Goal: Task Accomplishment & Management: Use online tool/utility

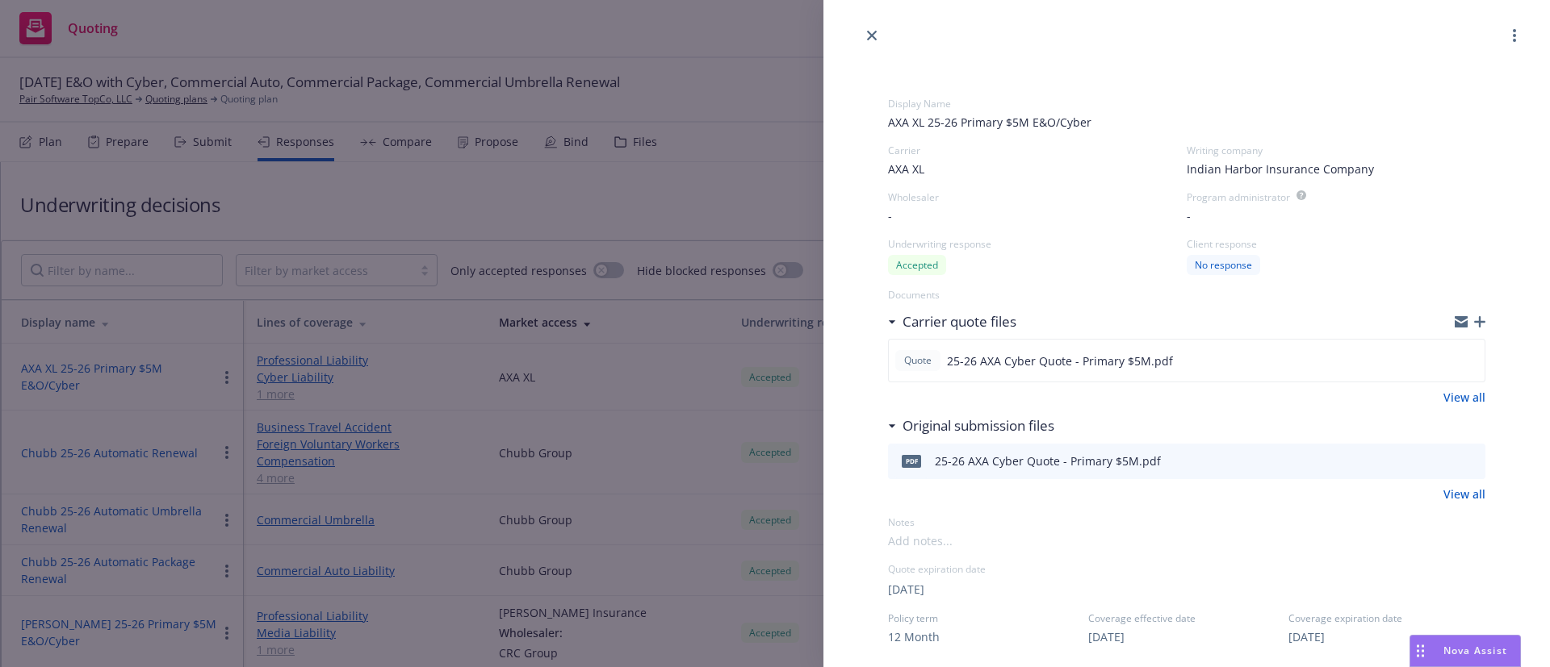
select select "FL"
click at [874, 34] on icon "close" at bounding box center [872, 36] width 10 height 10
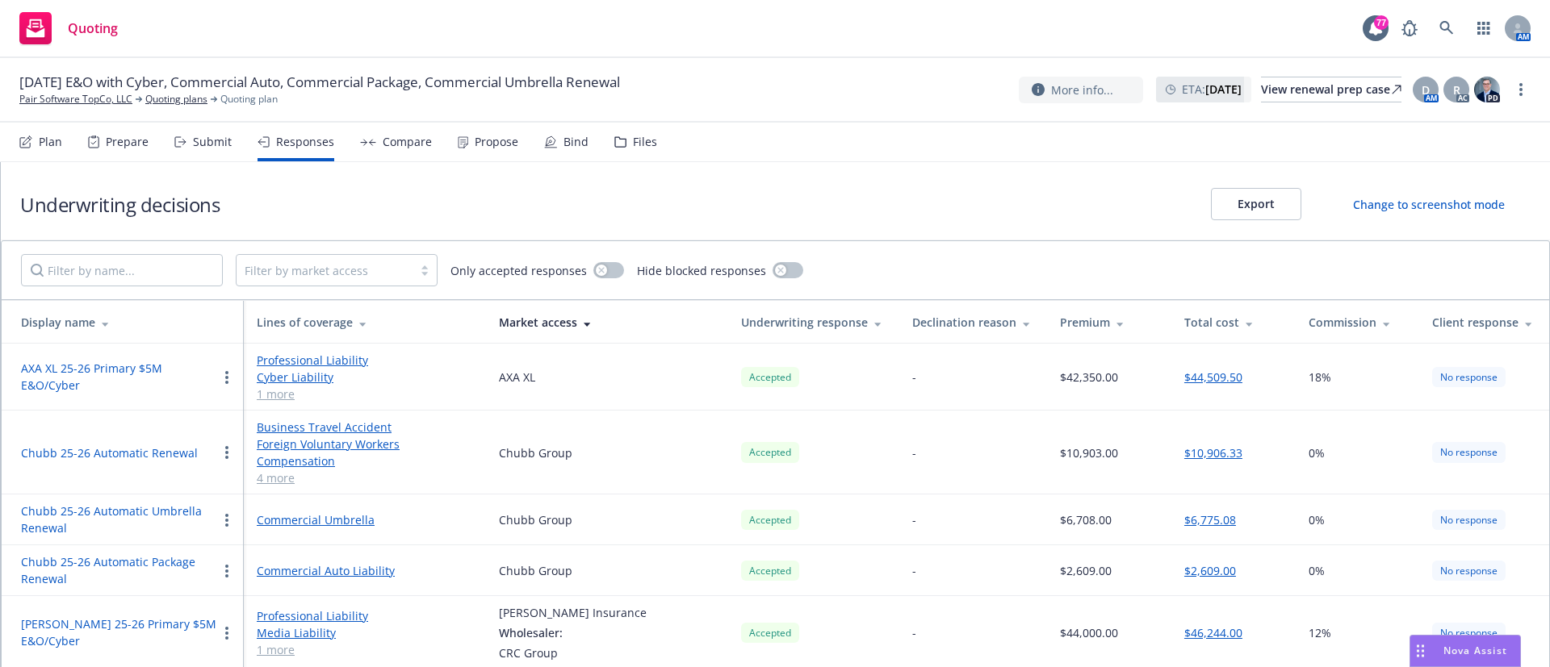
click at [484, 140] on div "Propose" at bounding box center [497, 142] width 44 height 13
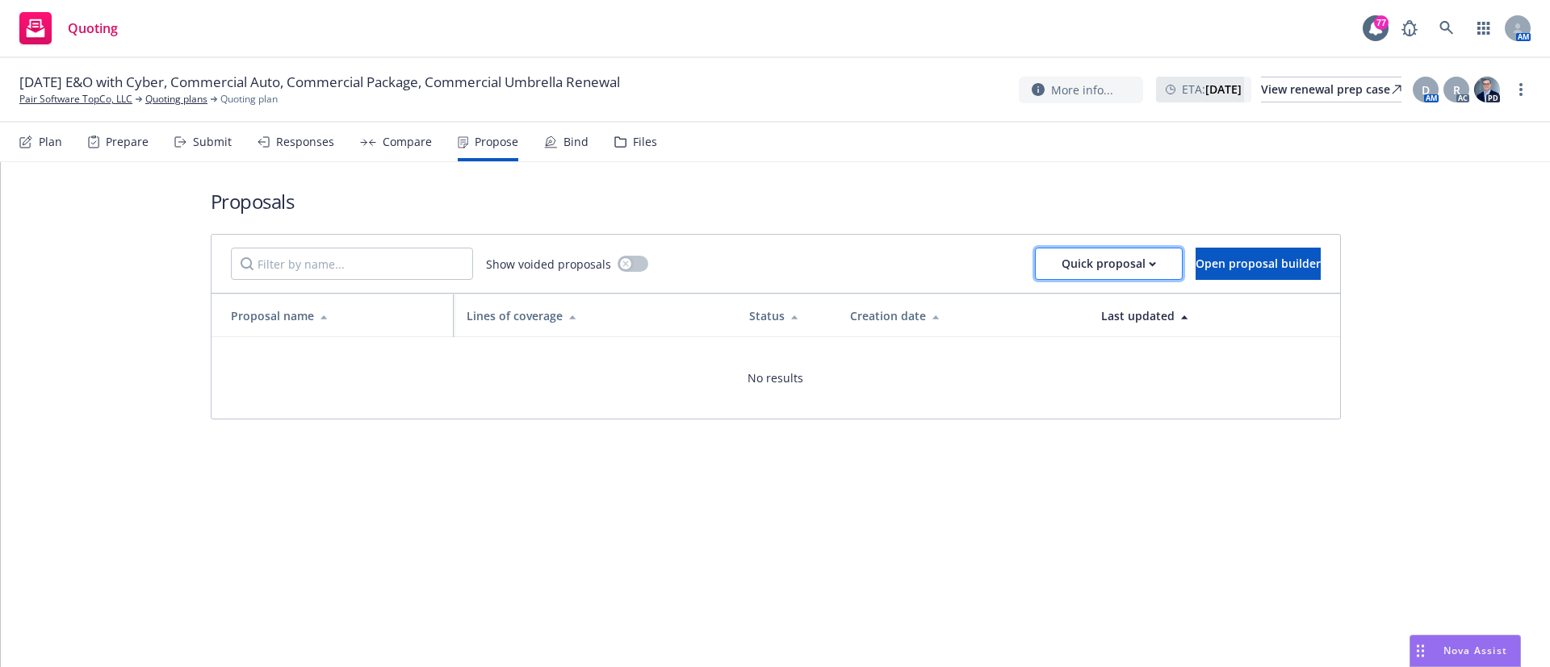
click at [1111, 270] on button "Quick proposal" at bounding box center [1109, 264] width 148 height 32
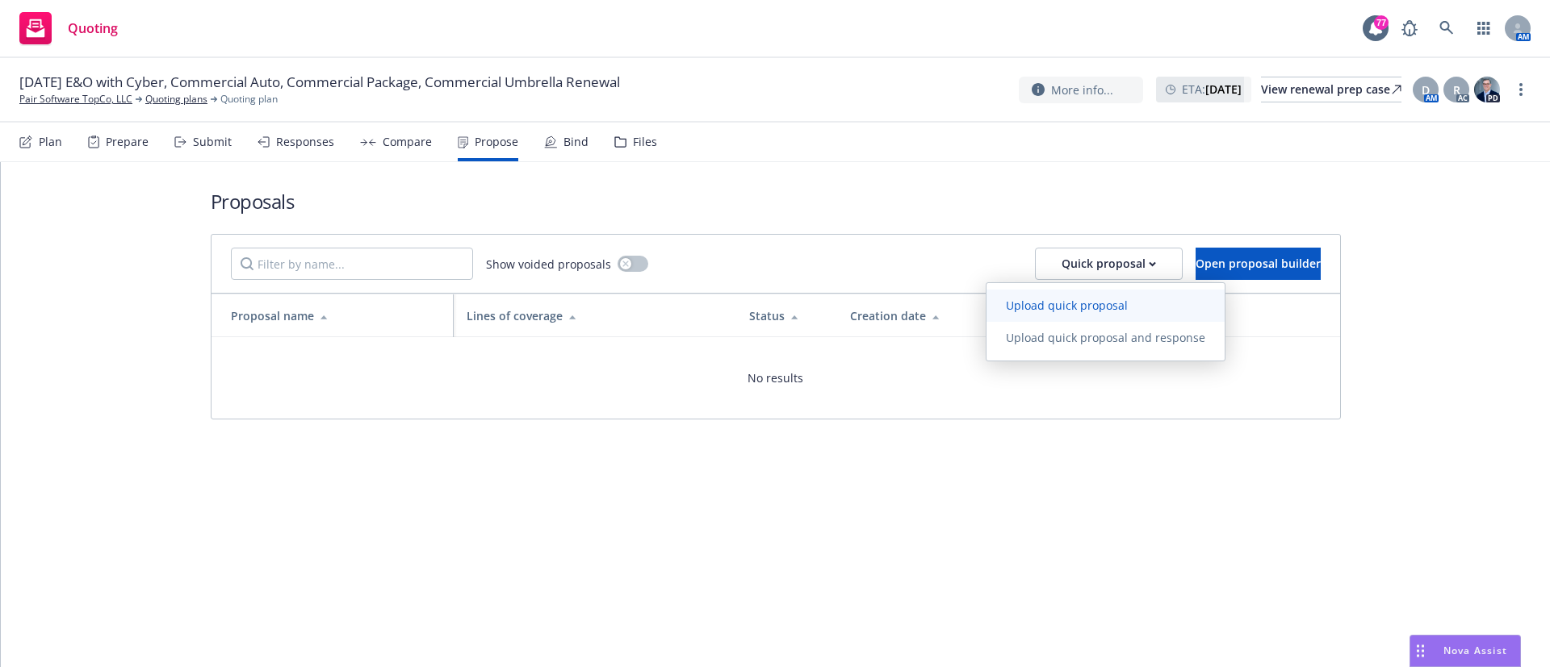
click at [1083, 300] on span "Upload quick proposal" at bounding box center [1066, 305] width 161 height 15
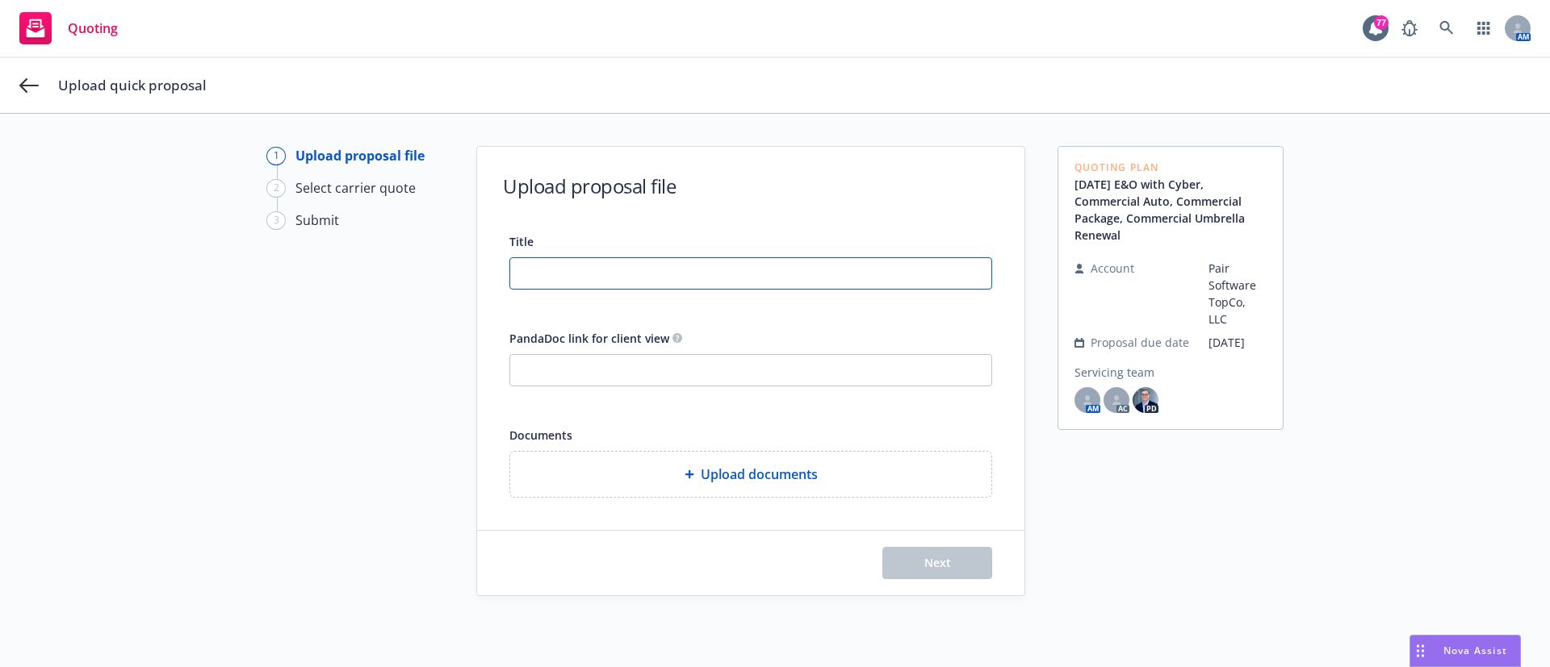
click at [574, 279] on input "Title" at bounding box center [750, 273] width 481 height 31
type input "25-26 PairSfot P&C Proposal"
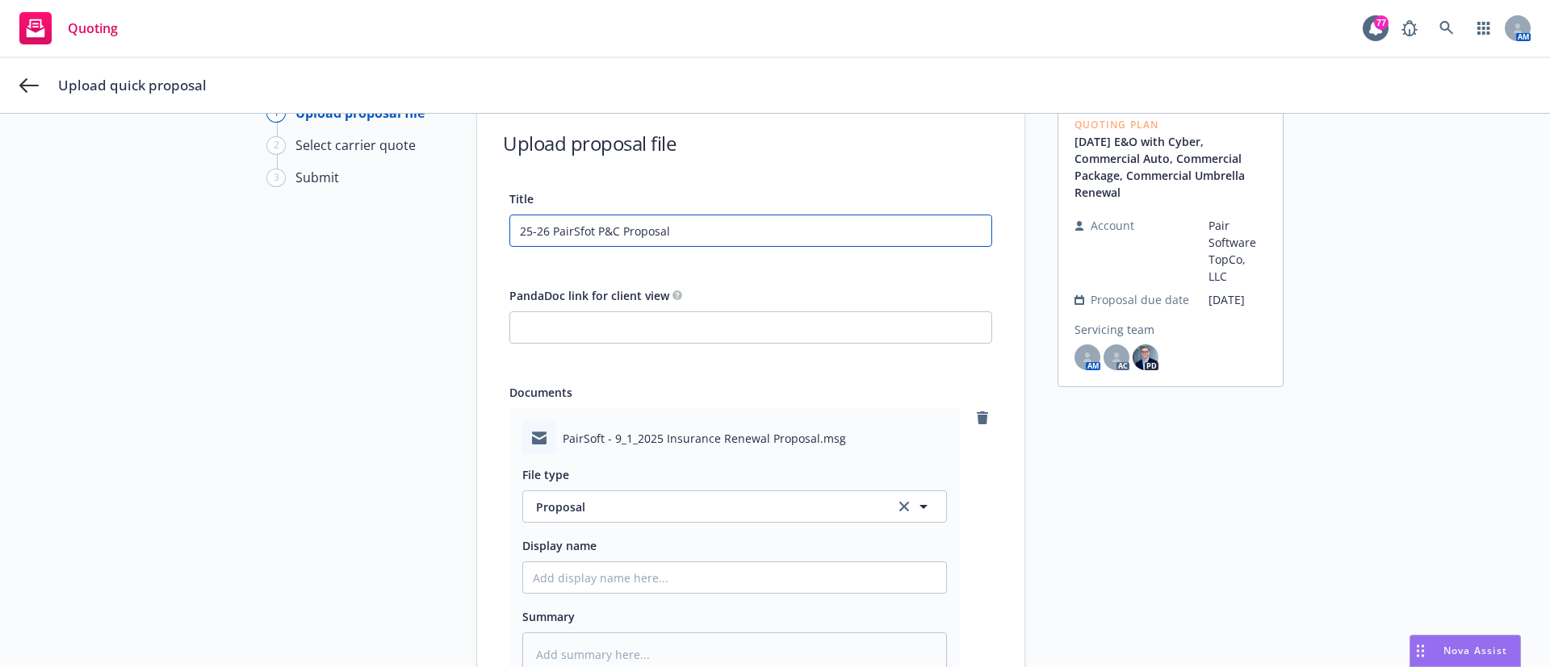
scroll to position [44, 0]
click at [546, 575] on input "Display name" at bounding box center [734, 577] width 423 height 31
type textarea "x"
type input "E"
type textarea "x"
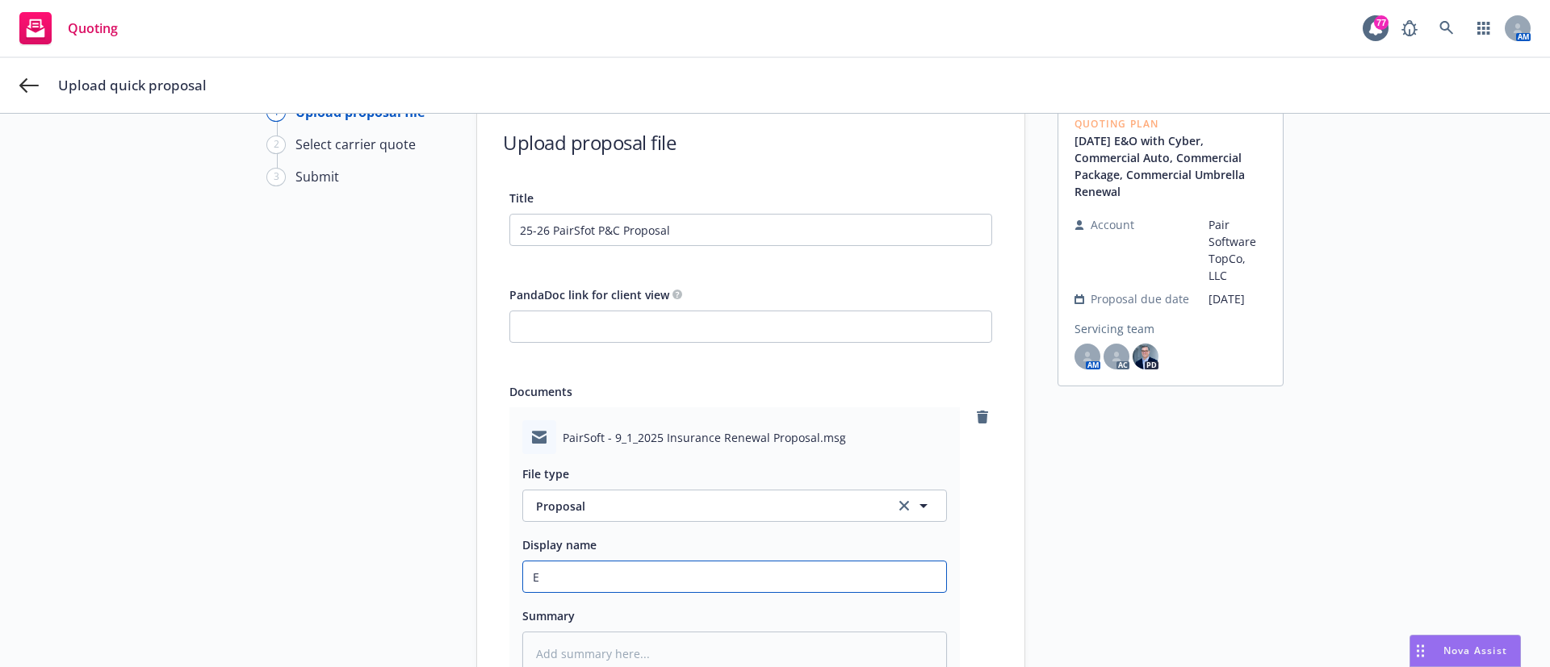
type input "EM"
type textarea "x"
type input "EM"
type textarea "x"
type input "EM to"
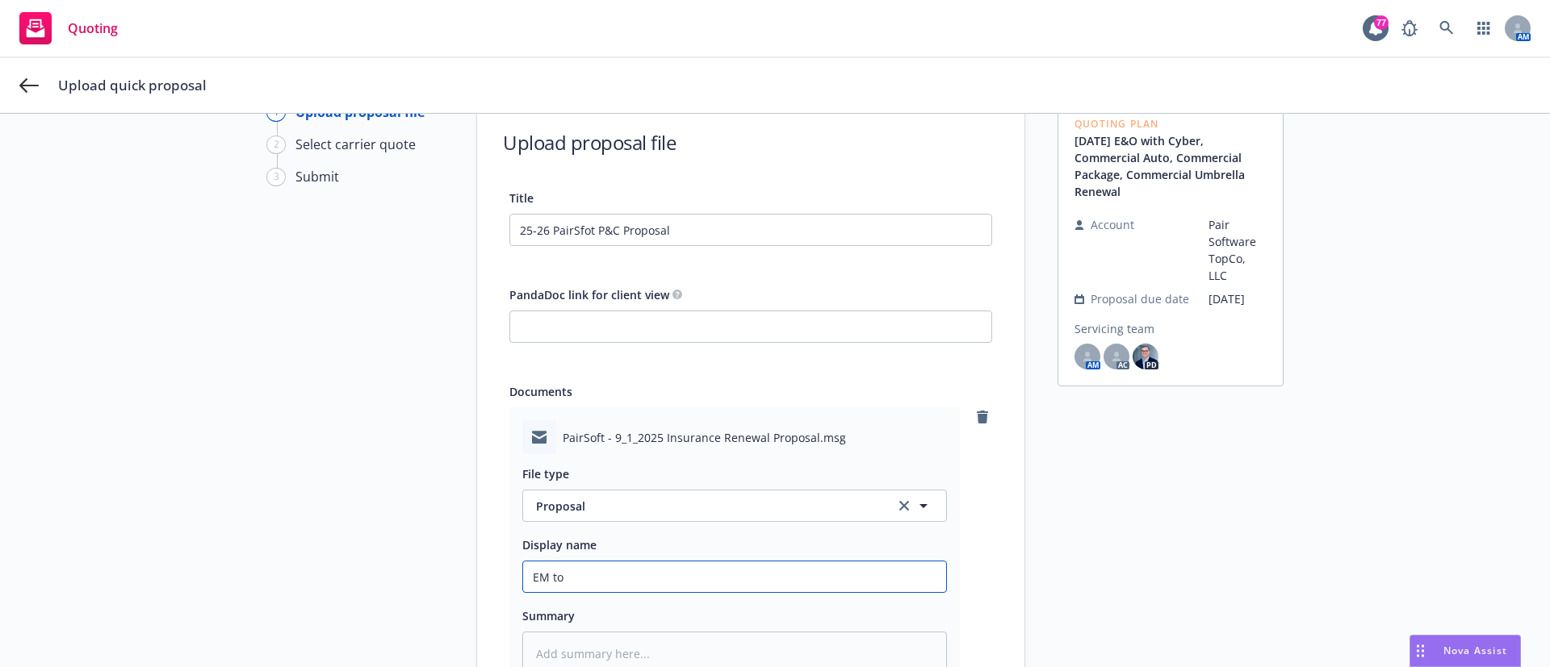
type textarea "x"
type input "EM to"
type textarea "x"
type input "EM to I"
type textarea "x"
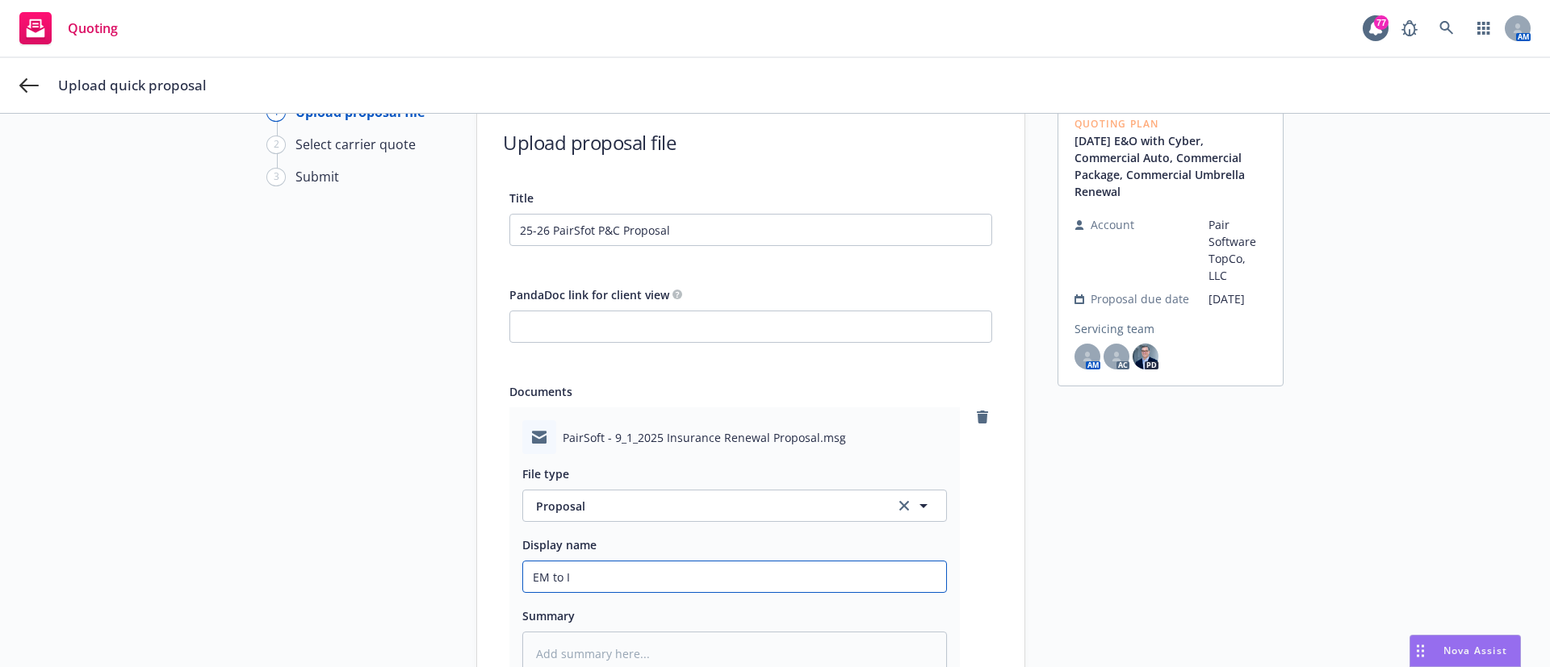
type input "EM to In"
type textarea "x"
type input "EM to Ins"
type textarea "x"
type input "EM to Insd"
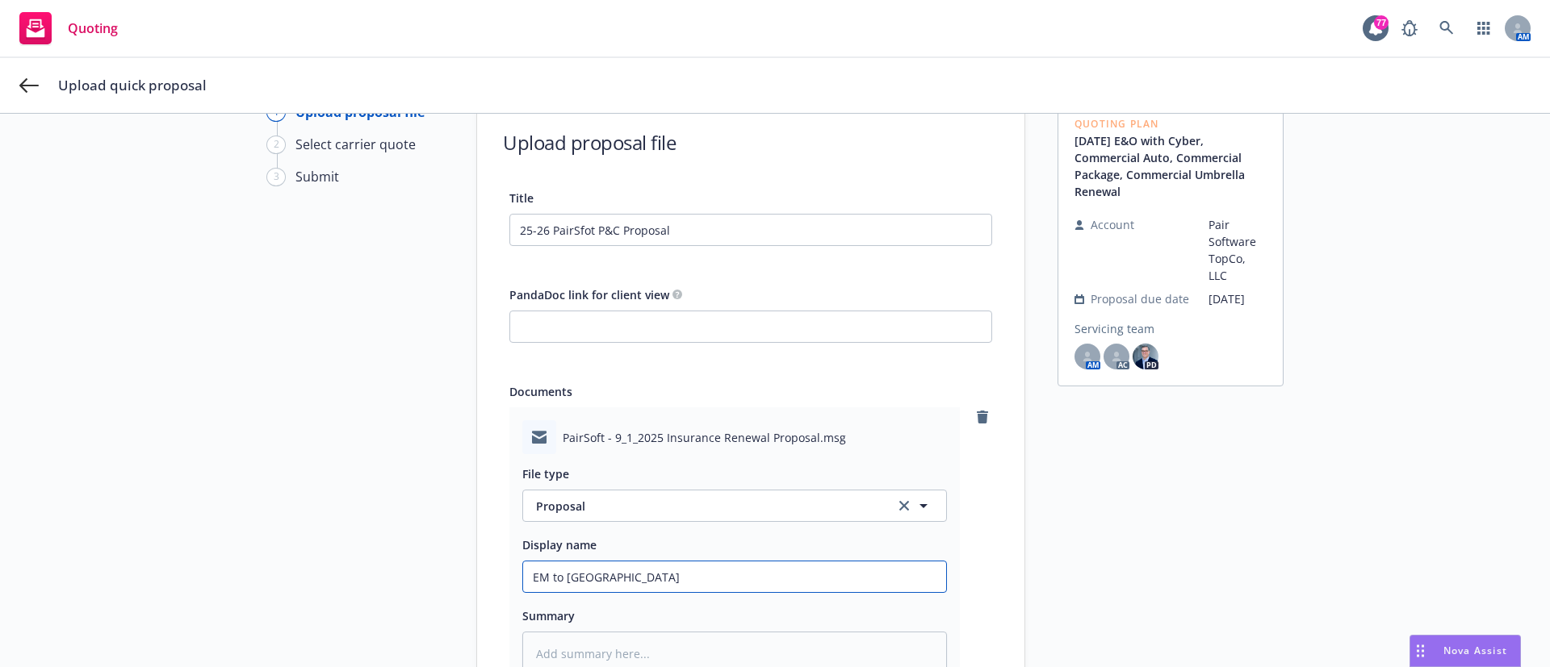
type textarea "x"
type input "EM to Insd:"
type textarea "x"
type input "EM to Insd:"
type textarea "x"
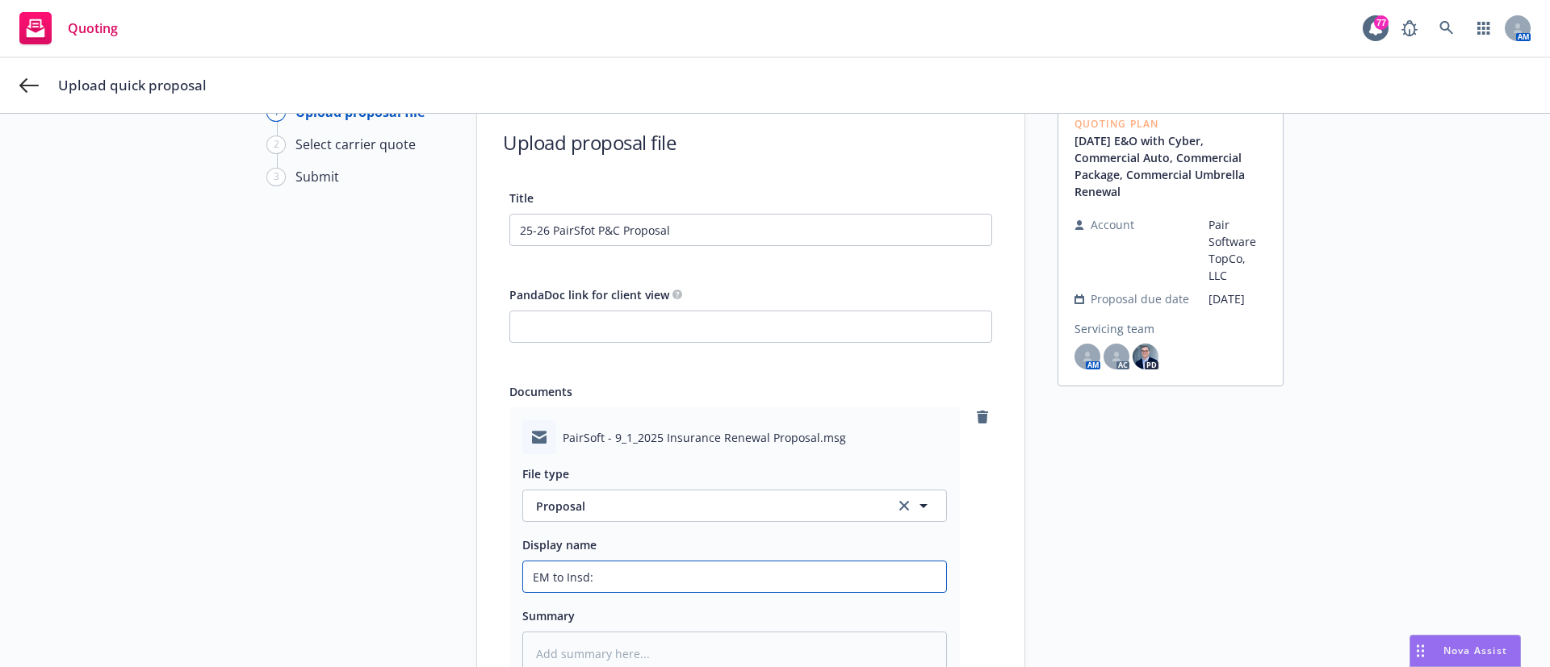
type input "EM to Insd: 2"
type textarea "x"
type input "EM to Insd: 25"
type textarea "x"
type input "EM to Insd: 25-"
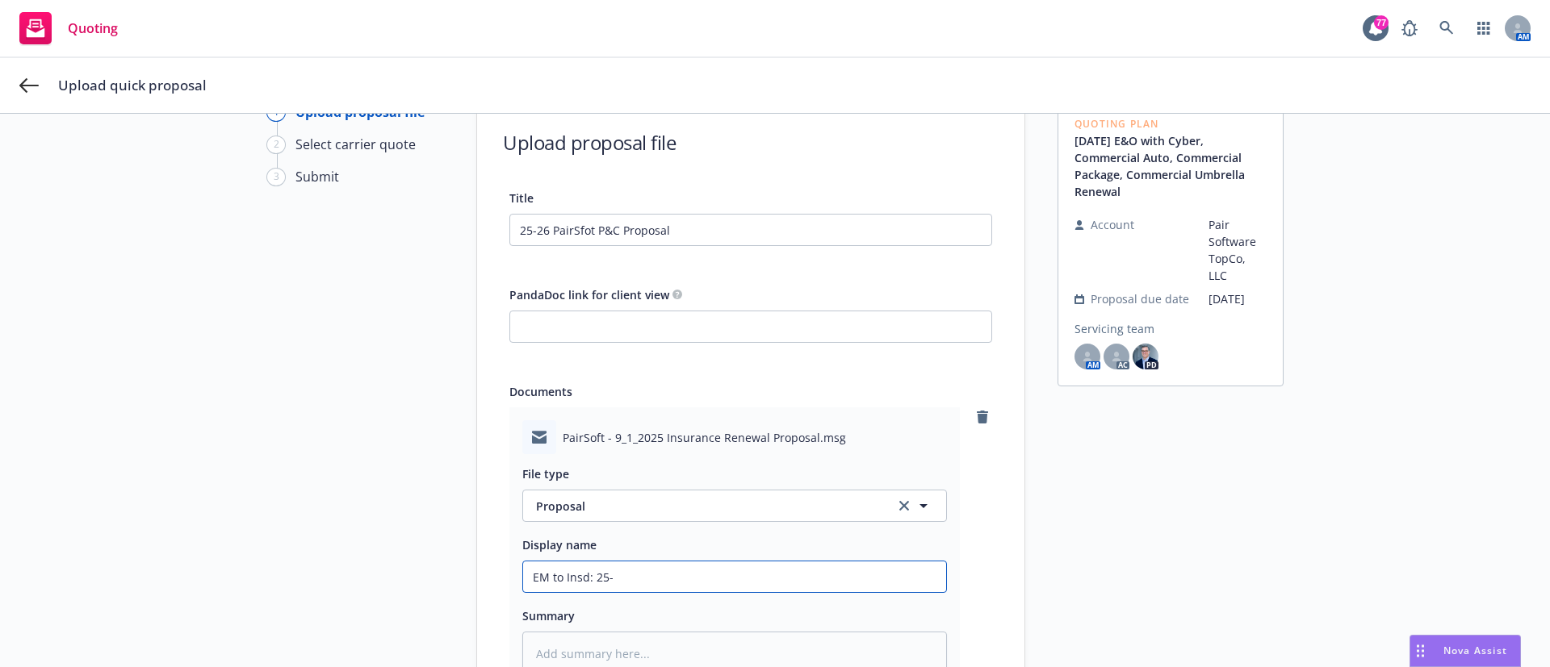
type textarea "x"
type input "EM to Insd: 25-2"
type textarea "x"
type input "EM to Insd: 25-26"
type textarea "x"
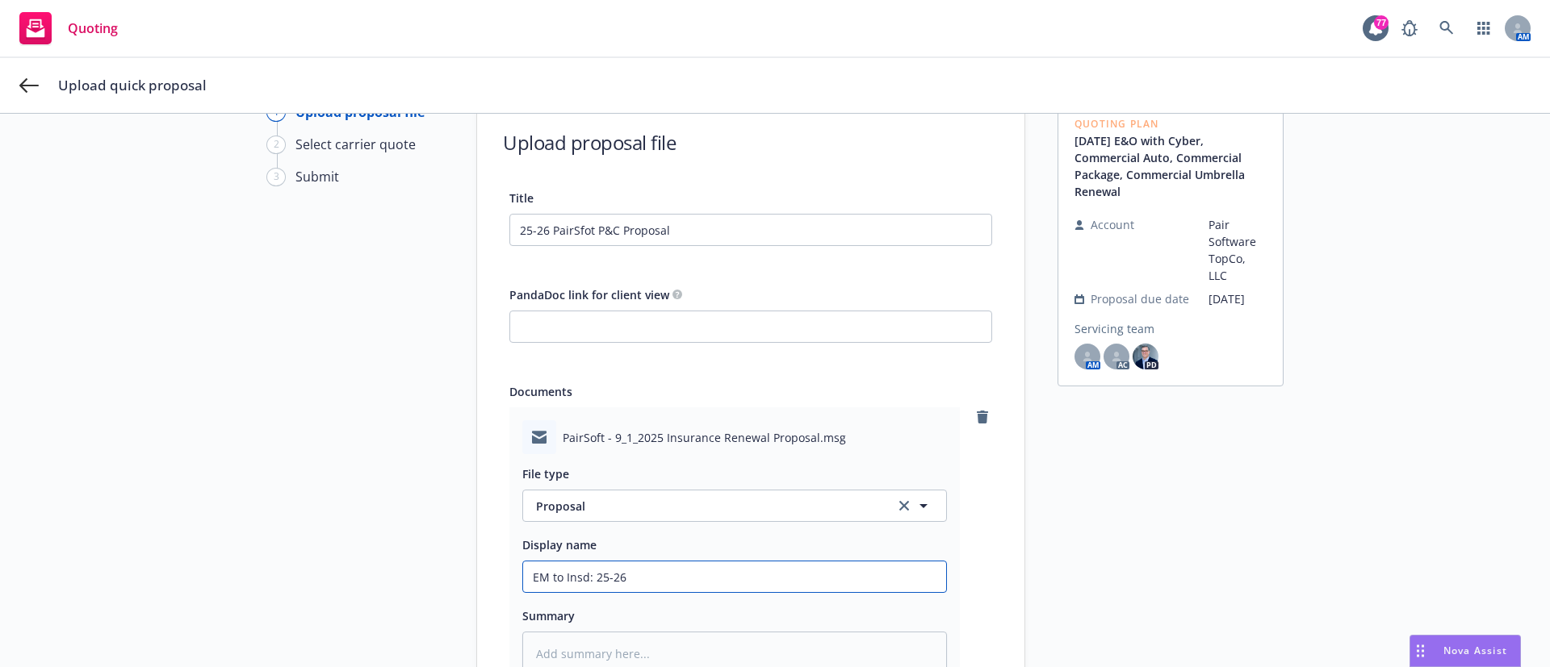
type input "EM to Insd: 25-26"
type textarea "x"
type input "EM to Insd: 25-26 P"
type textarea "x"
type input "EM to Insd: 25-26 P&"
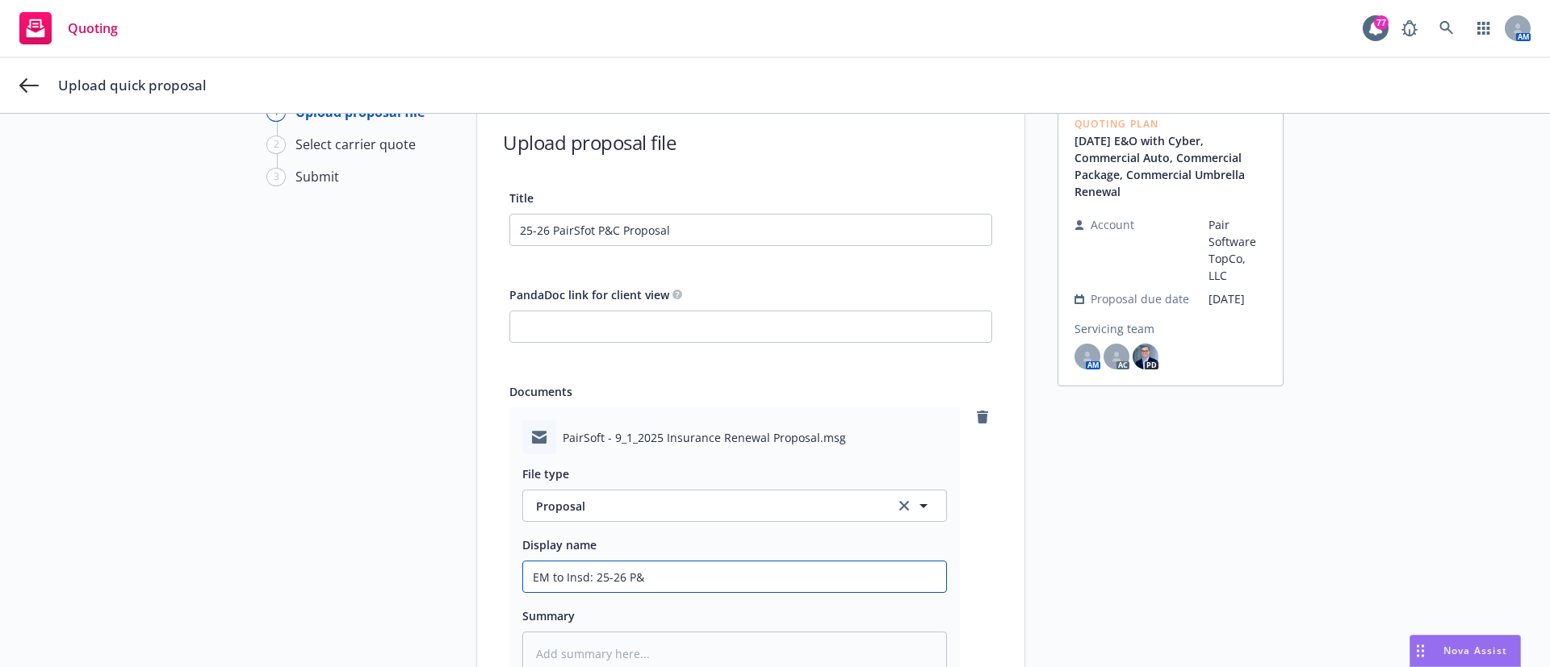
type textarea "x"
type input "EM to Insd: 25-26 P&C"
type textarea "x"
type input "EM to Insd: 25-26 P&C P"
type textarea "x"
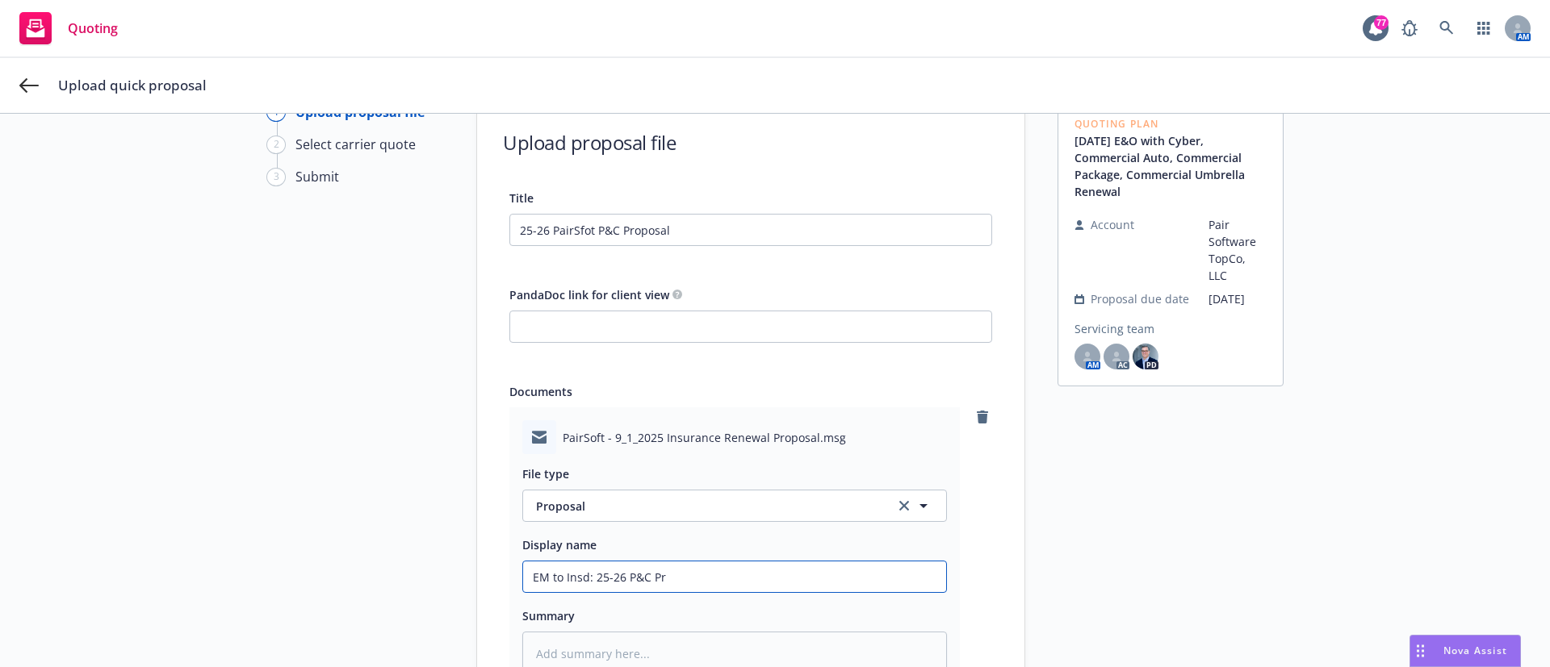
type input "EM to Insd: 25-26 P&C Pro"
type textarea "x"
type input "EM to Insd: 25-26 P&C Prop"
type textarea "x"
type input "EM to Insd: 25-26 P&C Propo"
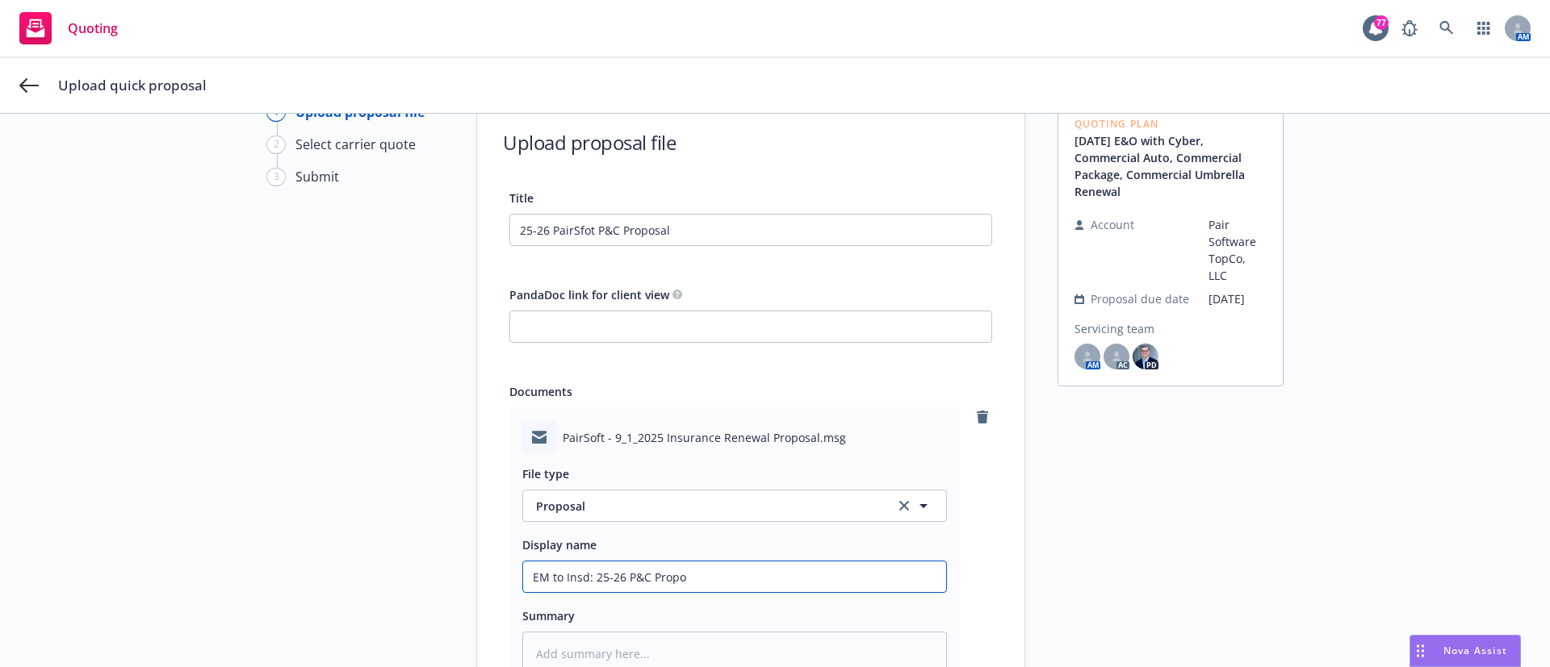
type textarea "x"
type input "EM to Insd: 25-26 P&C Propos"
type textarea "x"
type input "EM to Insd: 25-26 P&C Proposa"
type textarea "x"
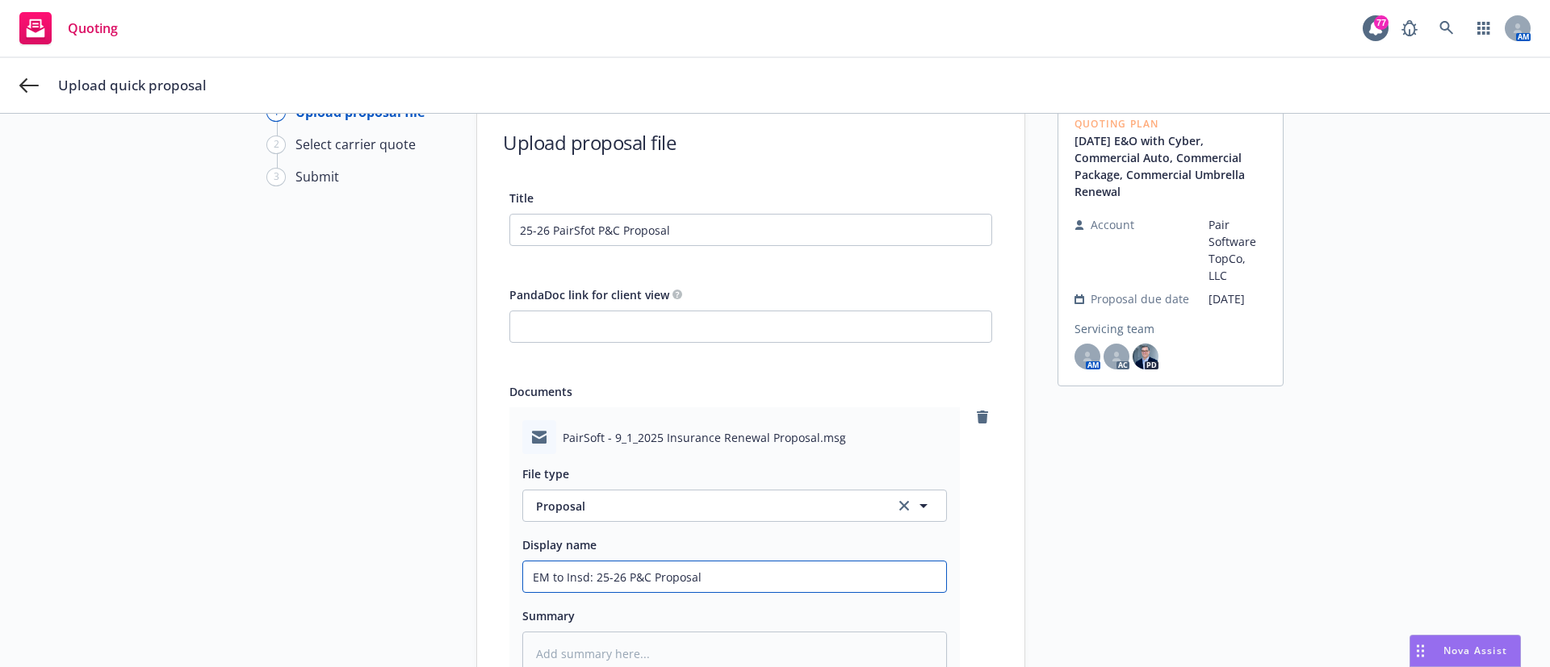
scroll to position [253, 0]
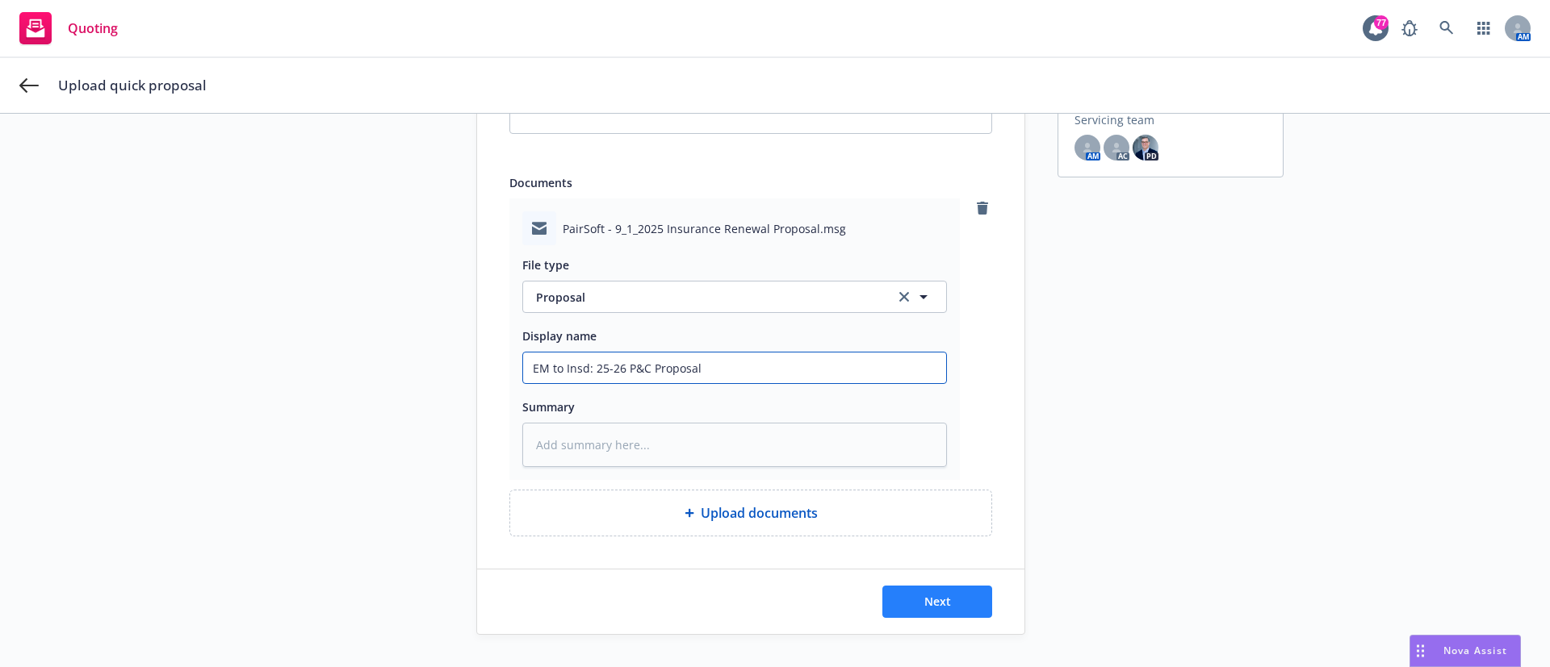
type input "EM to Insd: 25-26 P&C Proposal"
click at [882, 617] on button "Next" at bounding box center [937, 602] width 110 height 32
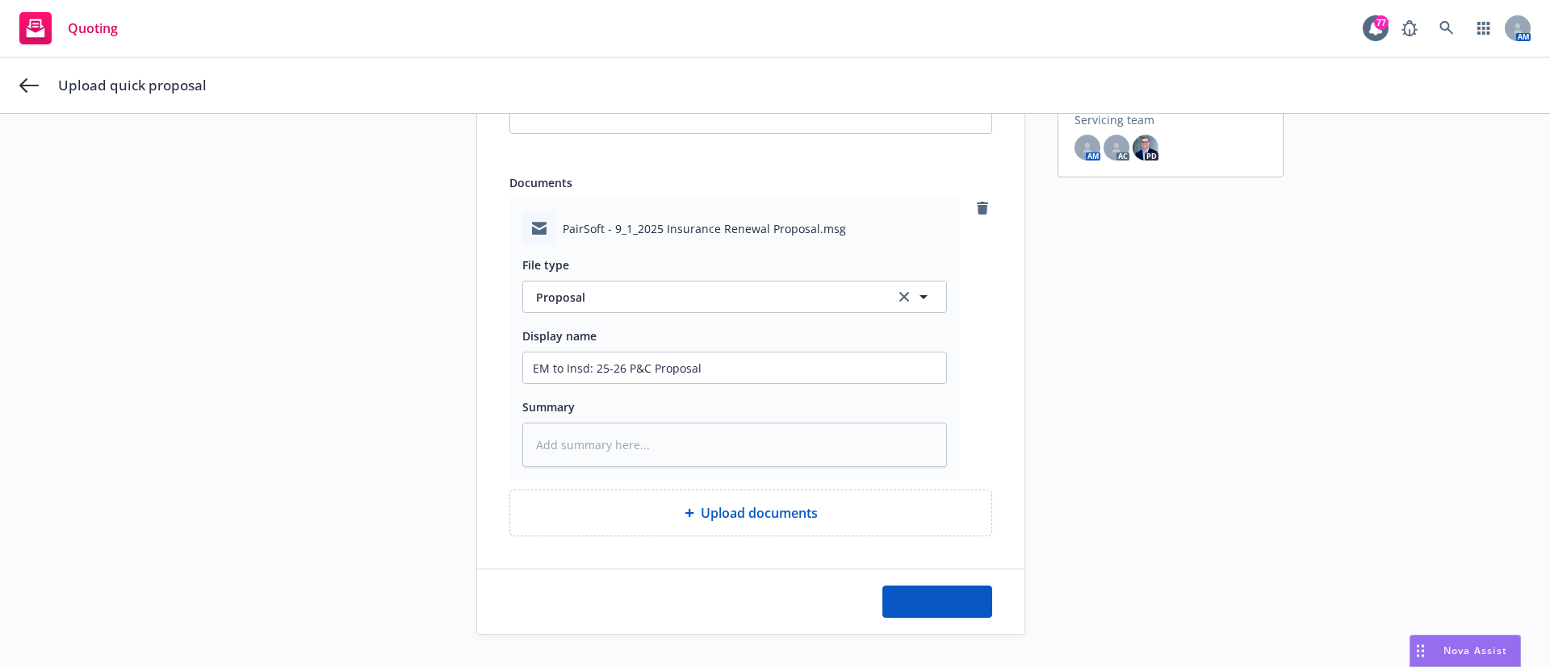
type textarea "x"
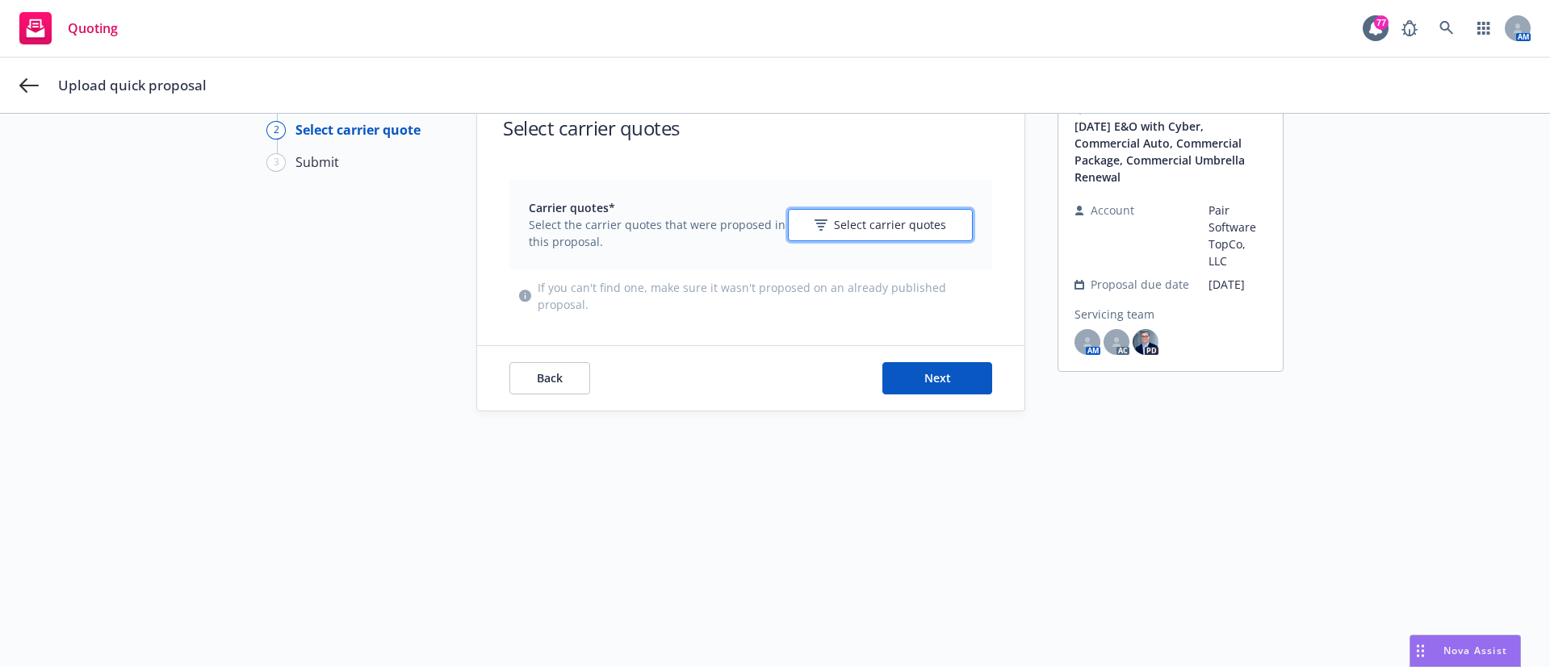
click at [849, 227] on span "Select carrier quotes" at bounding box center [890, 224] width 112 height 17
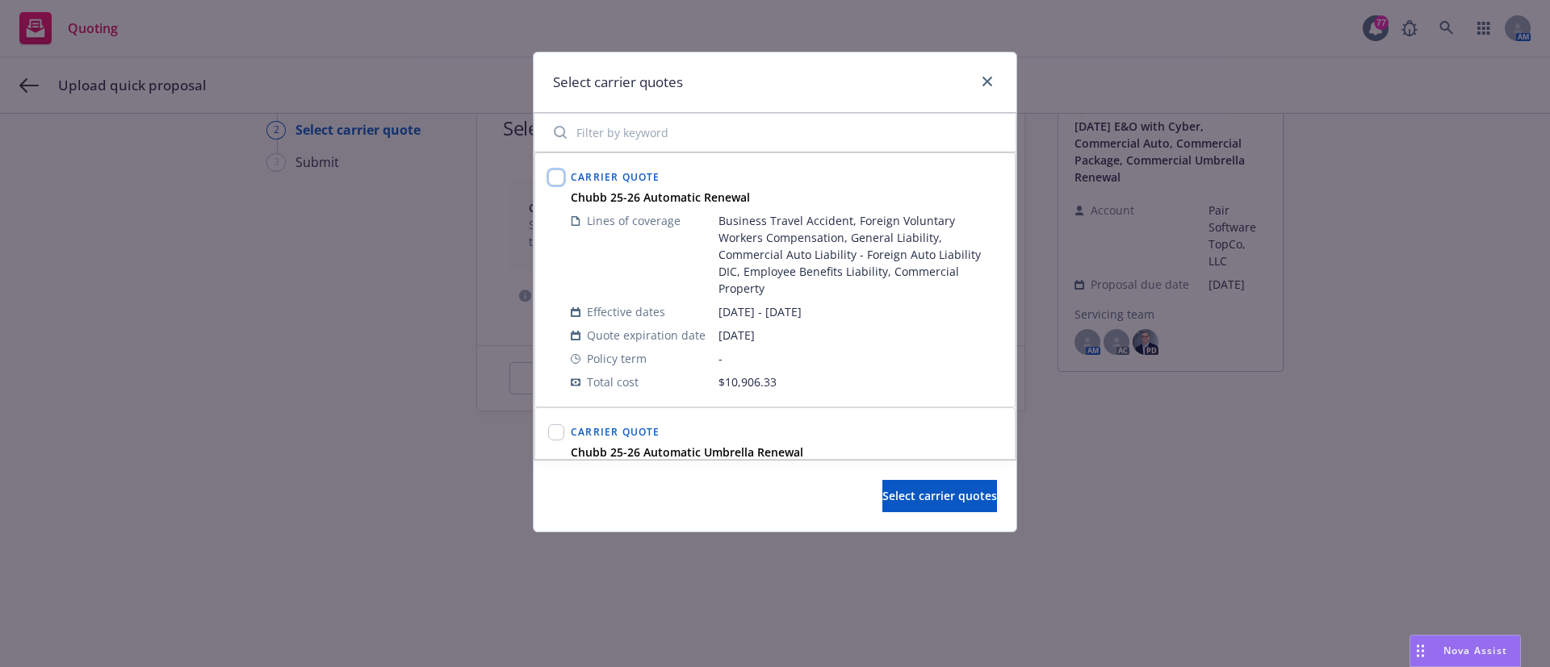
click at [553, 174] on input "checkbox" at bounding box center [556, 177] width 16 height 16
checkbox input "true"
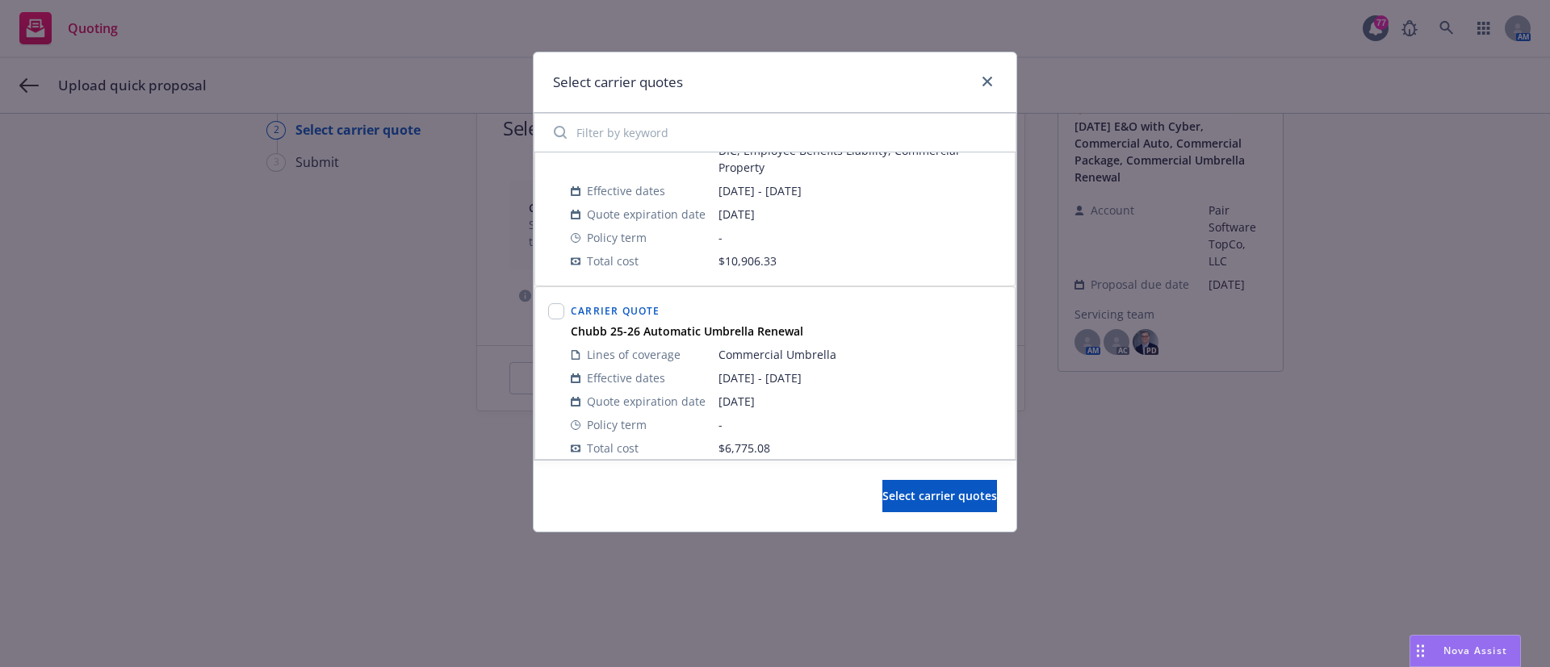
scroll to position [123, 0]
click at [554, 312] on input "checkbox" at bounding box center [556, 310] width 16 height 16
checkbox input "true"
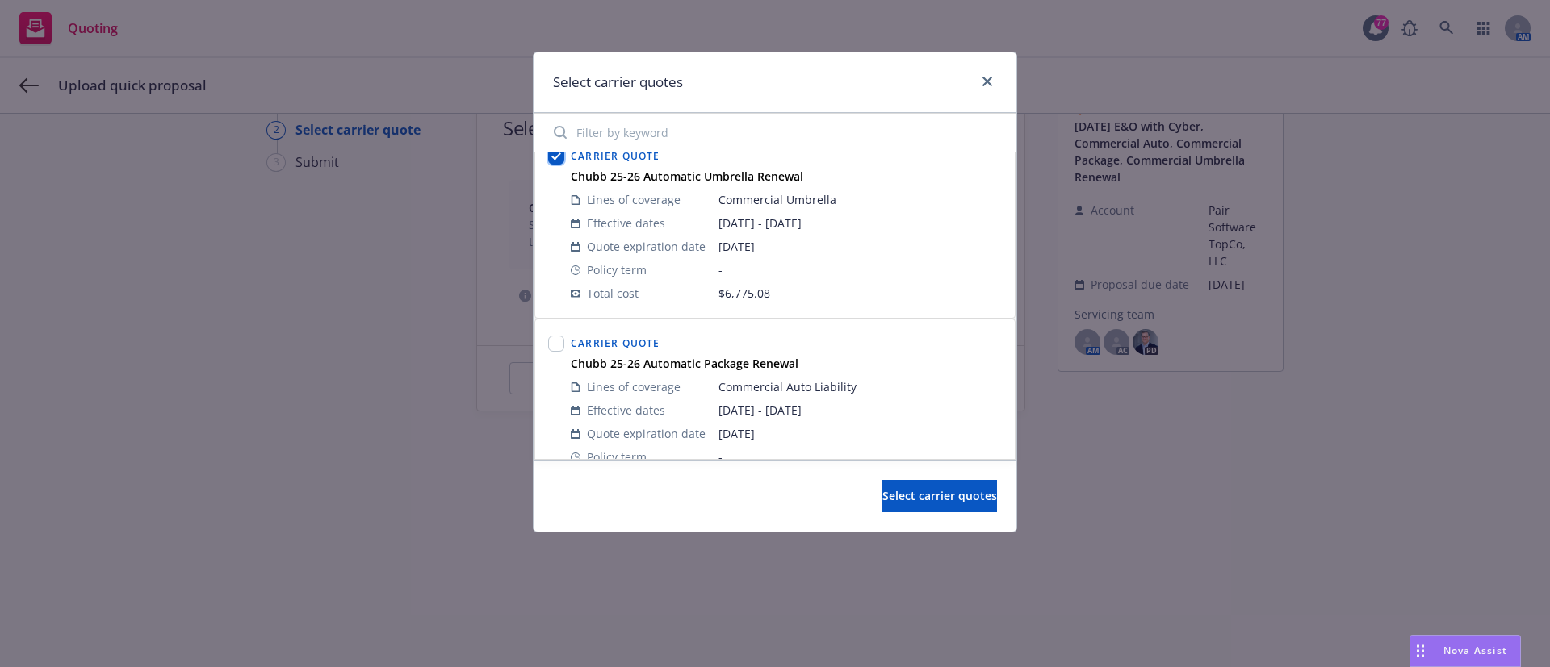
scroll to position [278, 0]
click at [550, 337] on input "checkbox" at bounding box center [556, 342] width 16 height 16
checkbox input "true"
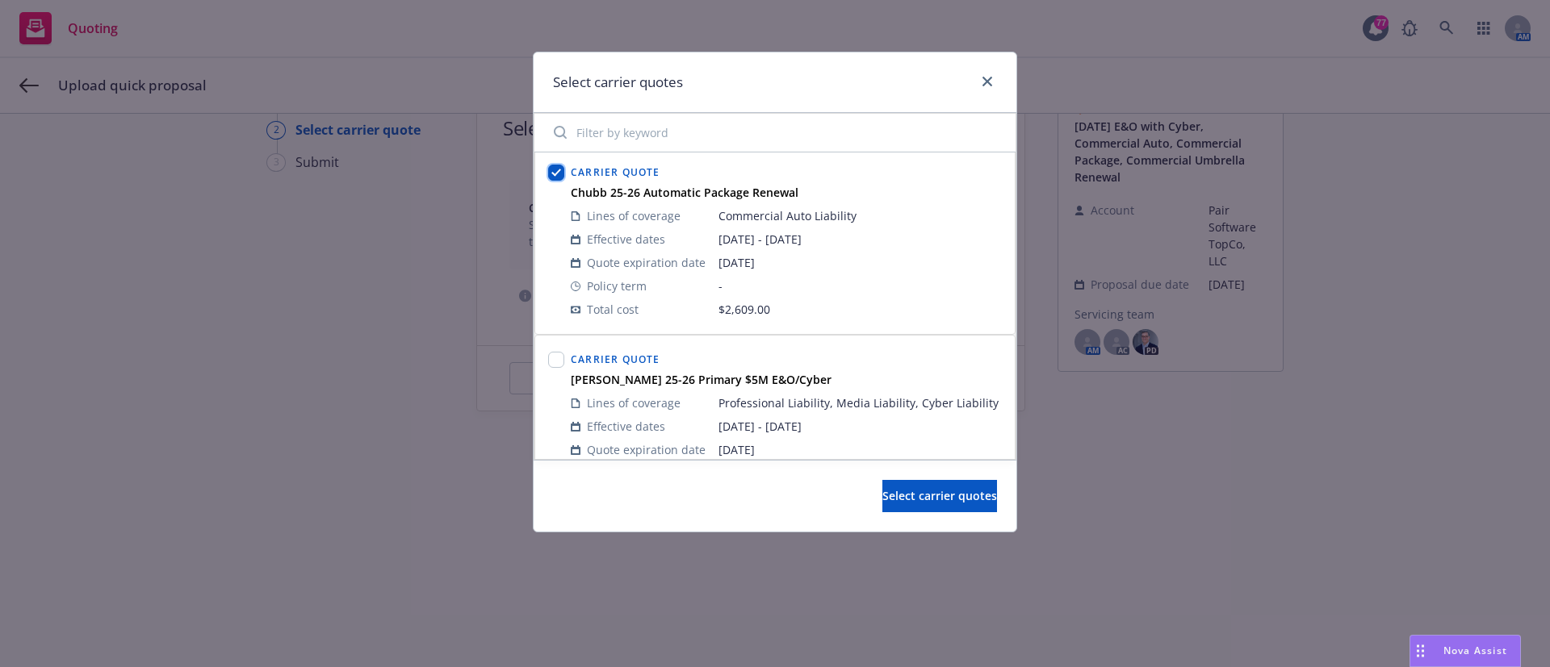
scroll to position [528, 0]
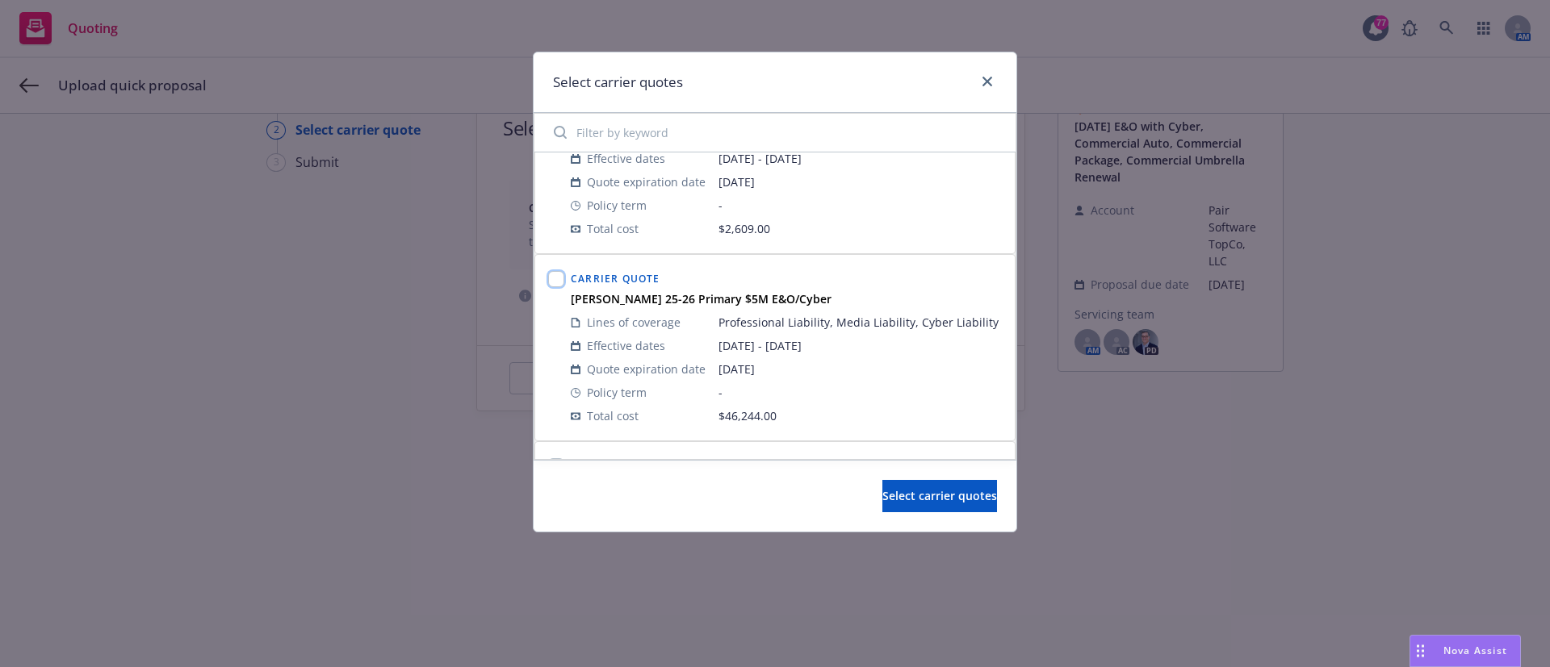
click at [558, 281] on input "checkbox" at bounding box center [556, 279] width 16 height 16
checkbox input "true"
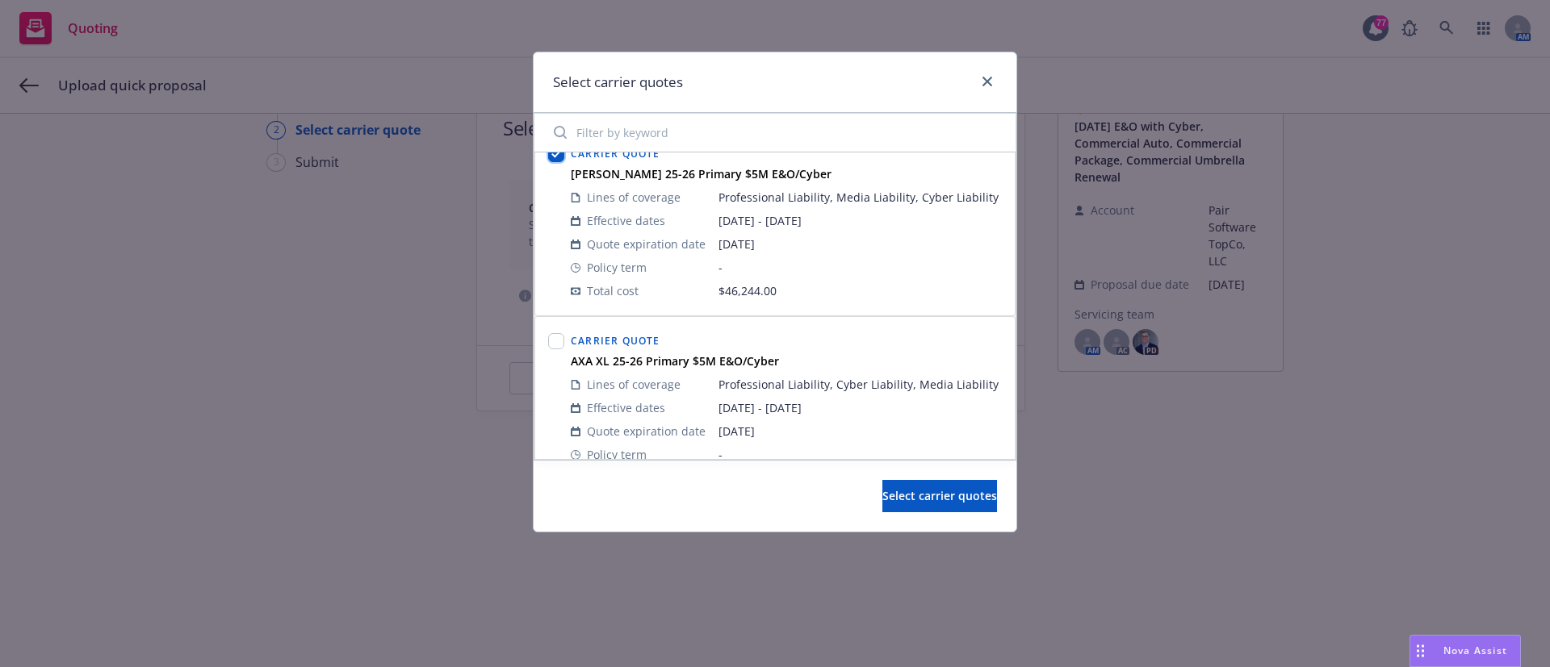
scroll to position [719, 0]
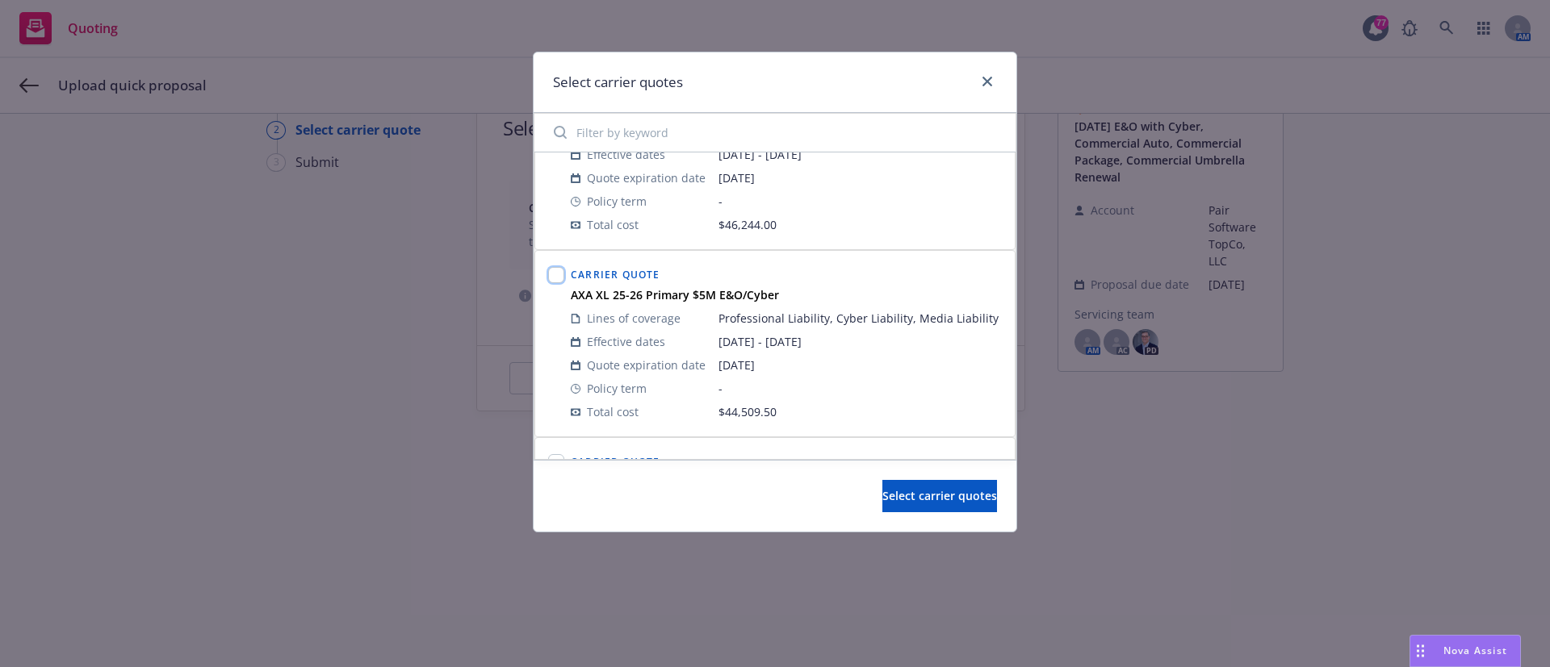
click at [553, 283] on input "checkbox" at bounding box center [556, 275] width 16 height 16
checkbox input "true"
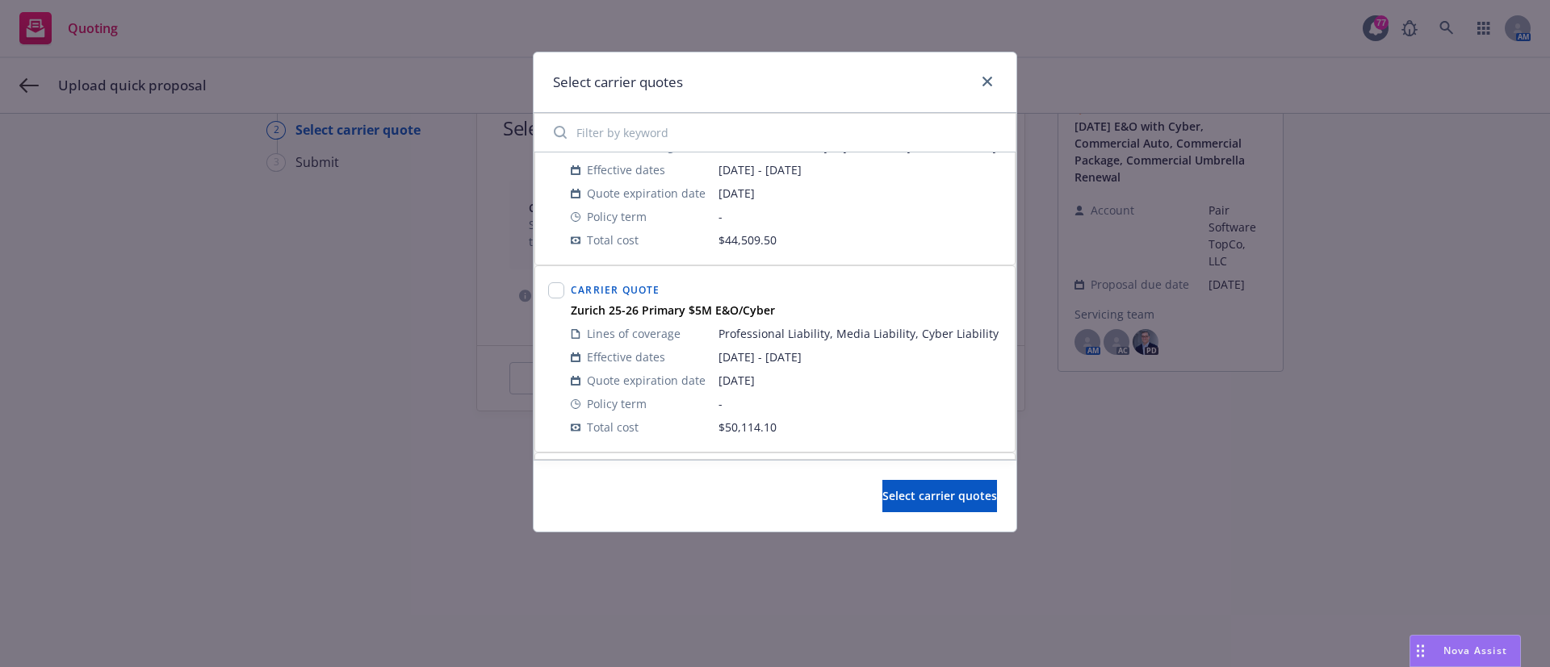
scroll to position [965, 0]
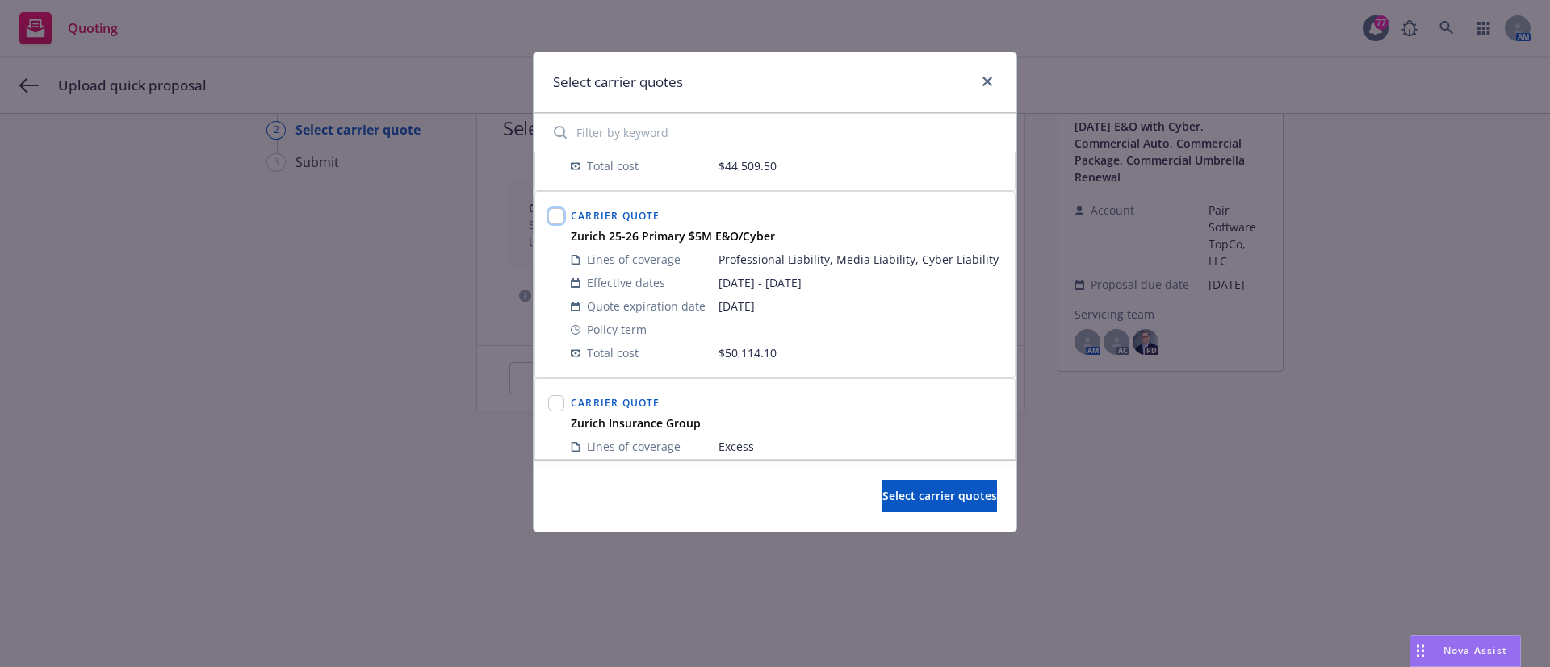
click at [555, 224] on input "checkbox" at bounding box center [556, 216] width 16 height 16
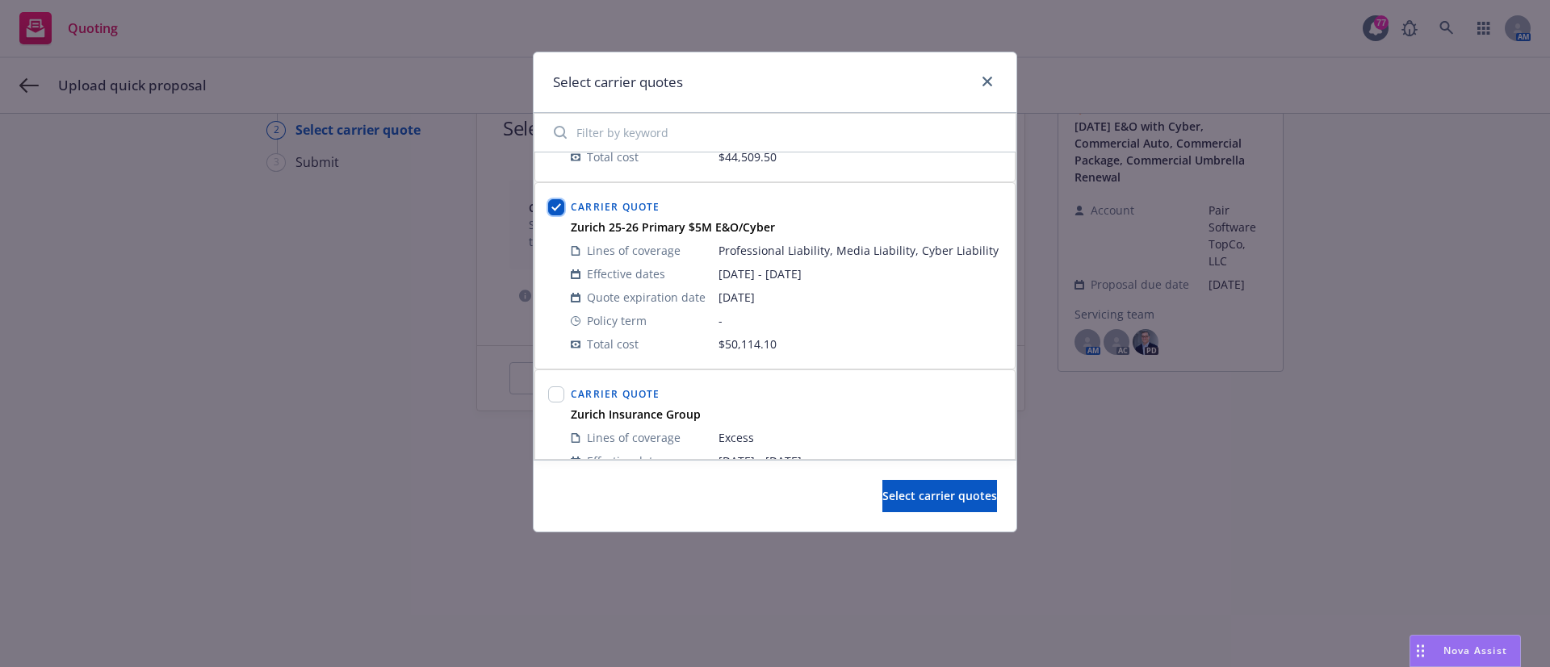
scroll to position [973, 0]
click at [556, 217] on input "checkbox" at bounding box center [556, 209] width 16 height 16
checkbox input "false"
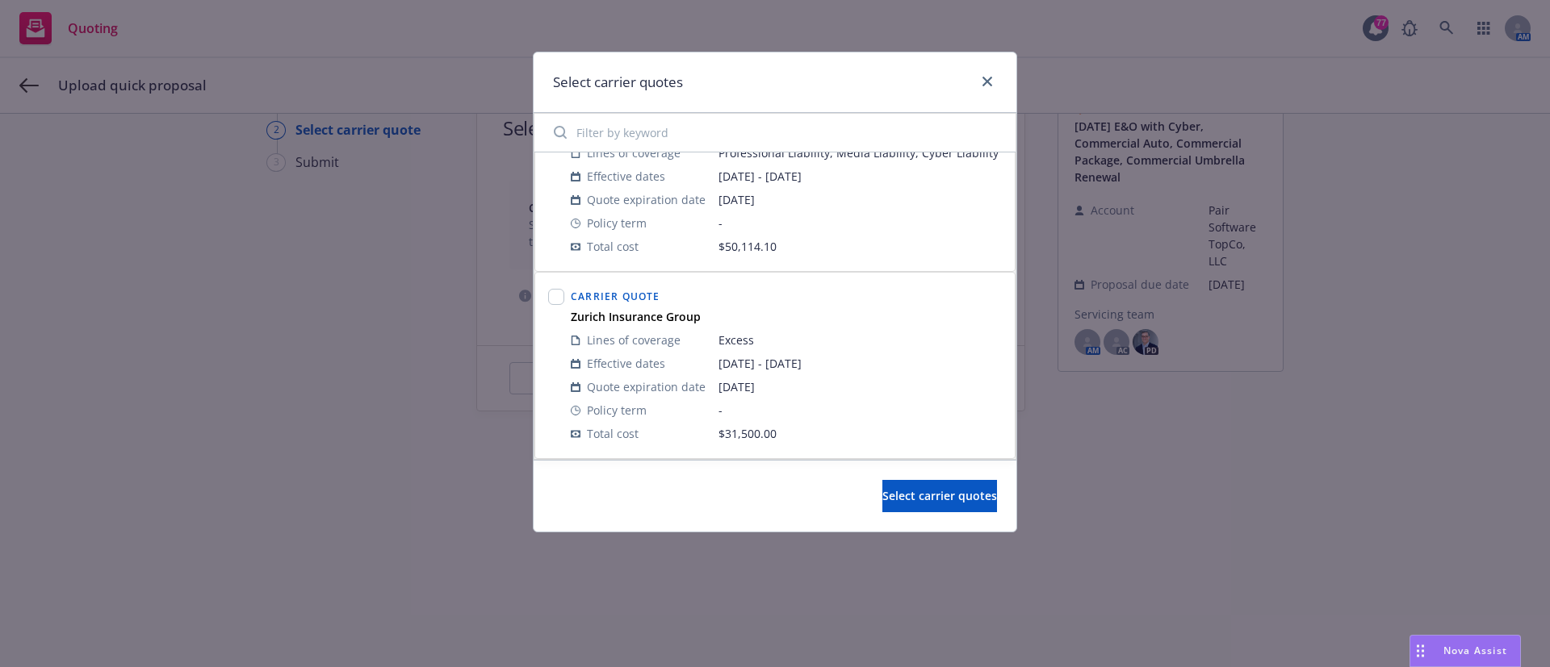
scroll to position [1123, 0]
drag, startPoint x: 554, startPoint y: 299, endPoint x: 818, endPoint y: 298, distance: 263.9
click at [818, 298] on div "Carrier Quote Zurich Insurance Group Lines of coverage Excess Effective dates 0…" at bounding box center [775, 365] width 460 height 166
click at [551, 305] on input "checkbox" at bounding box center [556, 297] width 16 height 16
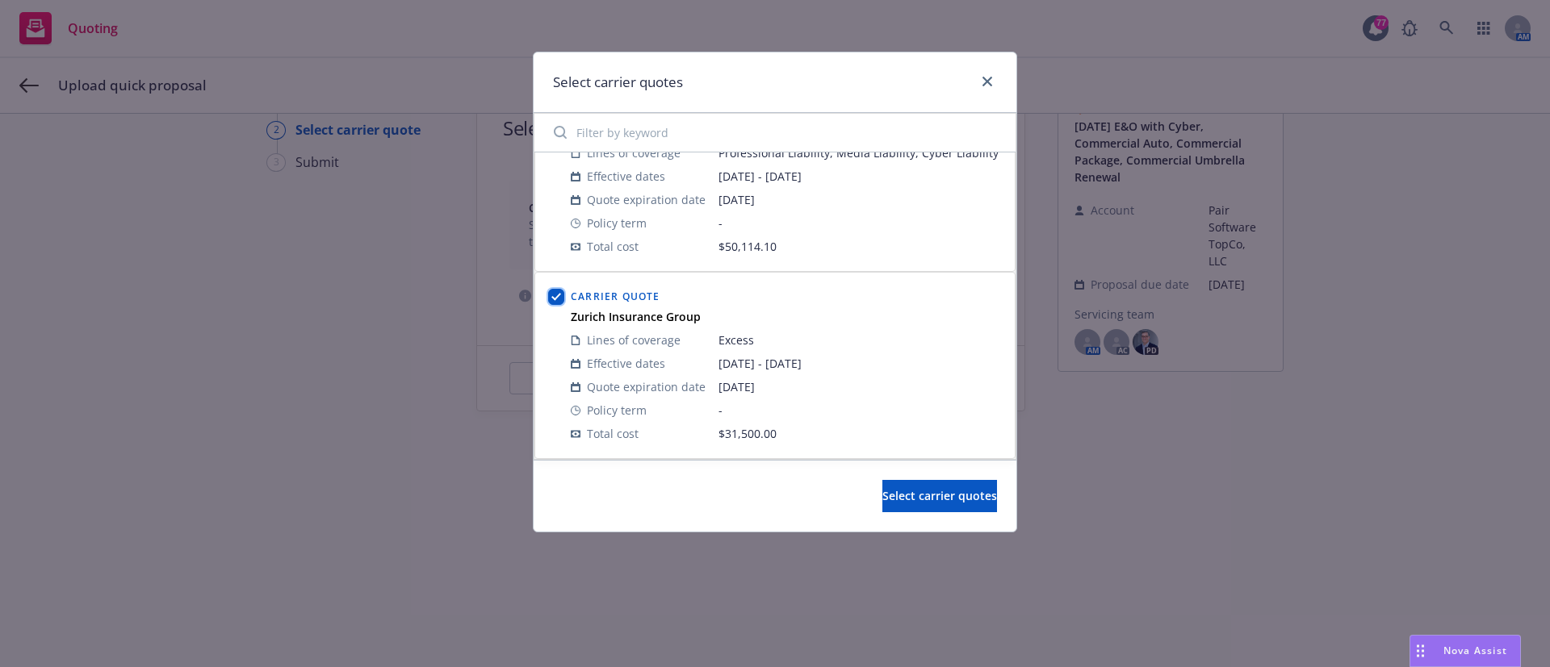
checkbox input "true"
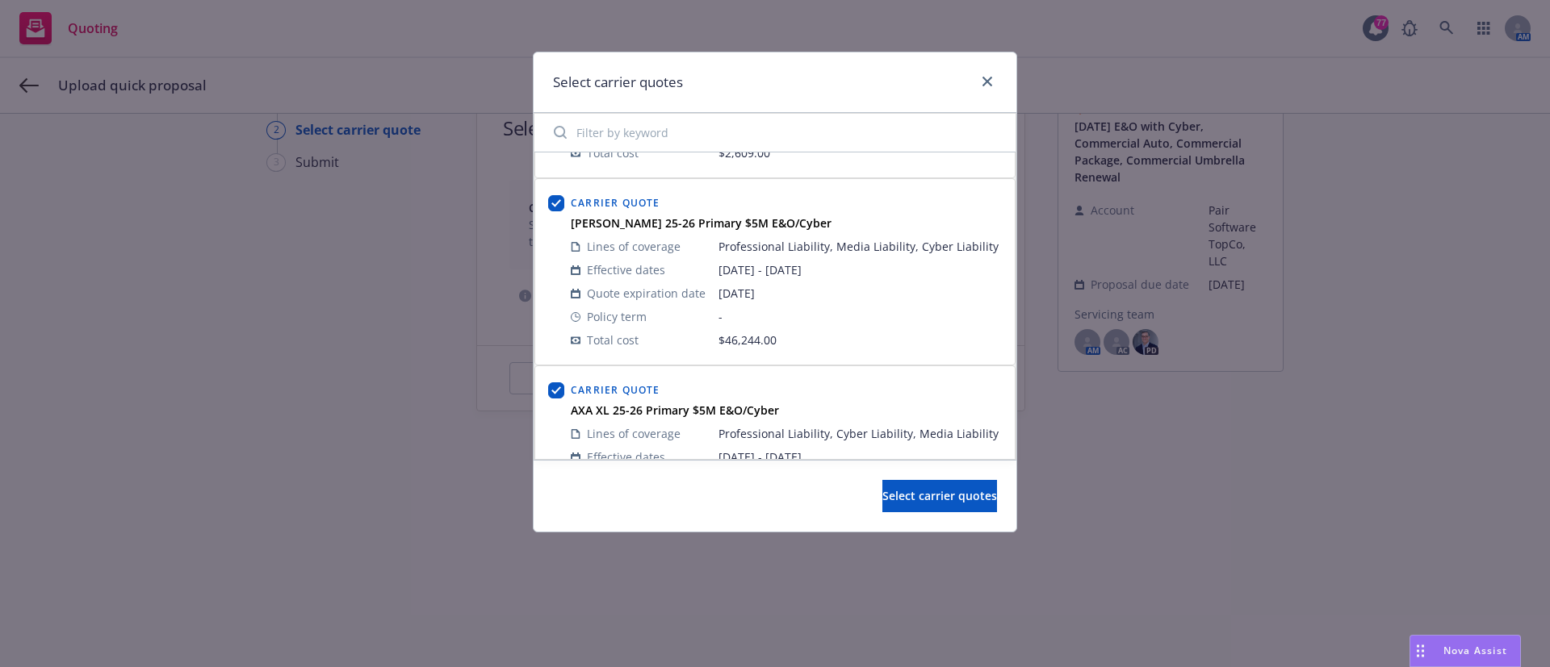
scroll to position [595, 0]
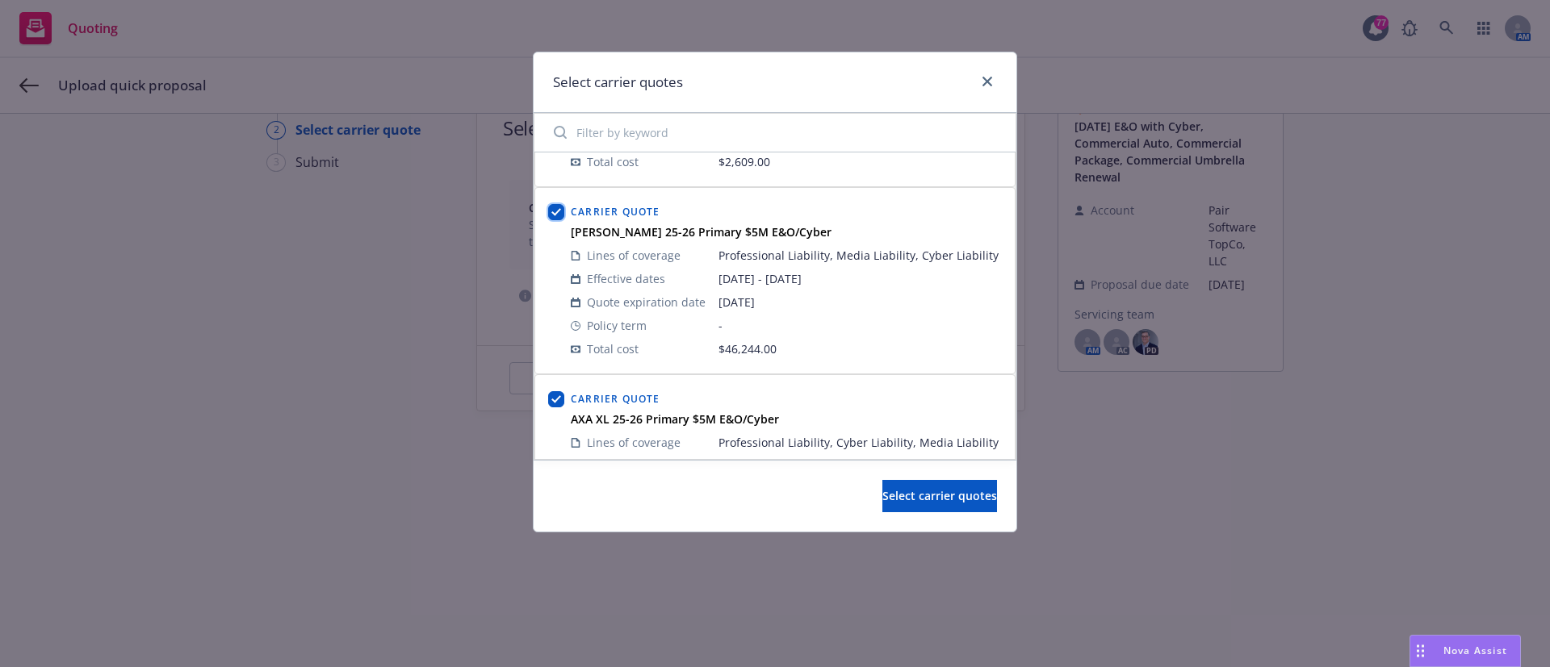
click at [554, 209] on input "checkbox" at bounding box center [556, 212] width 16 height 16
checkbox input "false"
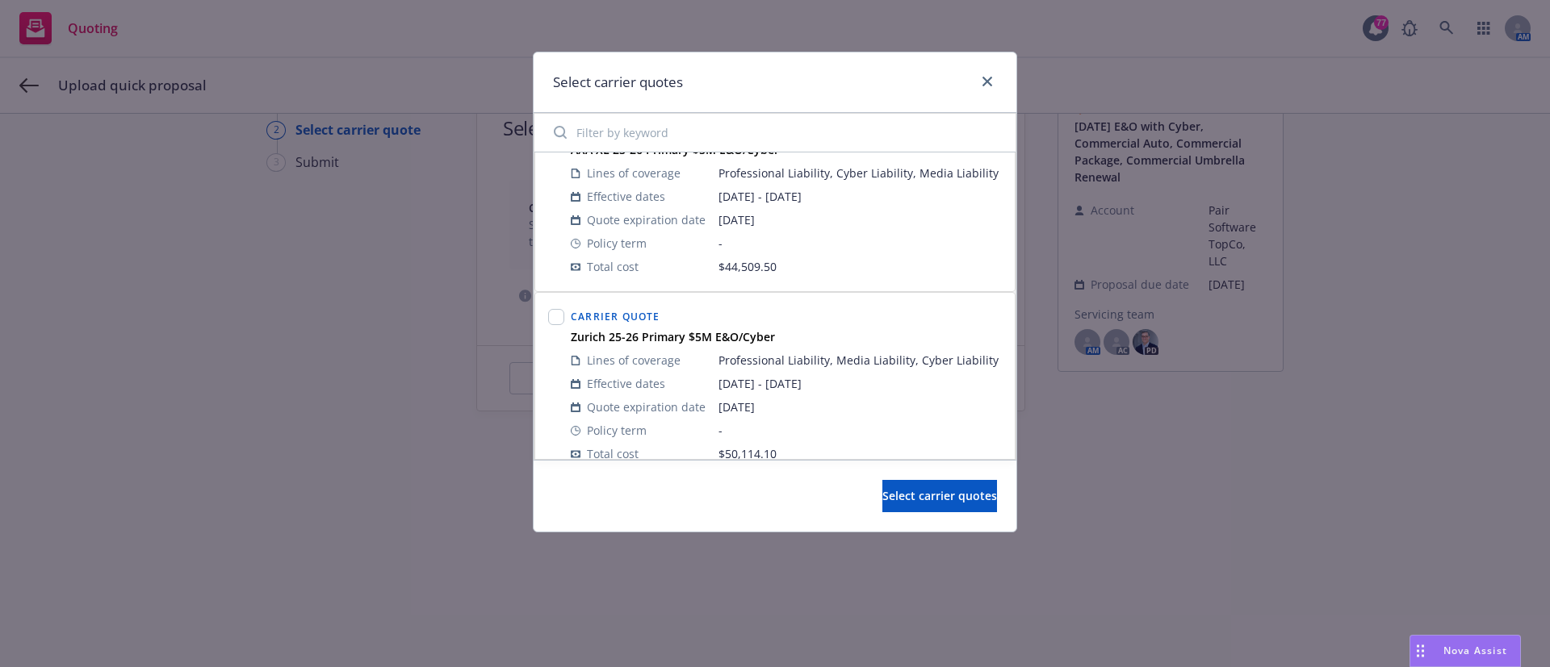
scroll to position [1123, 0]
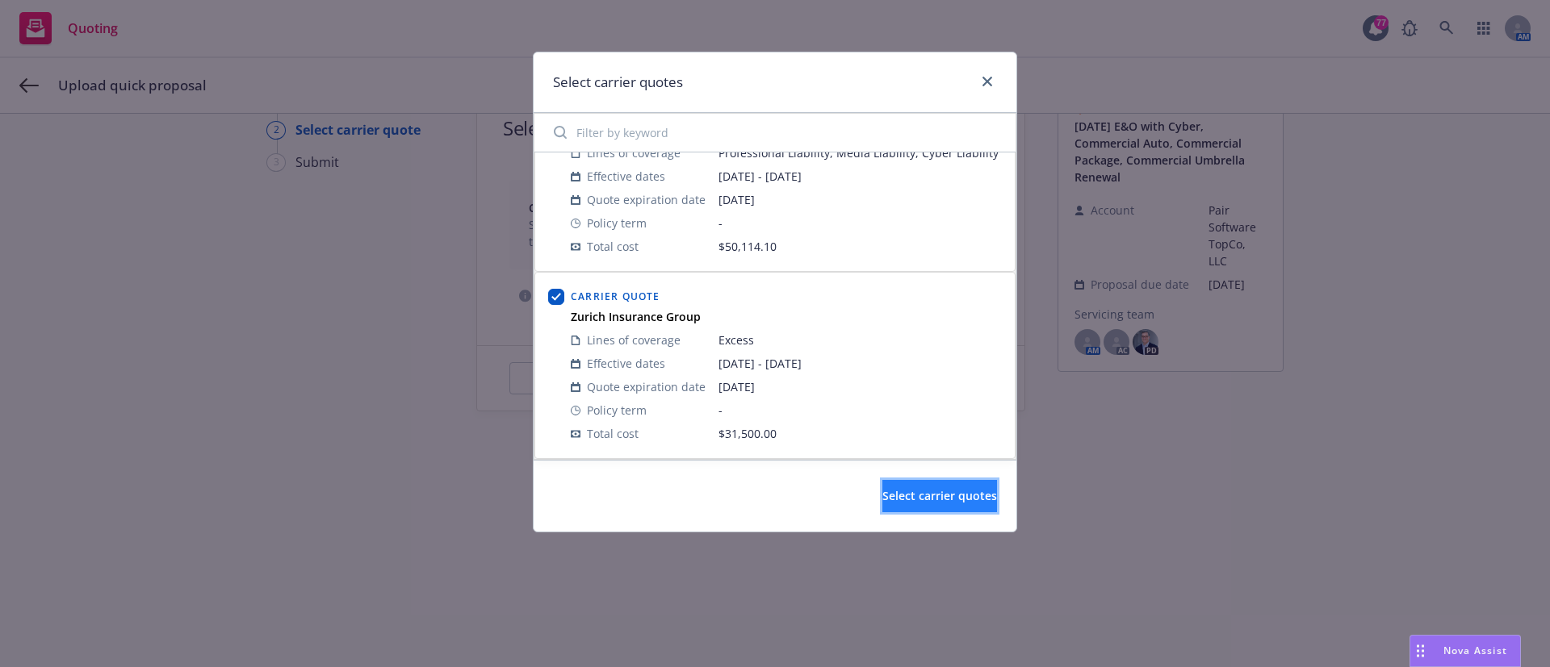
click at [902, 504] on button "Select carrier quotes" at bounding box center [939, 496] width 115 height 32
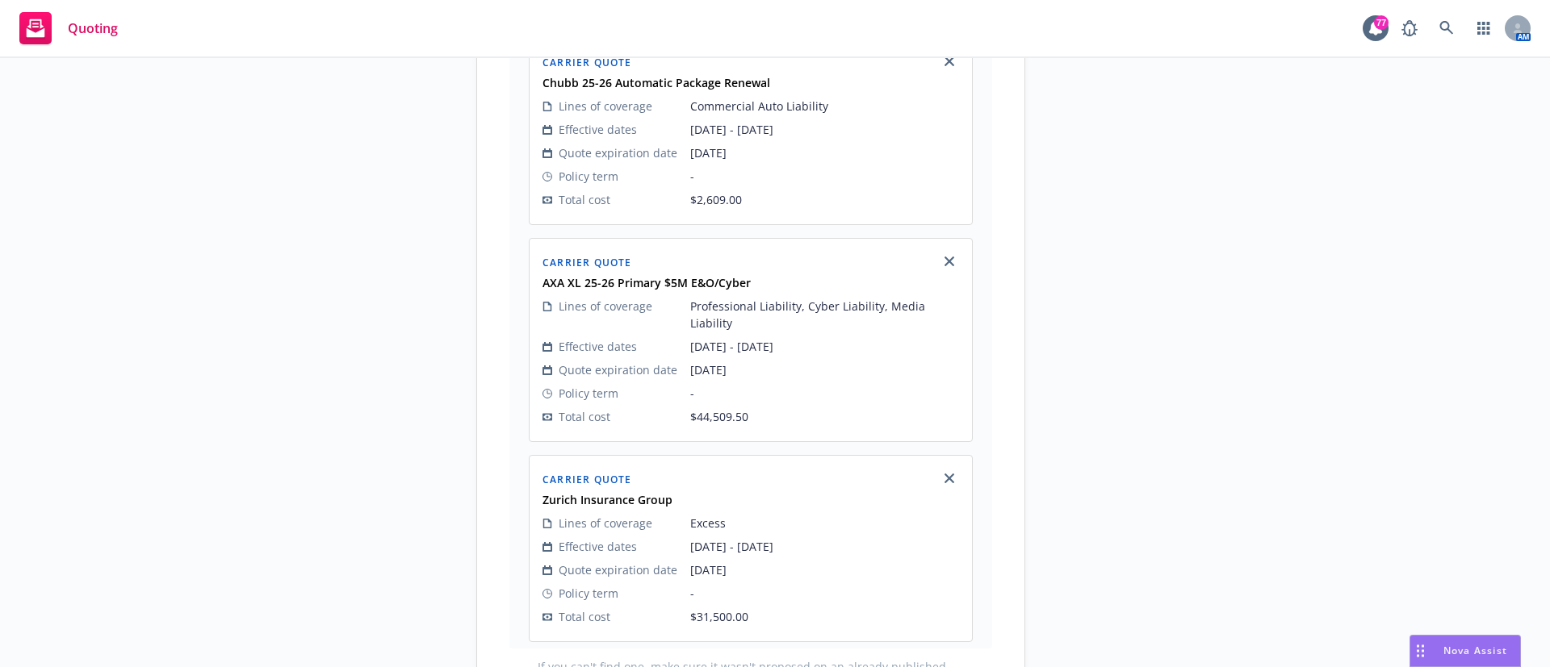
scroll to position [903, 0]
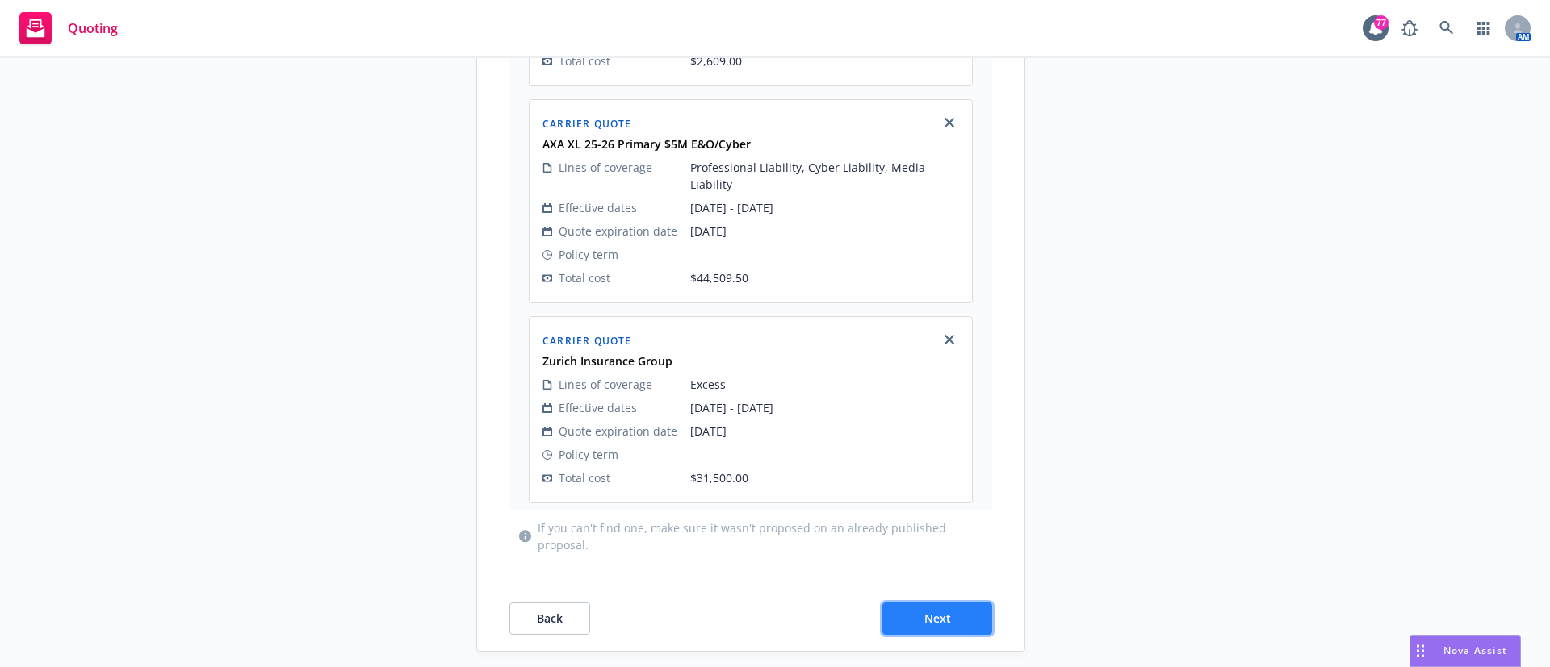
click at [908, 609] on button "Next" at bounding box center [937, 619] width 110 height 32
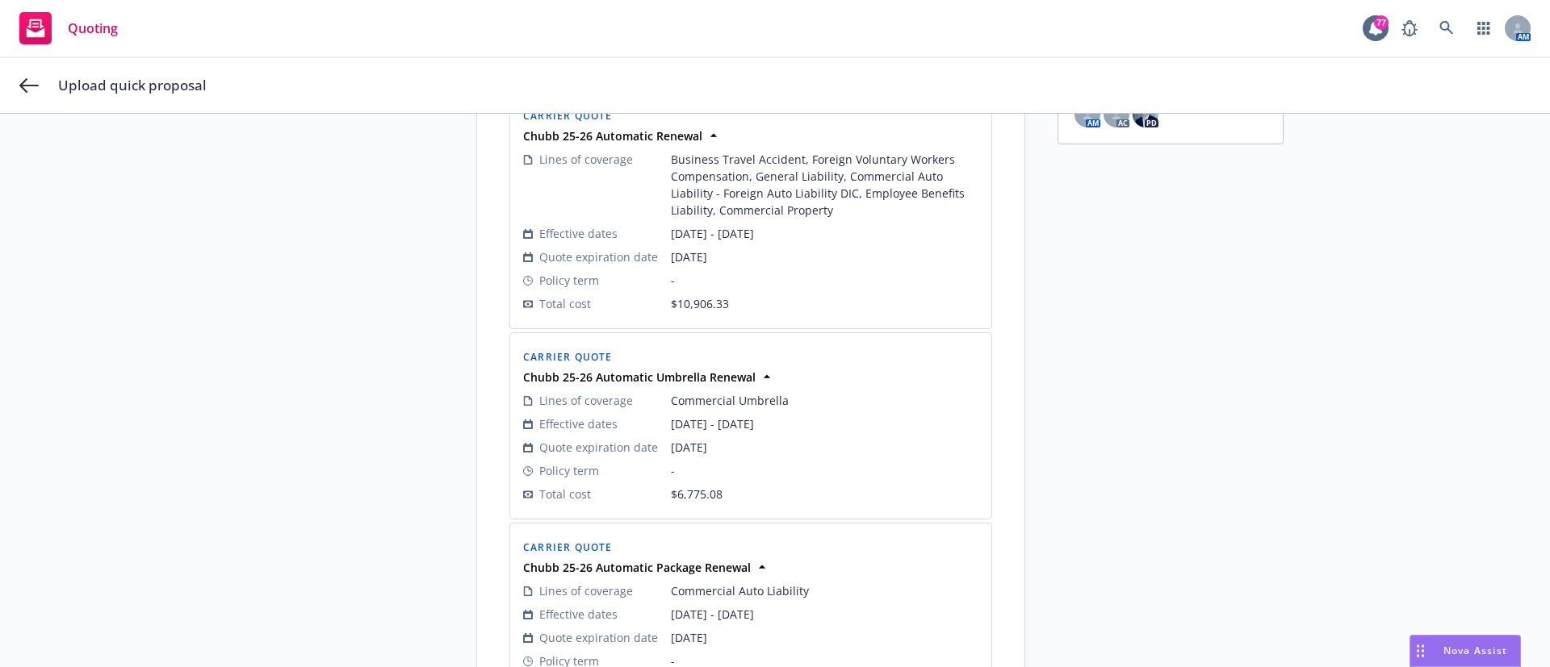
scroll to position [840, 0]
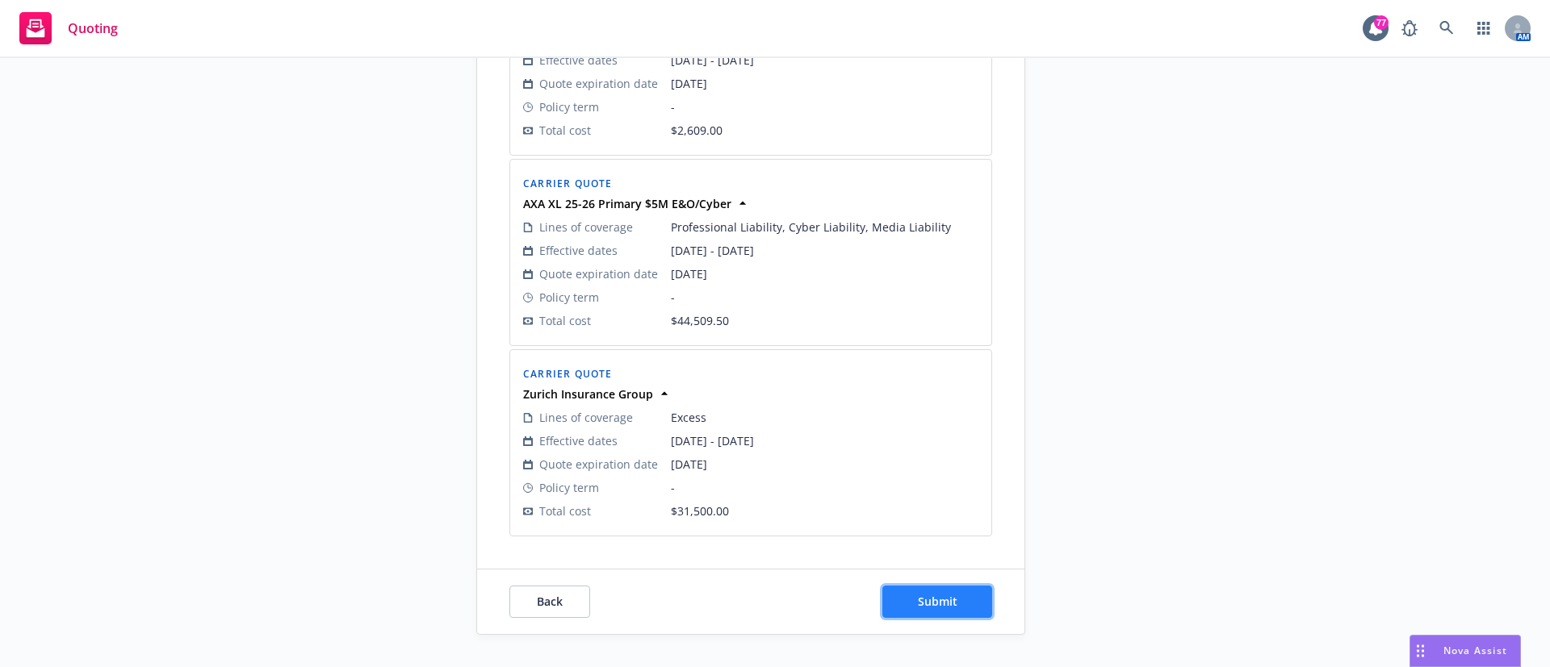
click at [902, 592] on button "Submit" at bounding box center [937, 602] width 110 height 32
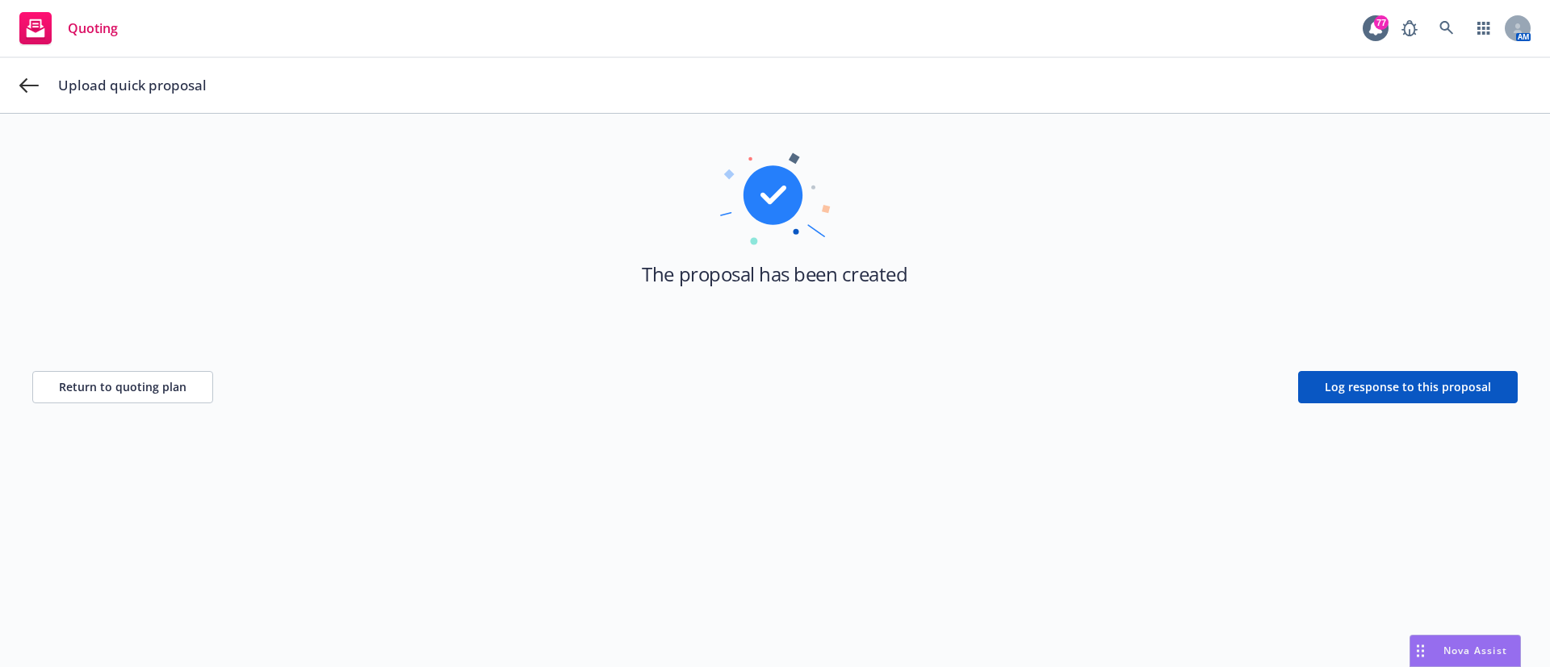
scroll to position [58, 0]
click at [76, 23] on span "Quoting" at bounding box center [93, 28] width 50 height 13
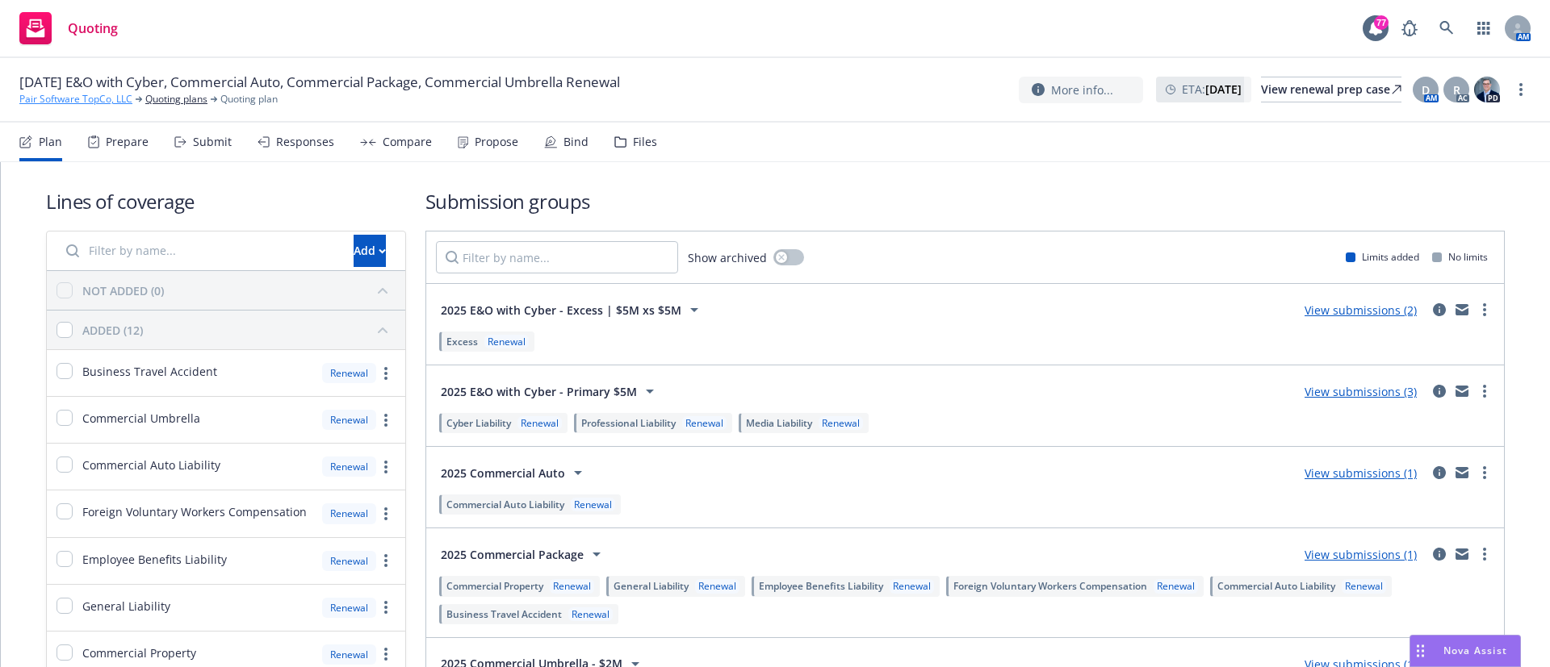
click at [111, 100] on link "Pair Software TopCo, LLC" at bounding box center [75, 99] width 113 height 15
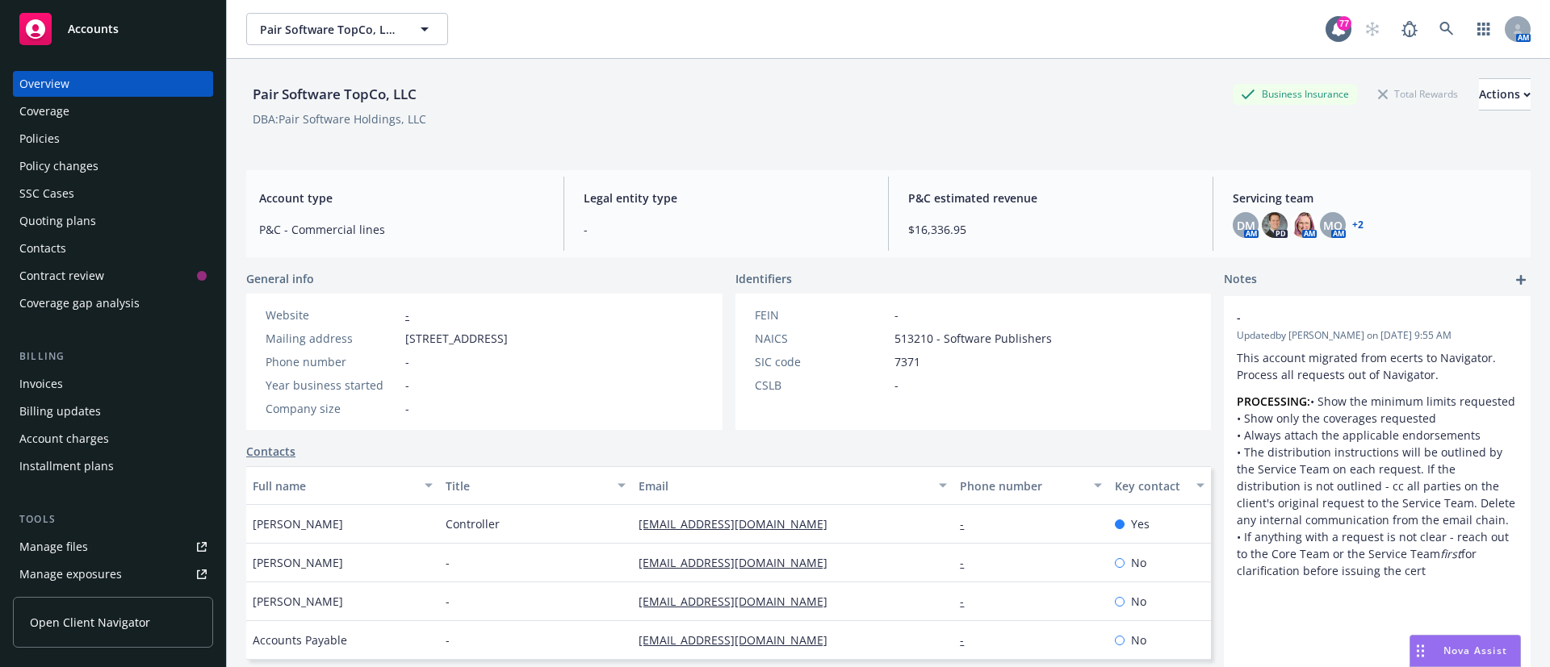
click at [75, 546] on div "Manage files" at bounding box center [53, 547] width 69 height 26
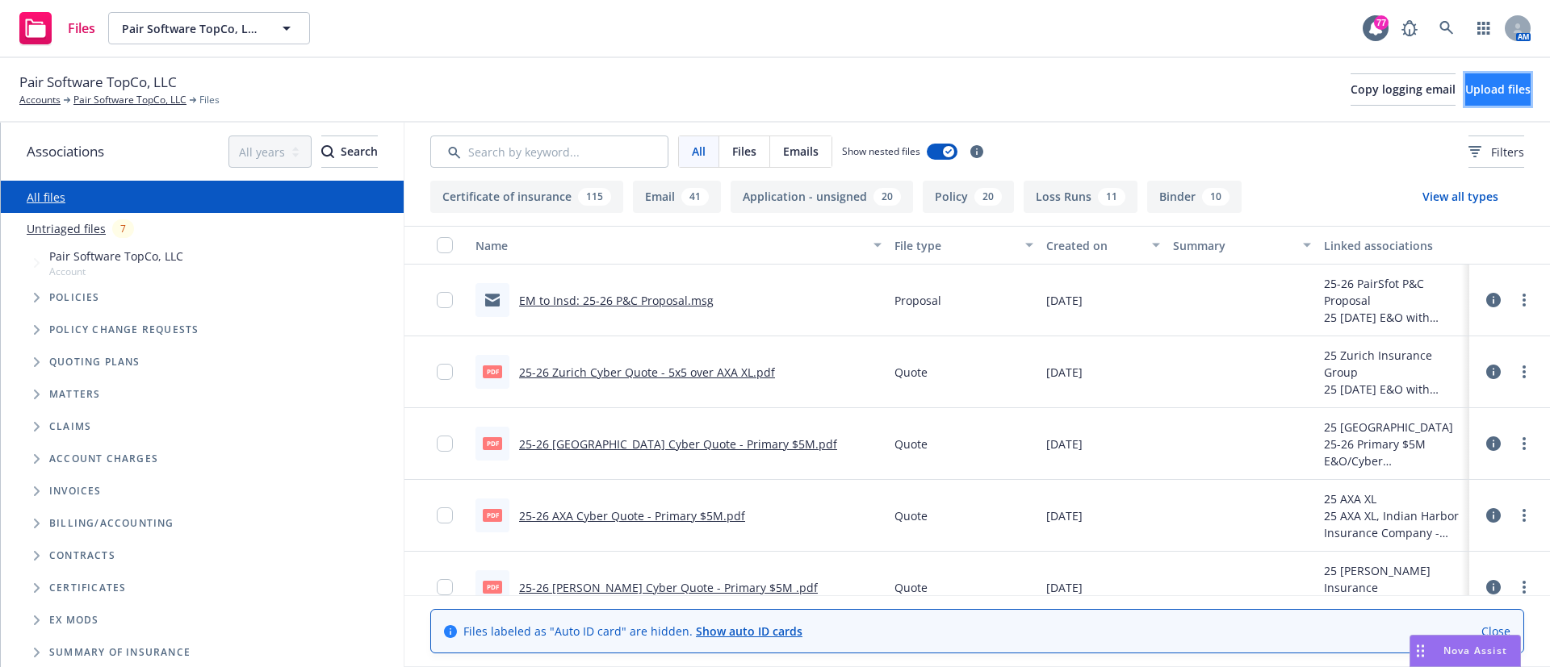
click at [1469, 86] on span "Upload files" at bounding box center [1497, 89] width 65 height 15
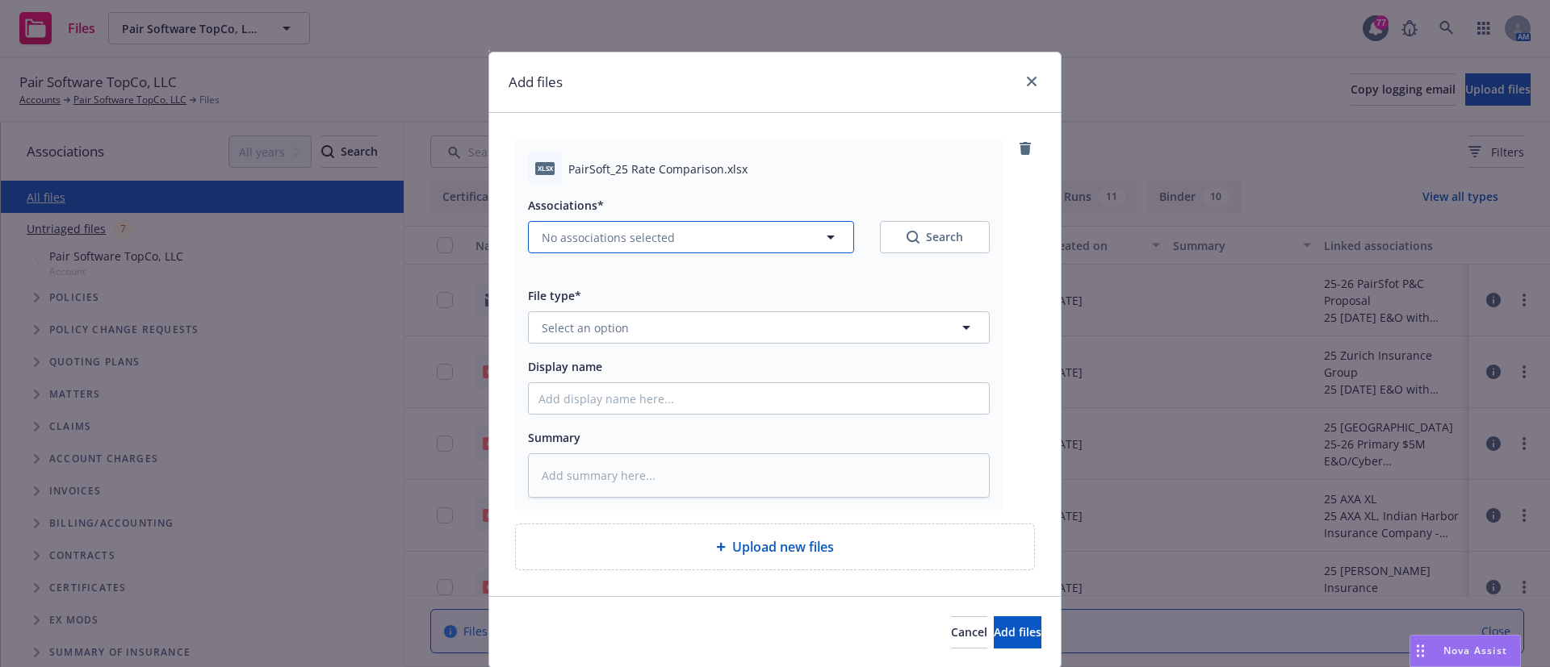
click at [742, 224] on button "No associations selected" at bounding box center [691, 237] width 326 height 32
type textarea "x"
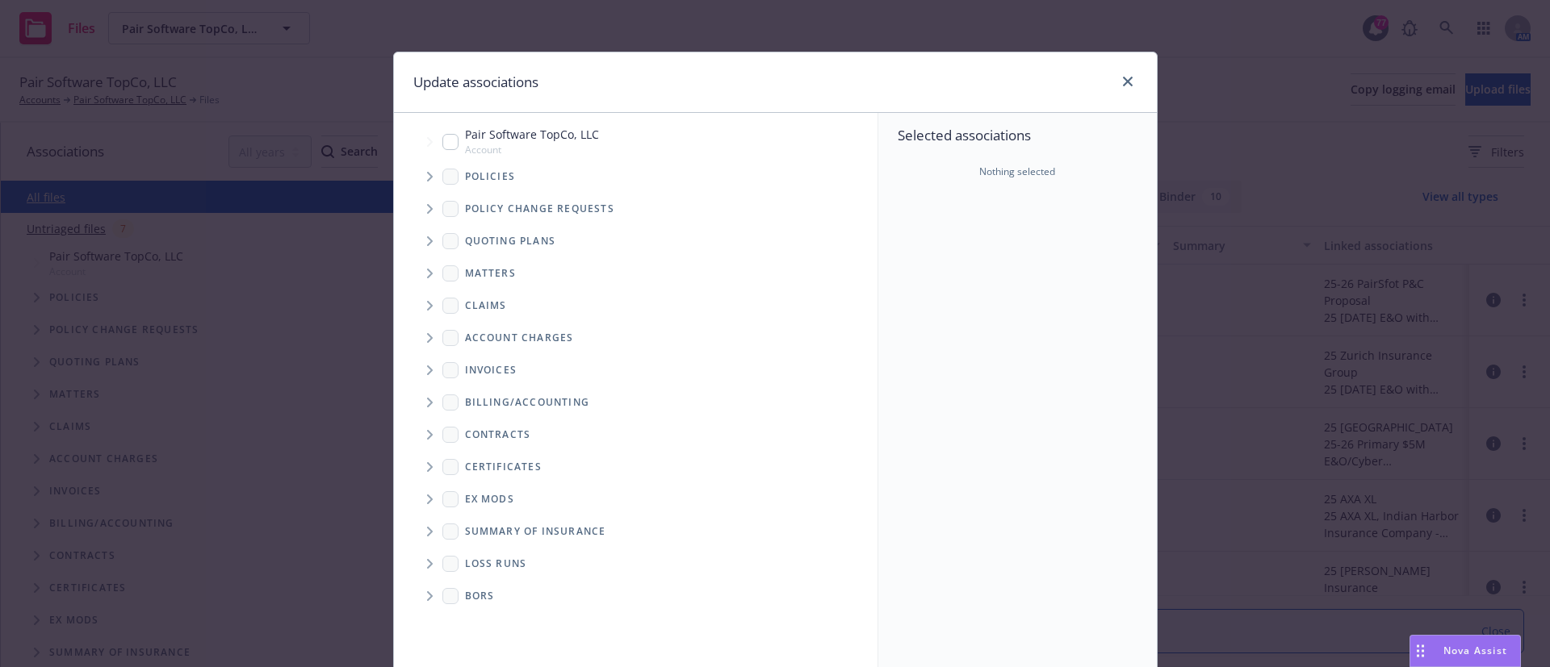
click at [427, 243] on icon "Tree Example" at bounding box center [430, 241] width 6 height 10
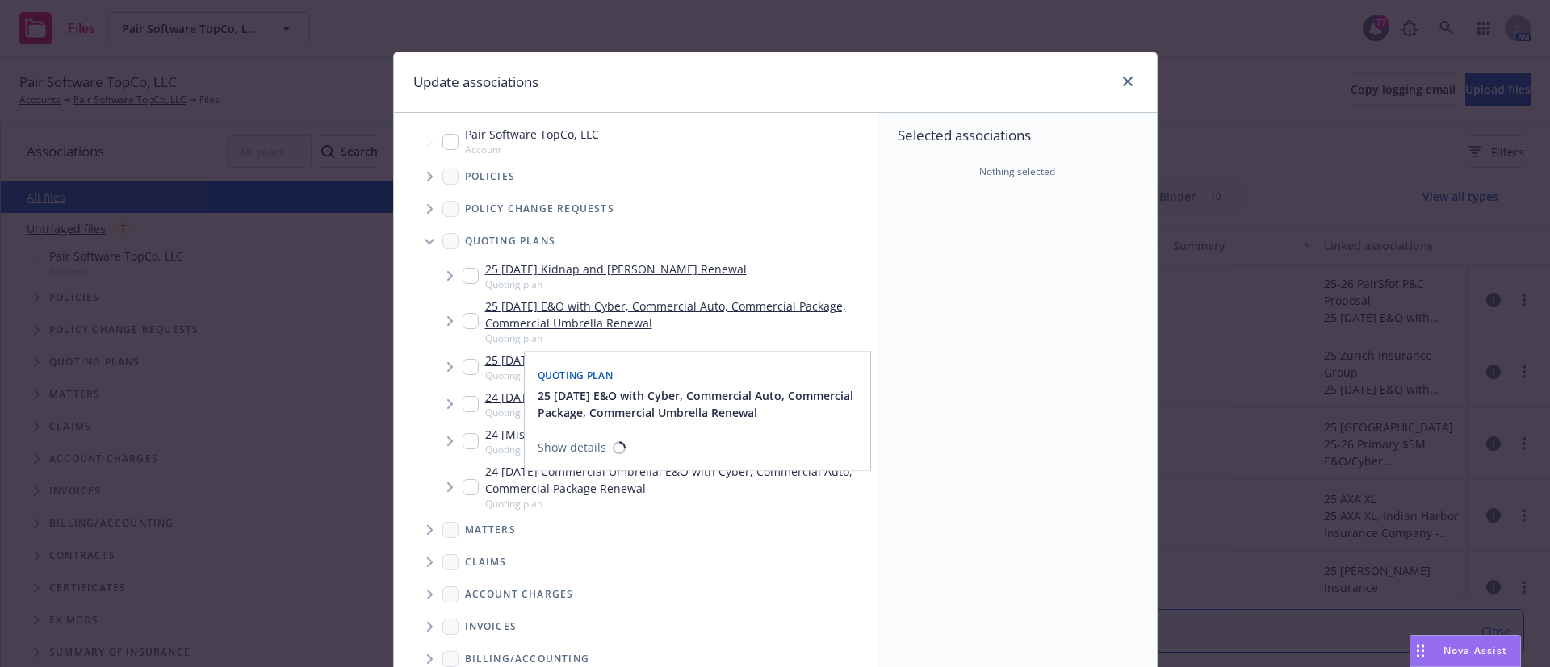
click at [585, 322] on link "25 09/01/25 E&O with Cyber, Commercial Auto, Commercial Package, Commercial Umb…" at bounding box center [678, 315] width 386 height 34
checkbox input "true"
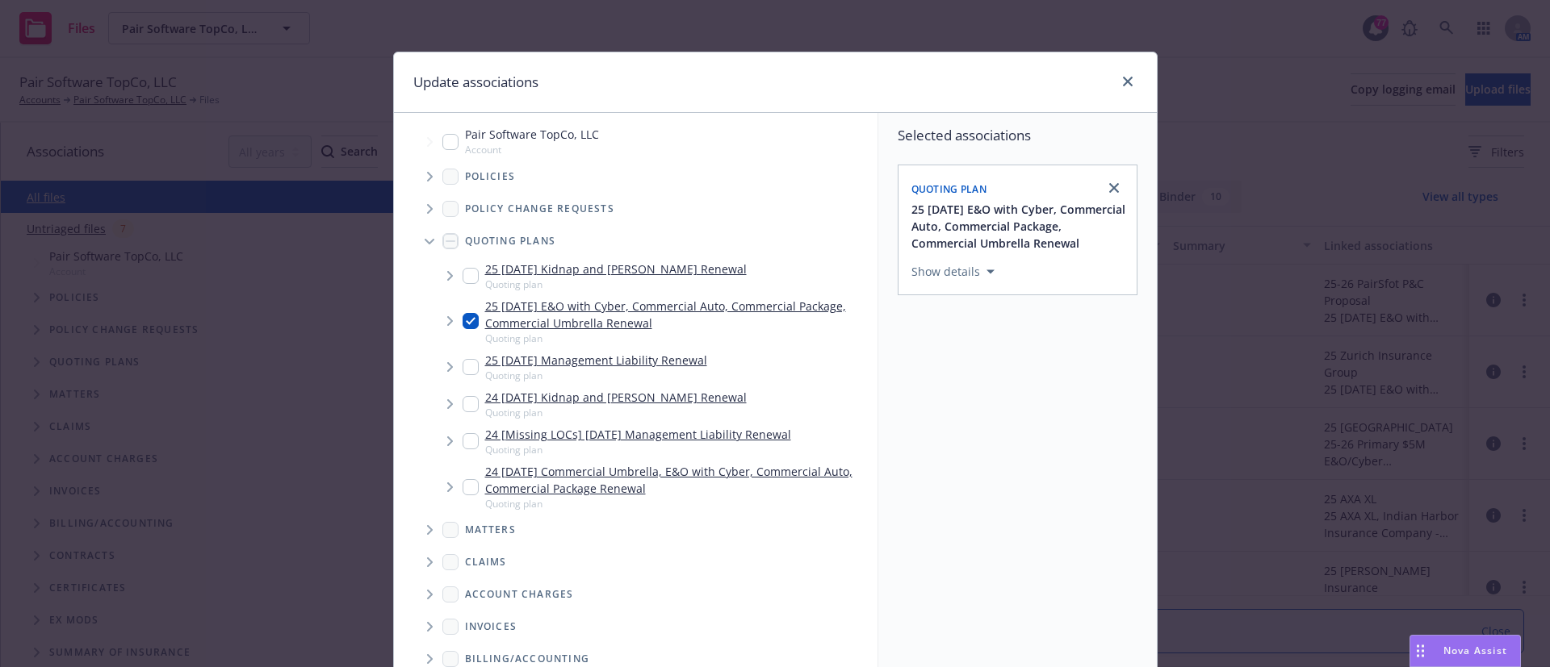
scroll to position [135, 0]
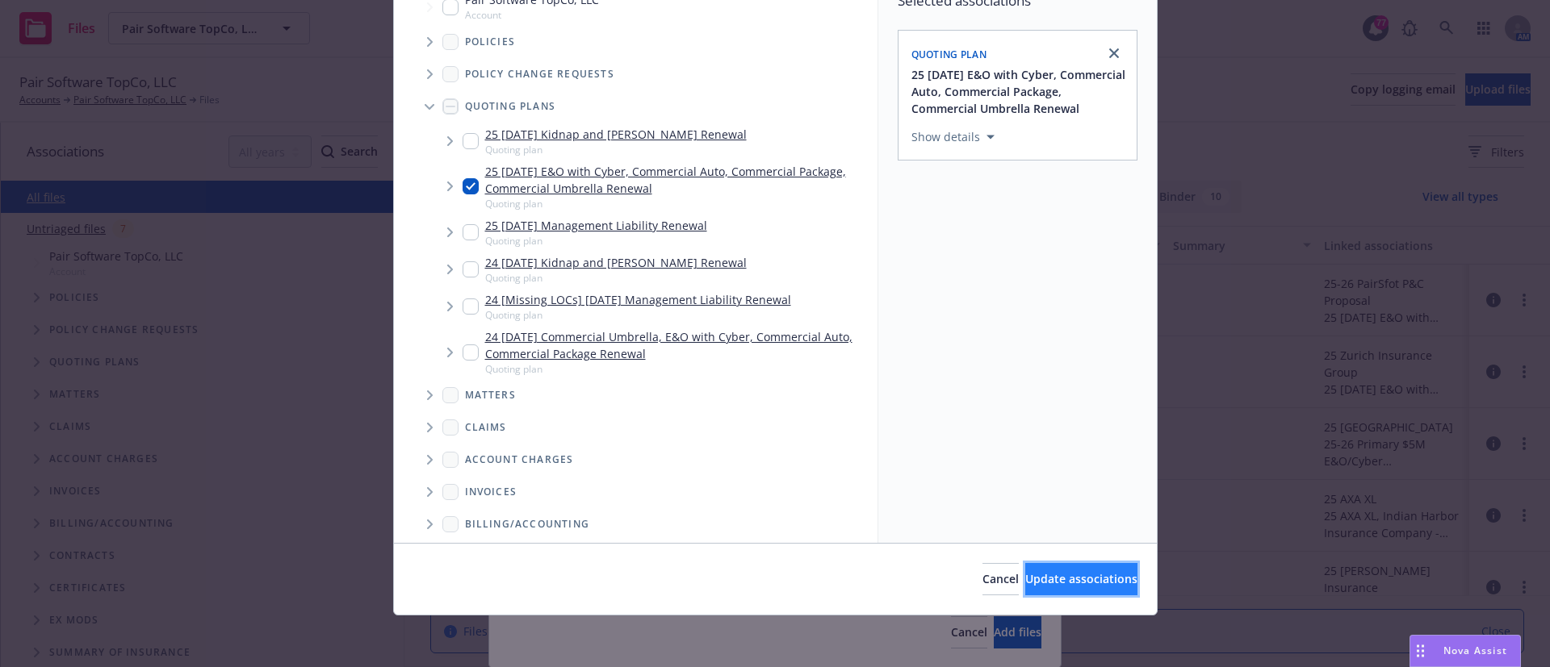
click at [1031, 567] on button "Update associations" at bounding box center [1081, 579] width 112 height 32
type textarea "x"
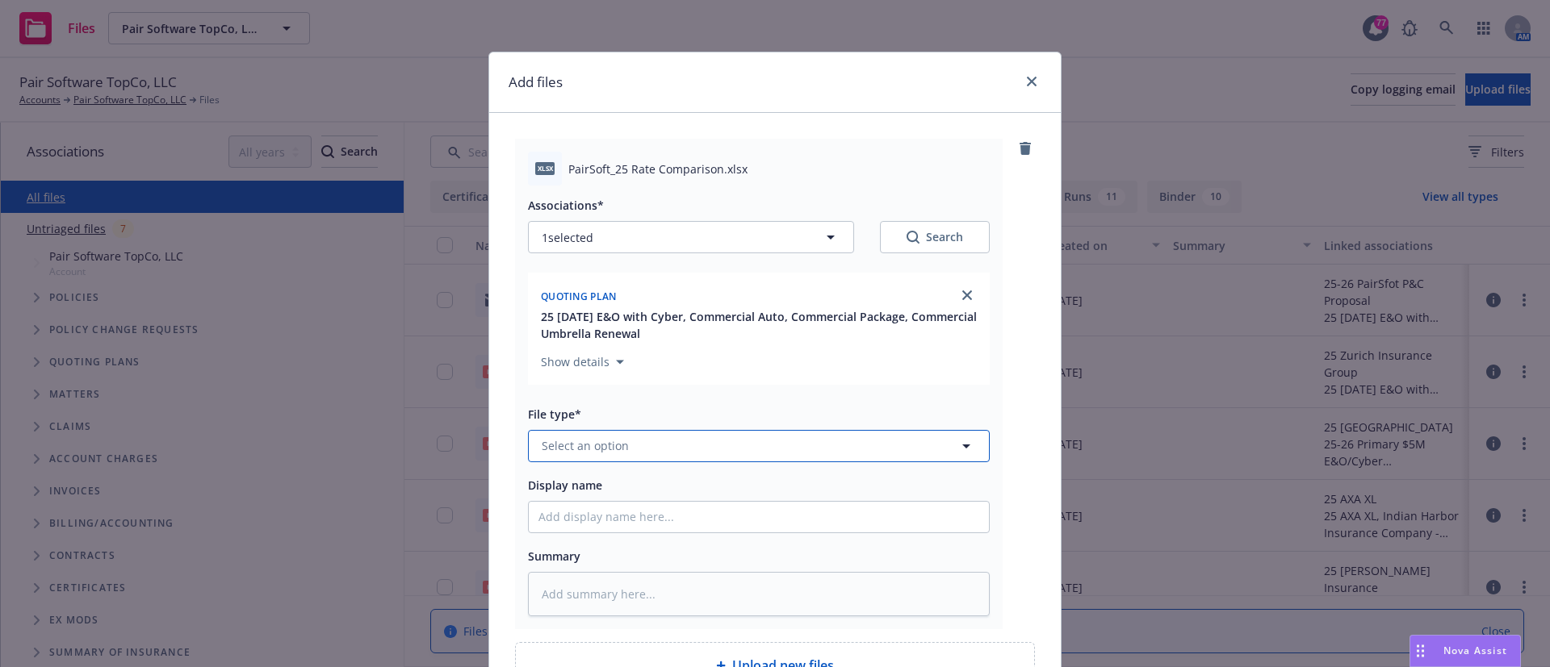
click at [617, 444] on span "Select an option" at bounding box center [585, 445] width 87 height 17
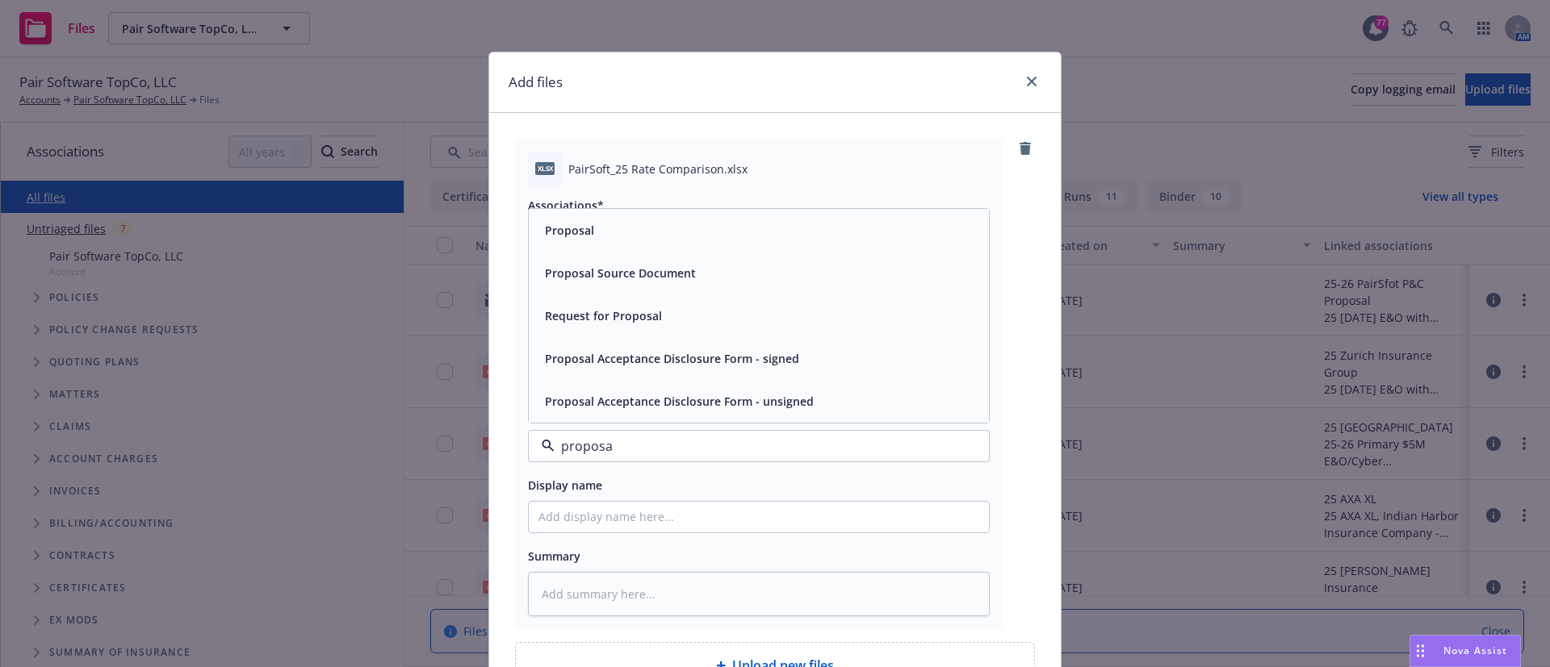
type input "proposal"
click at [572, 282] on div "Proposal Source Document" at bounding box center [618, 273] width 161 height 23
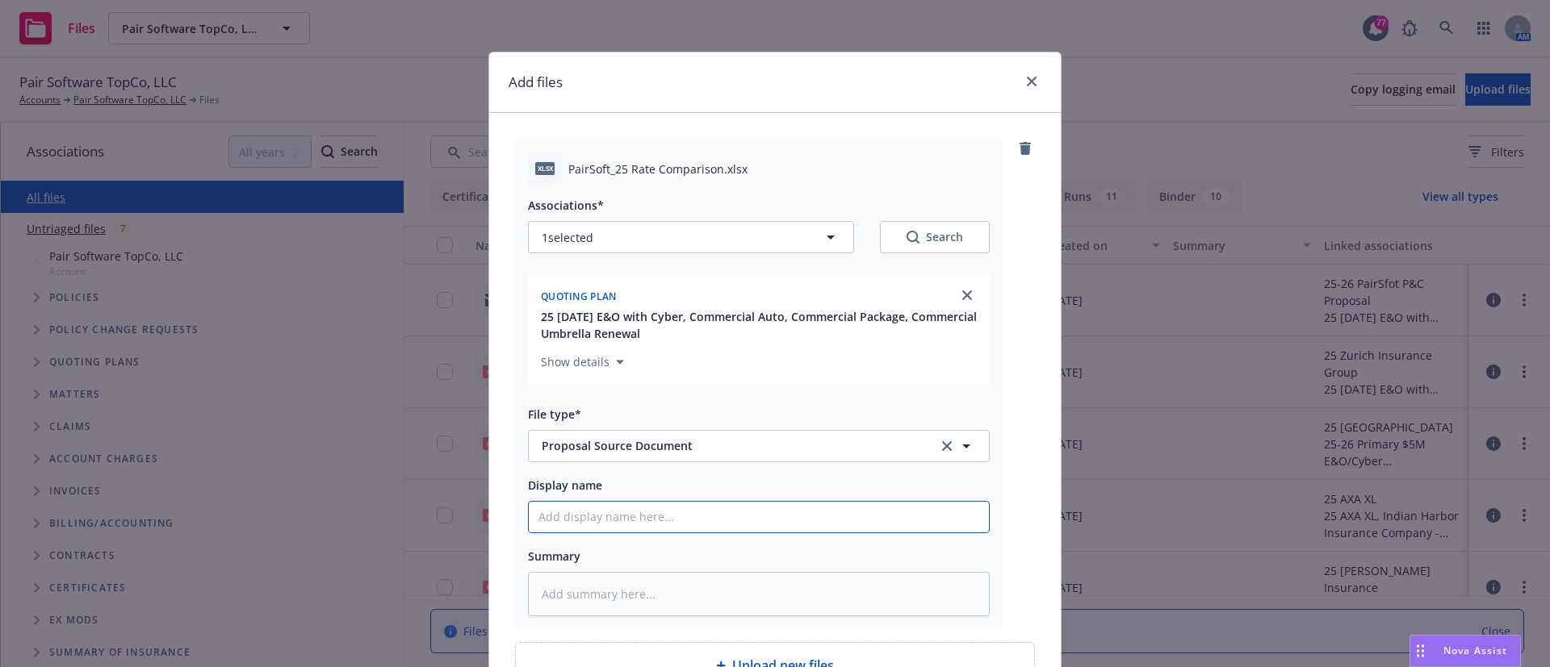
click at [543, 513] on input "Display name" at bounding box center [759, 517] width 460 height 31
type textarea "x"
type input "2"
type textarea "x"
type input "25"
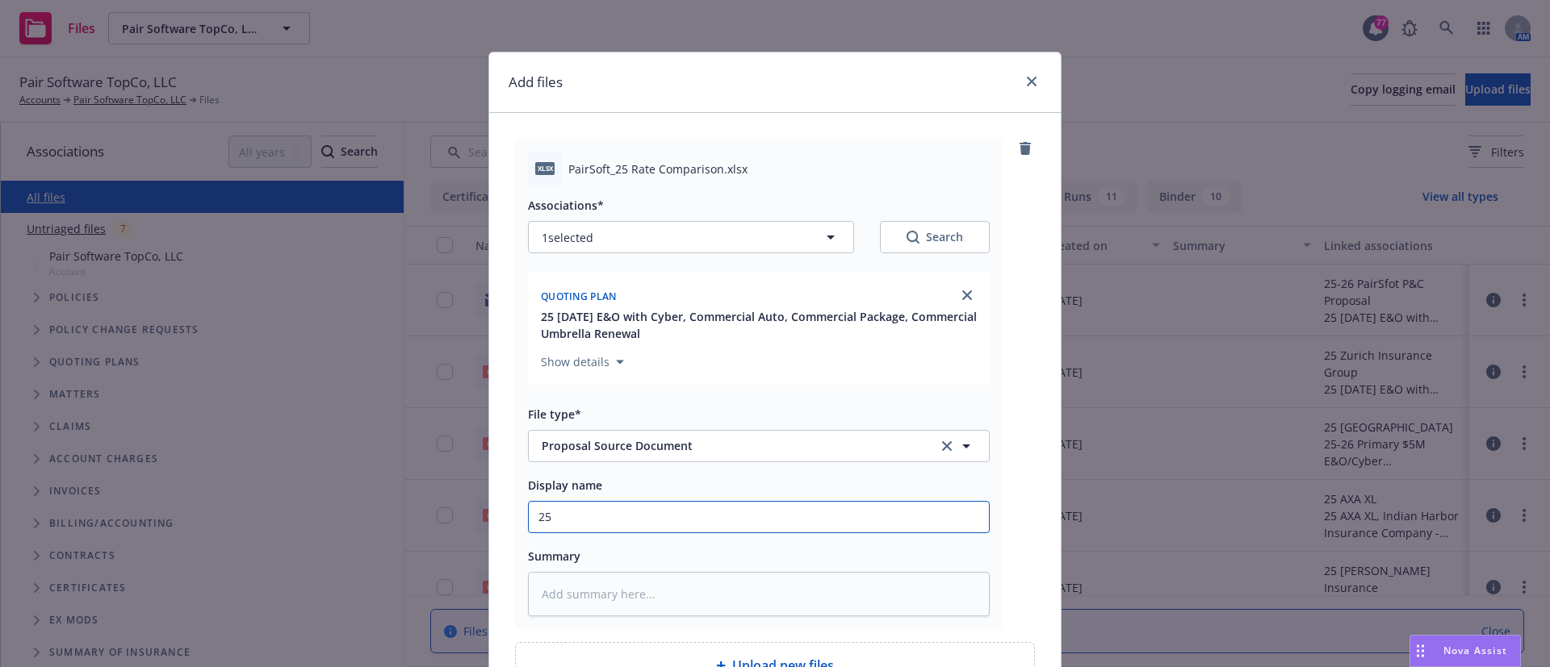
type textarea "x"
type input "25-"
type textarea "x"
type input "25-2"
type textarea "x"
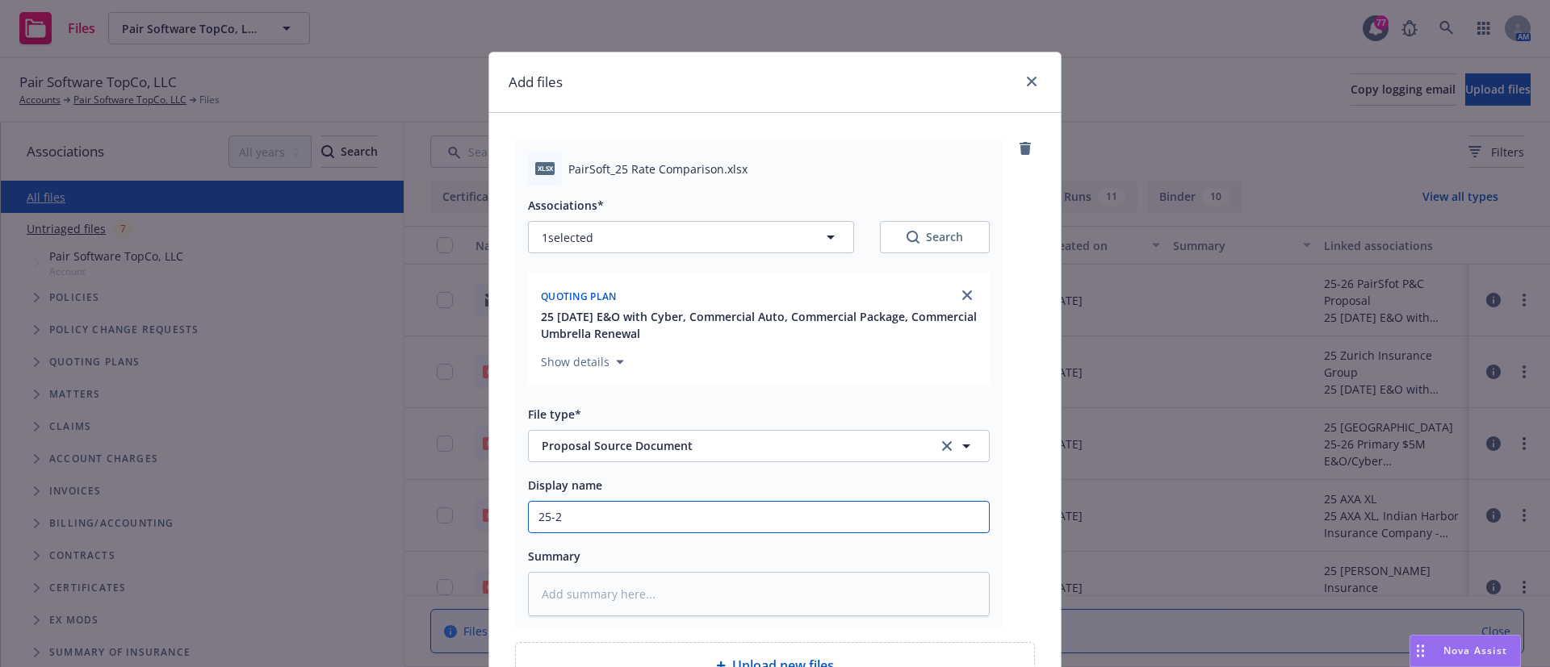
type input "25-26"
type textarea "x"
type input "25-26"
type textarea "x"
type input "25-26 P"
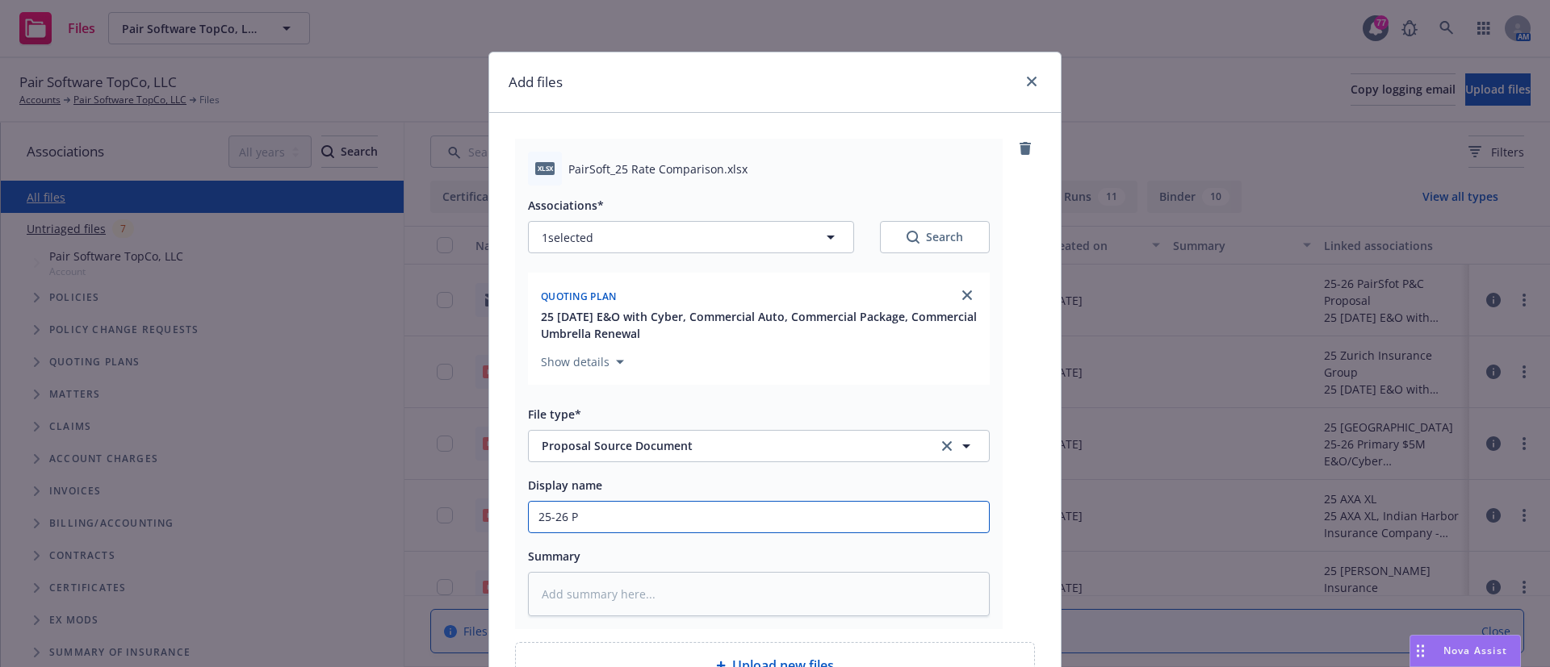
type textarea "x"
type input "25-26 P&"
type textarea "x"
type input "25-26 P&C"
type textarea "x"
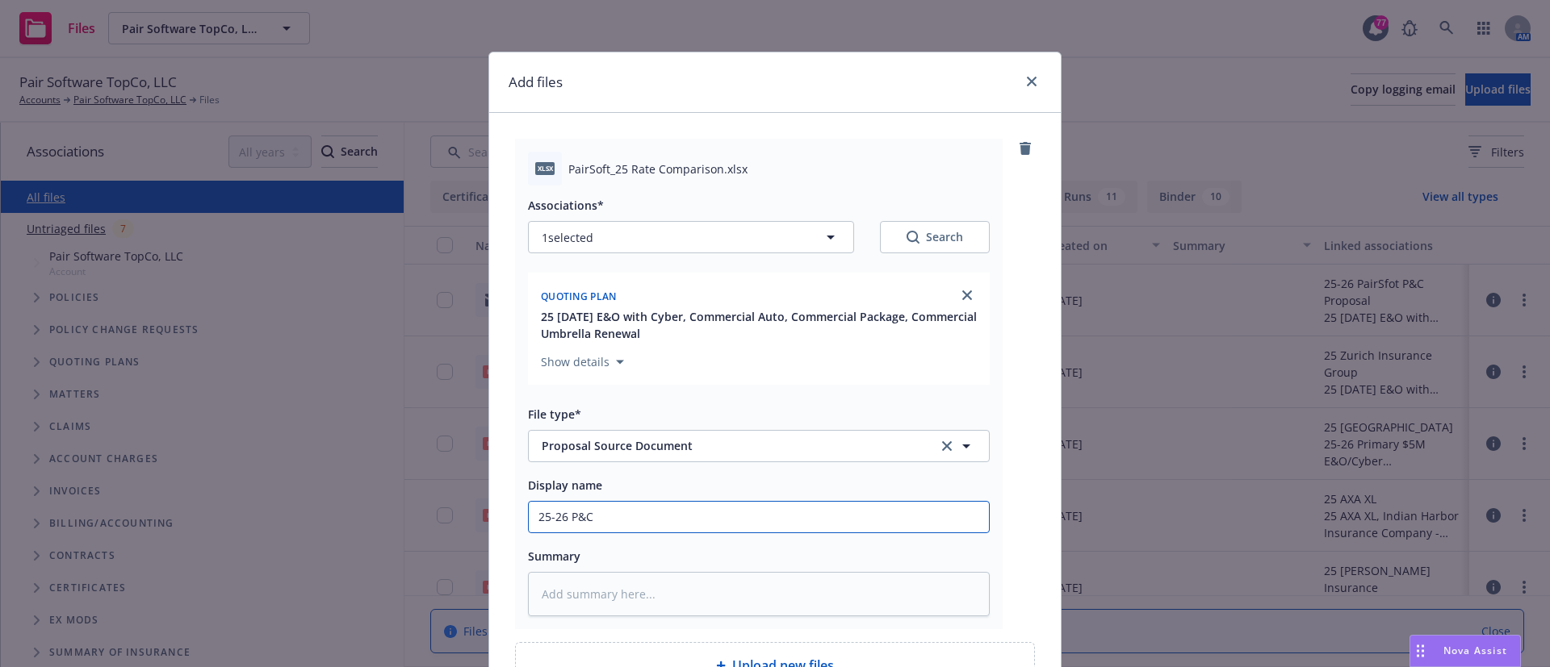
type input "25-26 P&C"
type textarea "x"
type input "25-26 P&C R"
type textarea "x"
type input "25-26 P&C Rat"
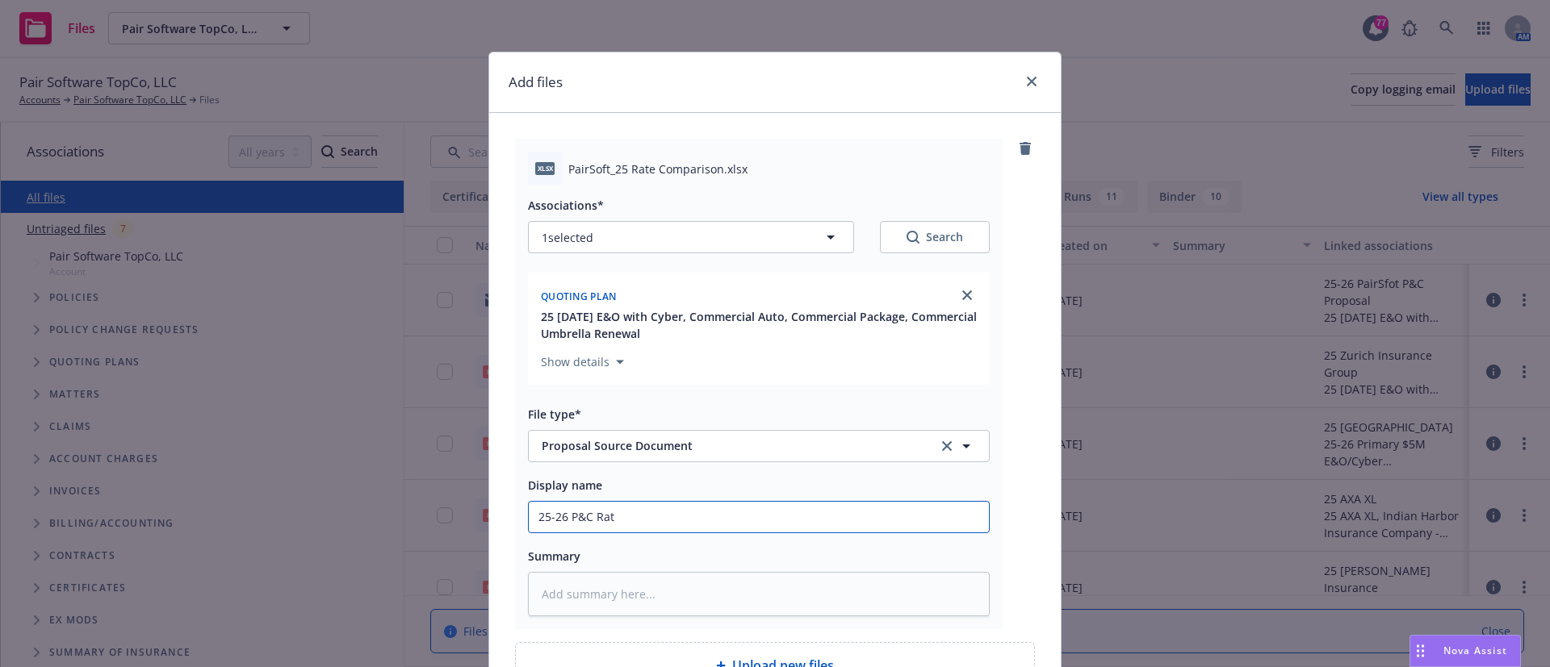
type textarea "x"
type input "25-26 P&C Rate"
type textarea "x"
type input "25-26 P&C Rate"
type textarea "x"
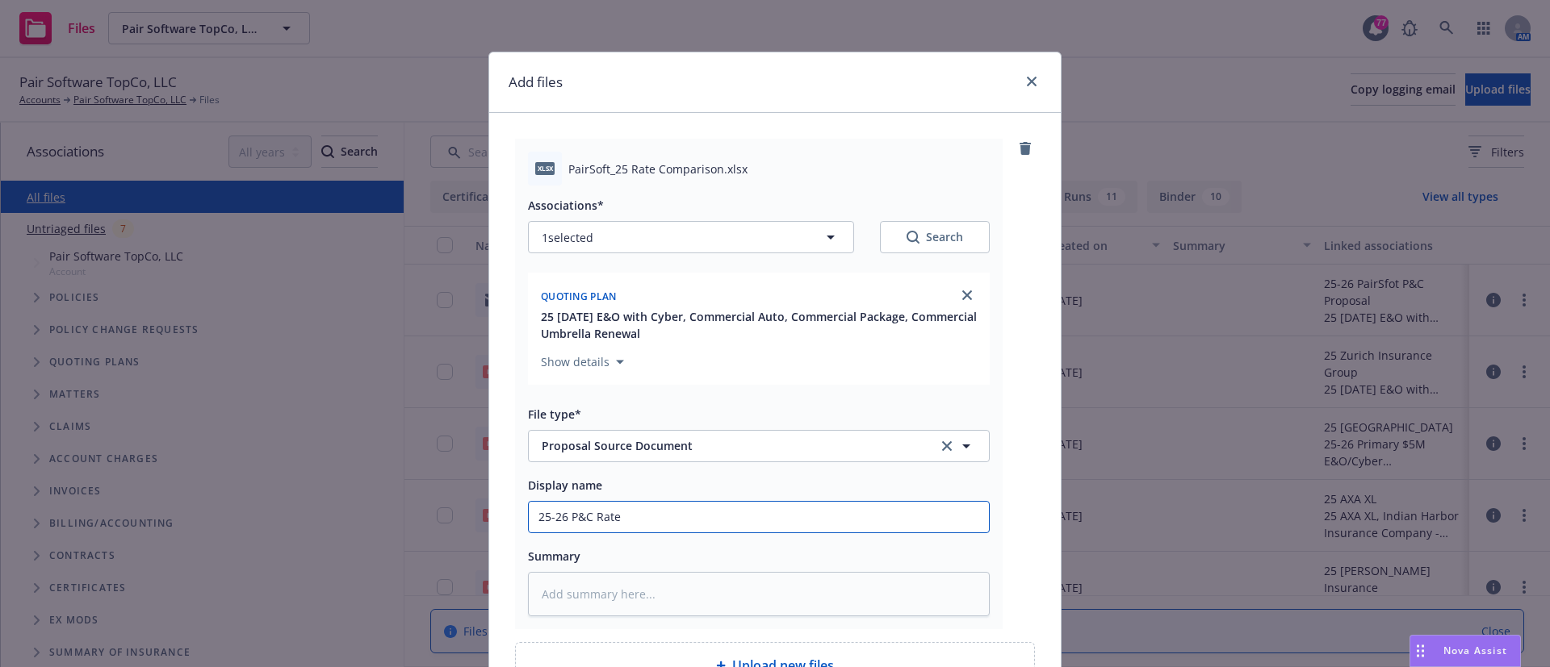
type input "25-26 P&C Rate C"
type textarea "x"
type input "25-26 P&C Rate Co"
type textarea "x"
type input "25-26 P&C Rate Cop"
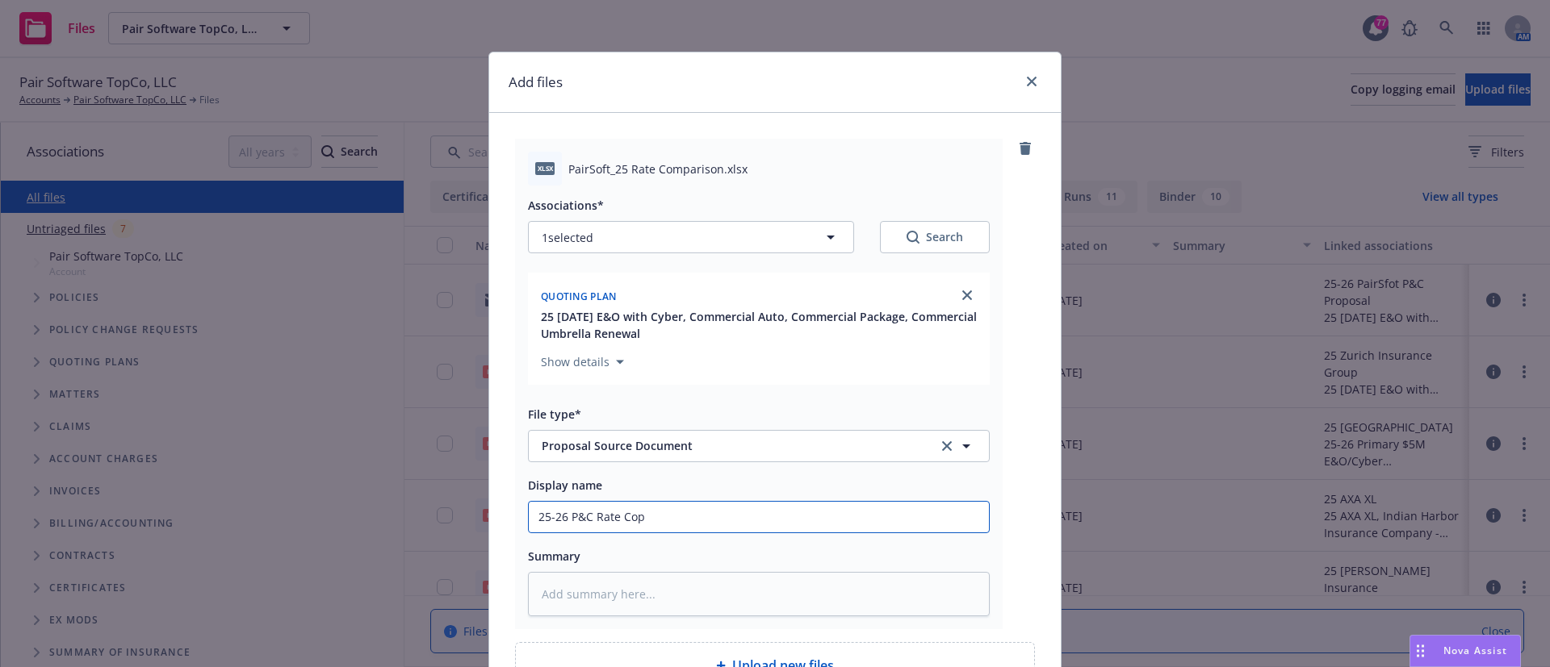
type textarea "x"
type input "25-26 P&C Rate Co"
type textarea "x"
type input "25-26 P&C Rate Com"
type textarea "x"
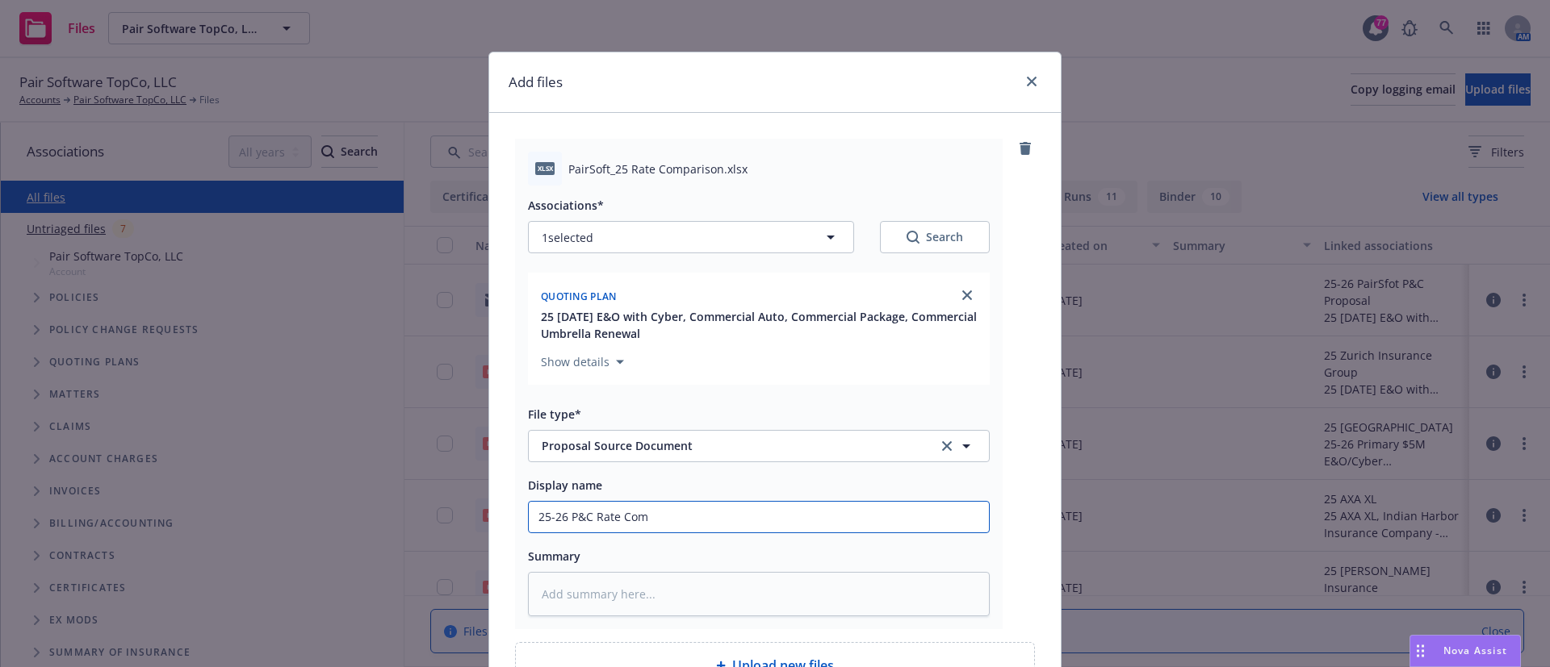
type input "25-26 P&C Rate Comp"
type textarea "x"
type input "25-26 P&C Rate Compa"
type textarea "x"
type input "25-26 P&C Rate Compari"
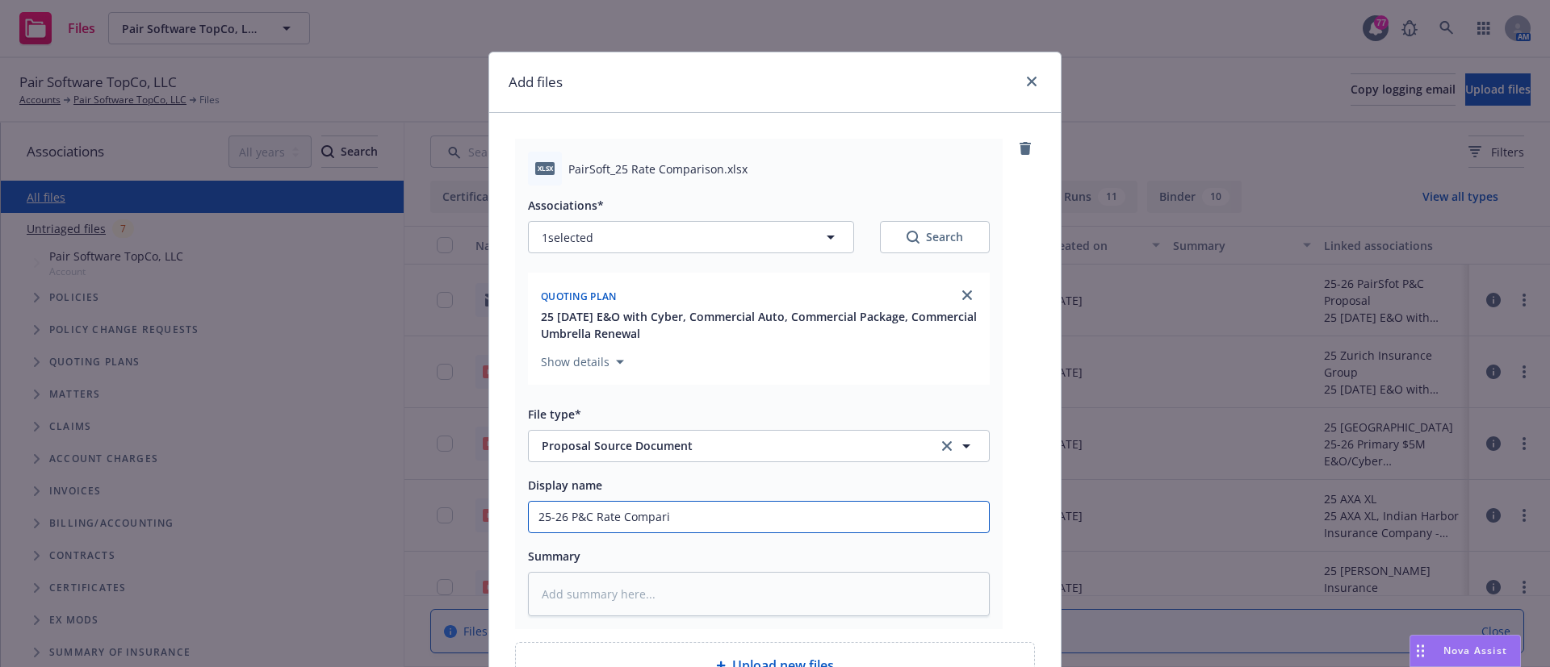
type textarea "x"
type input "25-26 P&C Rate Comparis"
type textarea "x"
type input "25-26 P&C Rate Compariso"
type textarea "x"
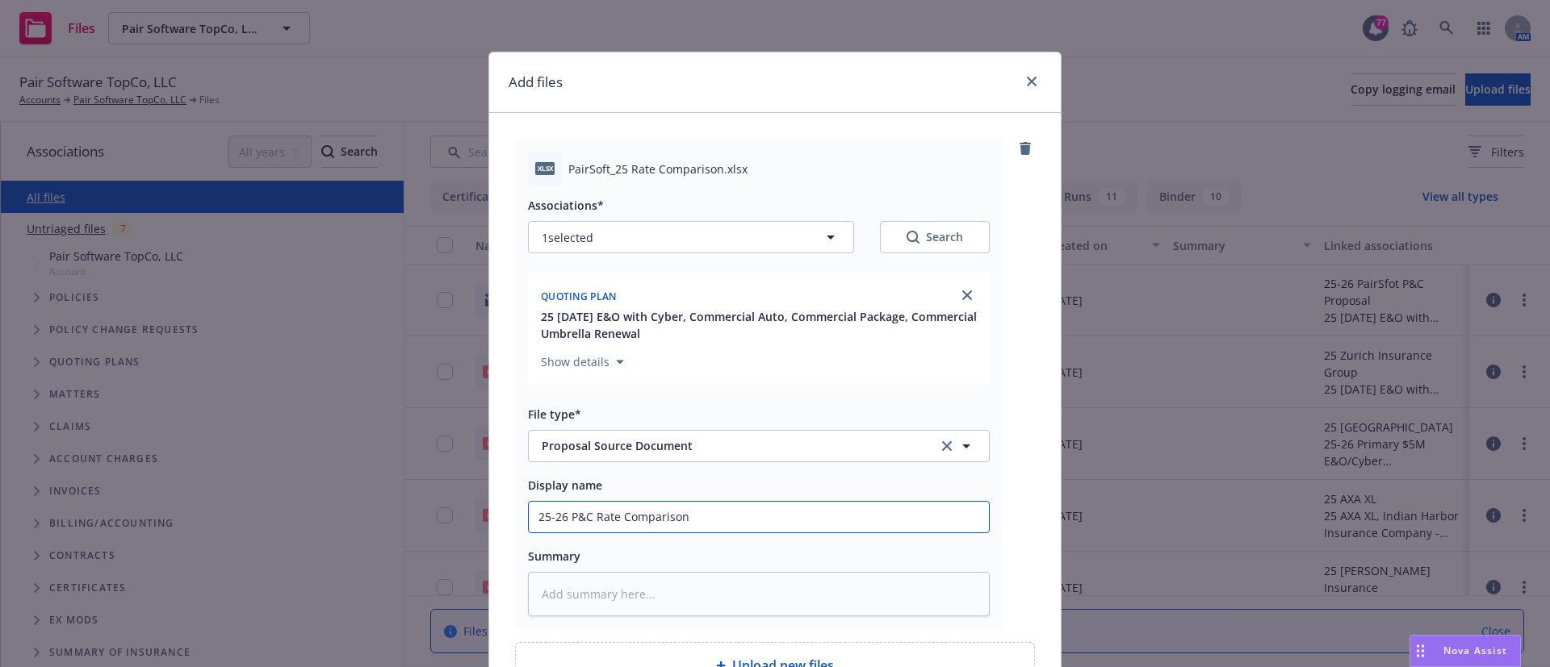
scroll to position [172, 0]
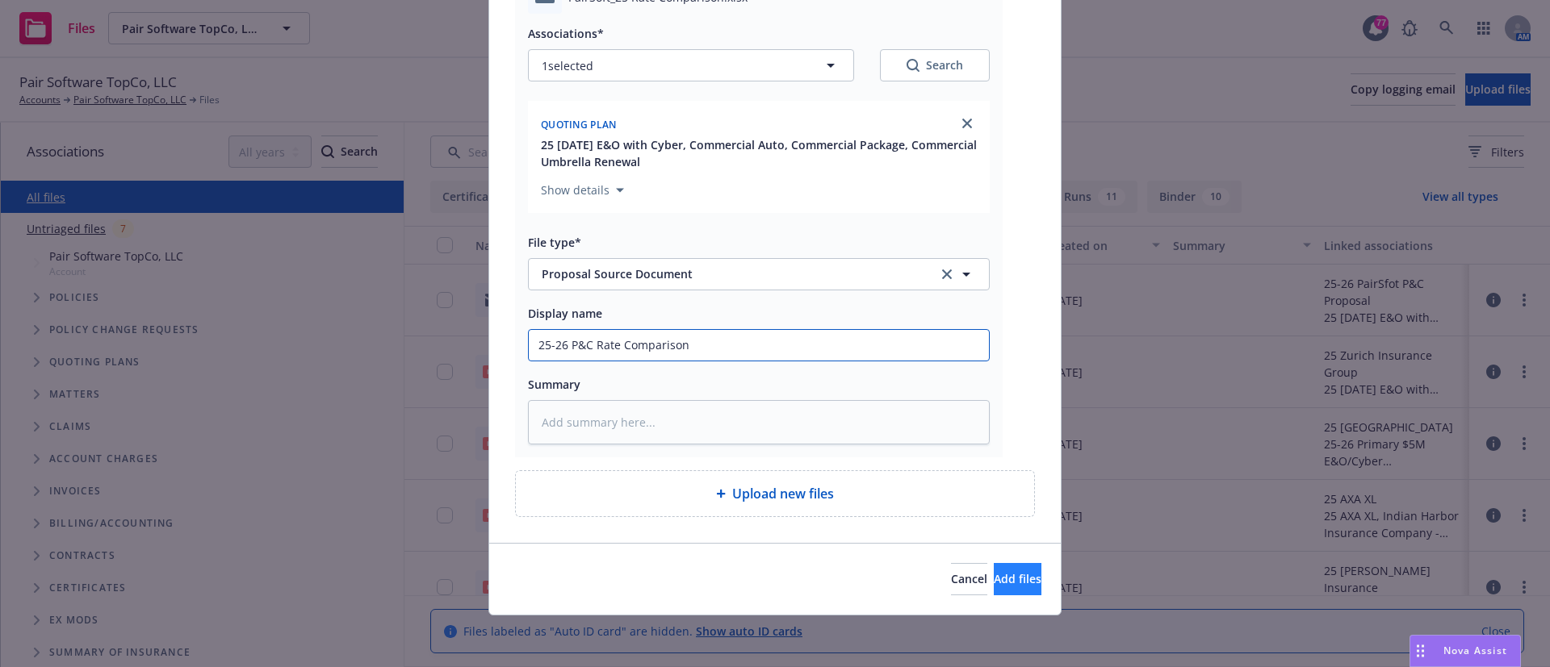
type input "25-26 P&C Rate Comparison"
click at [1007, 583] on button "Add files" at bounding box center [1018, 579] width 48 height 32
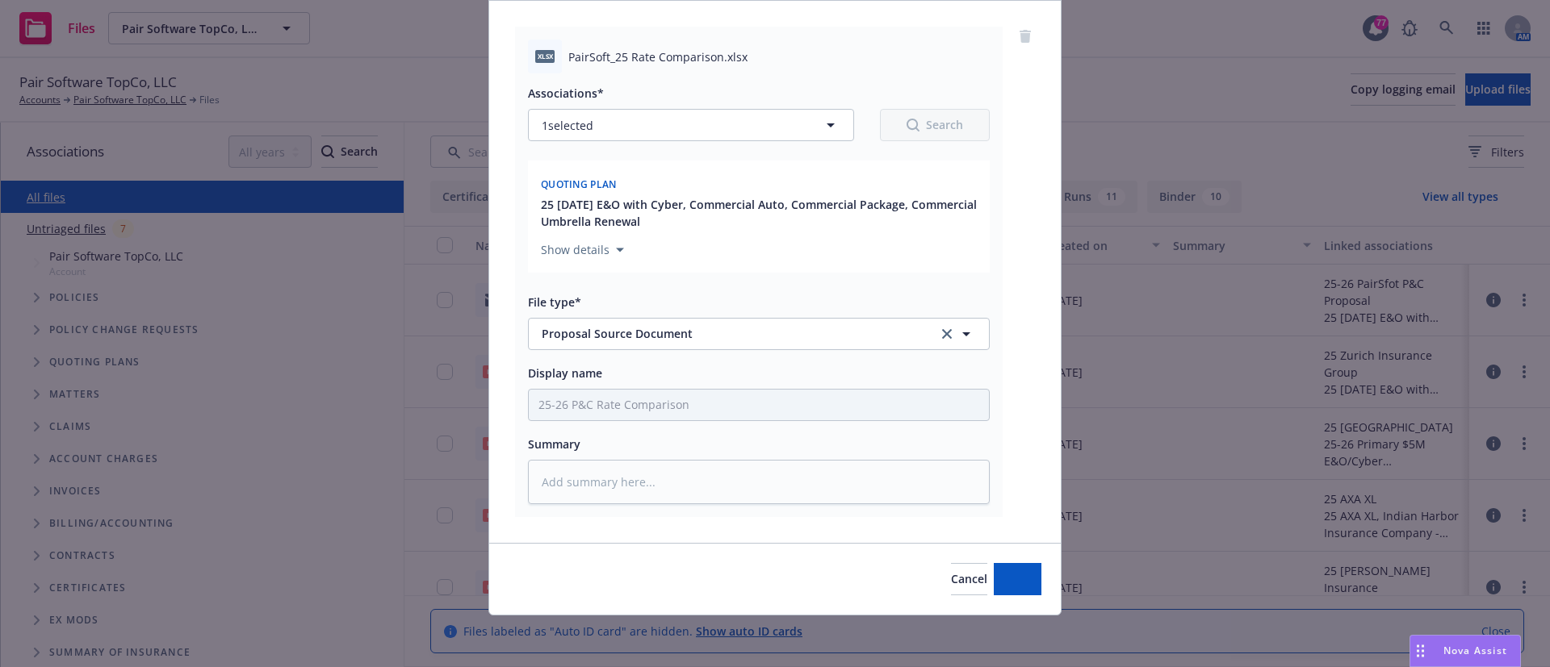
scroll to position [112, 0]
type textarea "x"
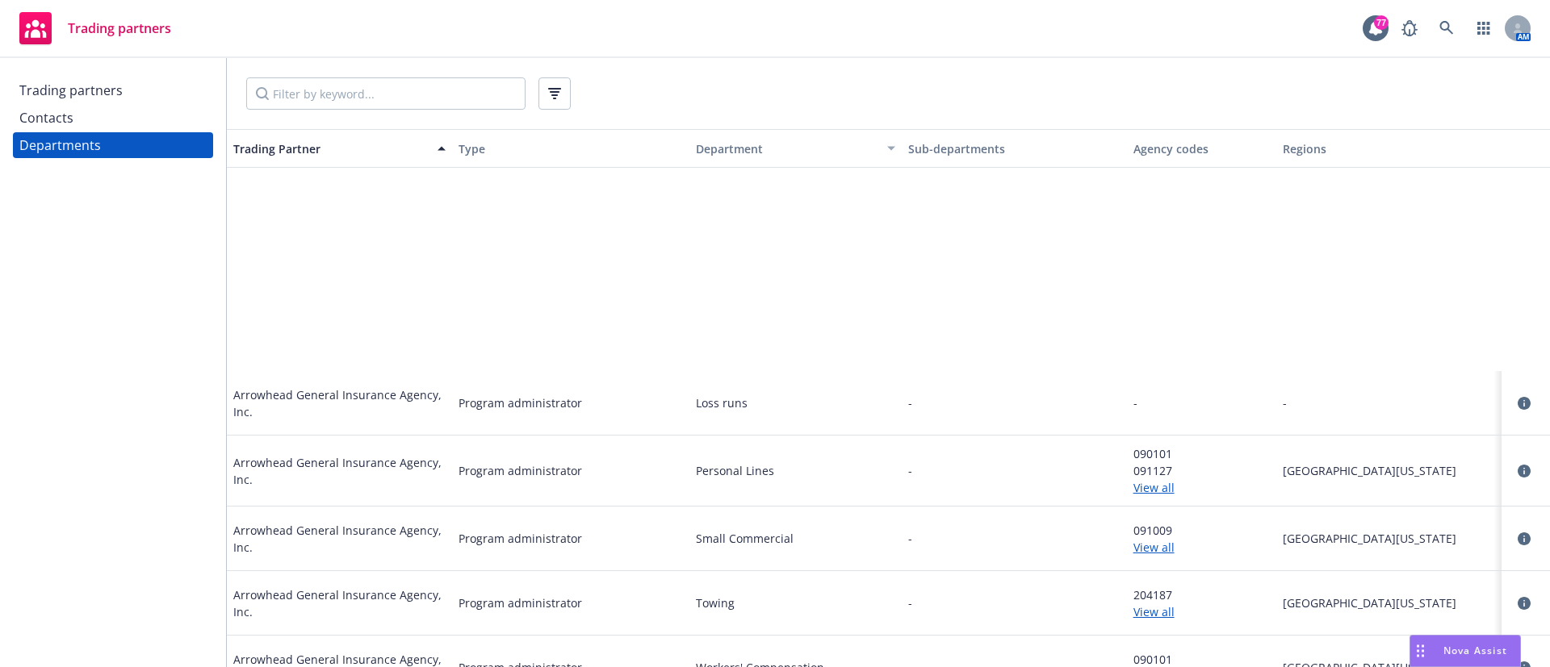
scroll to position [6028, 0]
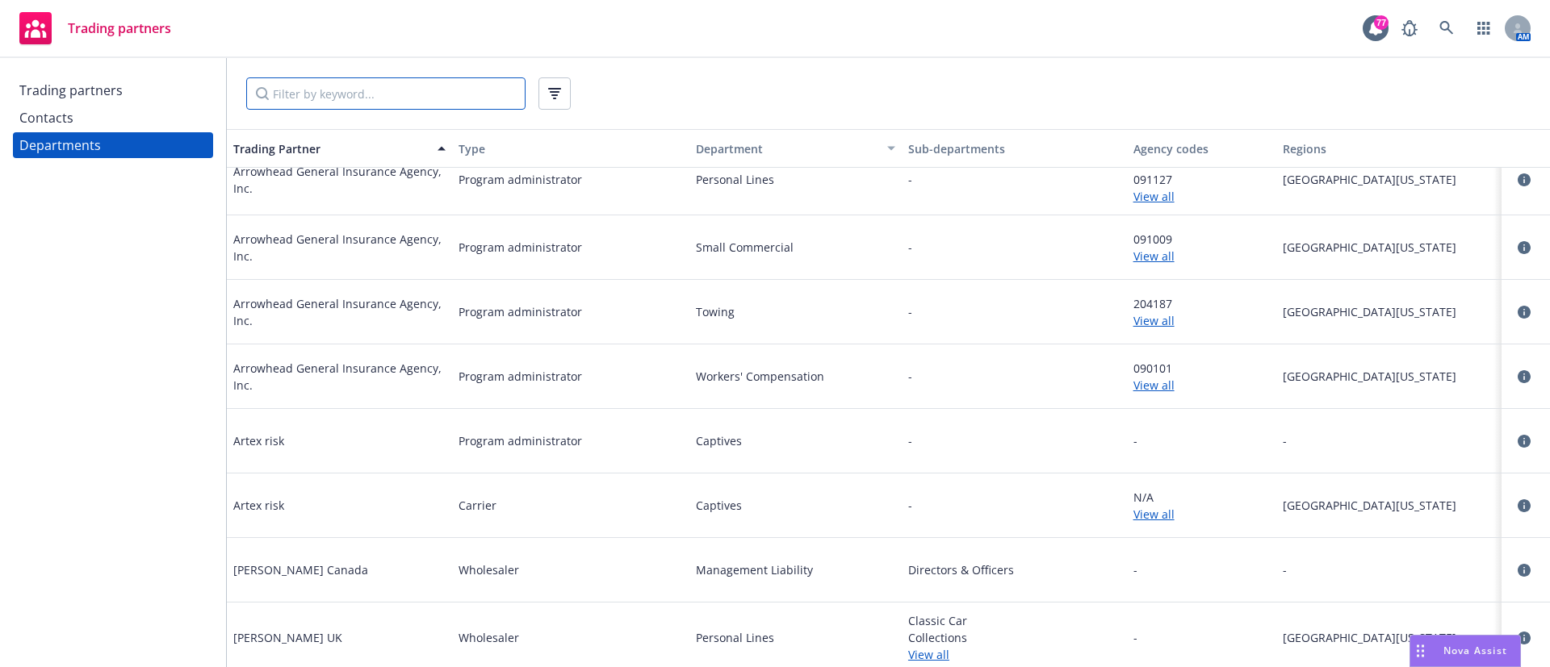
click at [354, 103] on input "Filter by keyword..." at bounding box center [385, 93] width 279 height 32
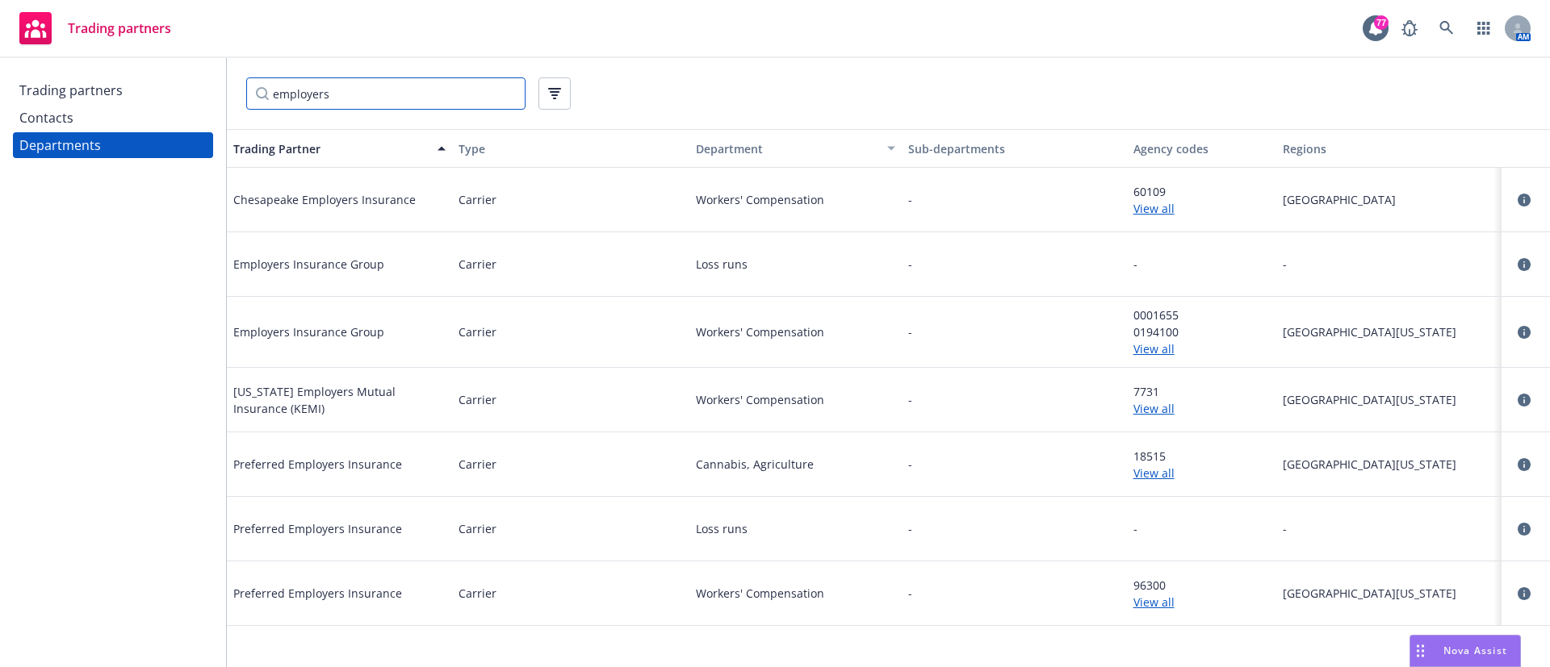
scroll to position [0, 0]
type input "employers"
click at [1155, 349] on link "View all" at bounding box center [1201, 349] width 137 height 17
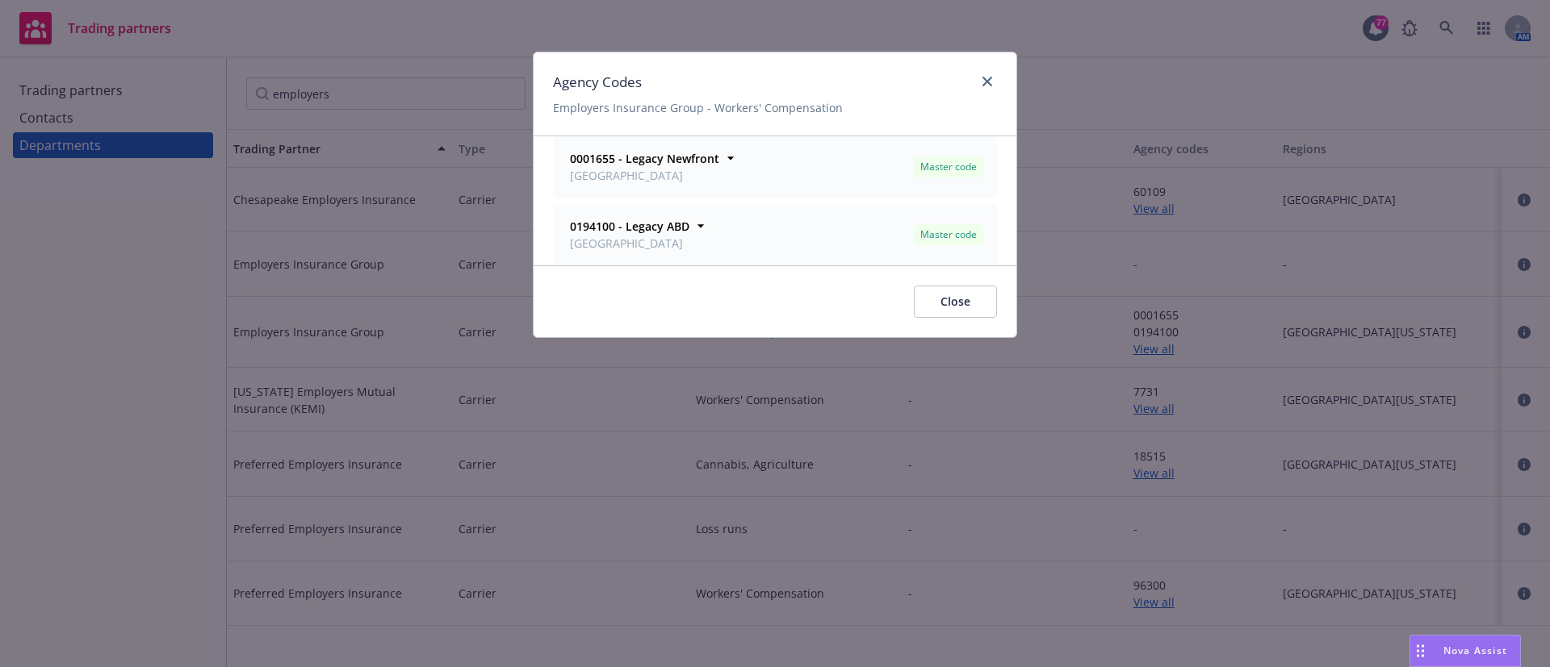
click at [688, 230] on div "0194100 - Legacy ABD San Mateo" at bounding box center [627, 235] width 129 height 40
click at [701, 221] on icon at bounding box center [701, 226] width 16 height 16
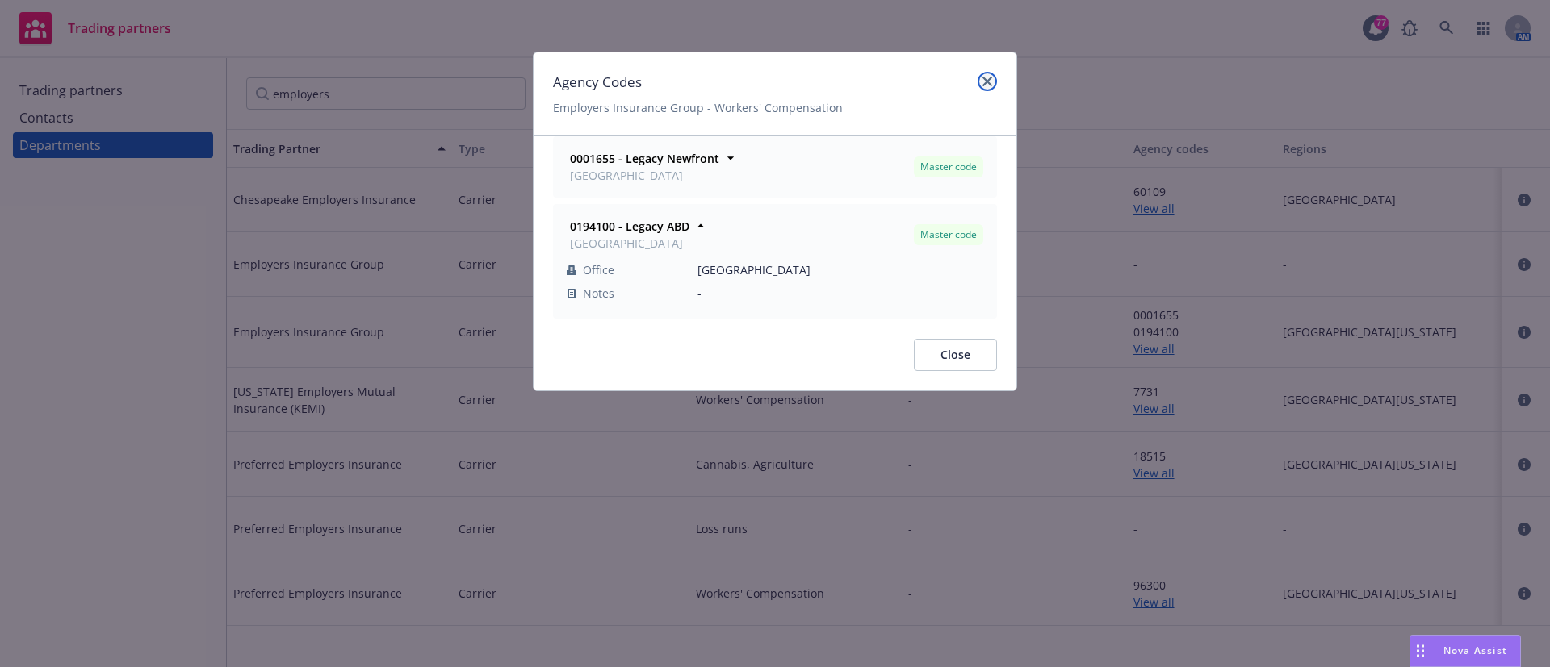
click at [984, 77] on icon "close" at bounding box center [987, 82] width 10 height 10
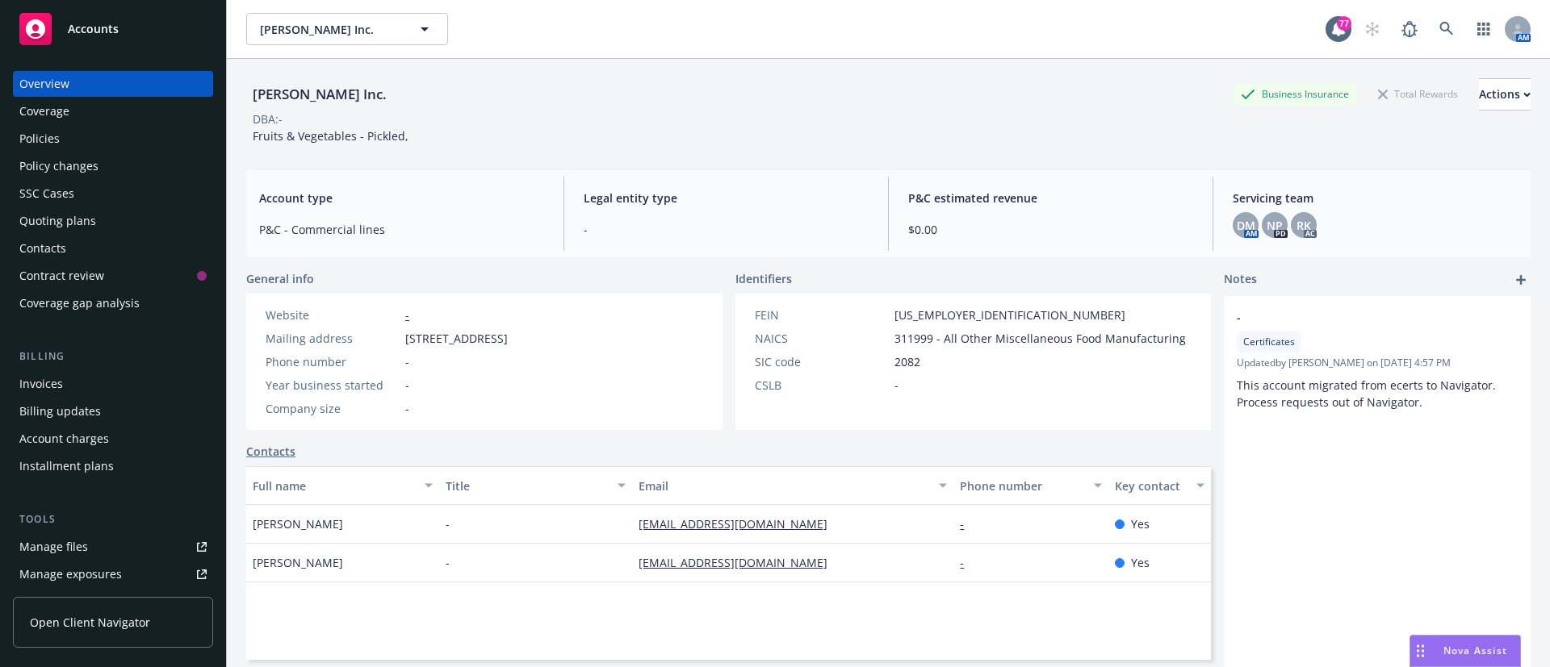
click at [102, 40] on div "Accounts" at bounding box center [112, 29] width 187 height 32
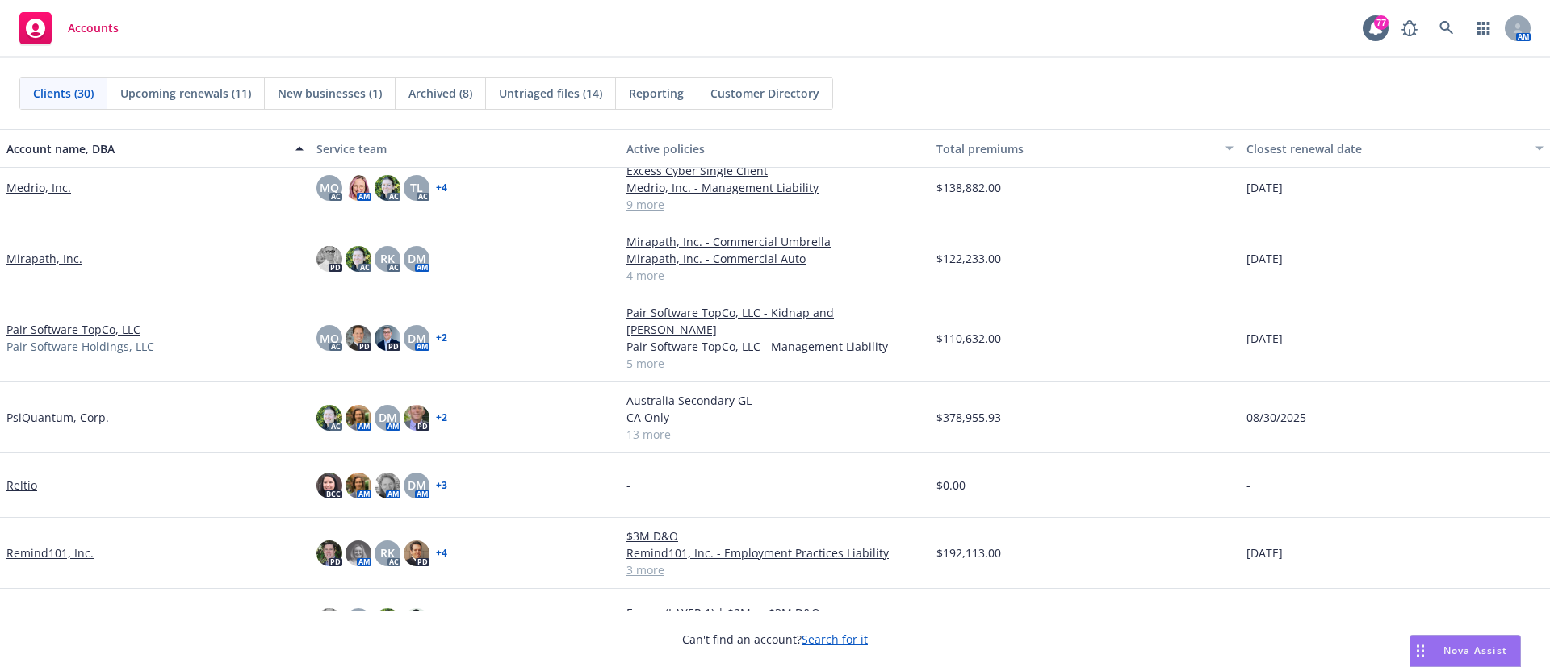
scroll to position [1175, 0]
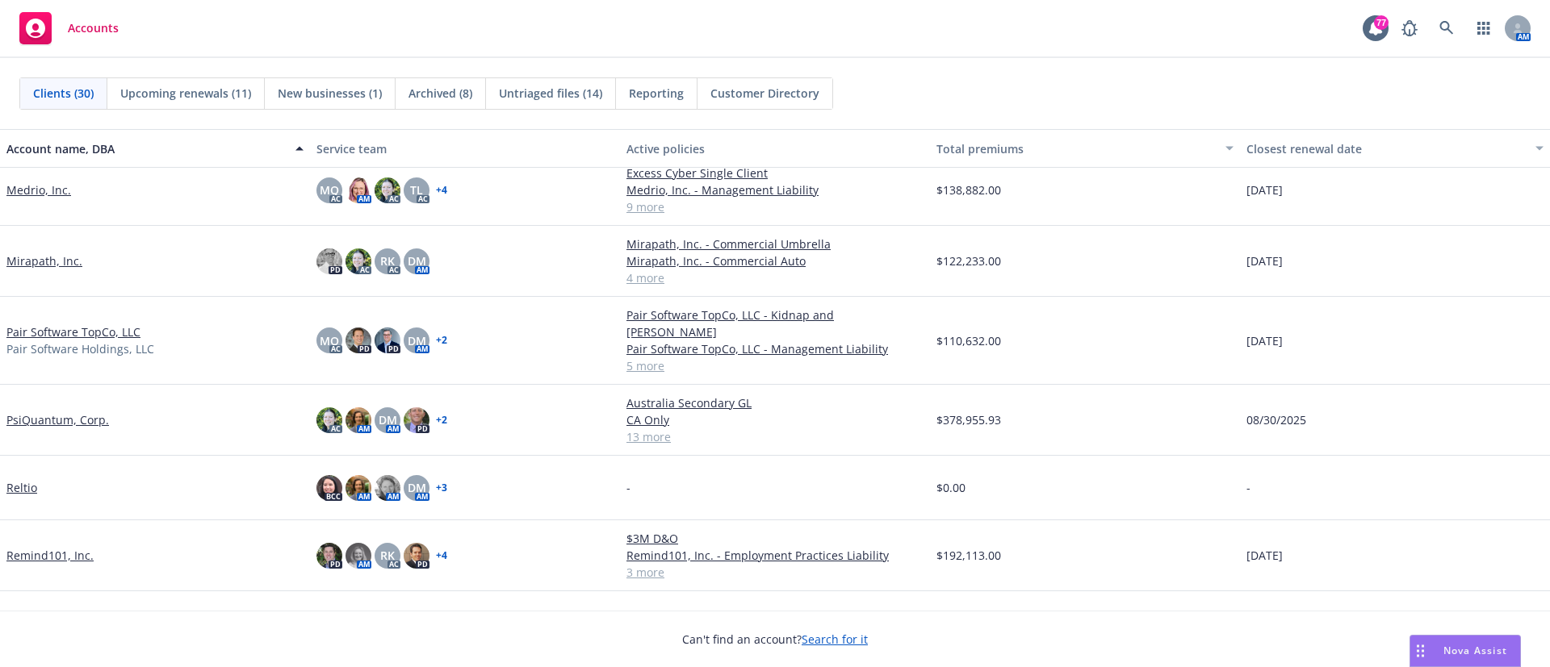
click at [31, 412] on link "PsiQuantum, Corp." at bounding box center [57, 420] width 103 height 17
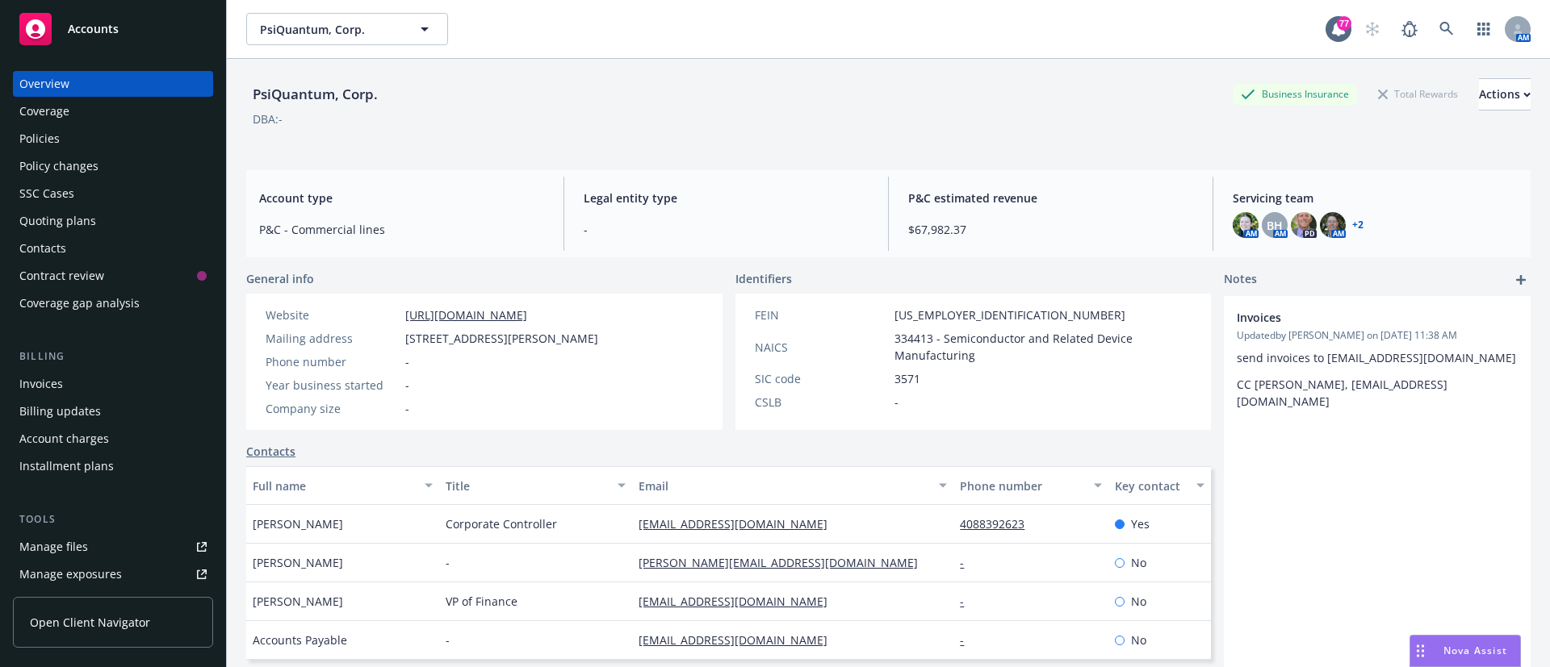
click at [115, 131] on div "Policies" at bounding box center [112, 139] width 187 height 26
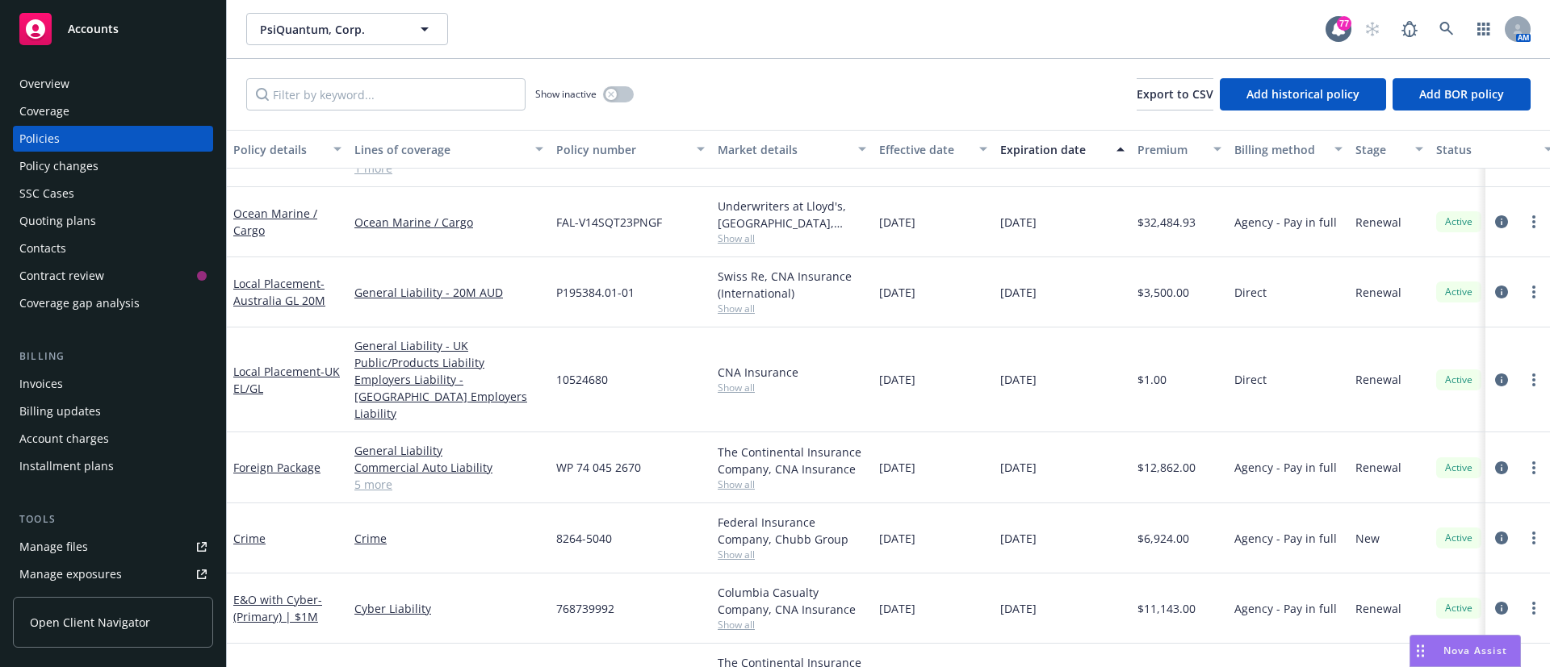
scroll to position [200, 0]
click at [730, 546] on span "Show all" at bounding box center [792, 553] width 149 height 14
click at [59, 222] on div "Quoting plans" at bounding box center [57, 221] width 77 height 26
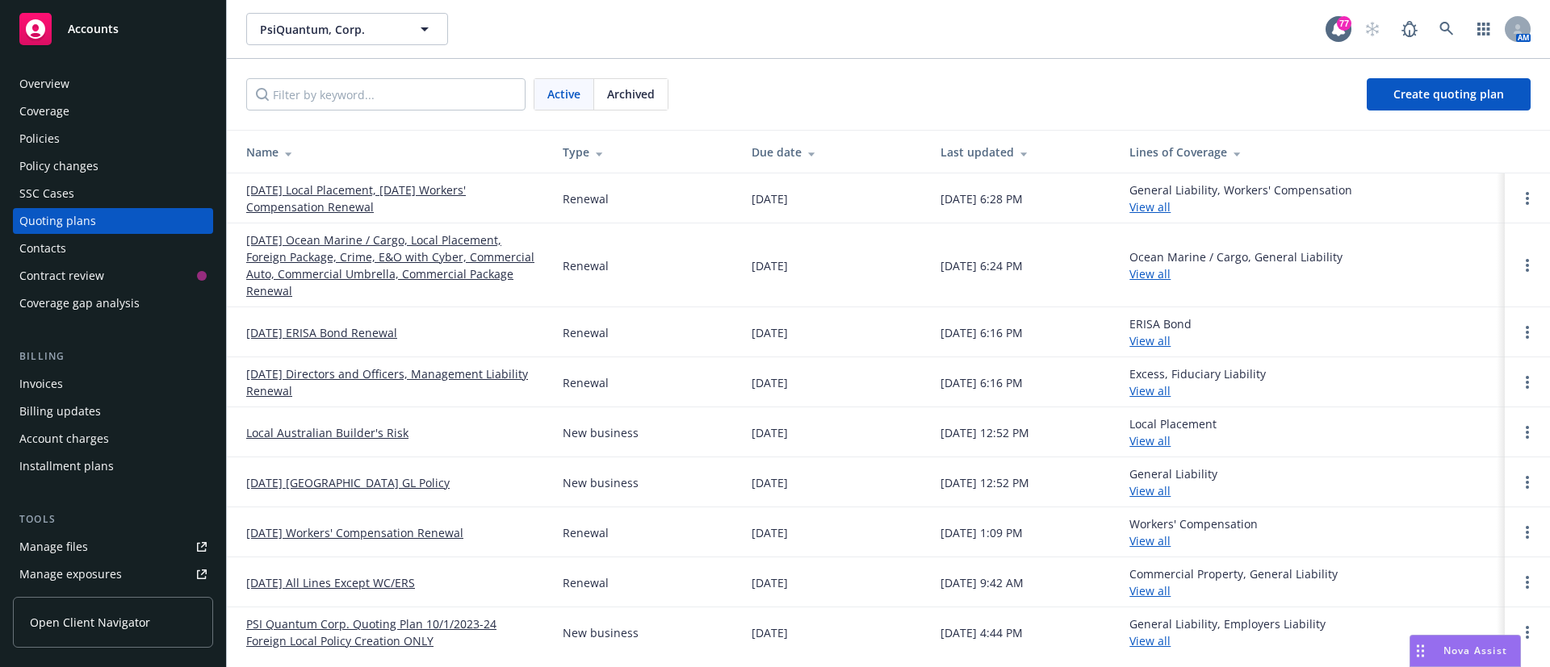
click at [339, 266] on link "10/01/25 Ocean Marine / Cargo, Local Placement, Foreign Package, Crime, E&O wit…" at bounding box center [391, 266] width 291 height 68
click at [94, 43] on div "Accounts" at bounding box center [112, 29] width 187 height 32
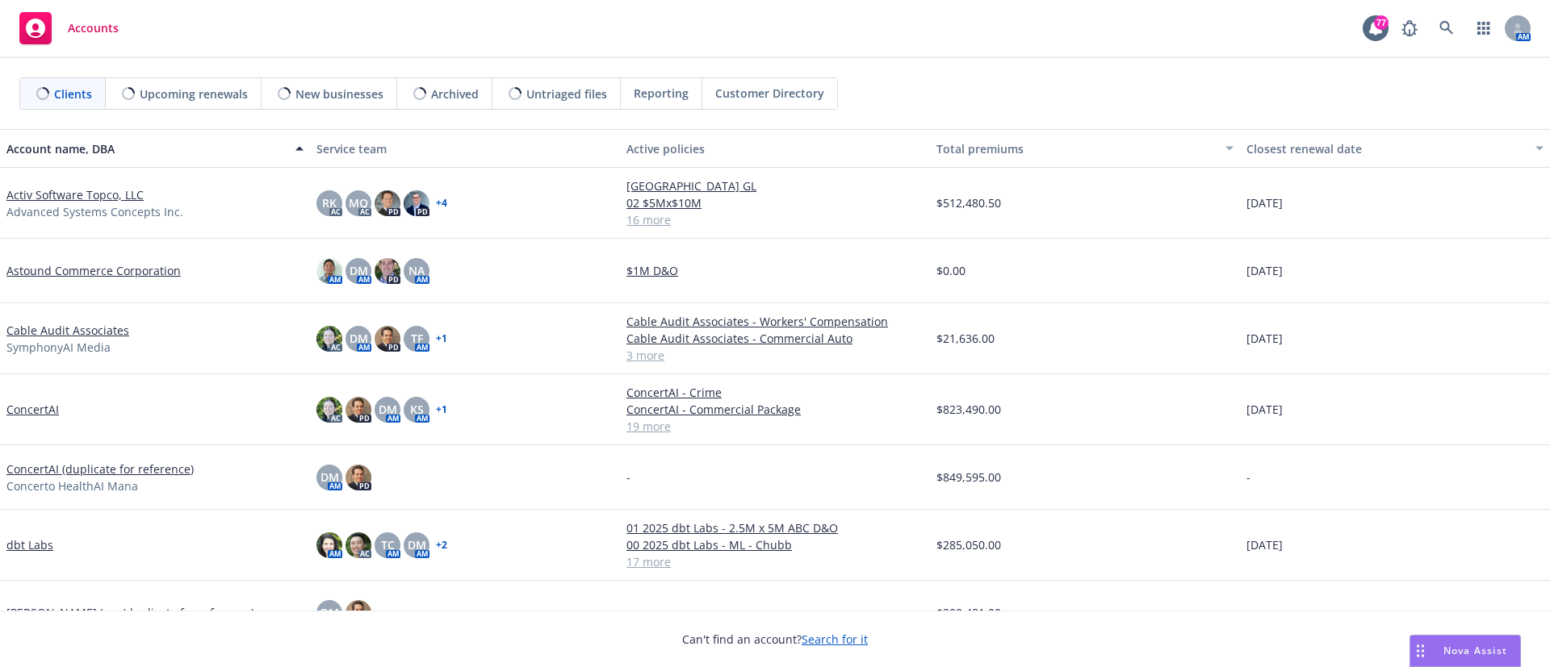
click at [74, 196] on link "Activ Software Topco, LLC" at bounding box center [74, 194] width 137 height 17
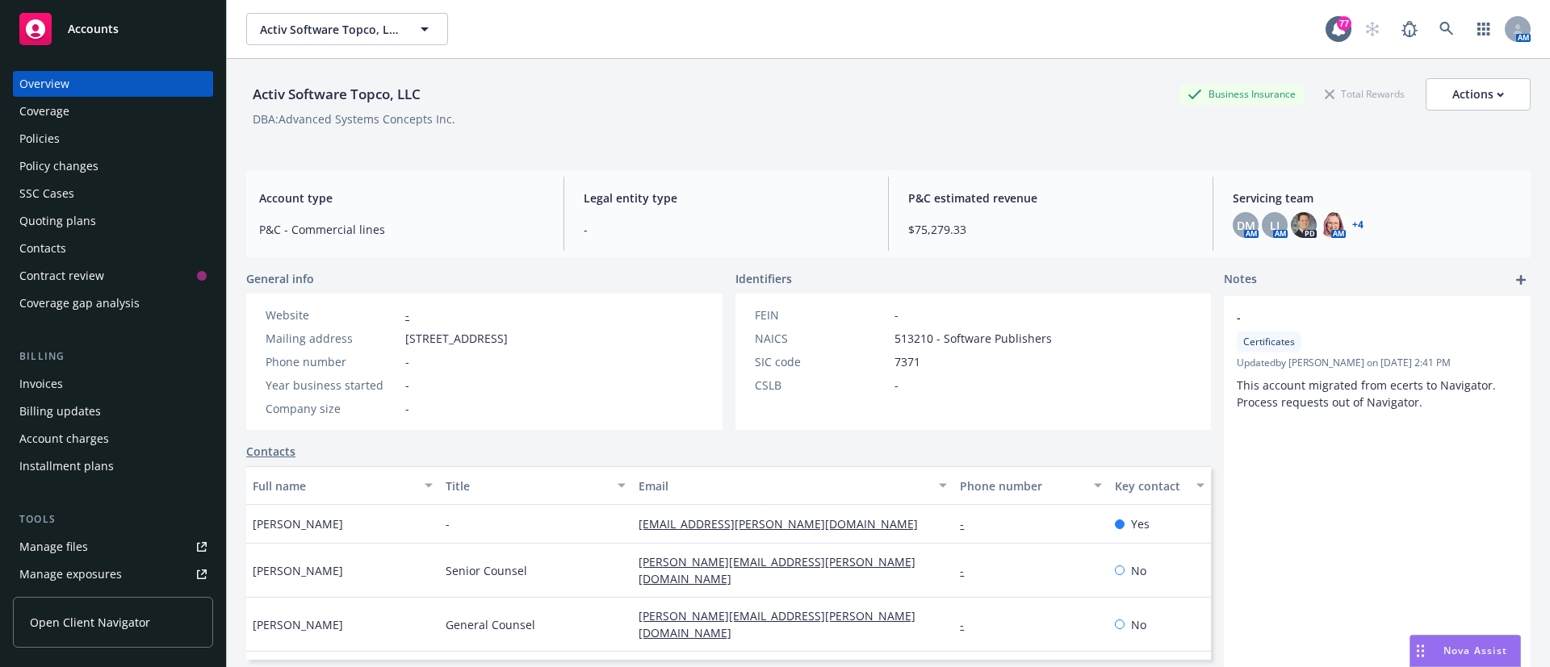
click at [116, 130] on div "Policies" at bounding box center [112, 139] width 187 height 26
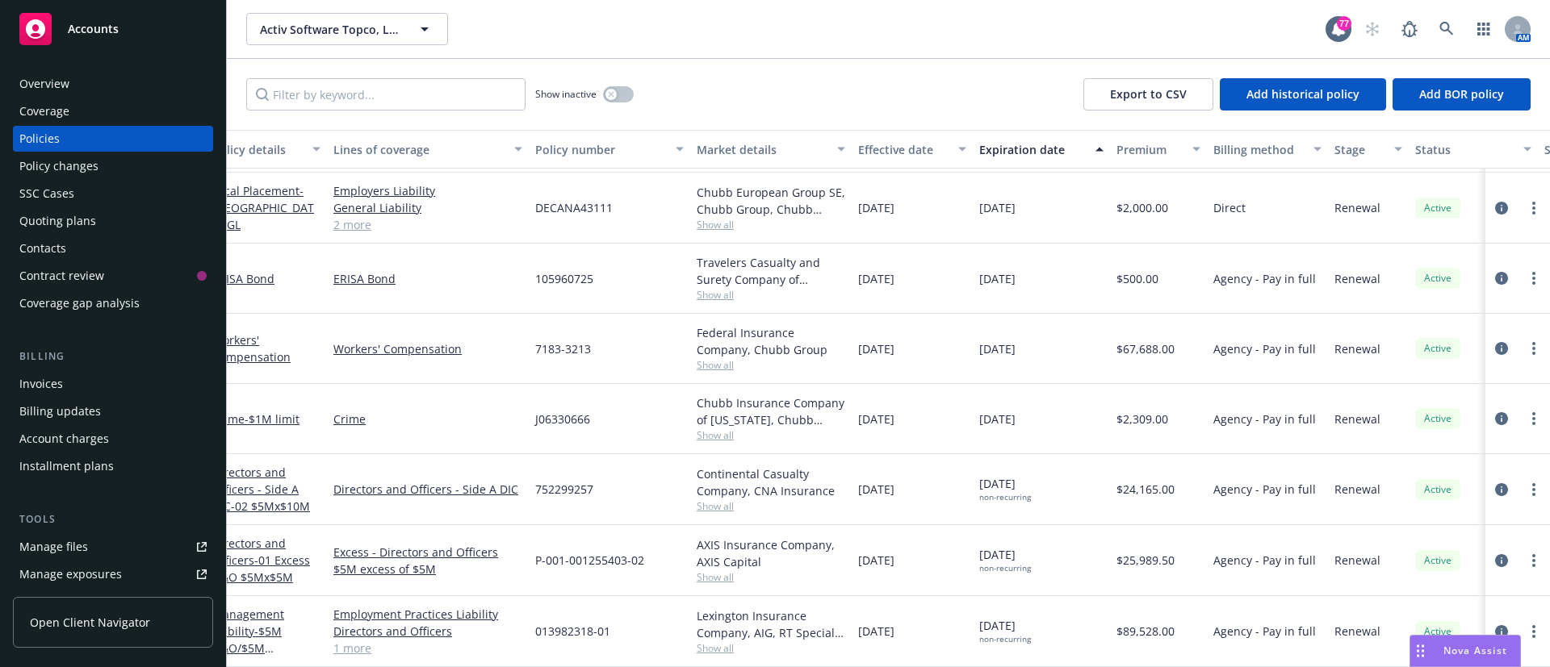
scroll to position [730, 27]
click at [53, 546] on div "Manage files" at bounding box center [53, 547] width 69 height 26
click at [68, 13] on div "Accounts" at bounding box center [112, 29] width 187 height 32
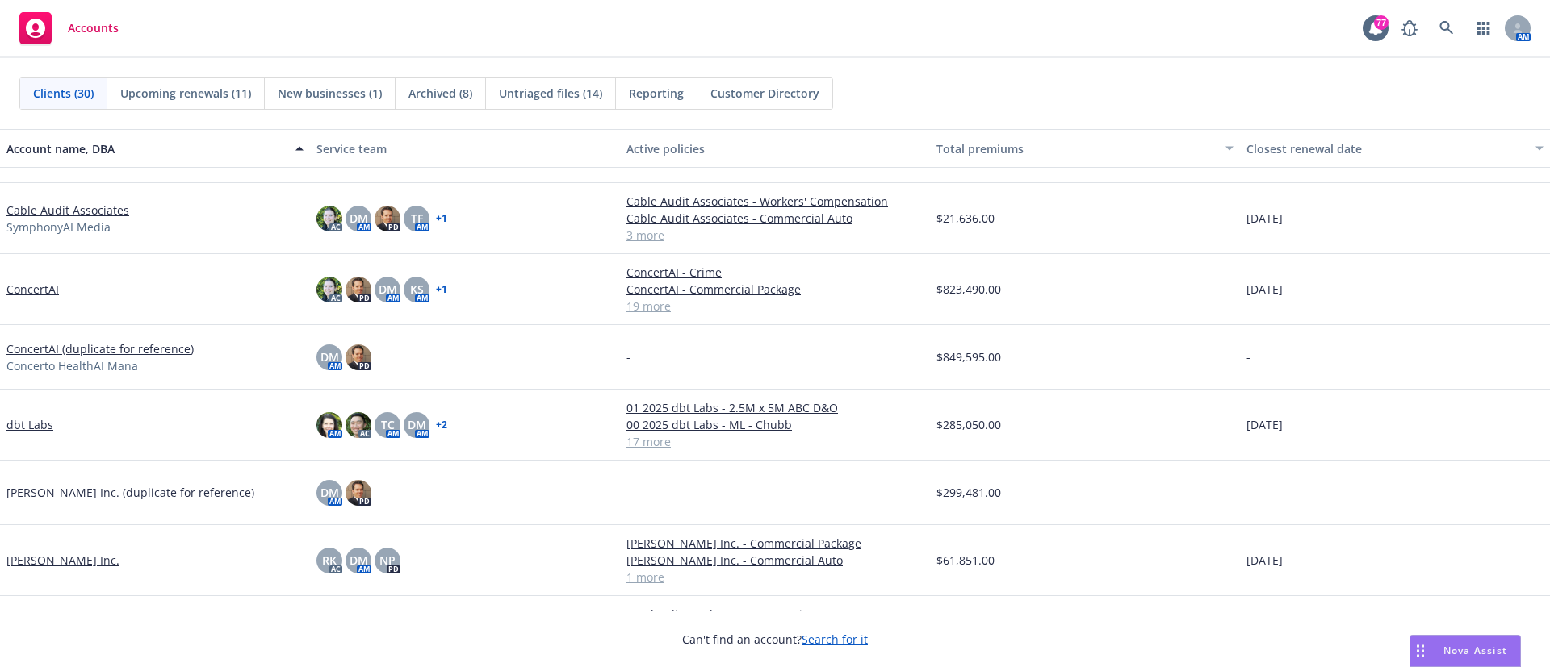
scroll to position [116, 0]
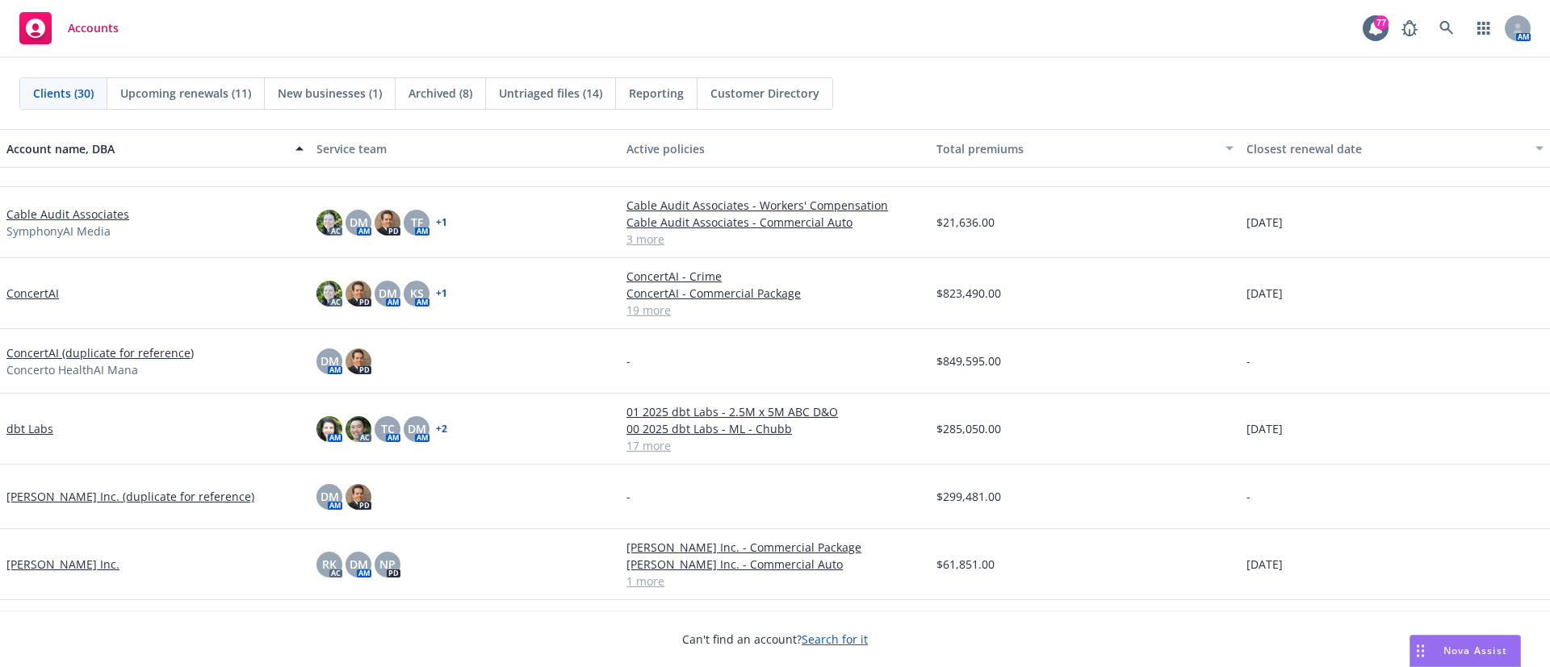
click at [230, 45] on div "Accounts 77 AM" at bounding box center [775, 29] width 1550 height 58
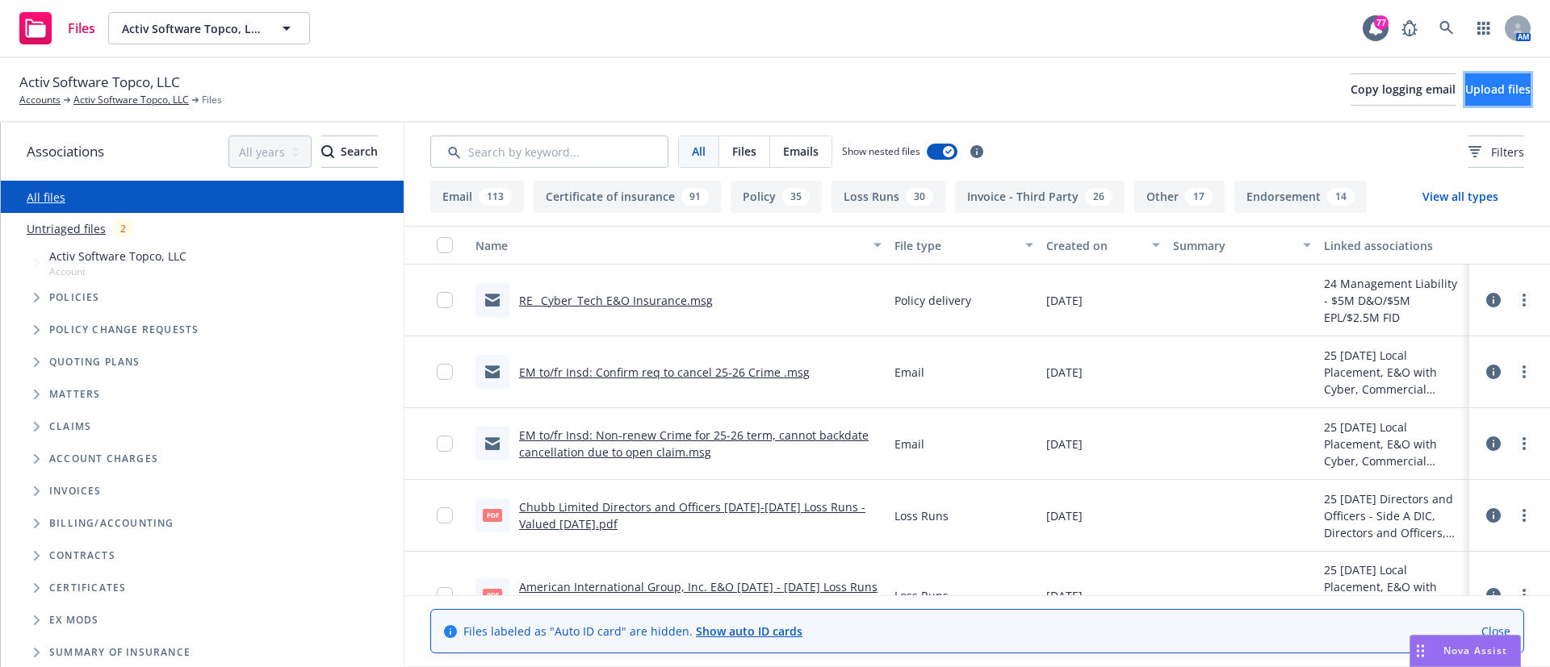
click at [1465, 100] on button "Upload files" at bounding box center [1497, 89] width 65 height 32
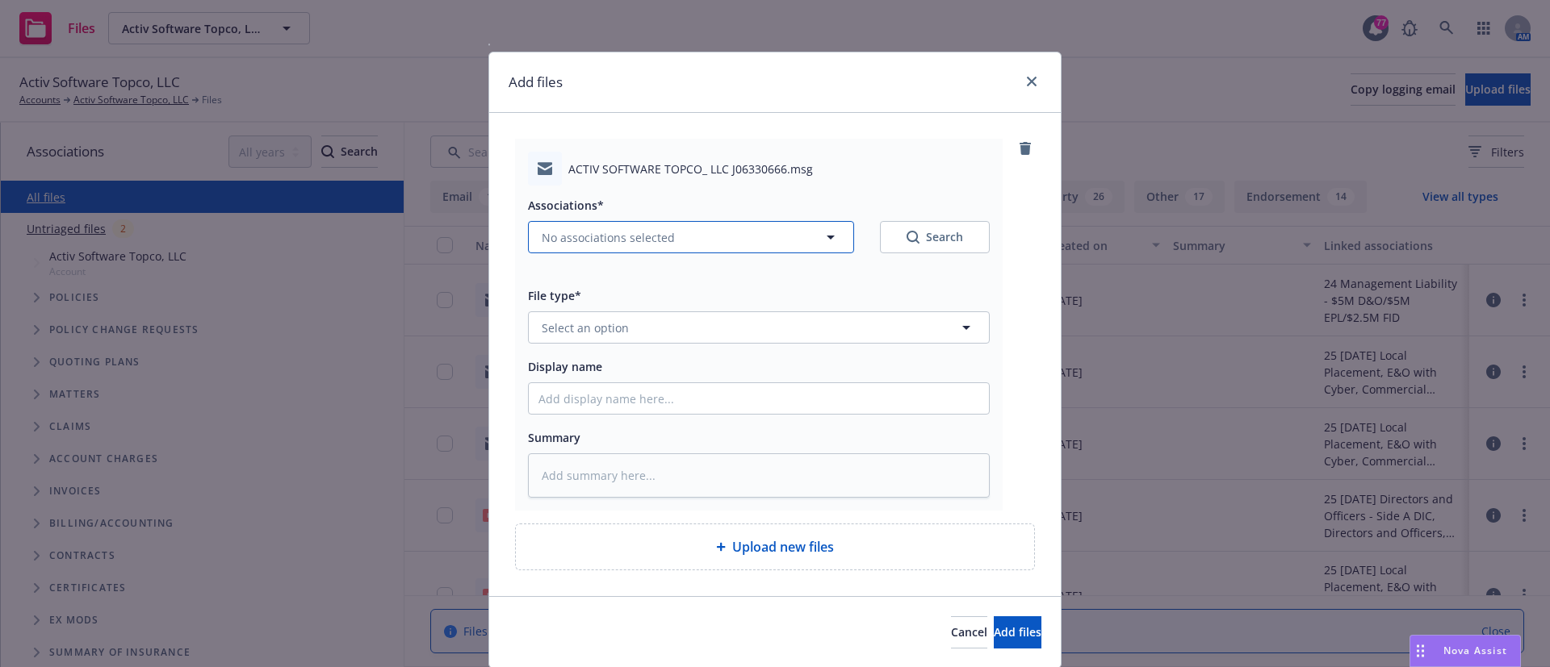
click at [593, 224] on button "No associations selected" at bounding box center [691, 237] width 326 height 32
type textarea "x"
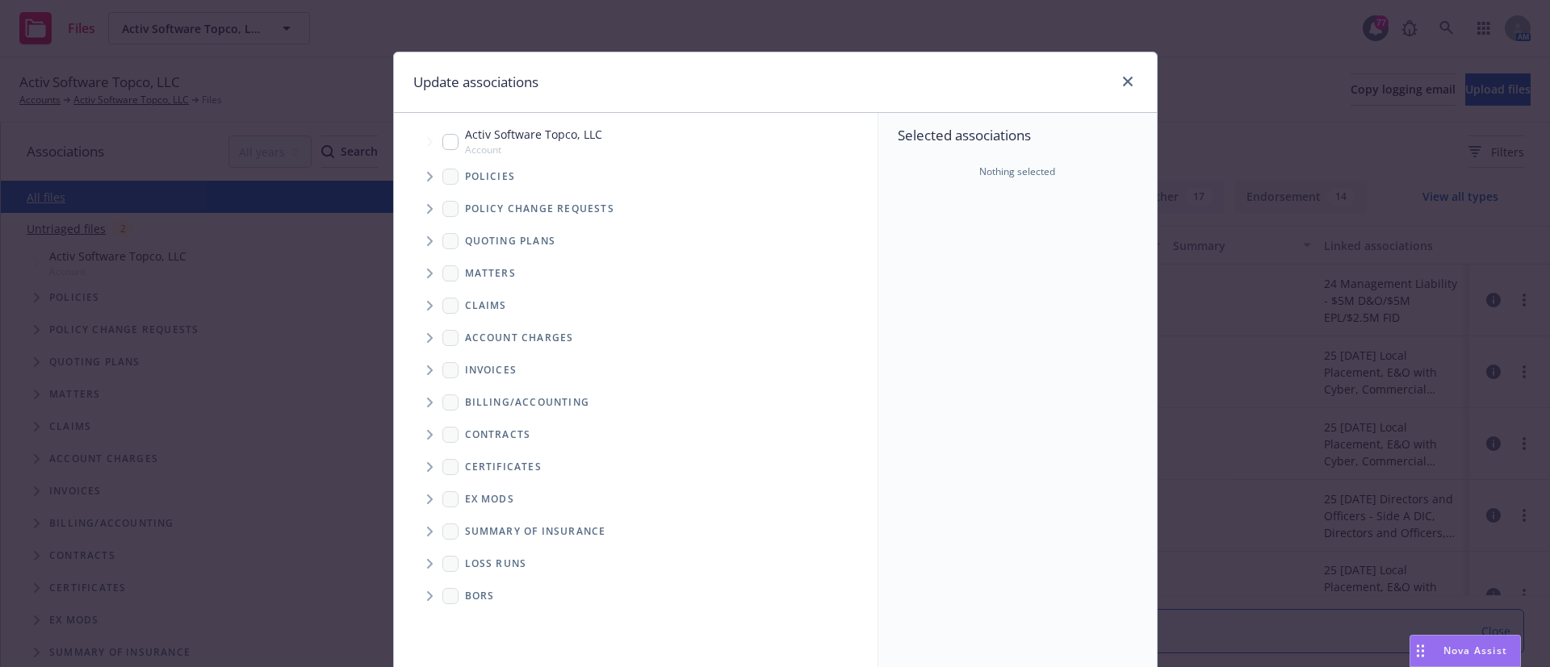
click at [416, 178] on span "Tree Example" at bounding box center [429, 177] width 26 height 26
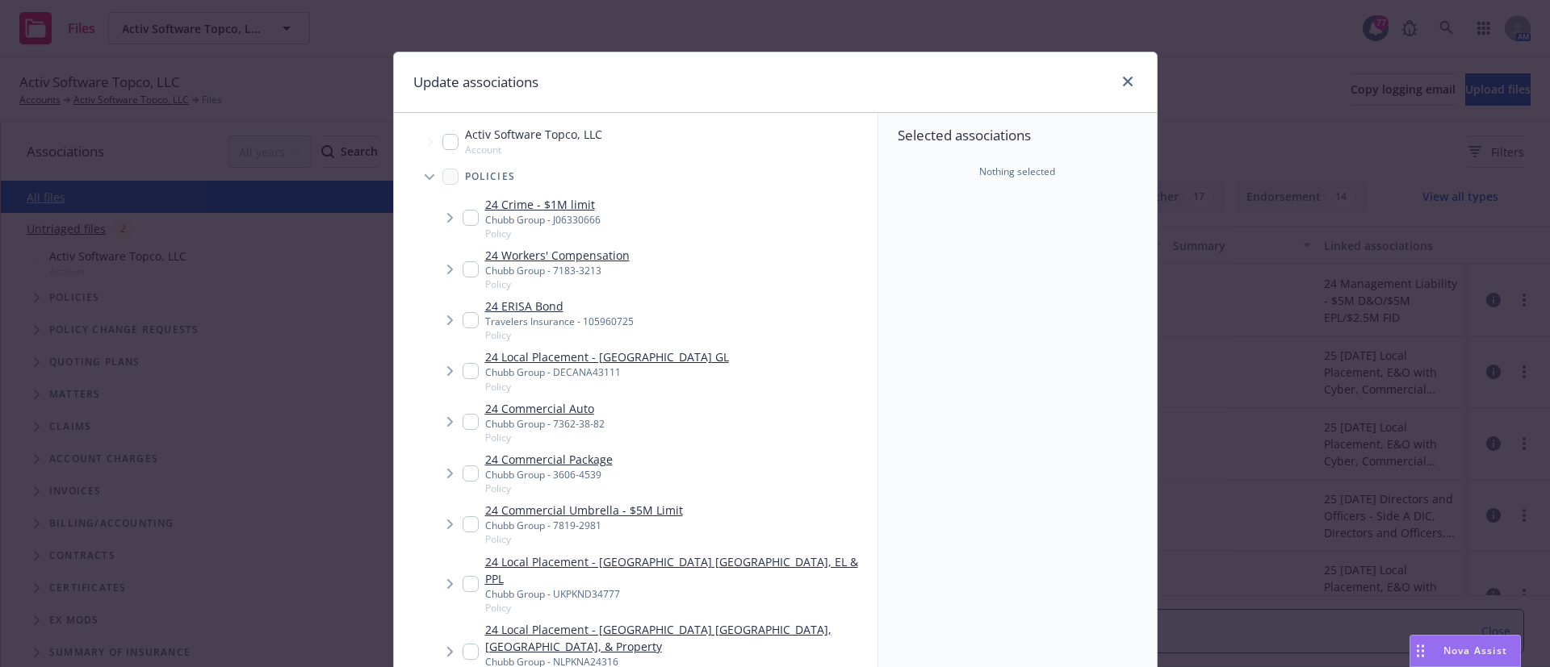
click at [425, 174] on icon "Tree Example" at bounding box center [430, 177] width 10 height 6
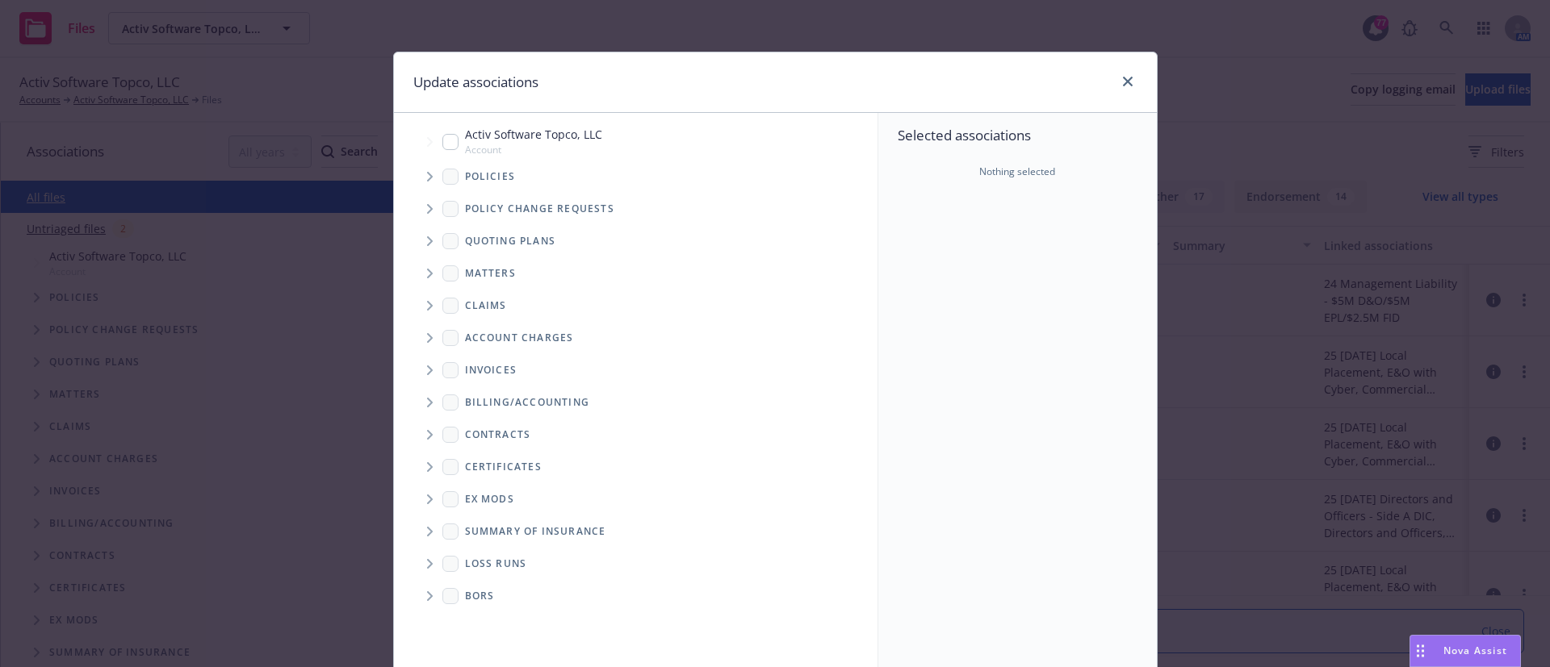
click at [442, 140] on input "Tree Example" at bounding box center [450, 142] width 16 height 16
checkbox input "true"
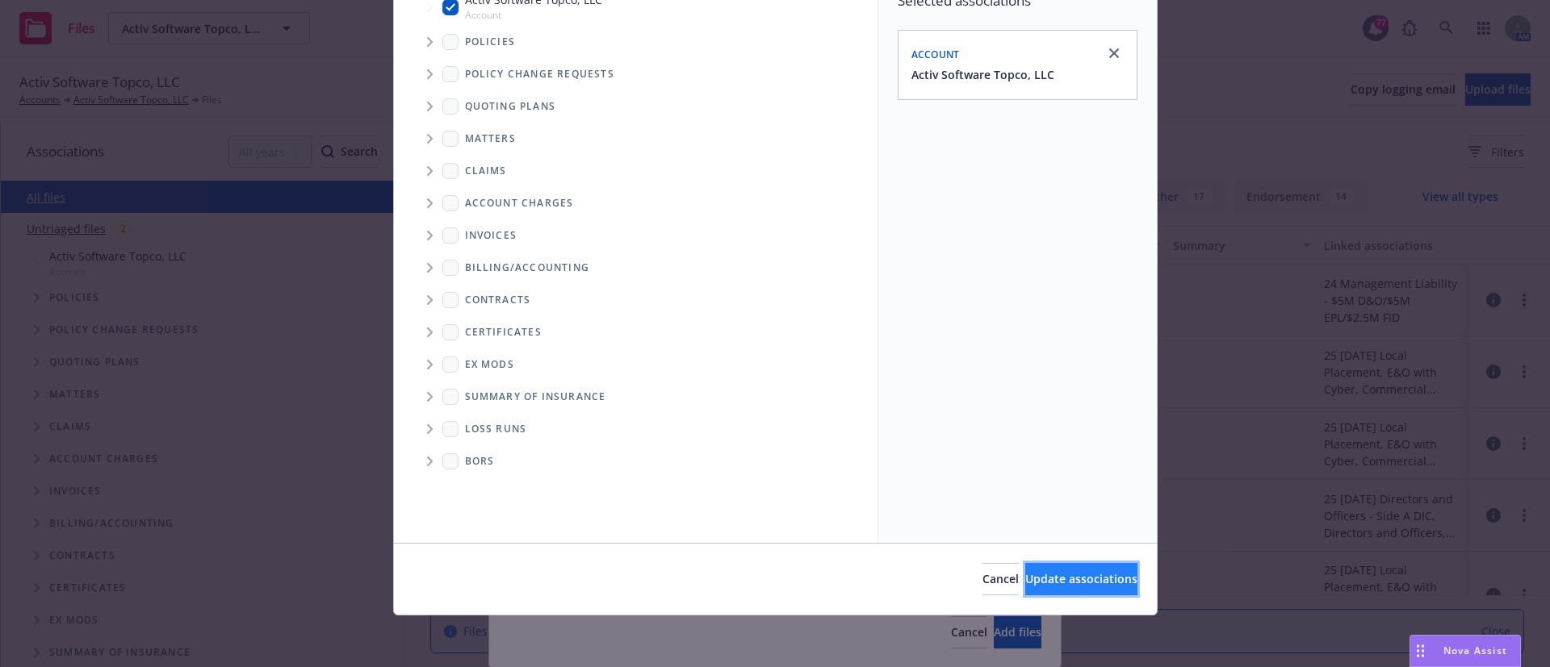
click at [1025, 585] on span "Update associations" at bounding box center [1081, 578] width 112 height 15
type textarea "x"
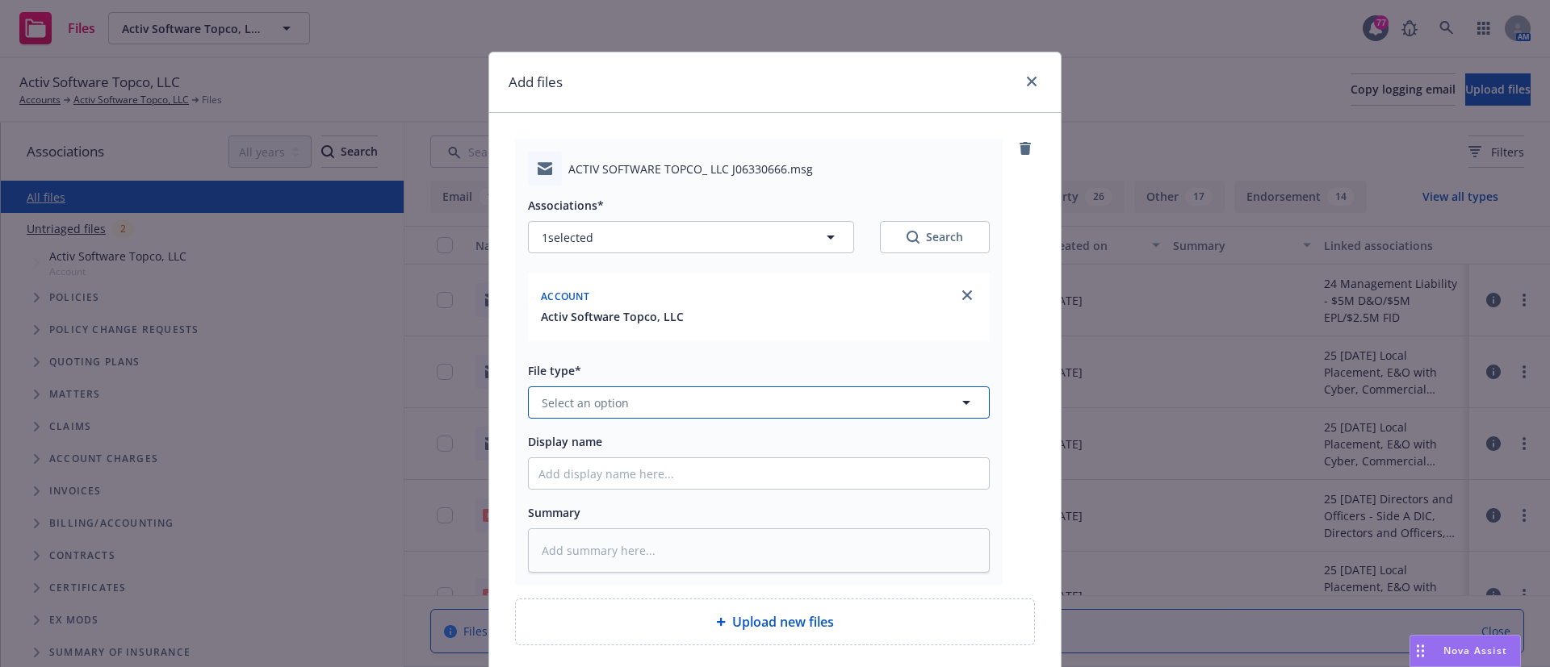
click at [571, 397] on span "Select an option" at bounding box center [585, 403] width 87 height 17
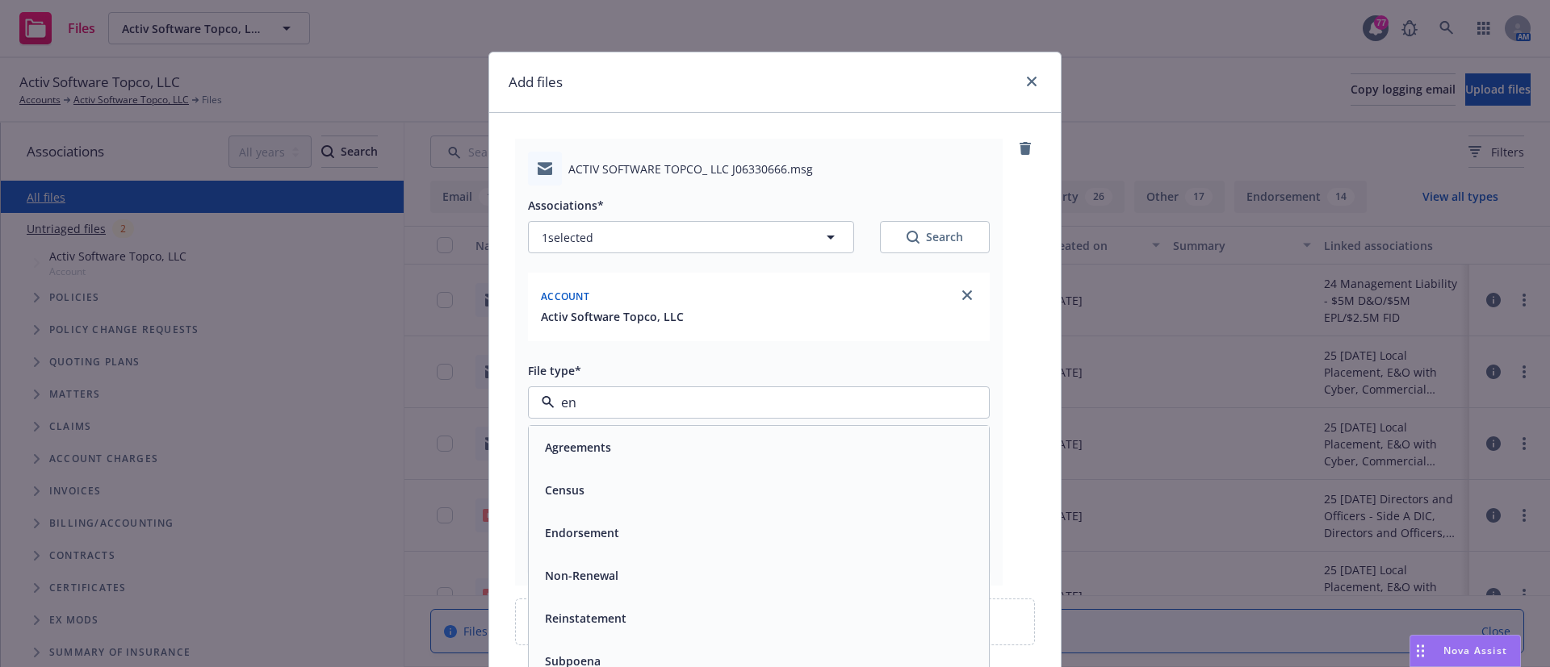
type input "e"
type input "can"
click at [584, 440] on span "Cancellation Confirmation" at bounding box center [617, 447] width 145 height 17
type textarea "x"
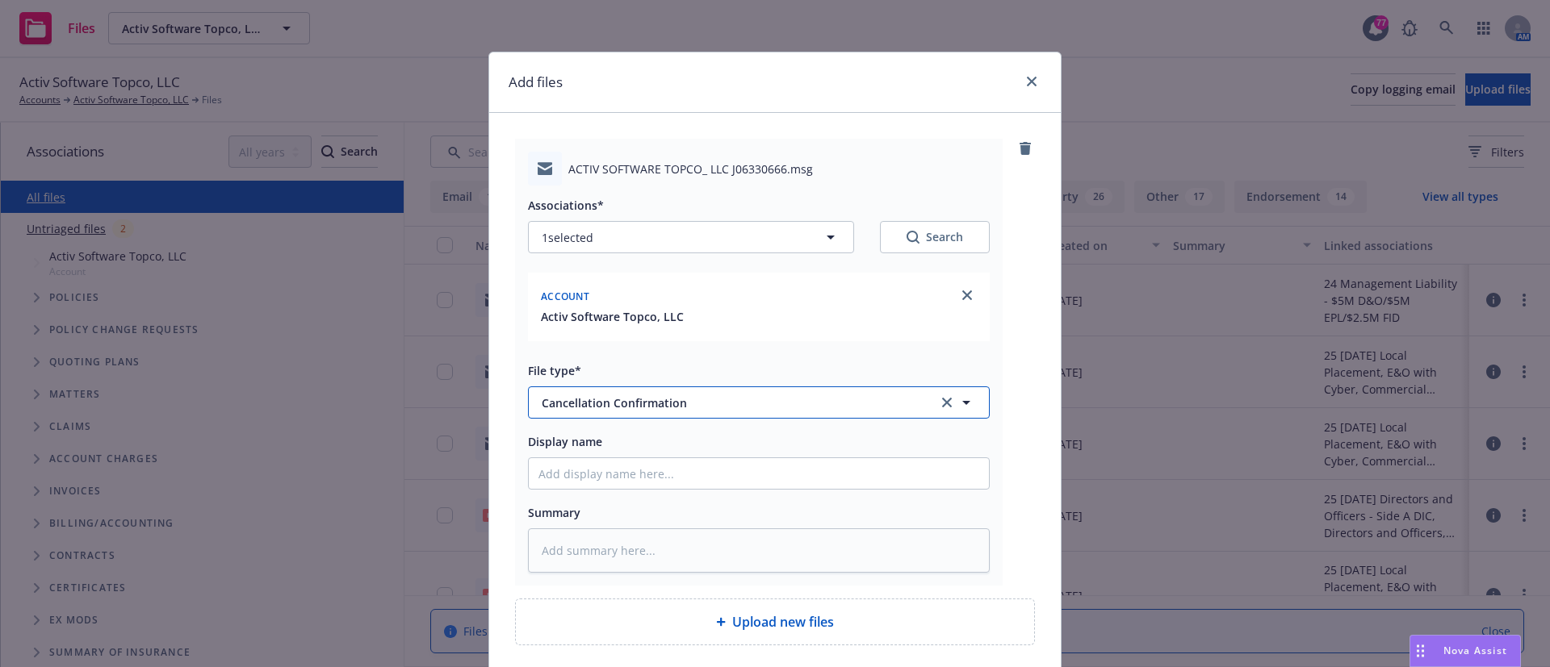
click at [674, 405] on span "Cancellation Confirmation" at bounding box center [729, 403] width 374 height 17
type input "endor"
click at [609, 446] on div "Endorsement" at bounding box center [580, 447] width 84 height 23
click at [582, 476] on input "Display name" at bounding box center [759, 473] width 460 height 31
type textarea "x"
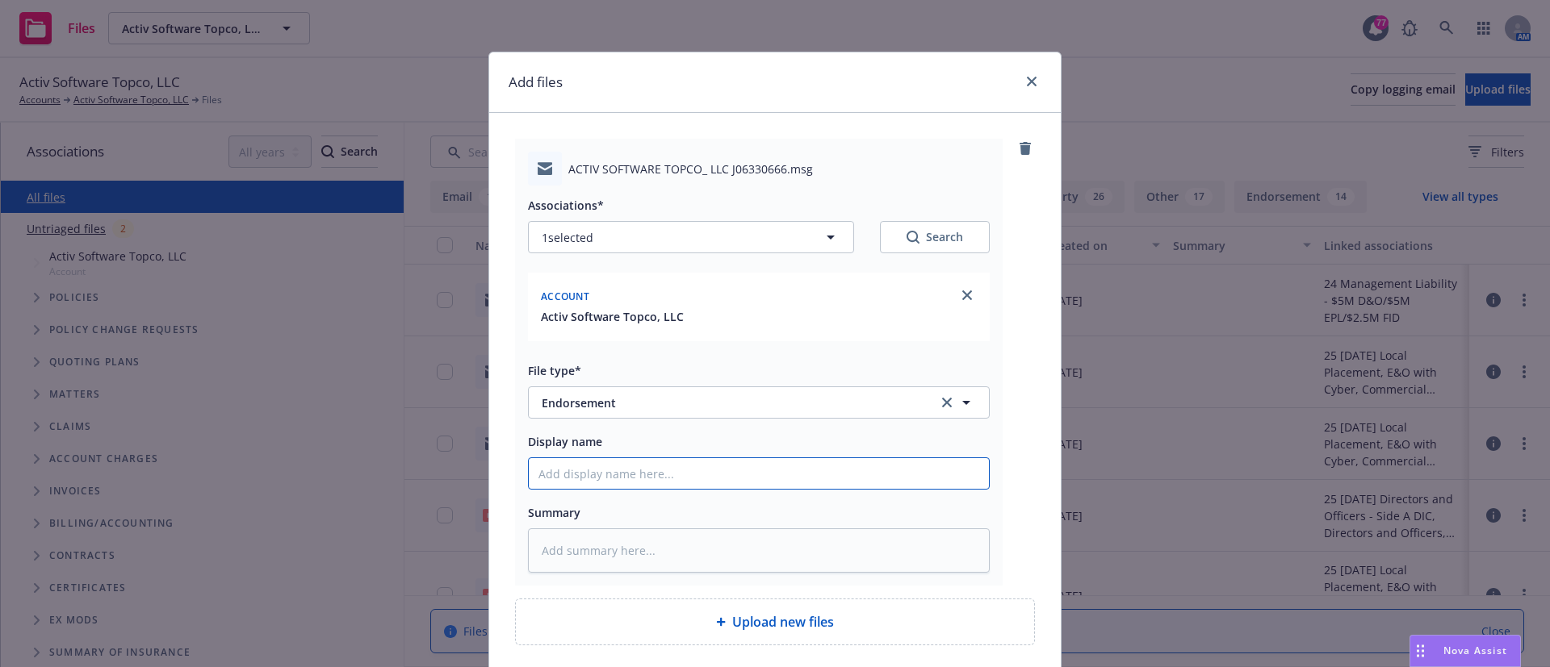
type input "2"
type textarea "x"
type input "25"
type textarea "x"
type input "25-"
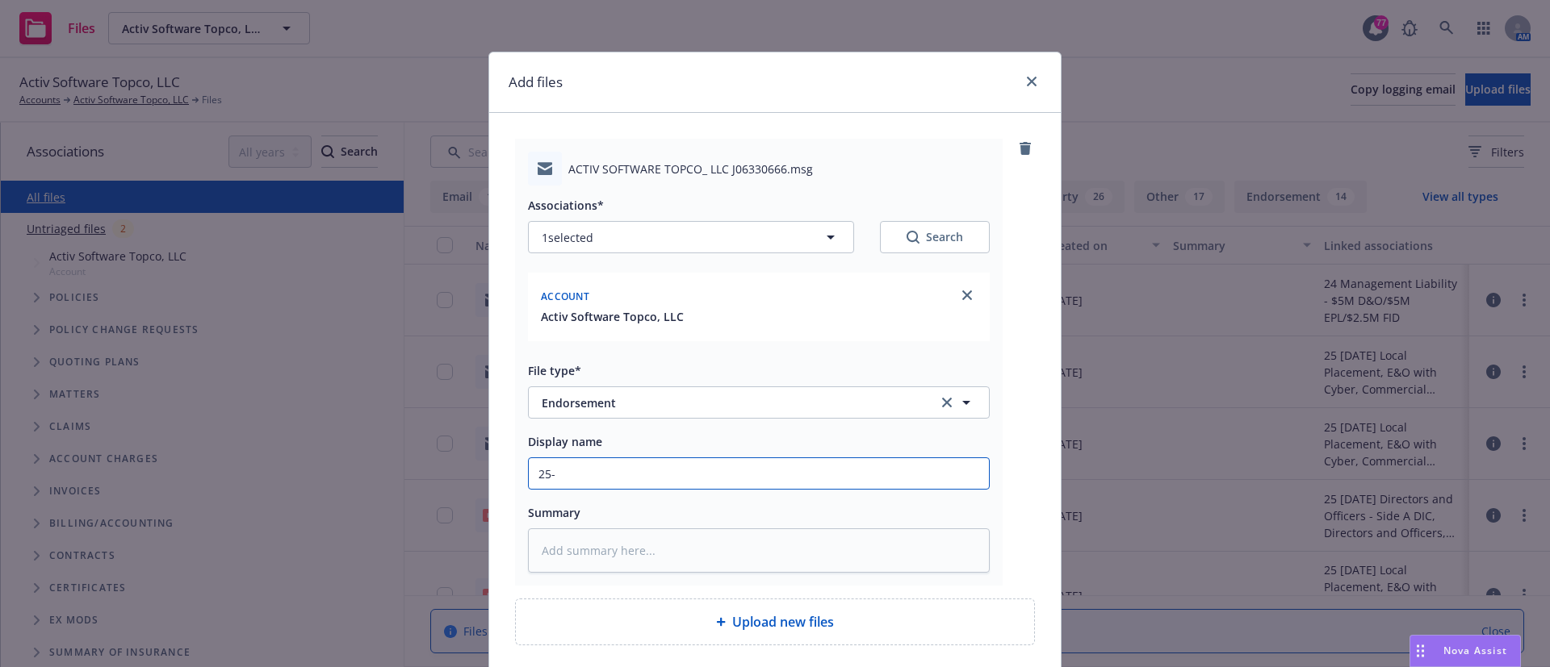
type textarea "x"
type input "25-2"
type textarea "x"
type input "25-26"
type textarea "x"
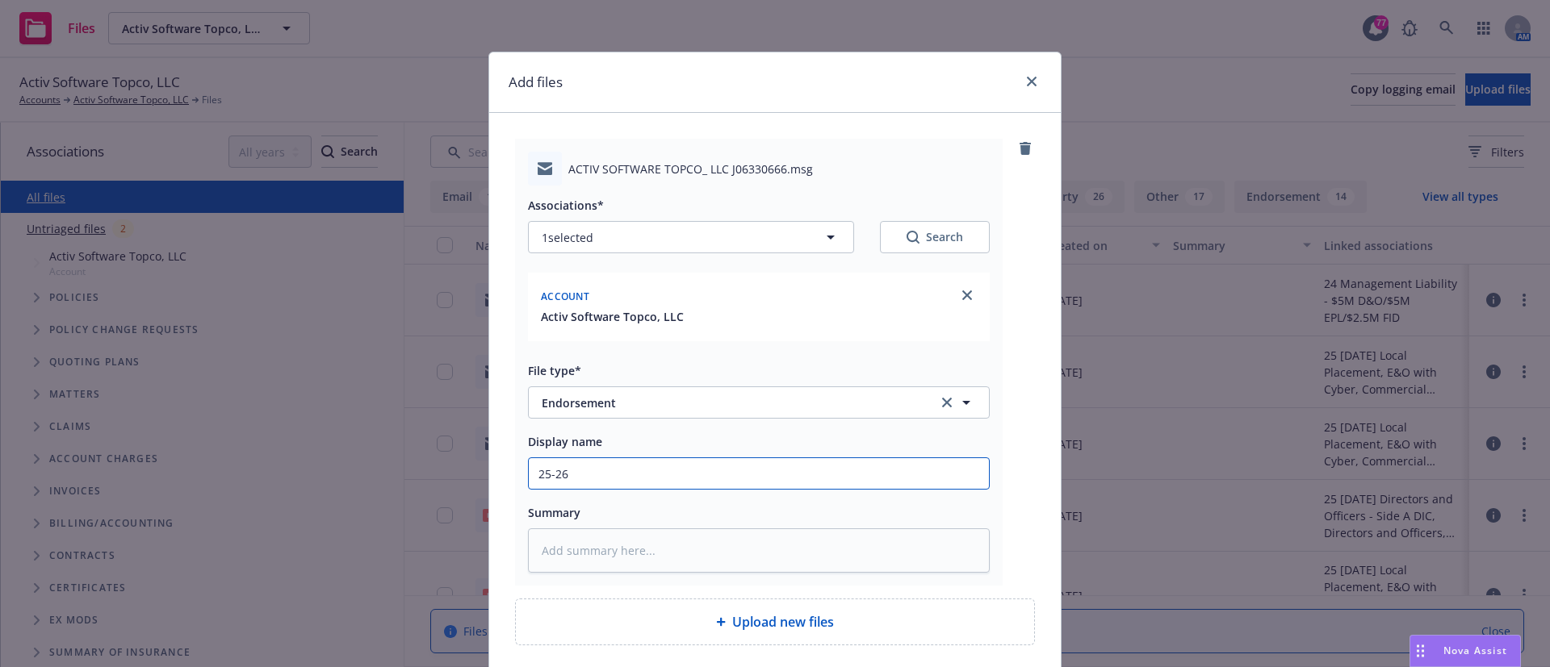
type input "25-26"
type textarea "x"
type input "25-26 C"
type textarea "x"
type input "25-26 Ch"
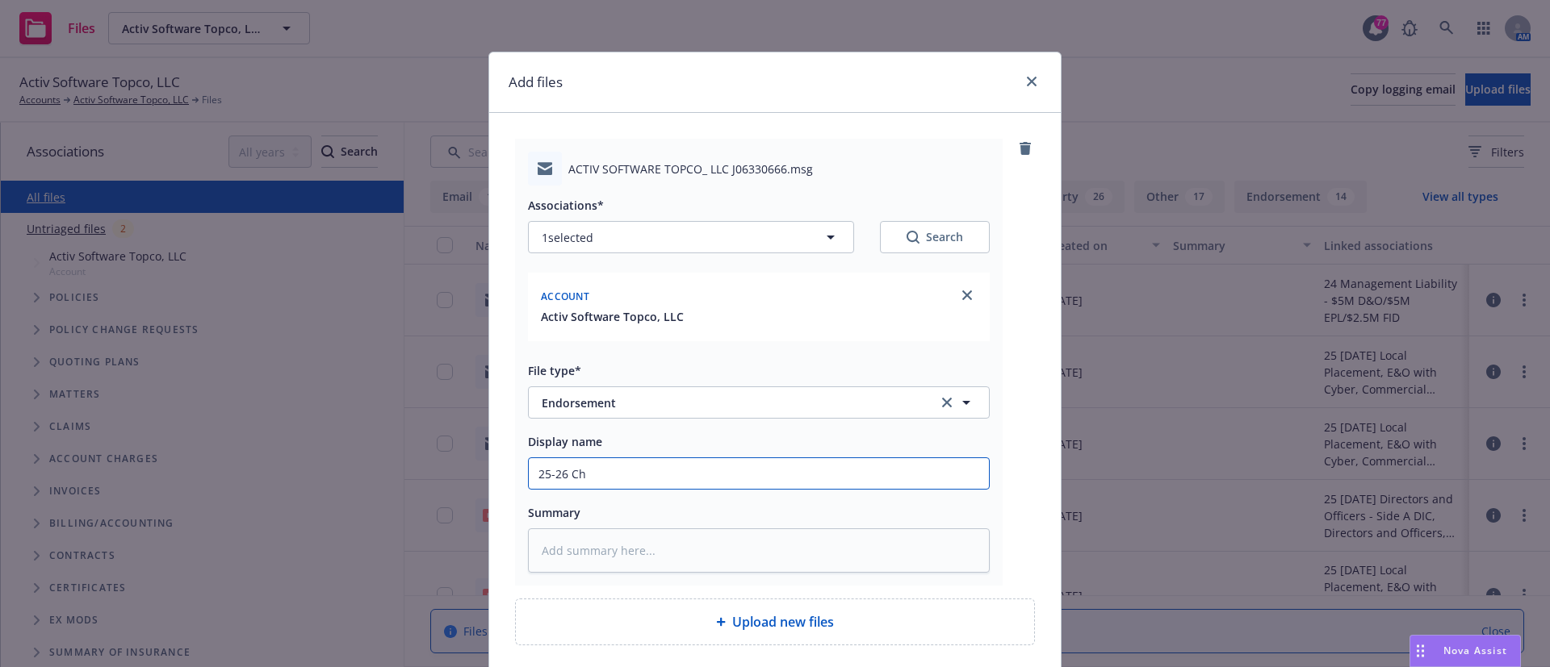
type textarea "x"
type input "25-26 Chu"
type textarea "x"
type input "25-26 Chub"
type textarea "x"
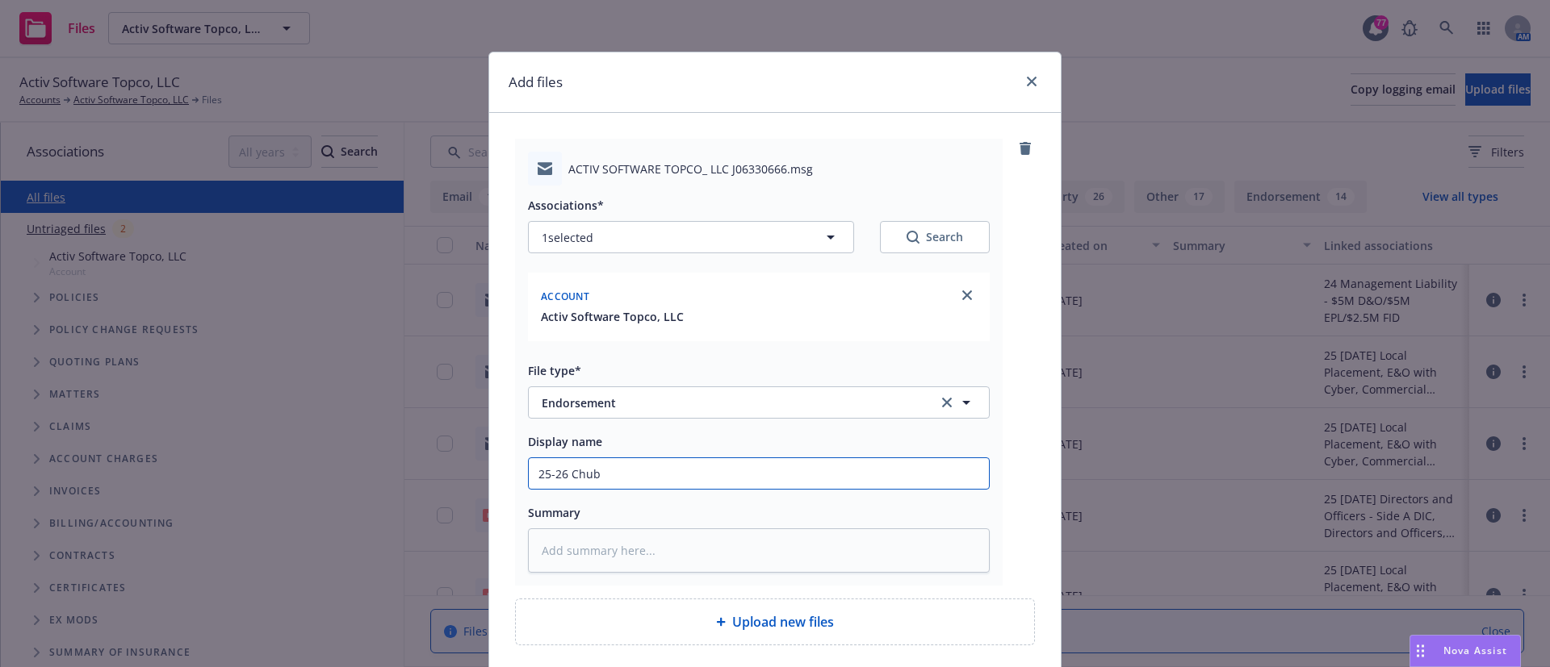
type input "25-26 Chubb"
type textarea "x"
type input "25-26 Chubb"
type textarea "x"
type input "25-26 Chubb C"
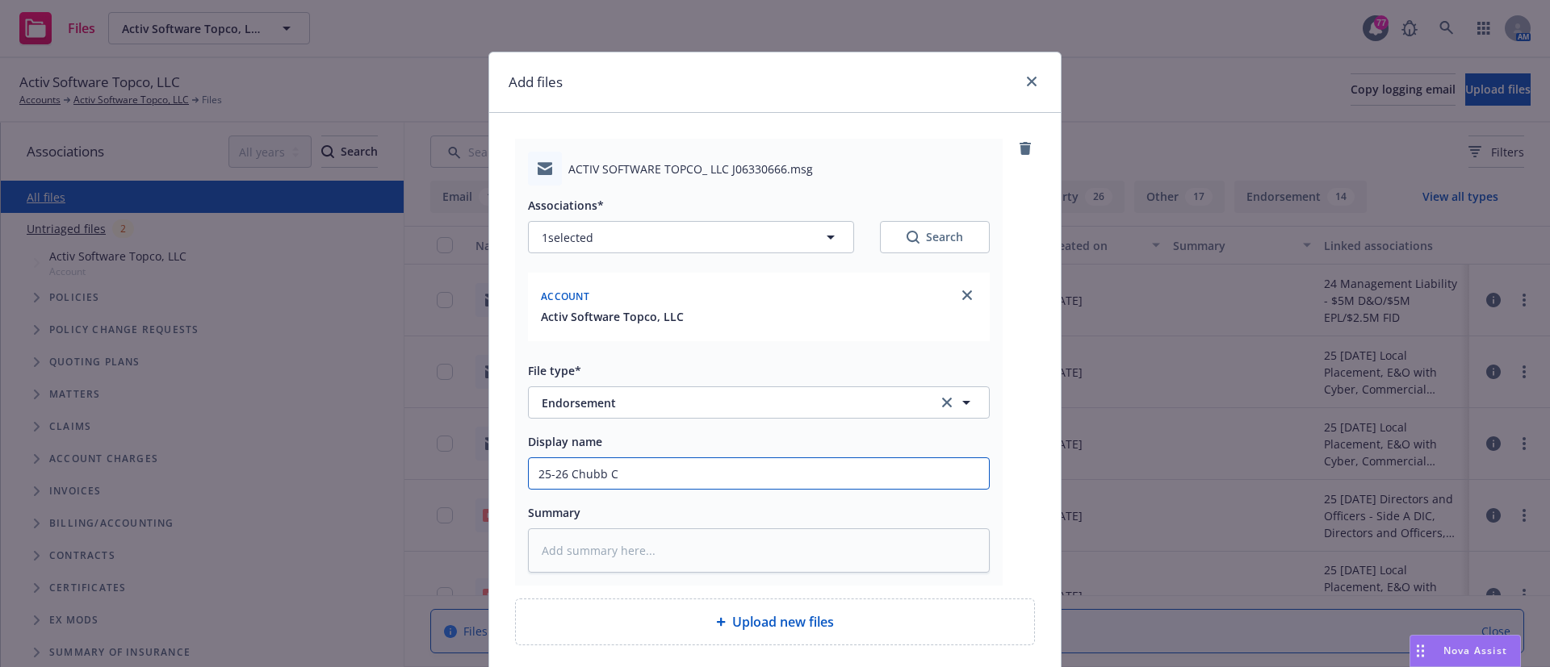
type textarea "x"
type input "25-26 Chubb Cr"
type textarea "x"
type input "25-26 Chubb Cri"
type textarea "x"
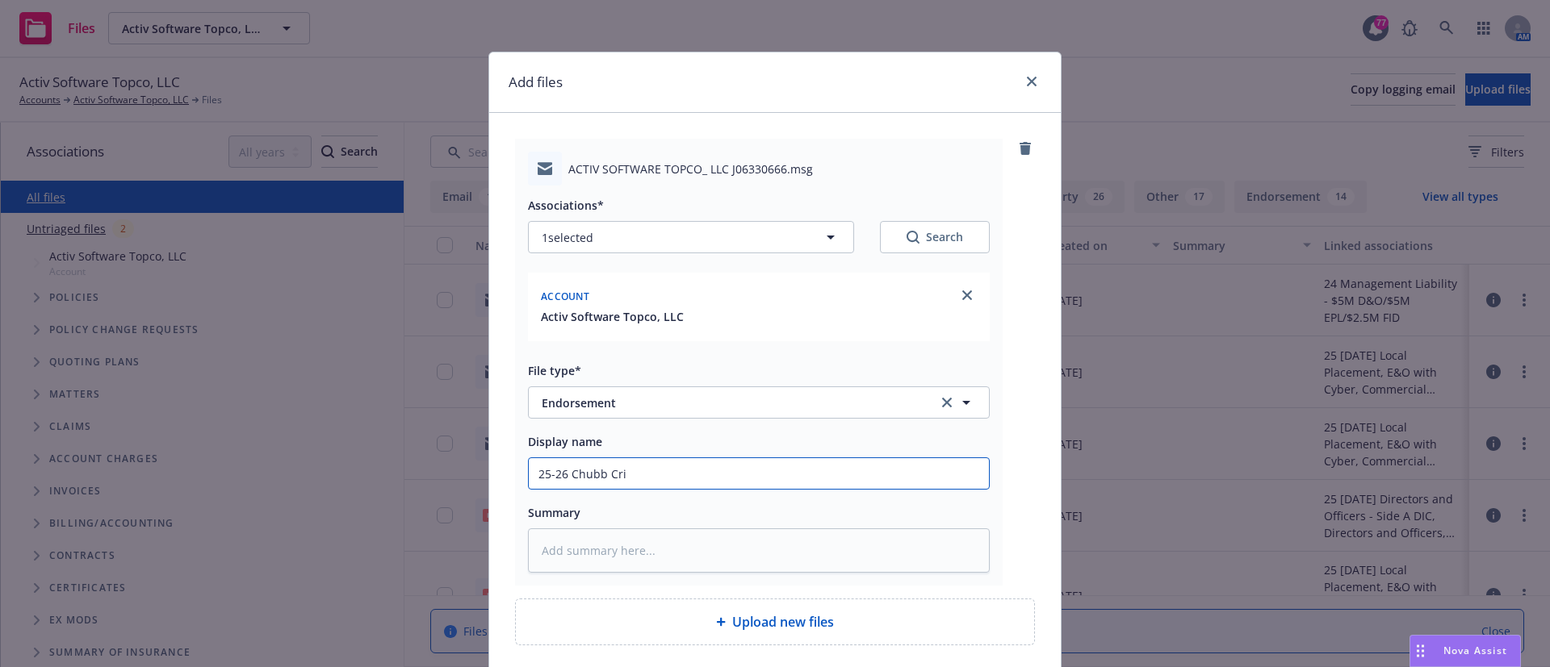
type input "25-26 Chubb Crim"
type textarea "x"
type input "25-26 Chubb Crime"
type textarea "x"
type input "25-26 Chubb Crime"
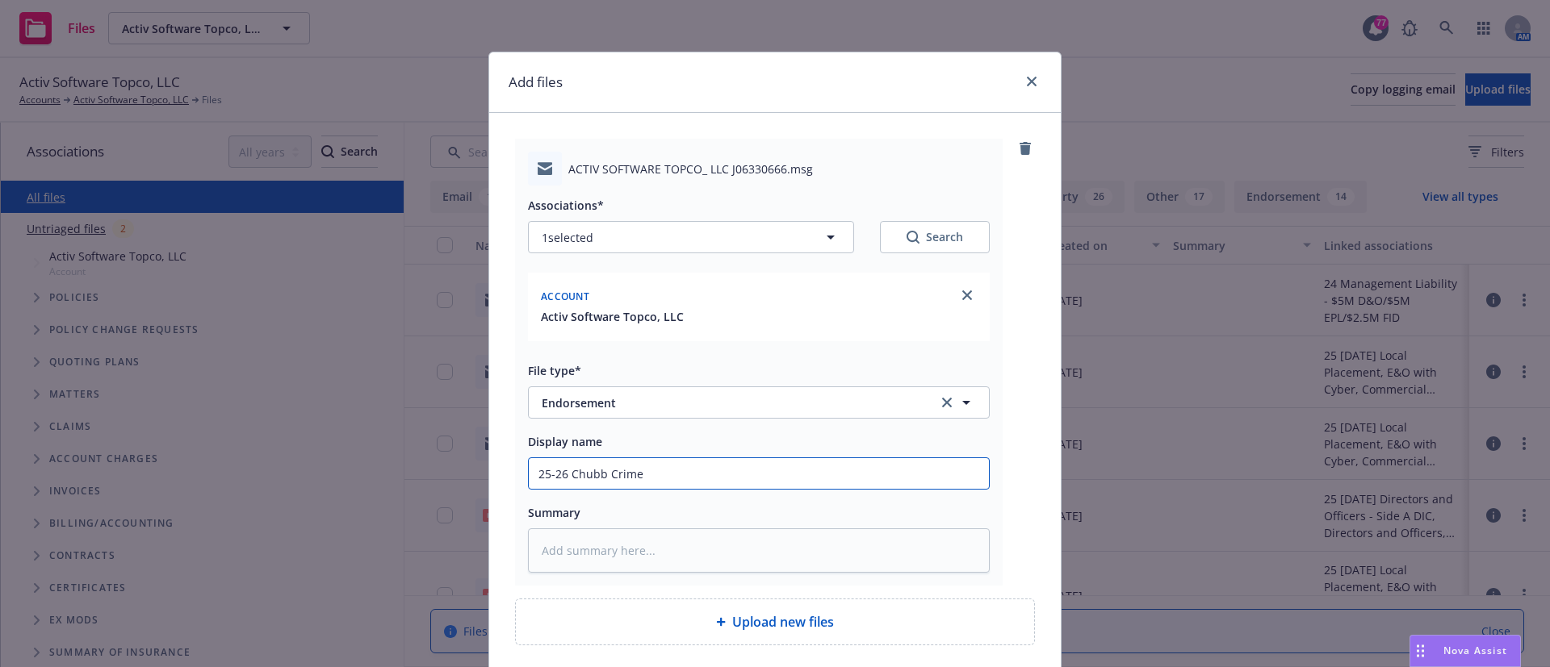
type textarea "x"
type input "25-26 Chubb Crime C"
type textarea "x"
type input "25-26 Chubb Crime Can"
type textarea "x"
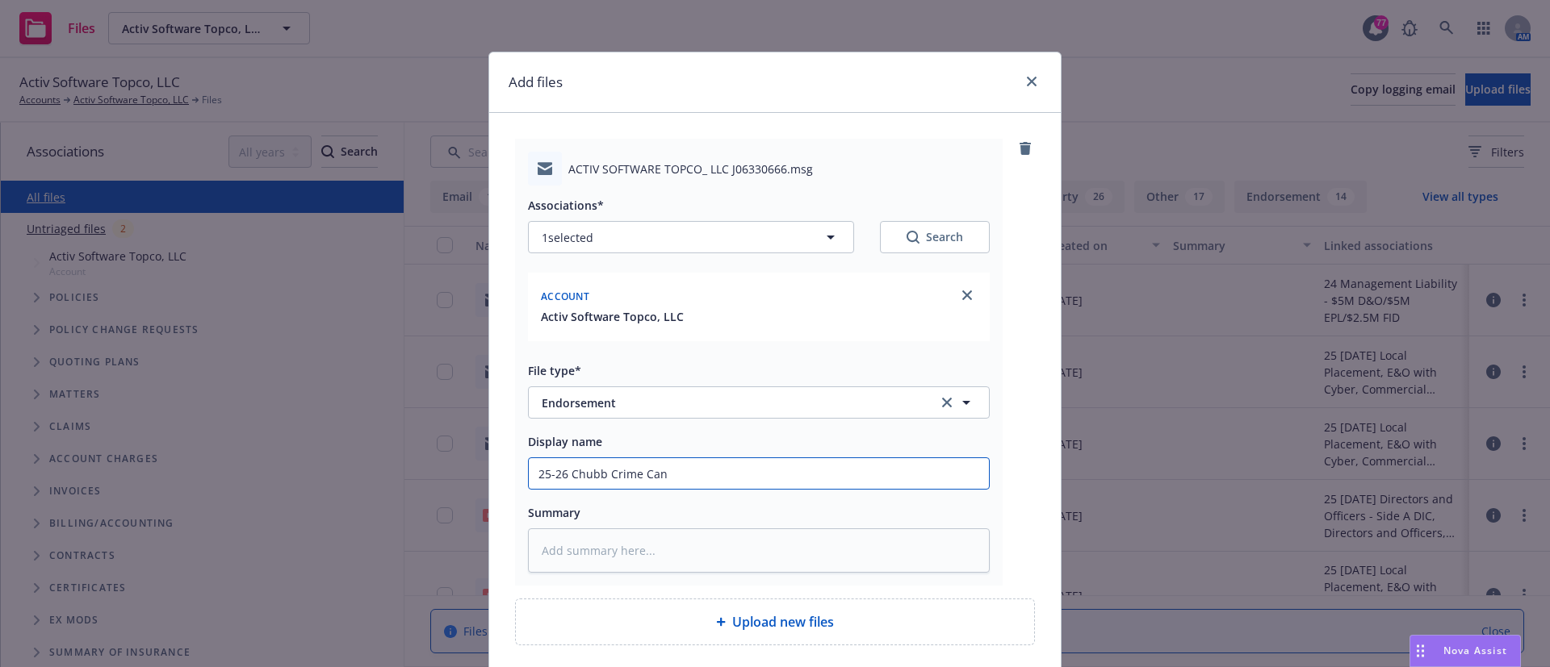
type input "25-26 Chubb Crime Canc"
type textarea "x"
type input "25-26 Chubb Crime Cance"
type textarea "x"
type input "25-26 Chubb Crime Cancel"
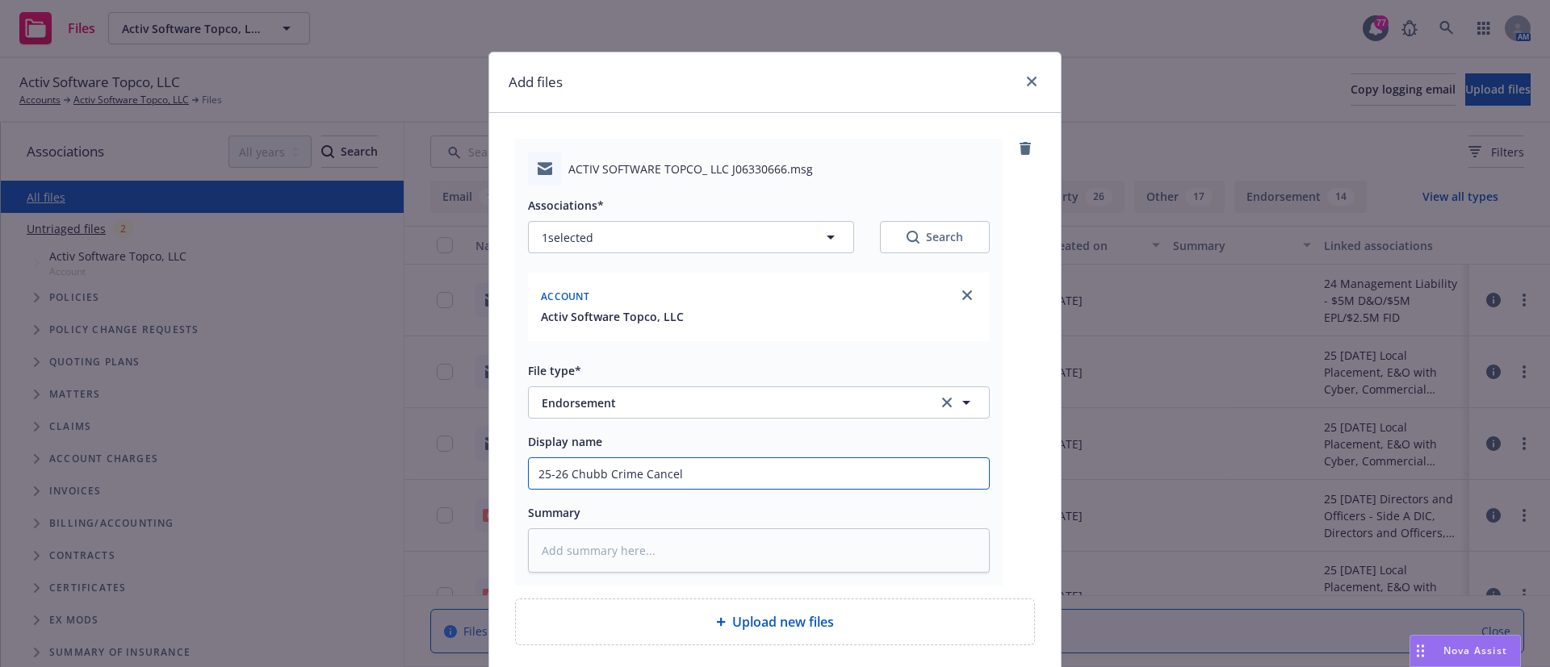
type textarea "x"
type input "25-26 Chubb Crime Cancell"
type textarea "x"
type input "25-26 Chubb Crime Cancella"
type textarea "x"
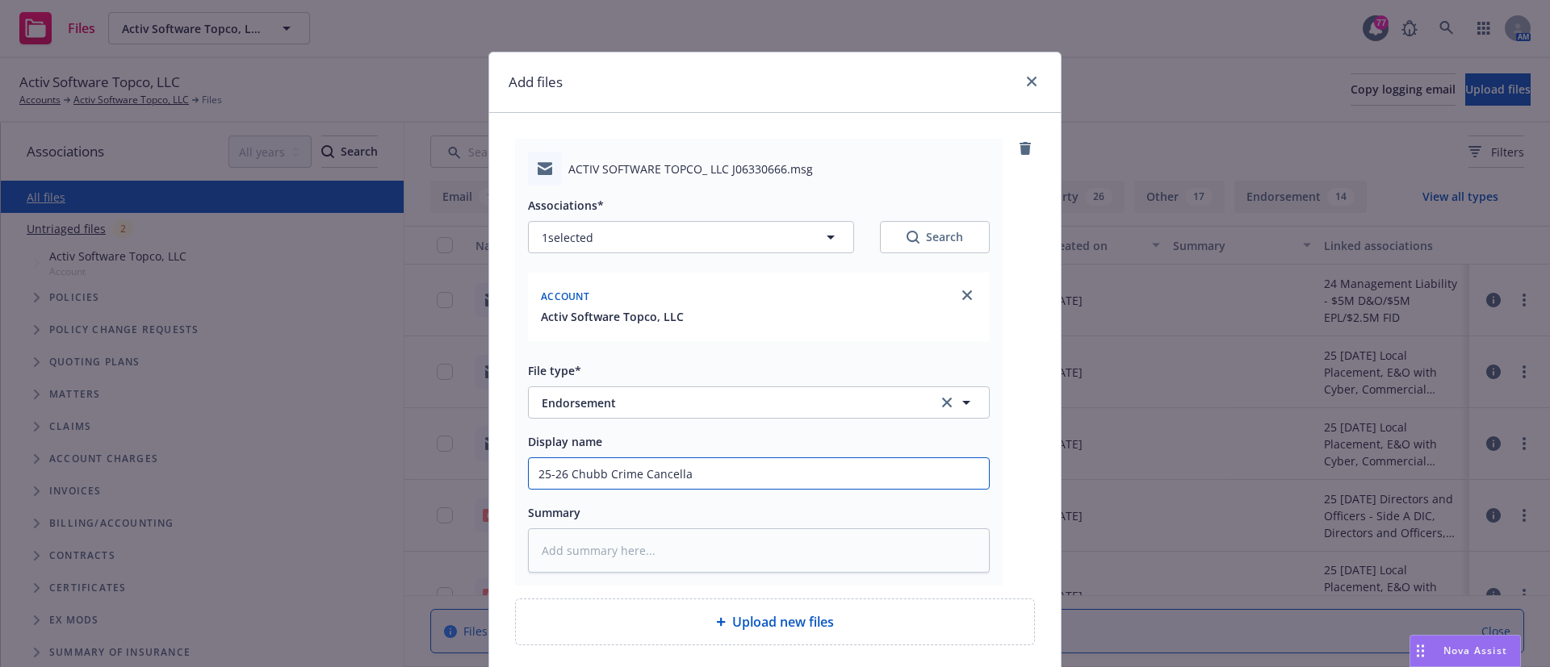
type input "25-26 Chubb Crime Cancellat"
type textarea "x"
type input "25-26 Chubb Crime Cancellati"
type textarea "x"
type input "25-26 Chubb Crime Cancellatio"
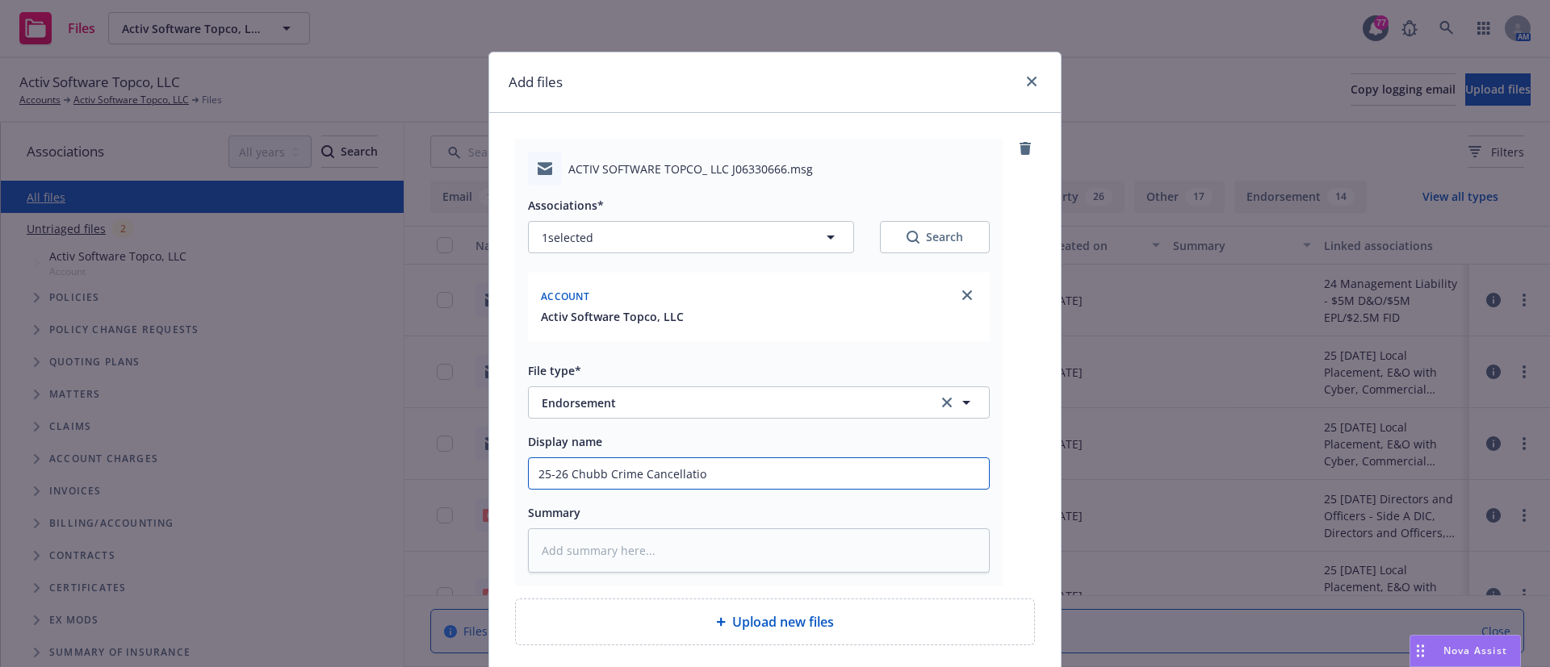
type textarea "x"
type input "25-26 Chubb Crime Cancellation"
type textarea "x"
type input "25-26 Chubb Crime Cancellation"
type textarea "x"
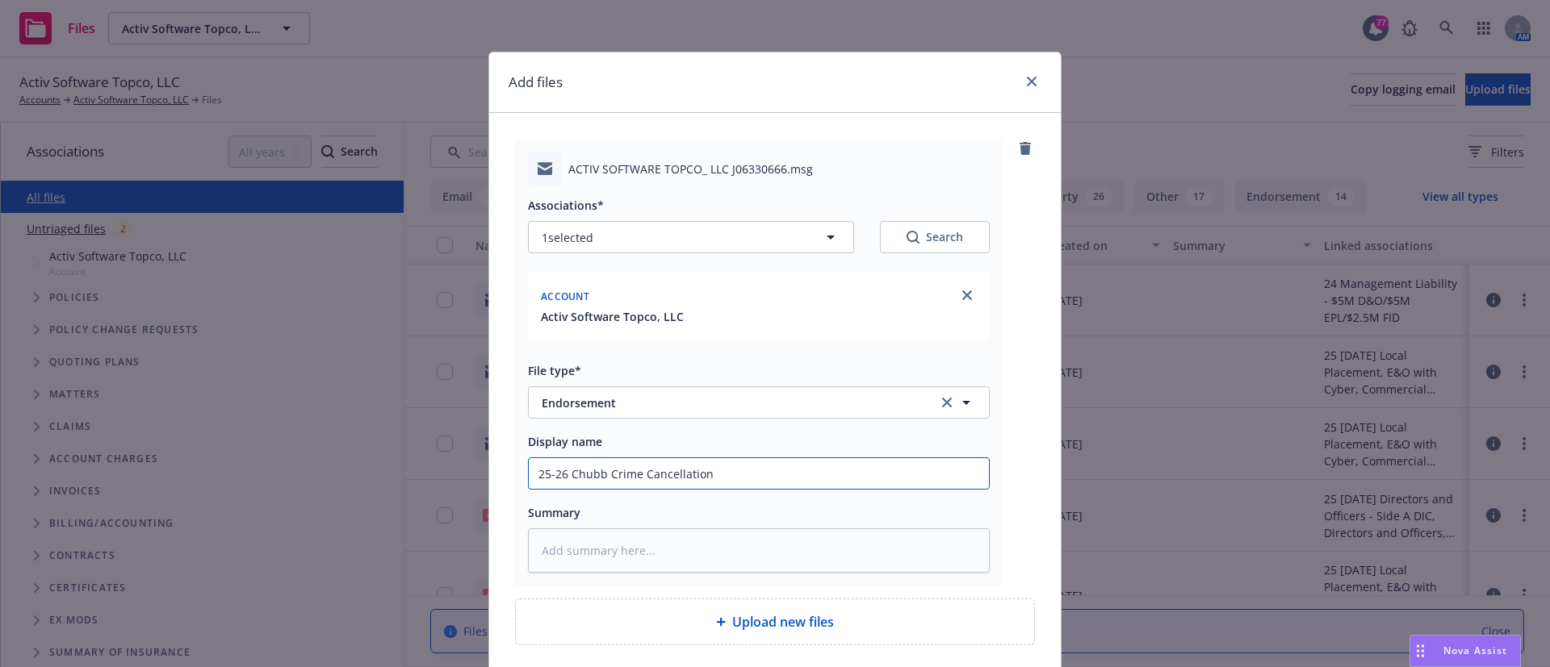
type input "25-26 Chubb Crime Cancellation E"
type textarea "x"
type input "25-26 Chubb Crime Cancellation En"
type textarea "x"
type input "25-26 Chubb Crime Cancellation End"
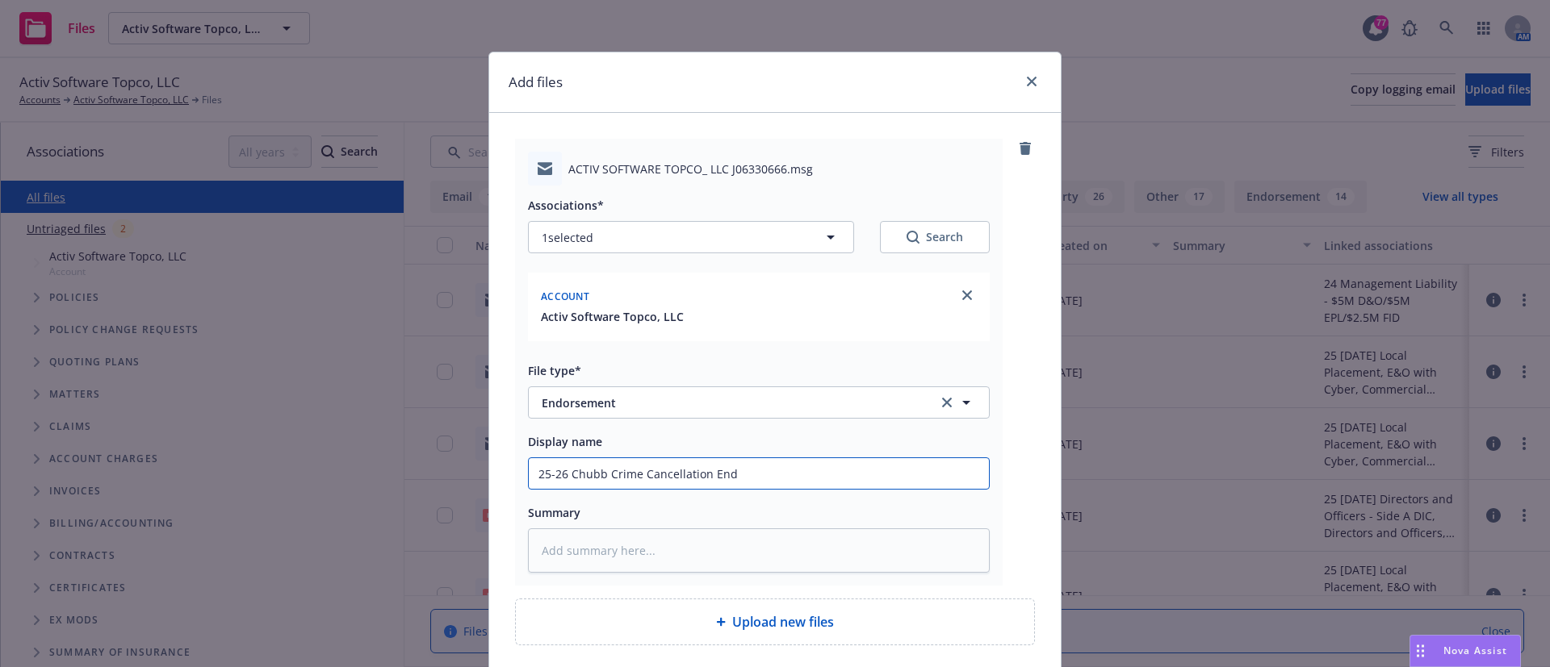
type textarea "x"
type input "25-26 Chubb Crime Cancellation Endo"
type textarea "x"
type input "25-26 Chubb Crime Cancellation Endore"
type textarea "x"
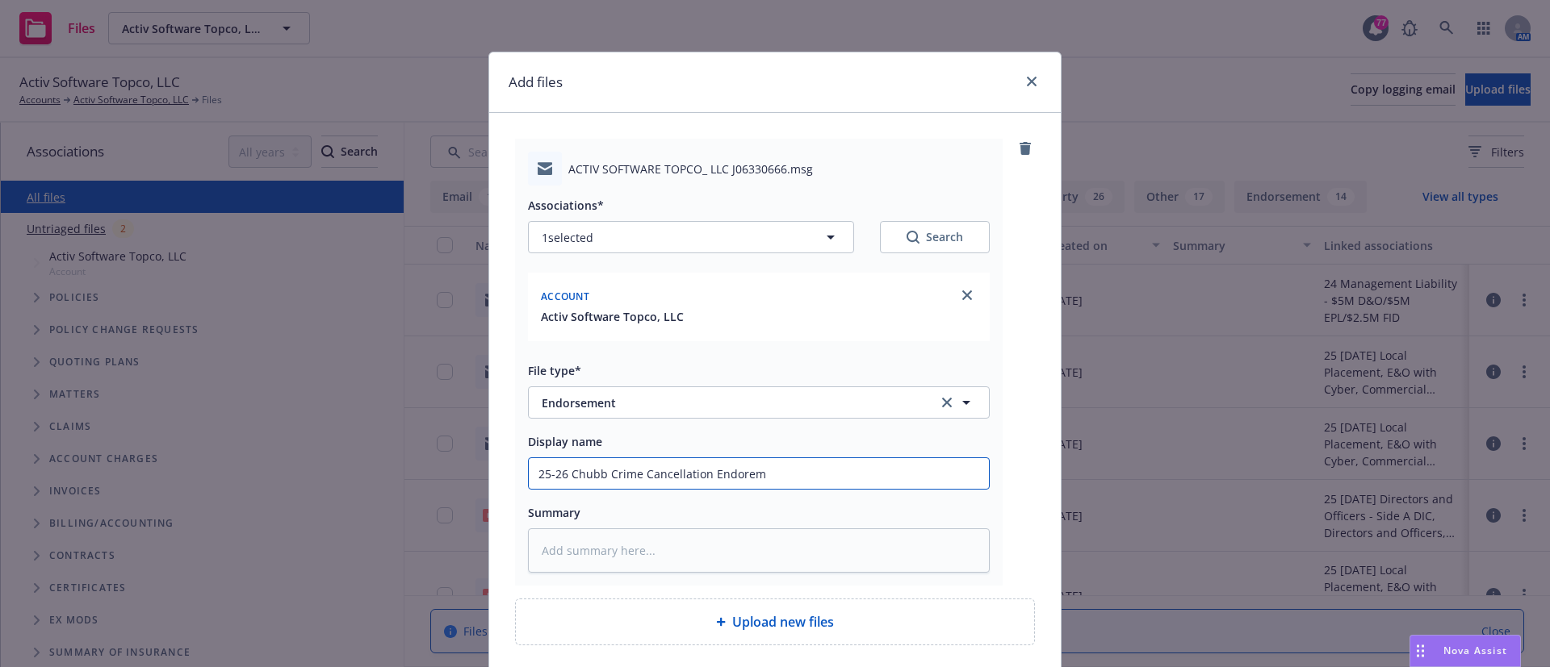
type input "25-26 Chubb Crime Cancellation Endoreme"
type textarea "x"
type input "25-26 Chubb Crime Cancellation Endoremen"
type textarea "x"
type input "25-26 Chubb Crime Cancellation Endorement"
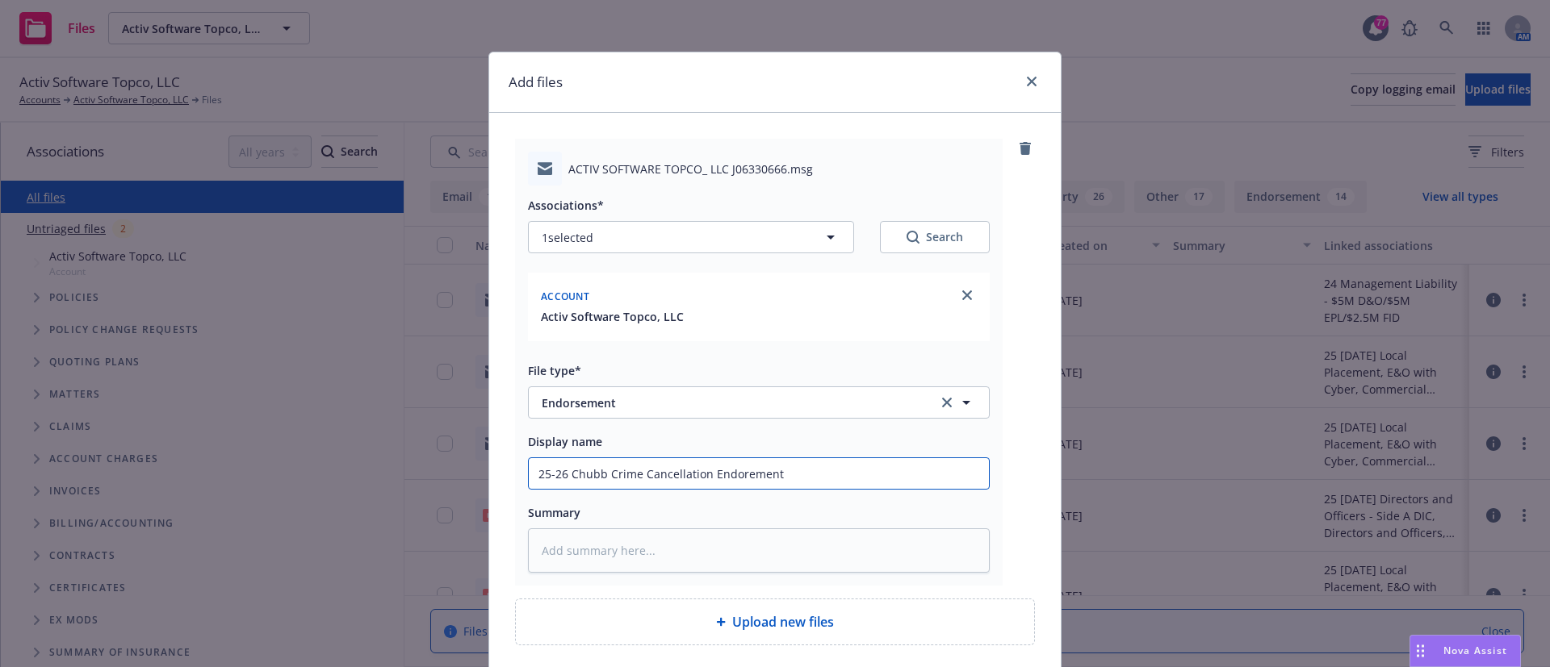
type textarea "x"
type input "25-26 Chubb Crime Cancellation Endoremen"
type textarea "x"
type input "25-26 Chubb Crime Cancellation Endoreme"
type textarea "x"
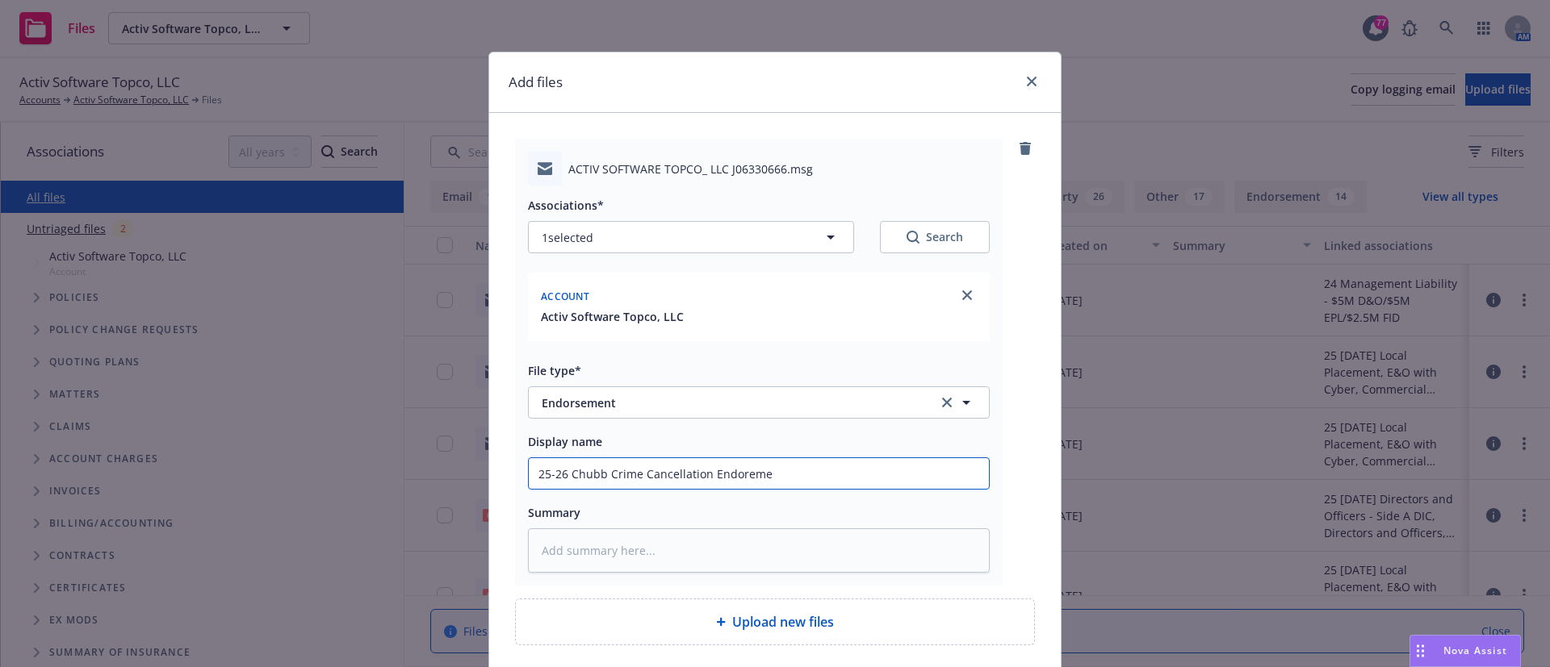
type input "25-26 Chubb Crime Cancellation Endorem"
type textarea "x"
type input "25-26 Chubb Crime Cancellation Endore"
type textarea "x"
type input "25-26 Chubb Crime Cancellation Endor"
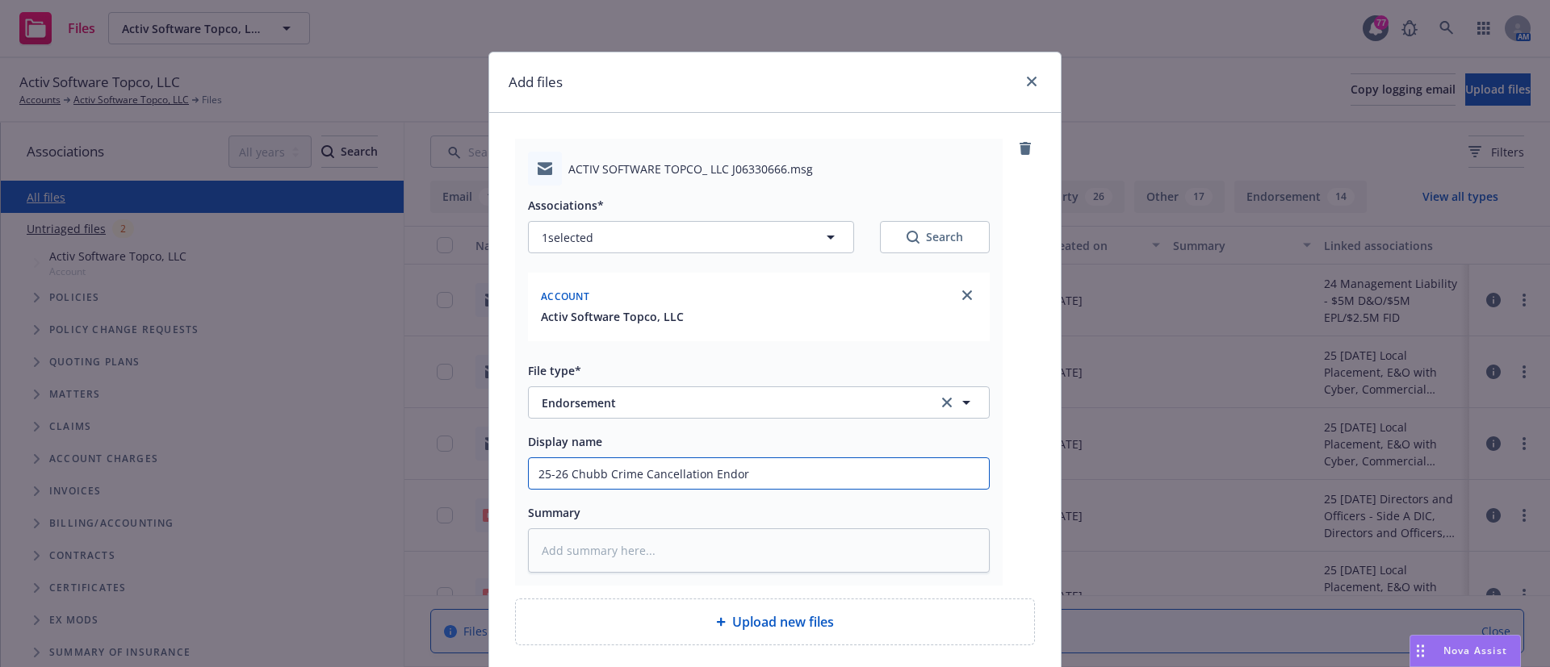
type textarea "x"
type input "25-26 Chubb Crime Cancellation Endors"
type textarea "x"
type input "25-26 Chubb Crime Cancellation Endorsem"
type textarea "x"
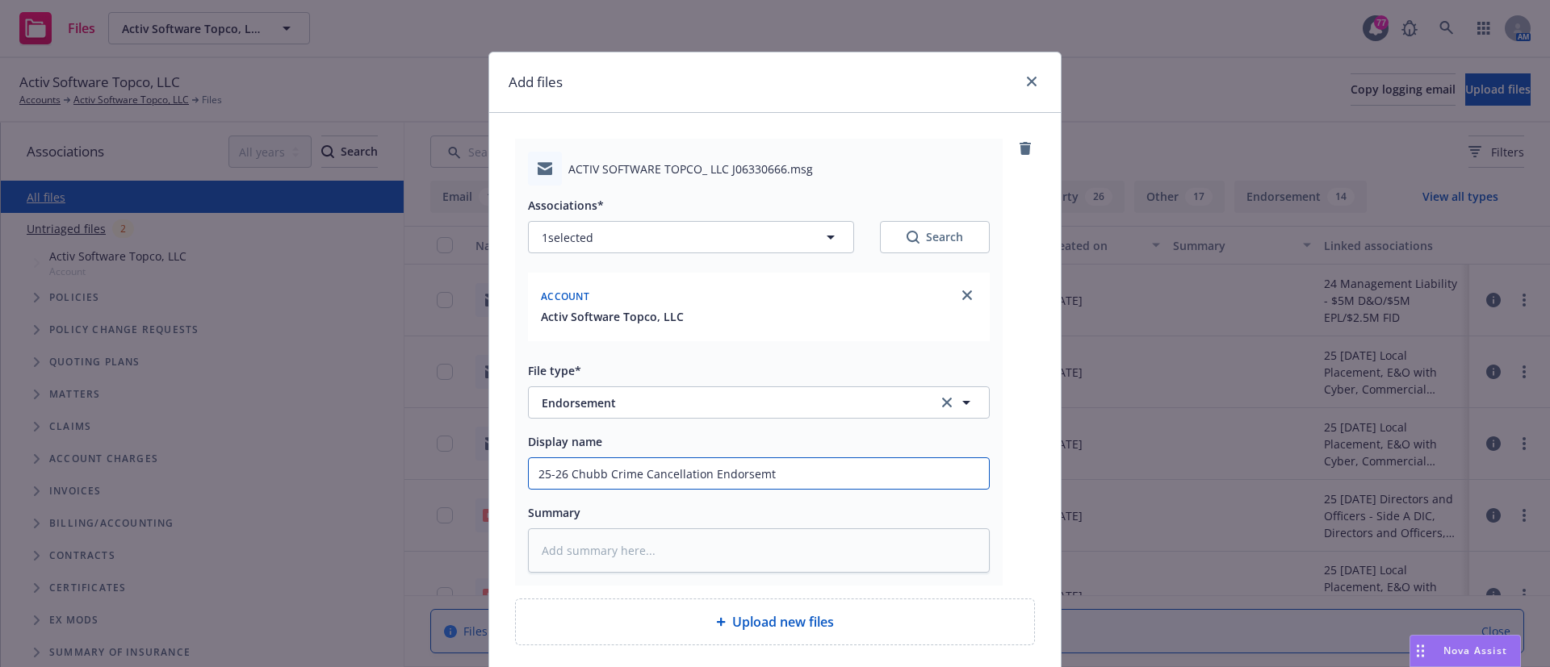
type input "25-26 Chubb Crime Cancellation Endorsemtn"
type textarea "x"
type input "25-26 Chubb Crime Cancellation Endorsemt"
type textarea "x"
type input "25-26 Chubb Crime Cancellation Endorsem"
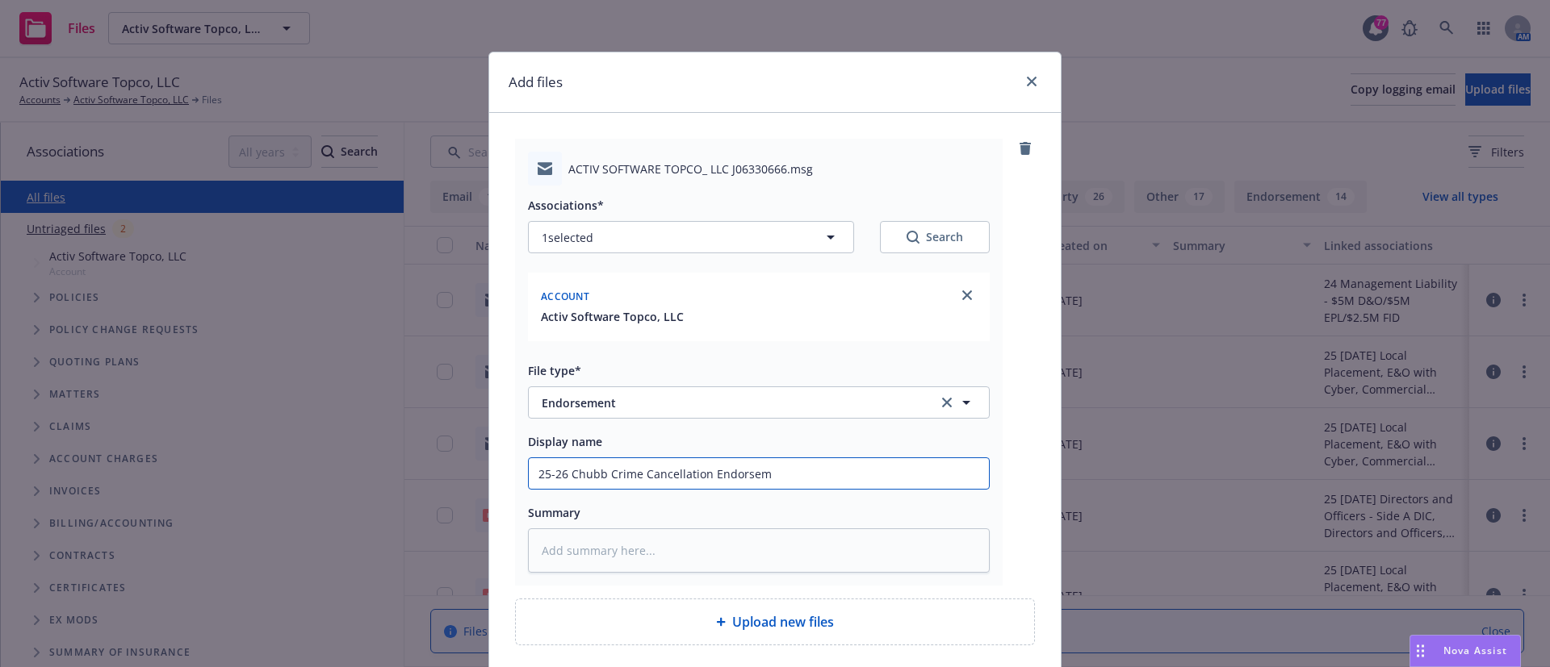
type textarea "x"
type input "25-26 Chubb Crime Cancellation Endorseme"
type textarea "x"
type input "25-26 Chubb Crime Cancellation Endorsemen"
type textarea "x"
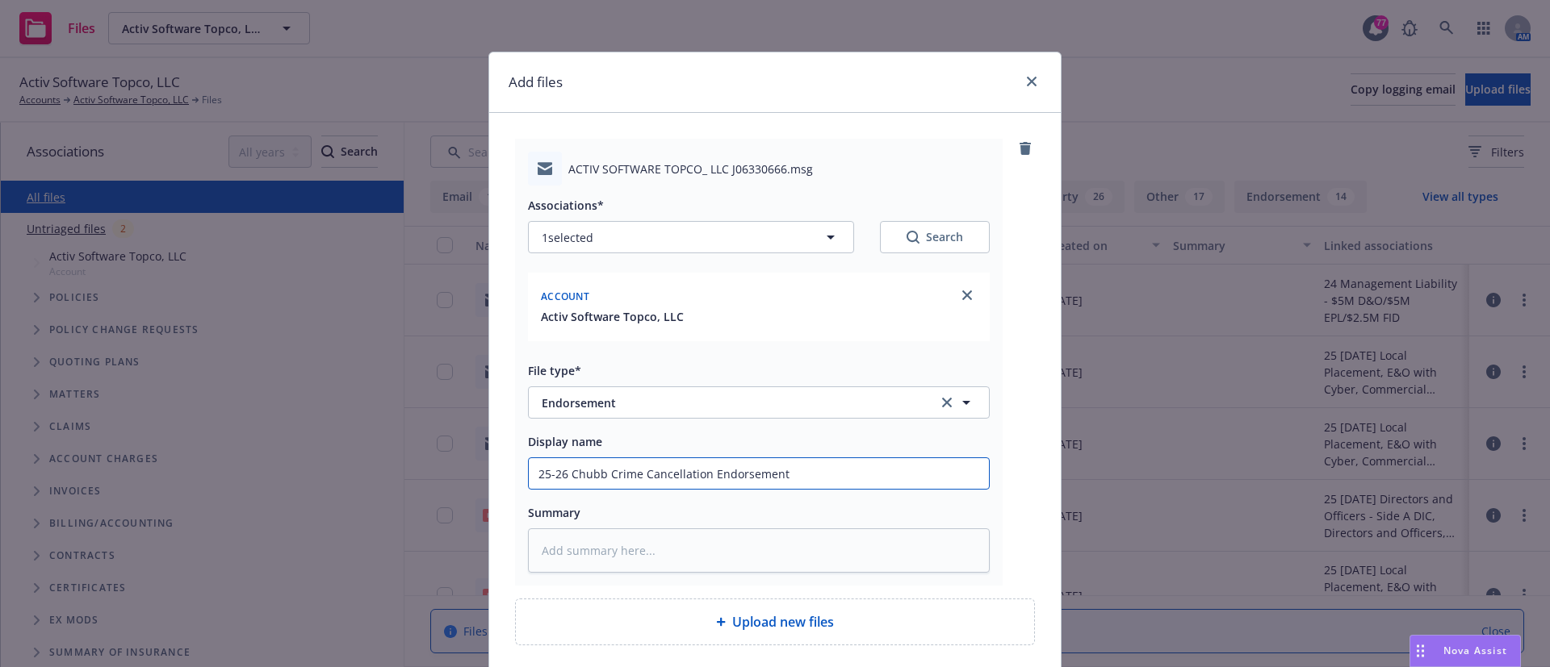
scroll to position [128, 0]
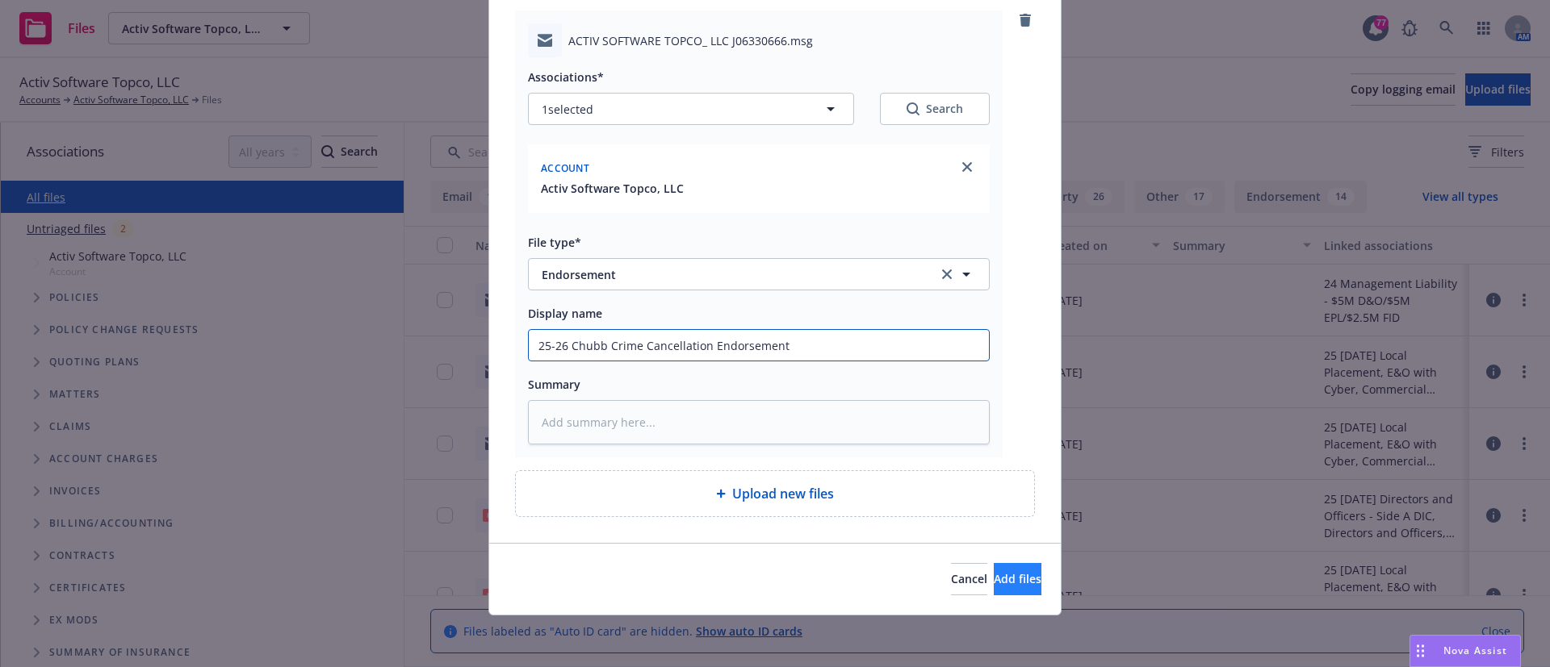
type input "25-26 Chubb Crime Cancellation Endorsement"
click at [994, 584] on span "Add files" at bounding box center [1018, 578] width 48 height 15
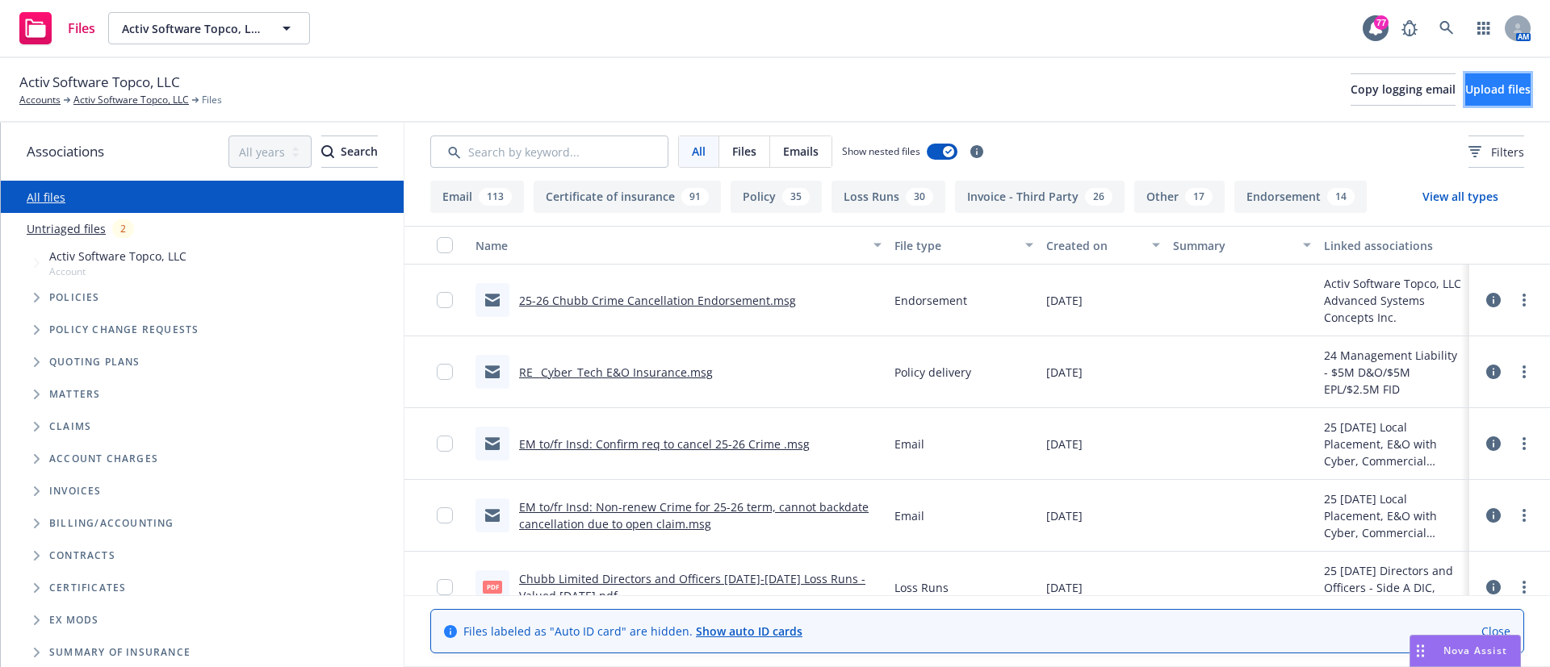
click at [1465, 82] on span "Upload files" at bounding box center [1497, 89] width 65 height 15
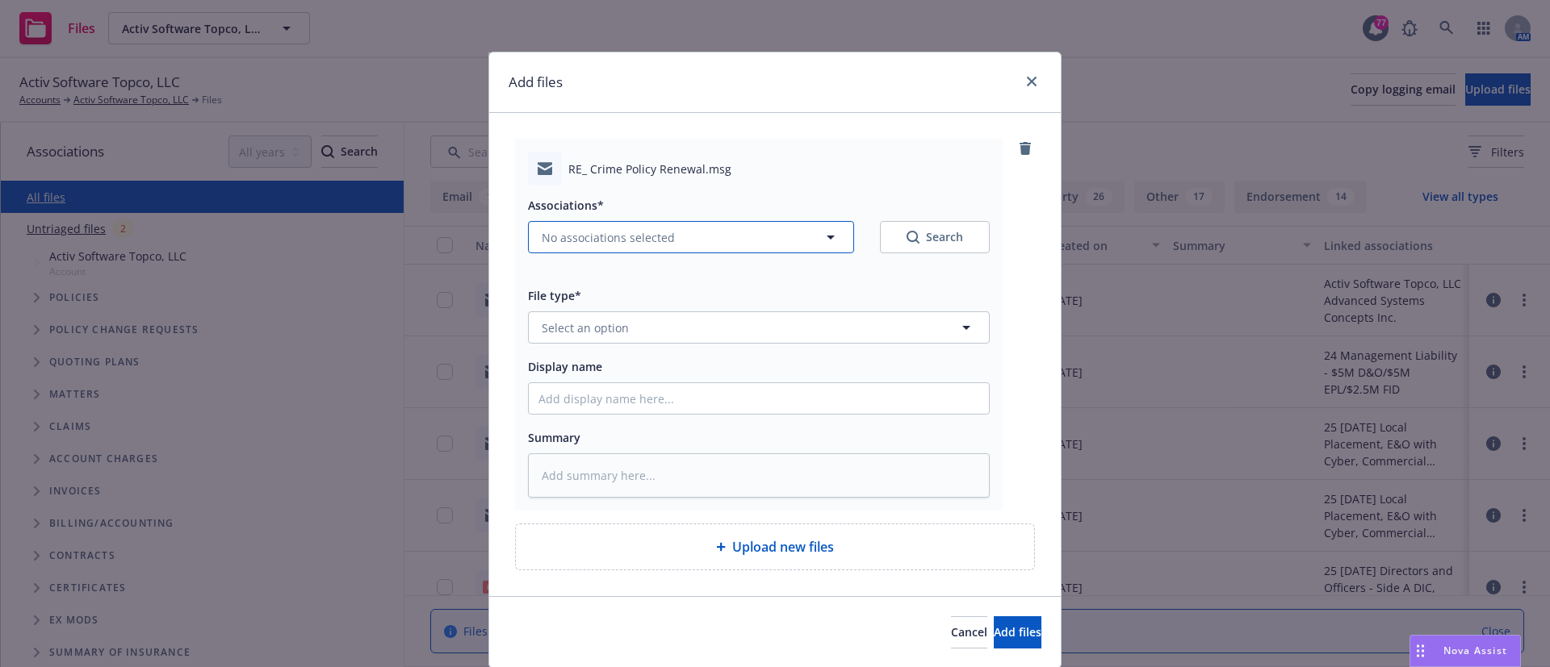
click at [641, 243] on span "No associations selected" at bounding box center [608, 237] width 133 height 17
type textarea "x"
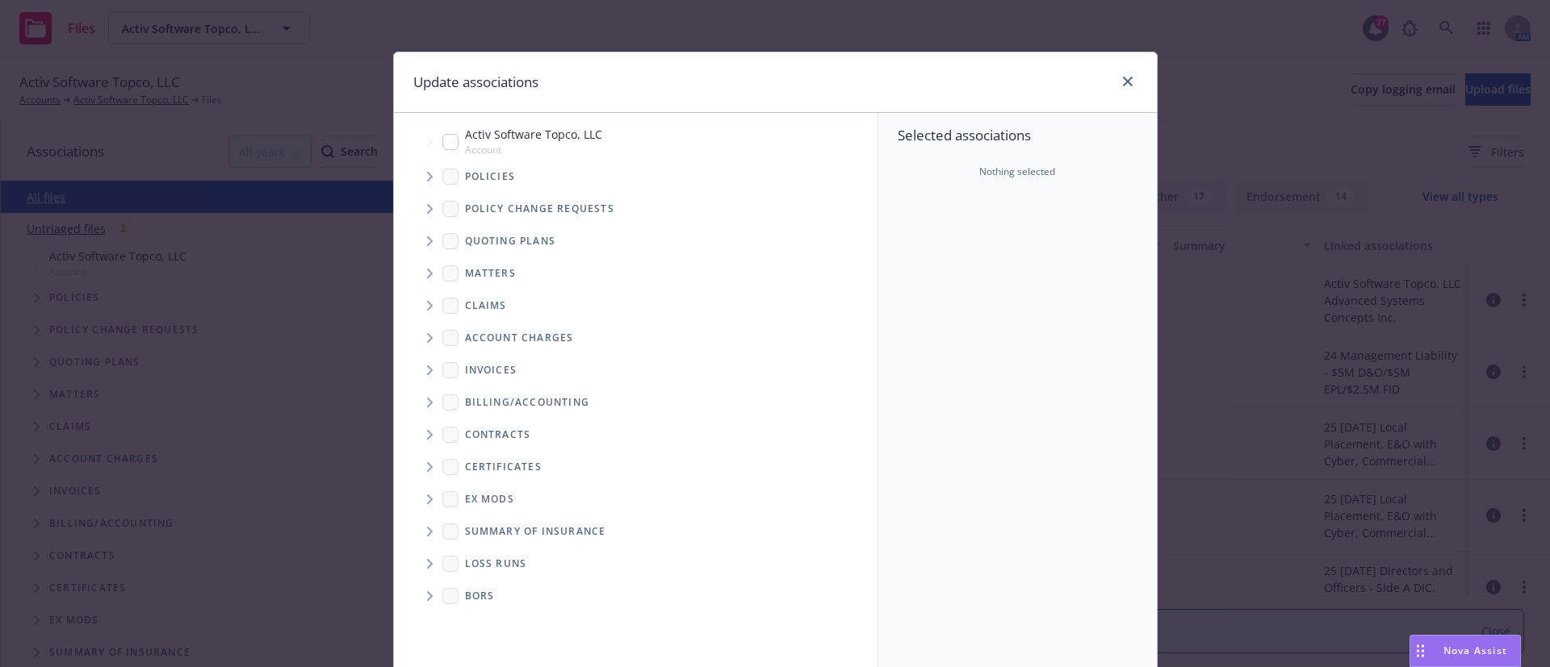
click at [448, 142] on input "Tree Example" at bounding box center [450, 142] width 16 height 16
checkbox input "true"
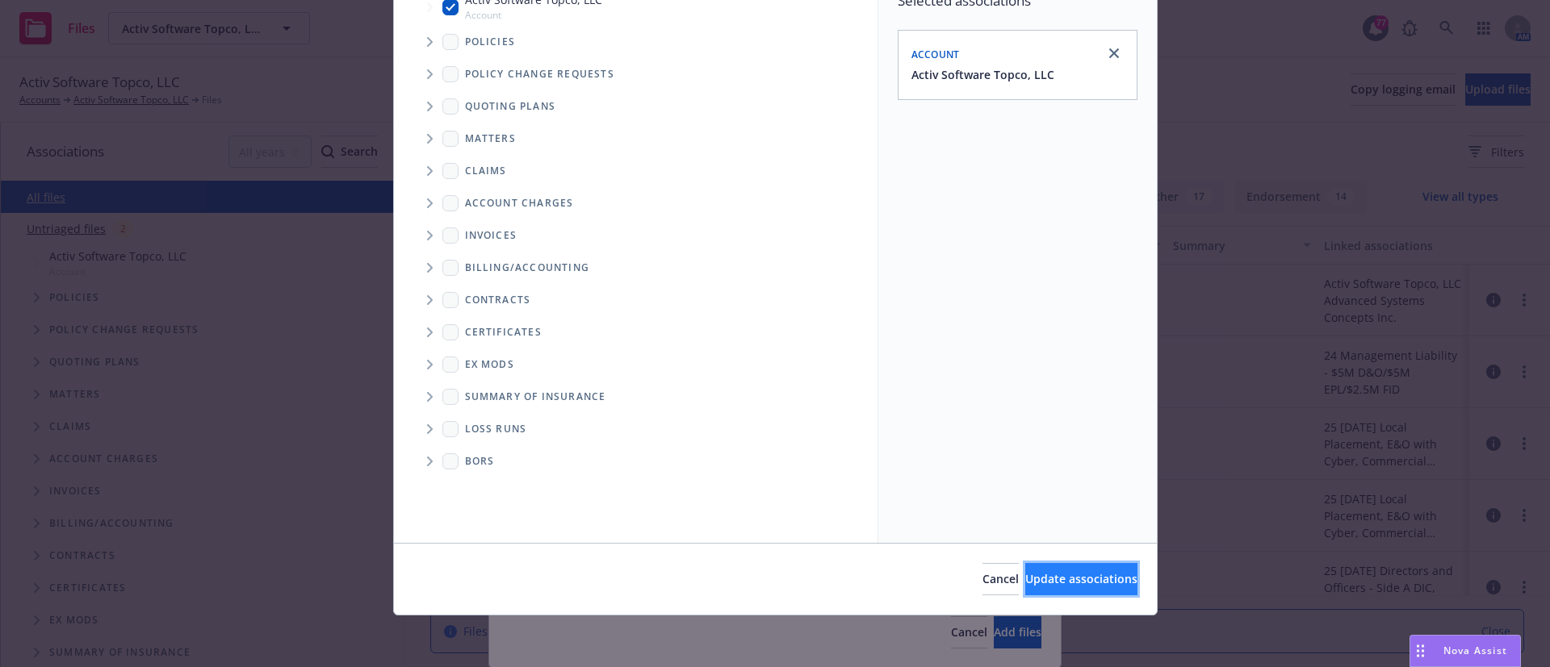
click at [1025, 587] on button "Update associations" at bounding box center [1081, 579] width 112 height 32
type textarea "x"
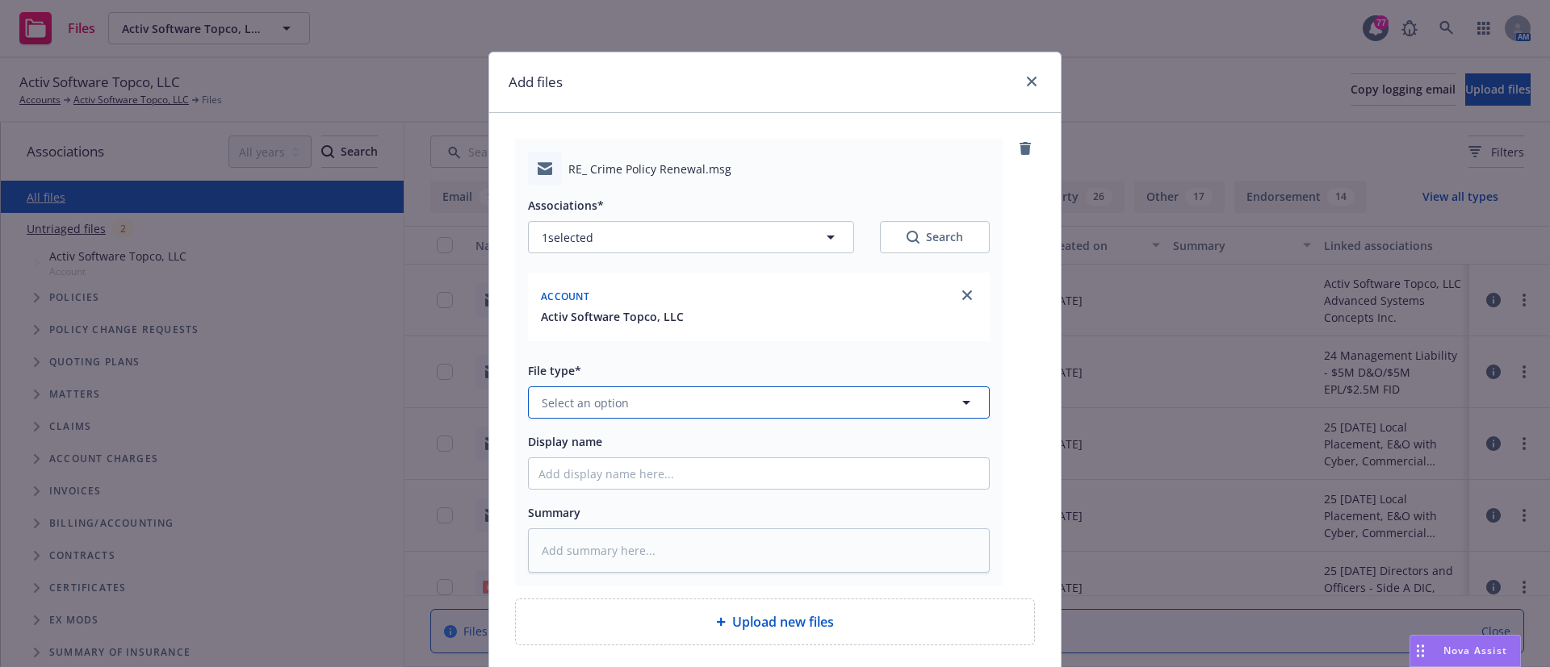
click at [565, 401] on span "Select an option" at bounding box center [585, 403] width 87 height 17
type input "email"
click at [565, 436] on div "Email" at bounding box center [558, 447] width 40 height 23
click at [551, 474] on input "Display name" at bounding box center [759, 473] width 460 height 31
type textarea "x"
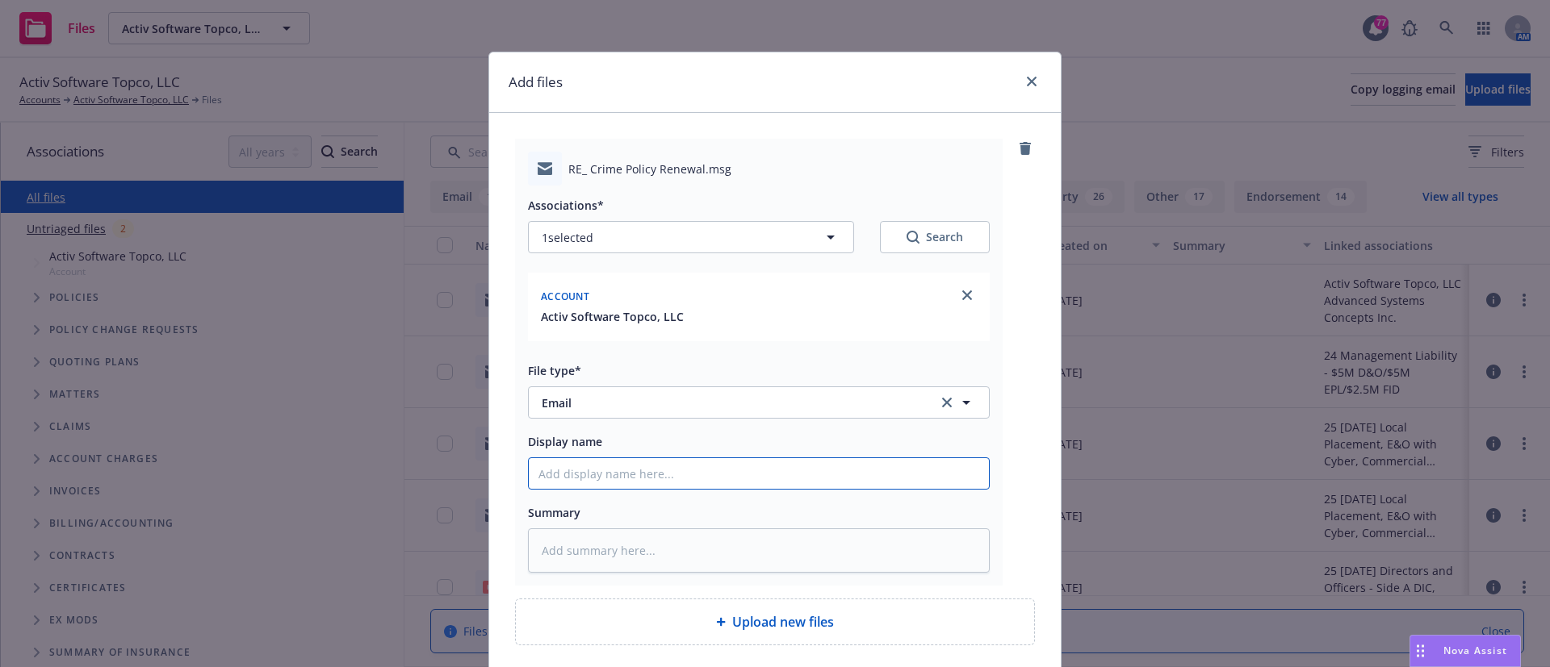
type input "E"
type textarea "x"
type input "EM"
type textarea "x"
type input "EM"
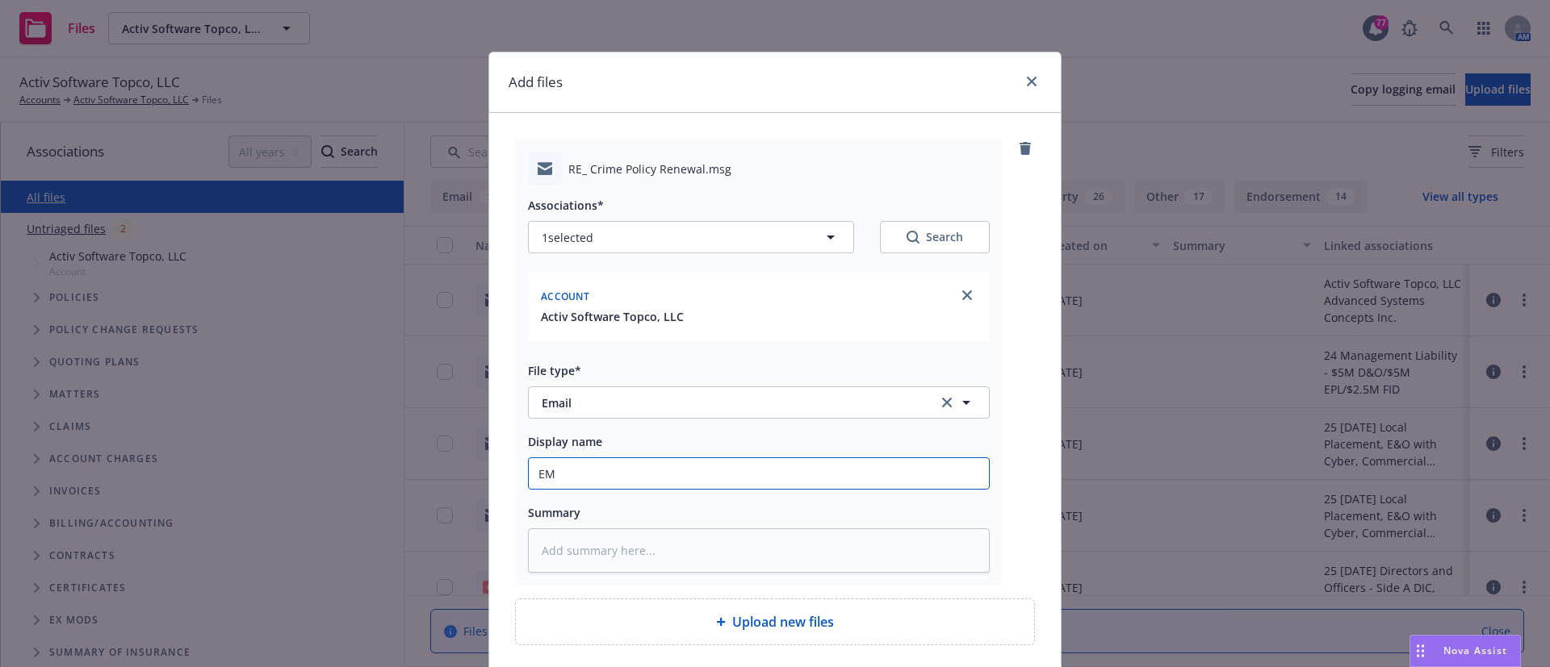
type textarea "x"
type input "EM t"
type textarea "x"
type input "EM to"
type textarea "x"
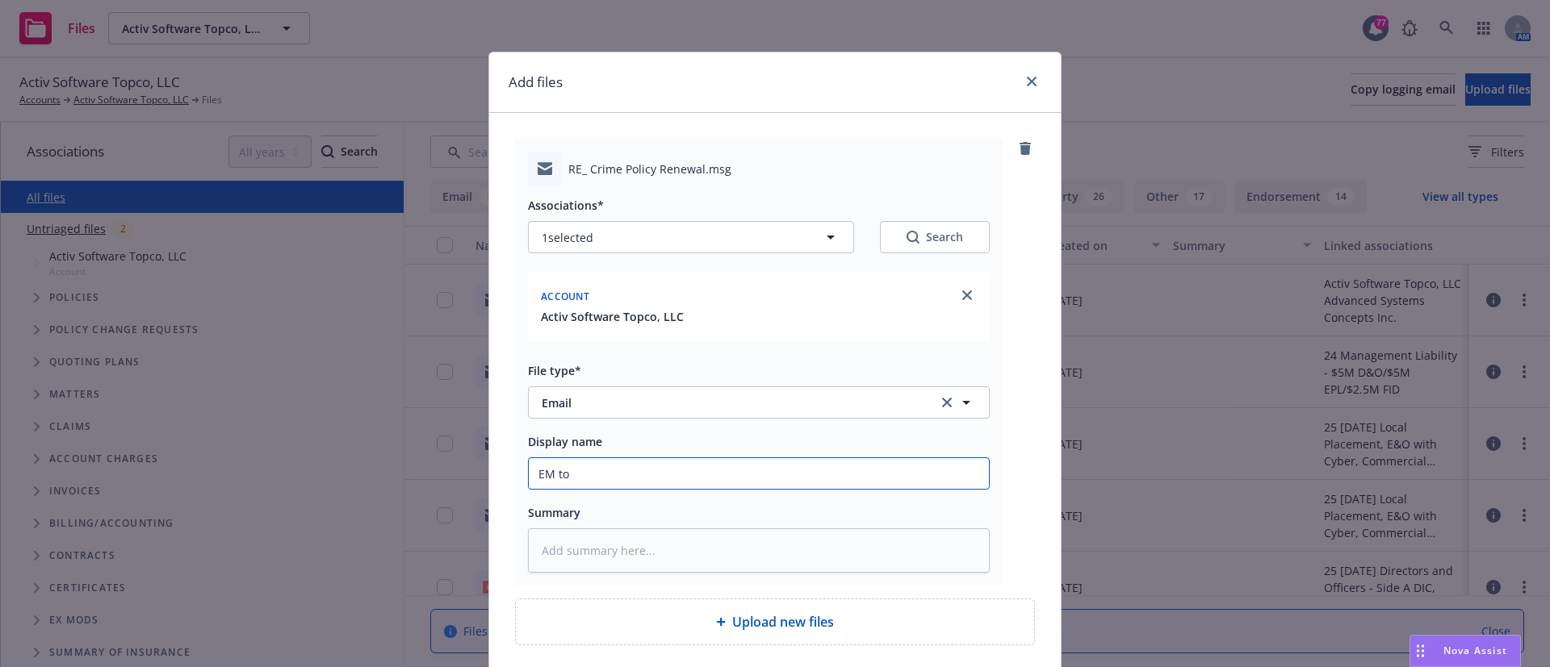
type input "EM to"
type textarea "x"
type input "EM to I"
type textarea "x"
type input "EM to In"
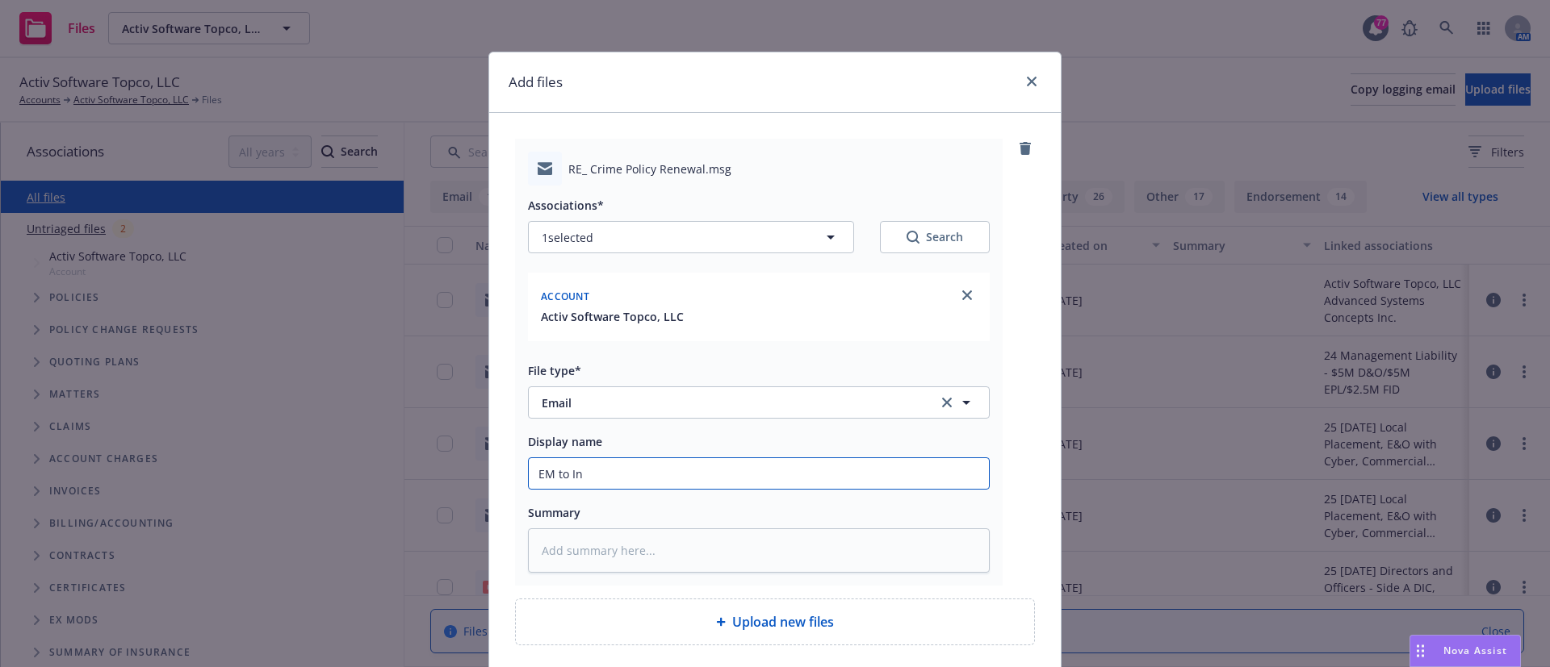
type textarea "x"
type input "EM to Ins"
type textarea "x"
type input "EM to Insd"
type textarea "x"
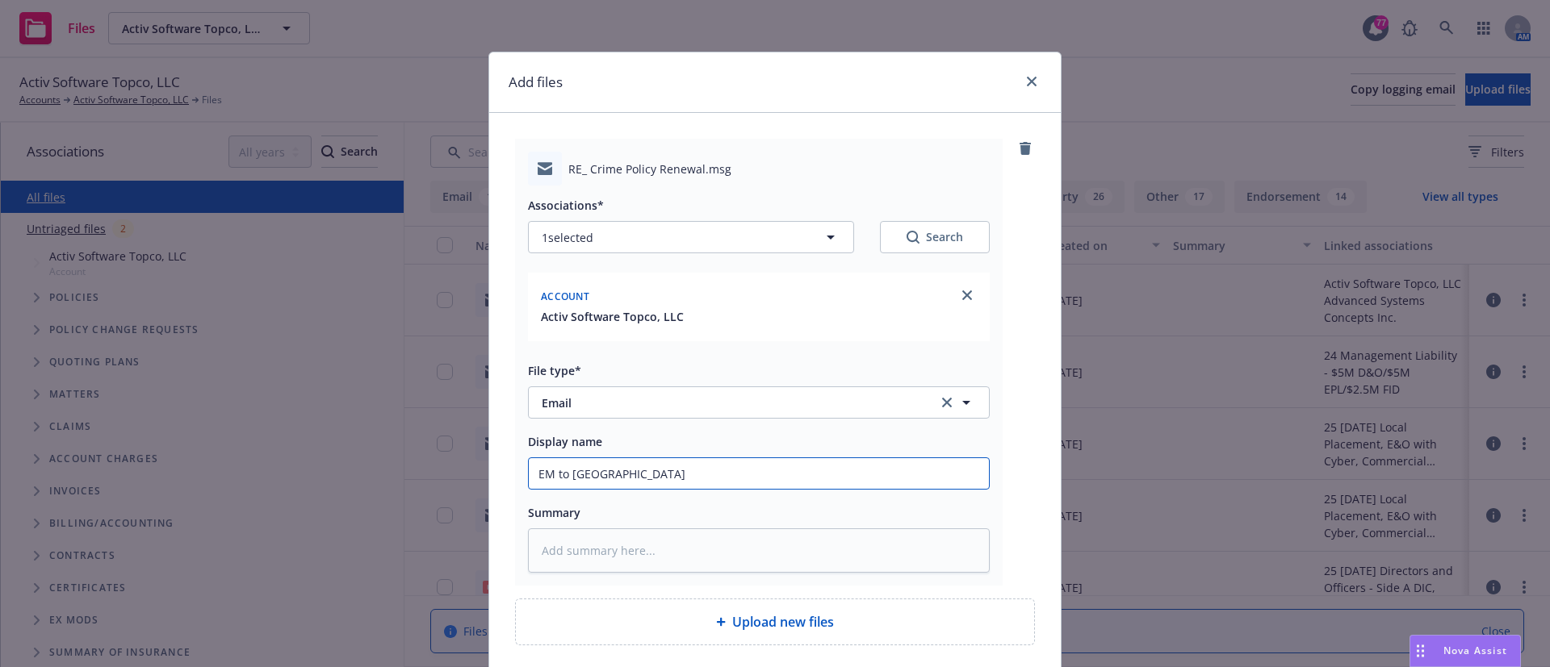
type input "EM to Insd:"
type textarea "x"
type input "EM to Insd:"
type textarea "x"
type input "EM to Insd: 2"
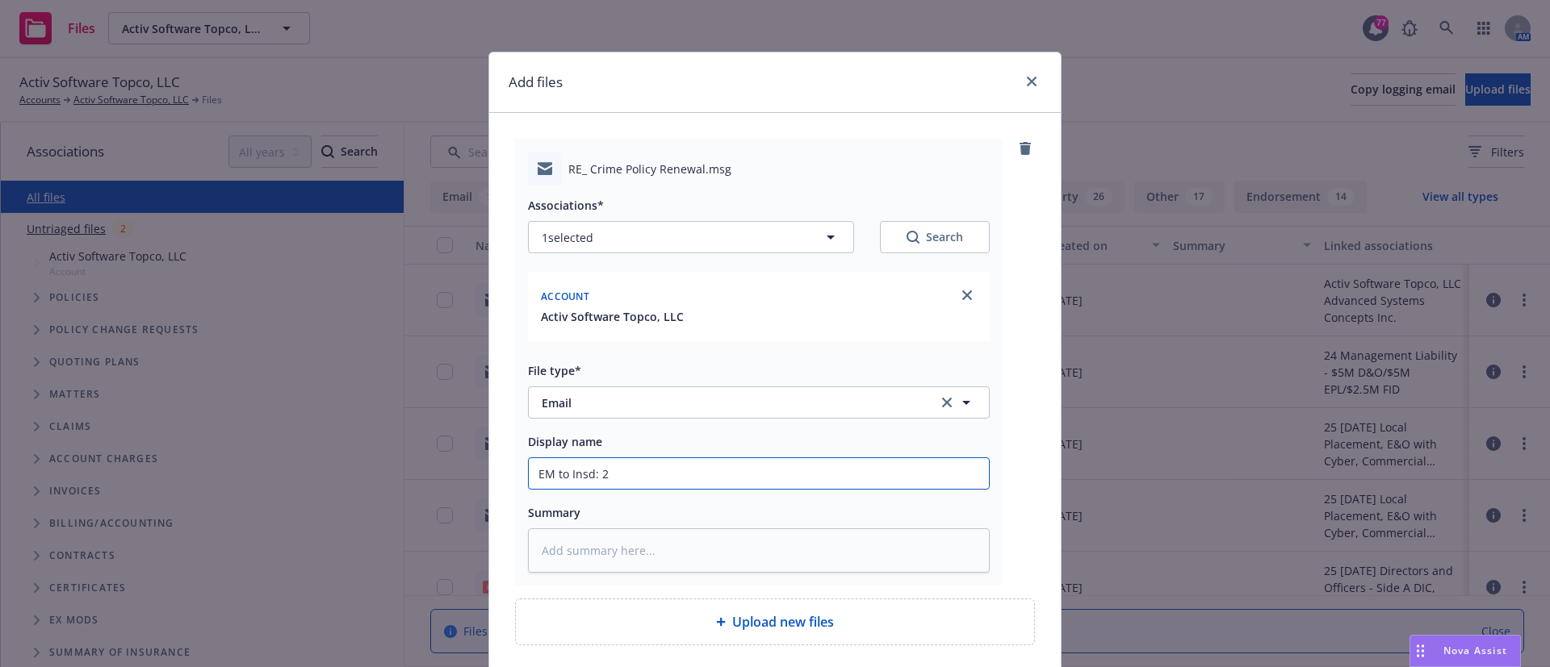
type textarea "x"
type input "EM to Insd: 25"
type textarea "x"
type input "EM to Insd: 25-"
type textarea "x"
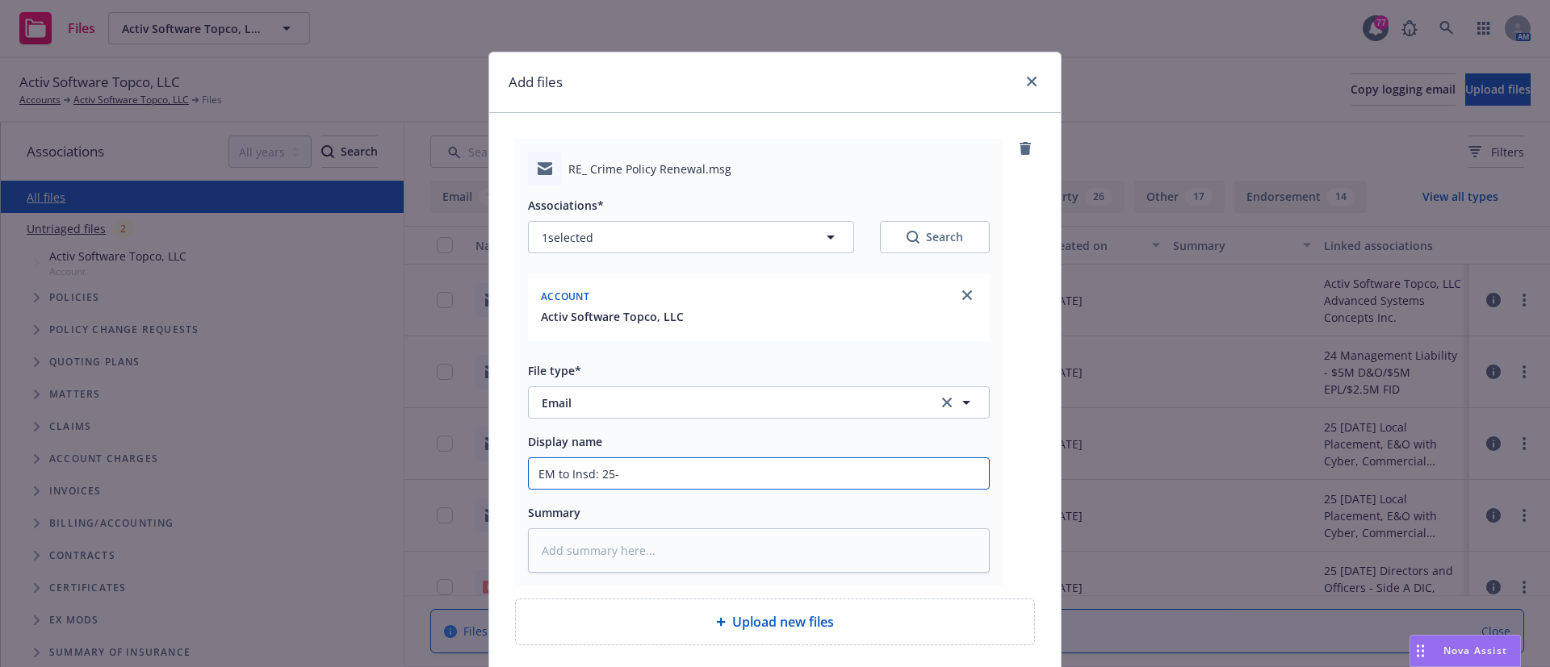
type input "EM to Insd: 25-2"
type textarea "x"
type input "EM to Insd: 25-26"
type textarea "x"
type input "EM to Insd: 25-26"
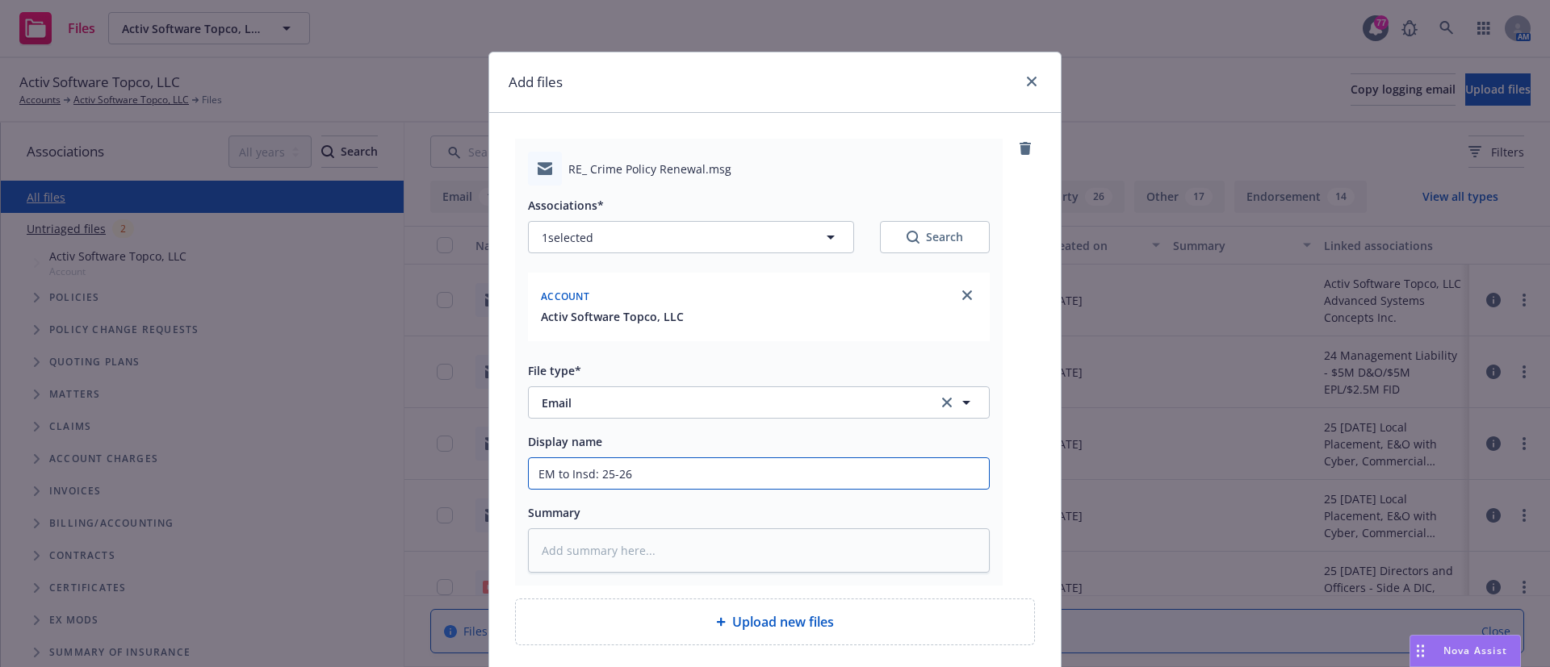
type textarea "x"
type input "EM to Insd: 25-26 C"
type textarea "x"
type input "EM to Insd: 25-26 Cr"
type textarea "x"
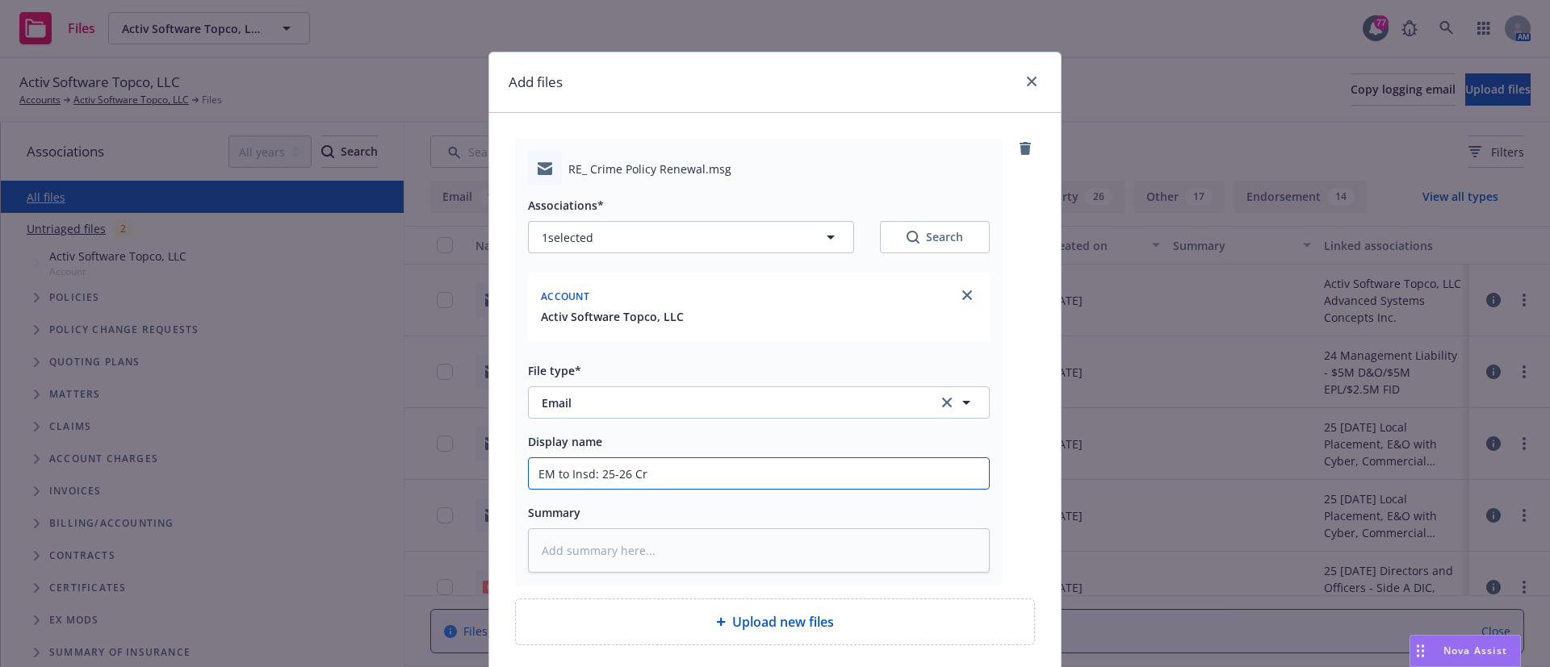
type input "EM to Insd: 25-26 Cri"
type textarea "x"
type input "EM to Insd: 25-26 Crim"
type textarea "x"
type input "EM to Insd: 25-26 Crime"
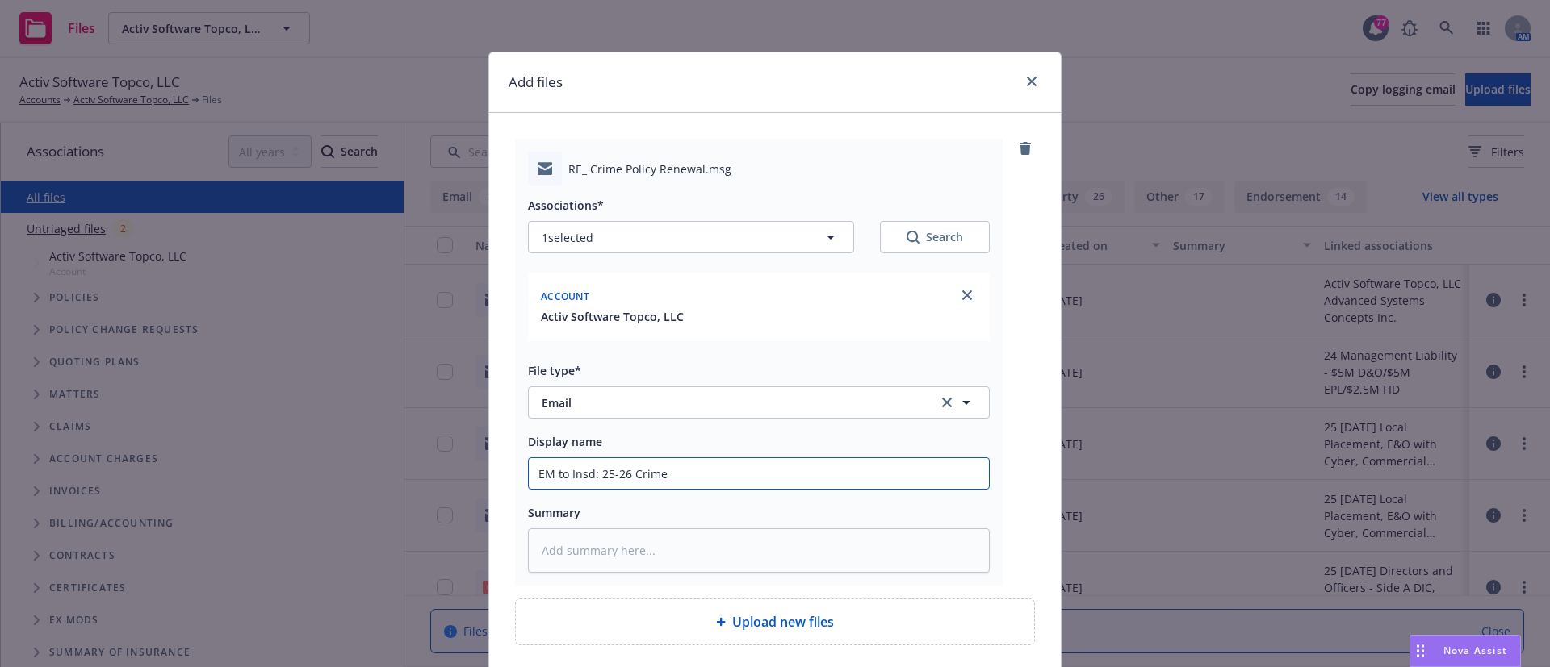
type textarea "x"
type input "EM to Insd: 25-26 Crime cn"
type textarea "x"
type input "EM to Insd: 25-26 Crime c"
type textarea "x"
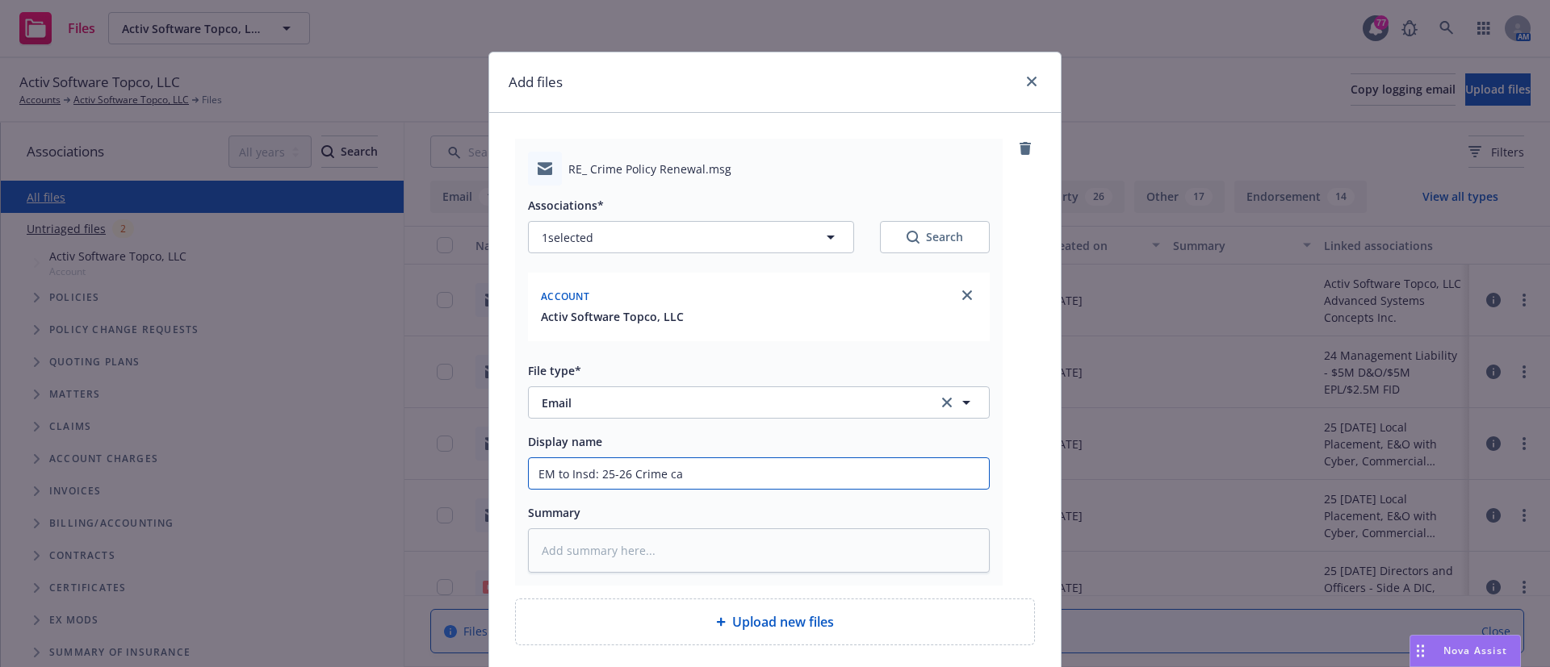
type input "EM to Insd: 25-26 Crime can"
type textarea "x"
type input "EM to Insd: 25-26 Crime canc"
type textarea "x"
type input "EM to Insd: 25-26 Crime cancel"
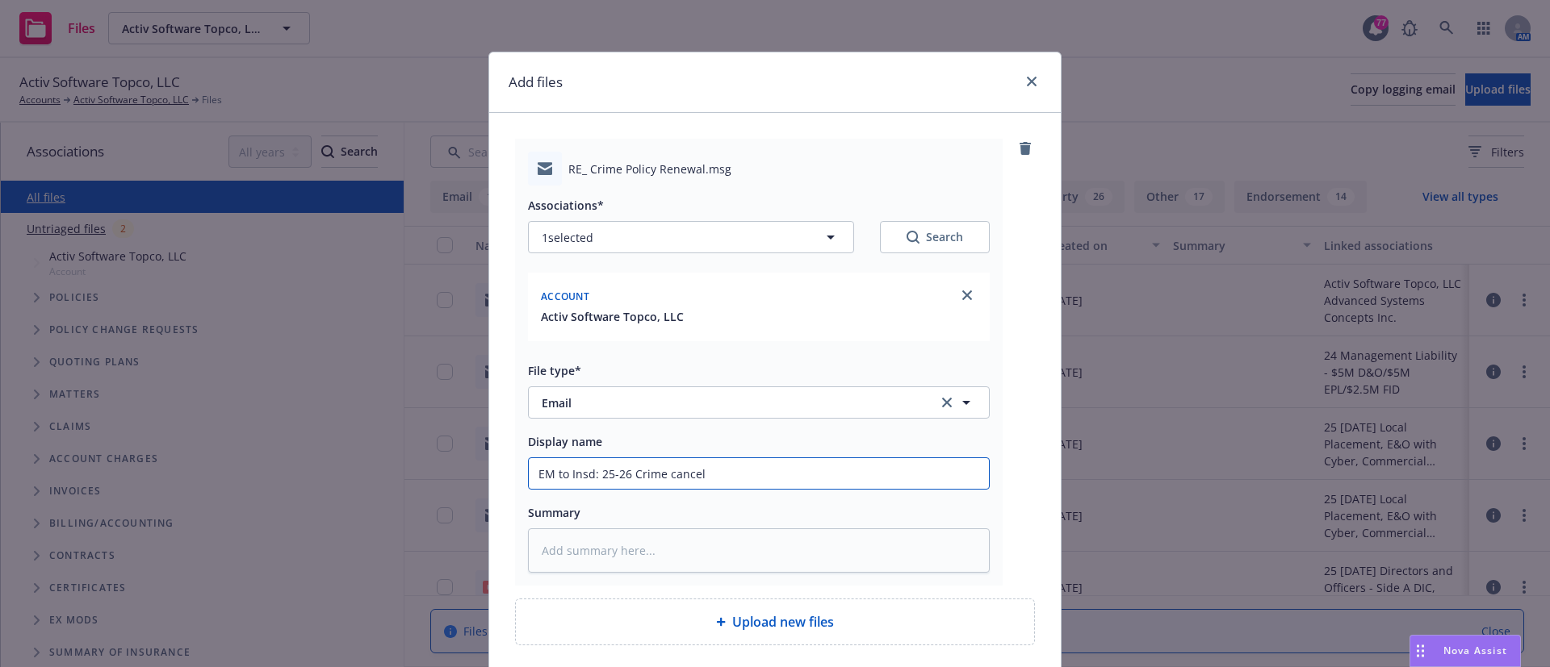
type textarea "x"
type input "EM to Insd: 25-26 Crime cancell"
type textarea "x"
type input "EM to Insd: 25-26 Crime cancella"
type textarea "x"
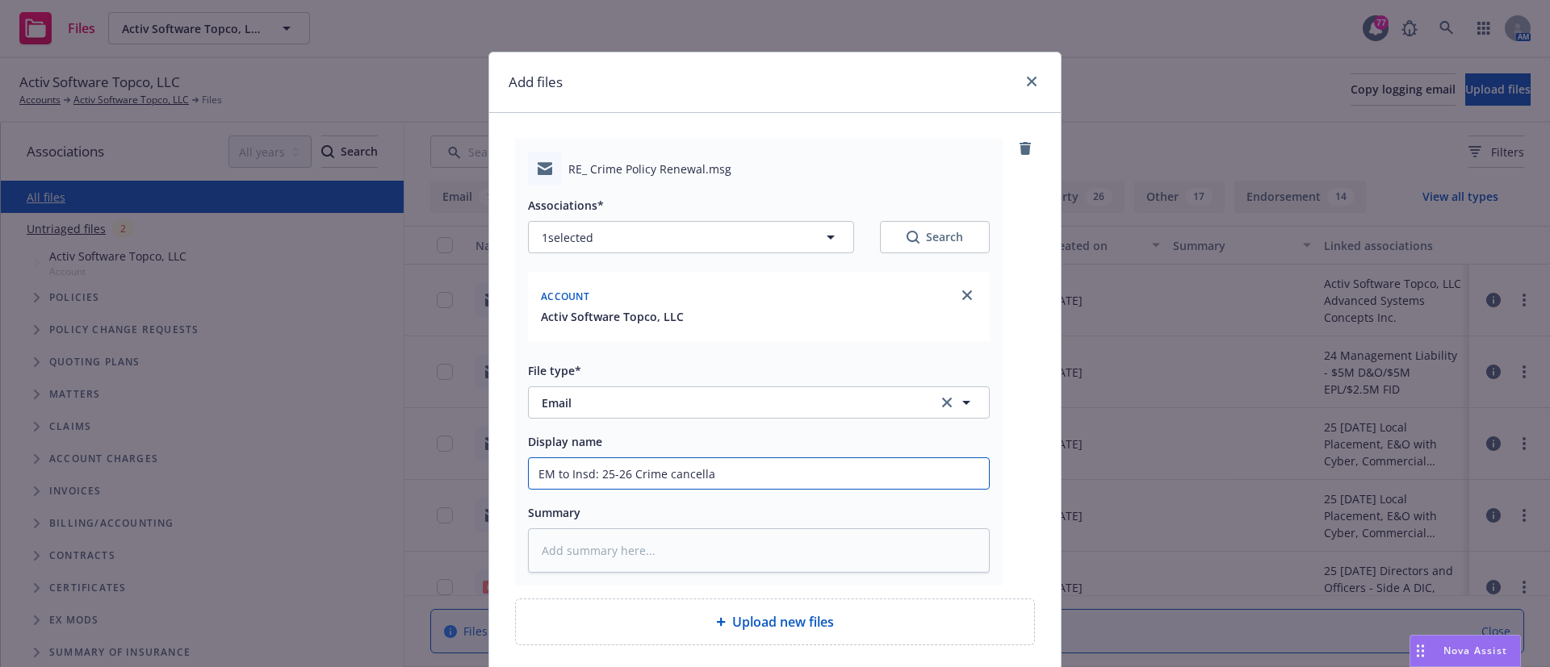
type input "EM to Insd: 25-26 Crime cancellat"
type textarea "x"
type input "EM to Insd: 25-26 Crime cancellati"
type textarea "x"
type input "EM to Insd: 25-26 Crime cancellatio"
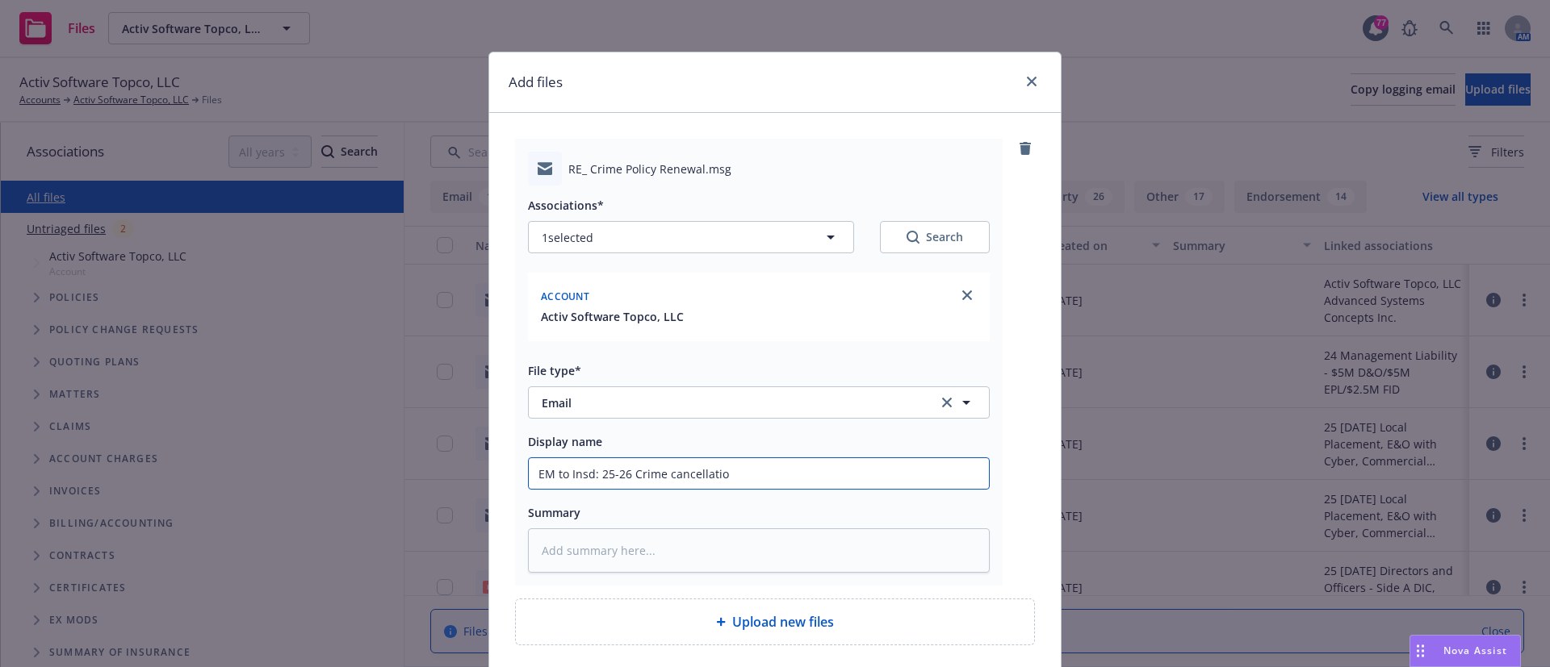
type textarea "x"
type input "EM to Insd: 25-26 Crime cancellation"
type textarea "x"
type input "EM to Insd: 25-26 Crime cancellation"
type textarea "x"
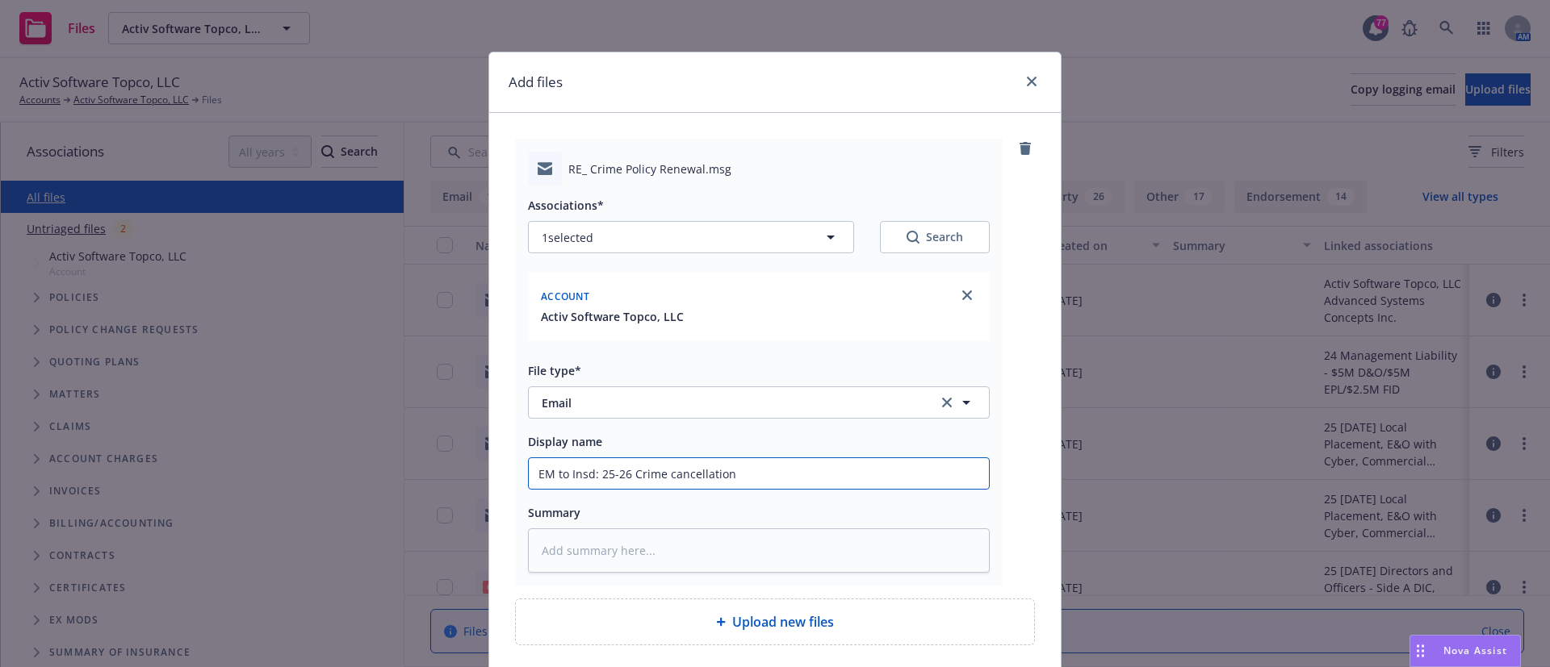
type input "EM to Insd: 25-26 Crime cancellation e"
type textarea "x"
type input "EM to Insd: 25-26 Crime cancellation en"
type textarea "x"
type input "EM to Insd: 25-26 Crime cancellation end"
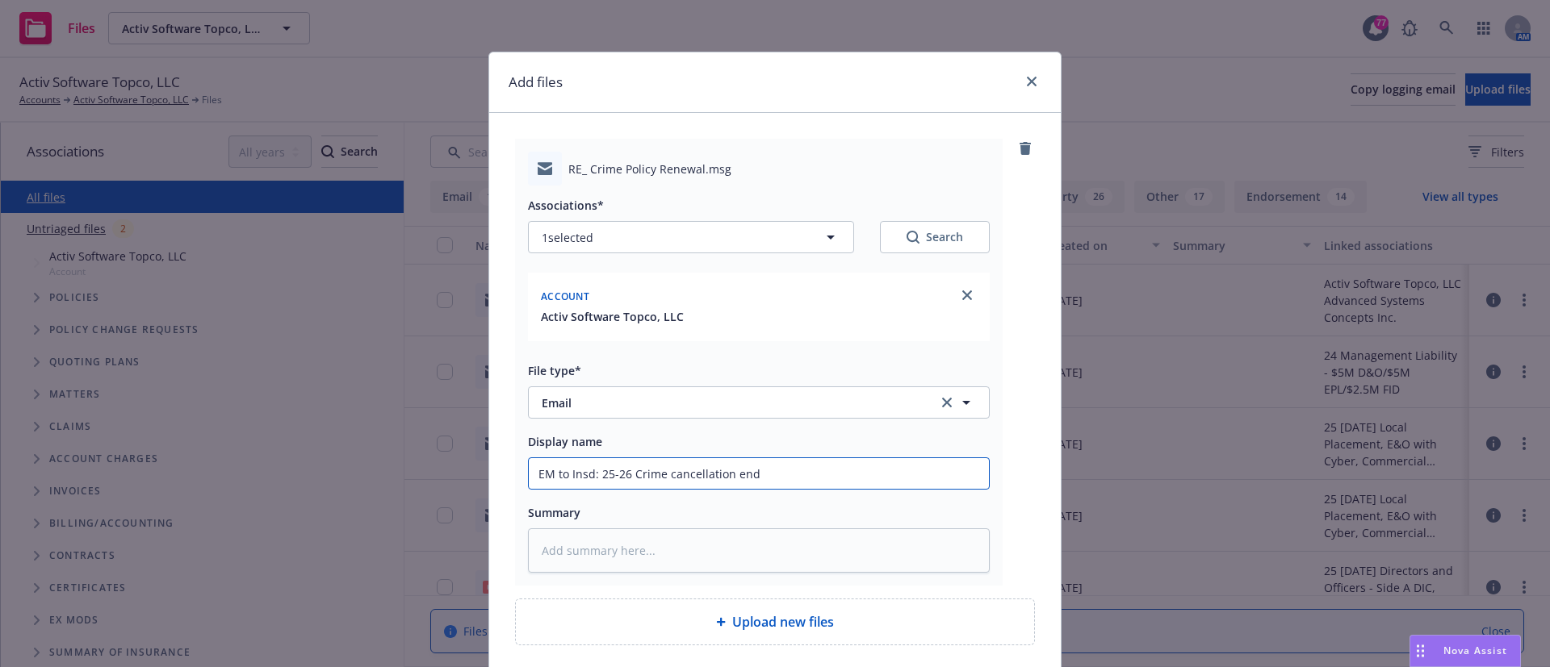
type textarea "x"
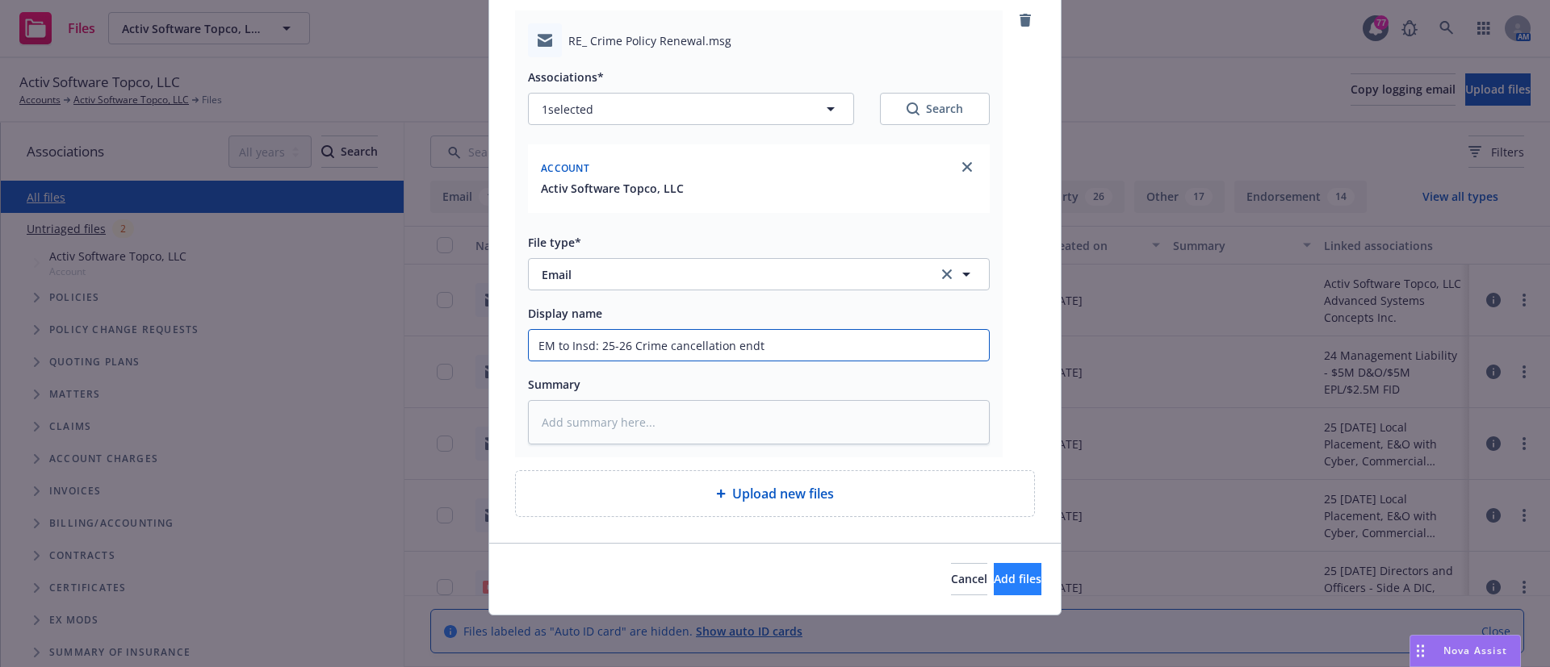
type input "EM to Insd: 25-26 Crime cancellation endt"
click at [994, 578] on button "Add files" at bounding box center [1018, 579] width 48 height 32
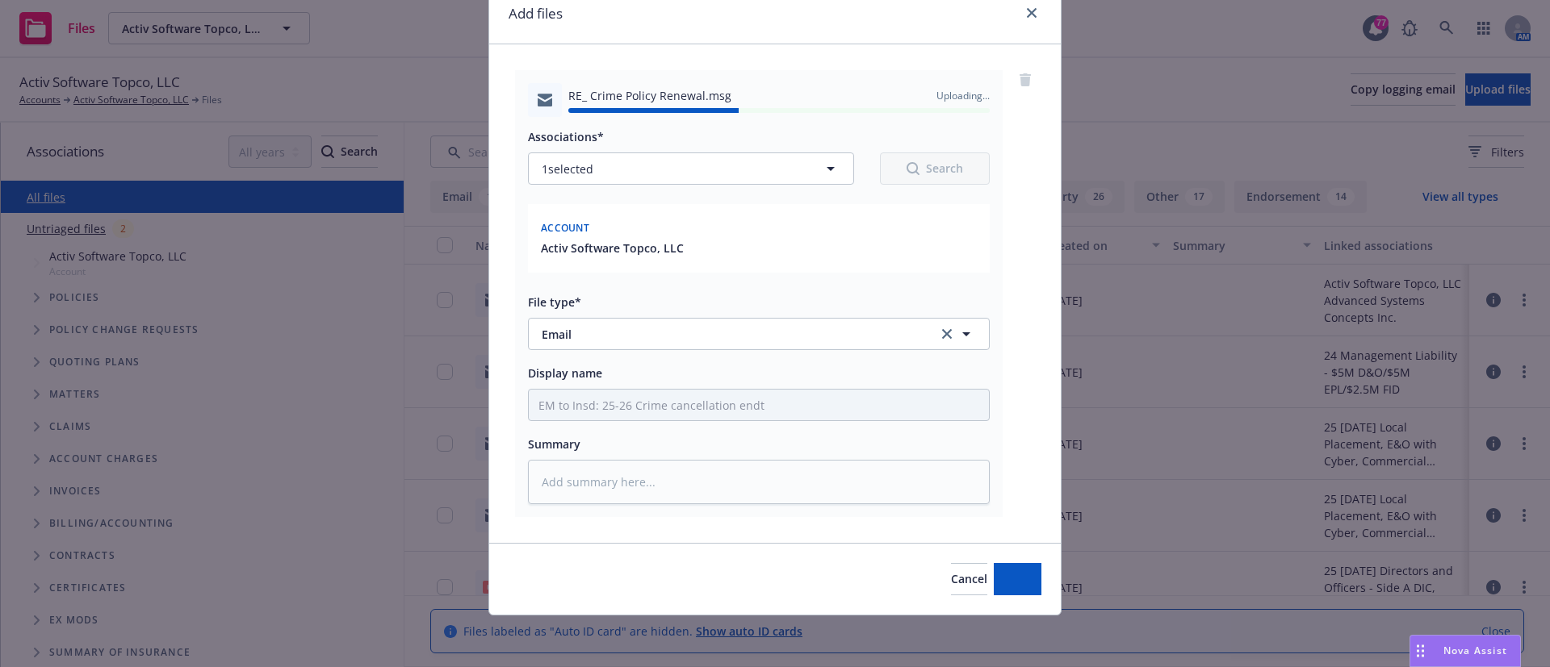
type textarea "x"
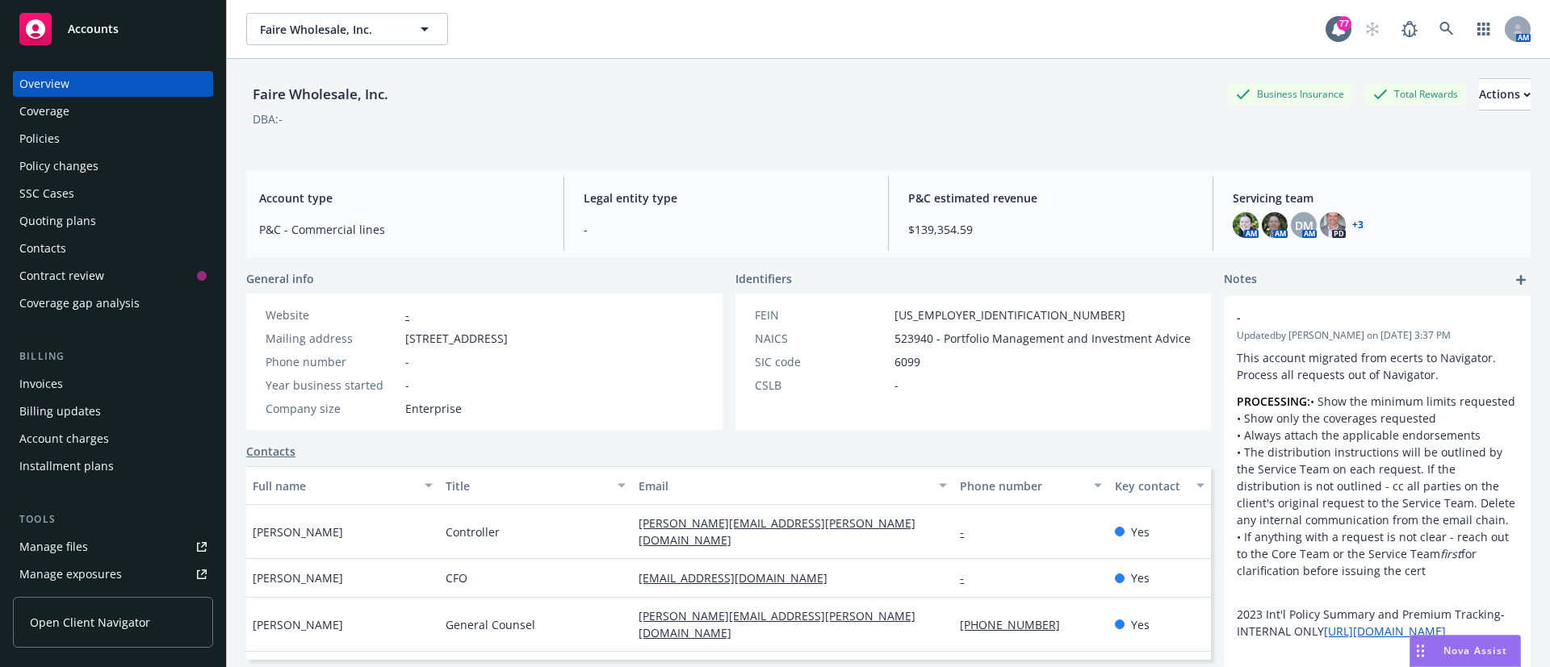
click at [59, 212] on div "Quoting plans" at bounding box center [57, 221] width 77 height 26
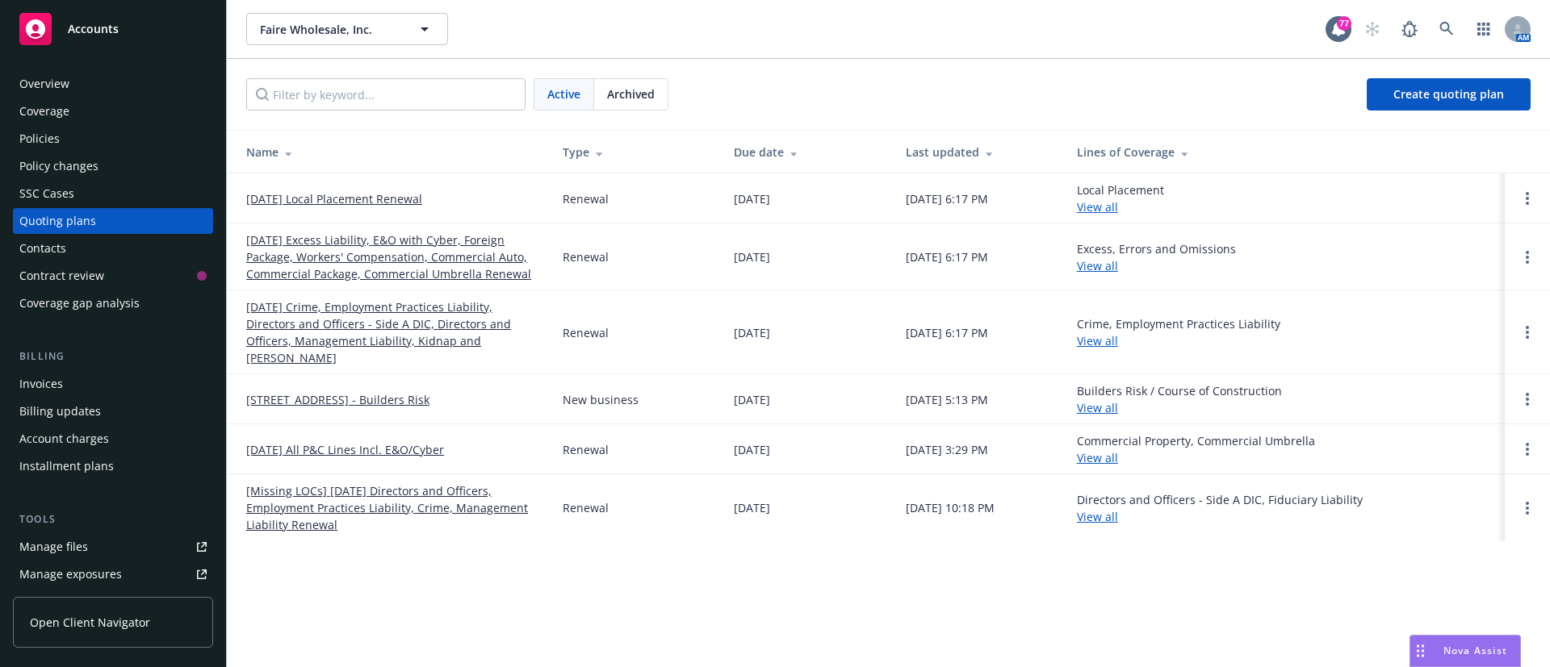
click at [365, 267] on link "[DATE] Excess Liability, E&O with Cyber, Foreign Package, Workers' Compensation…" at bounding box center [391, 257] width 291 height 51
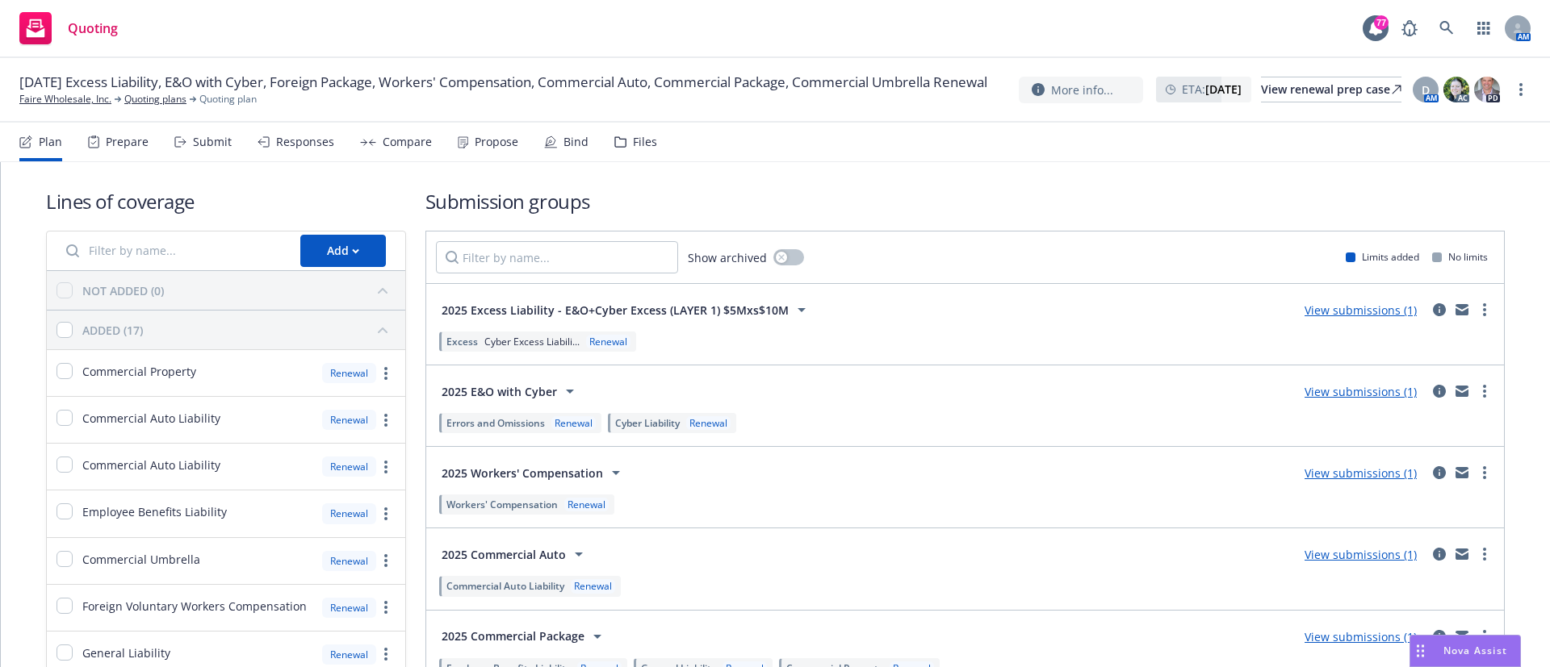
click at [633, 139] on div "Files" at bounding box center [645, 142] width 24 height 13
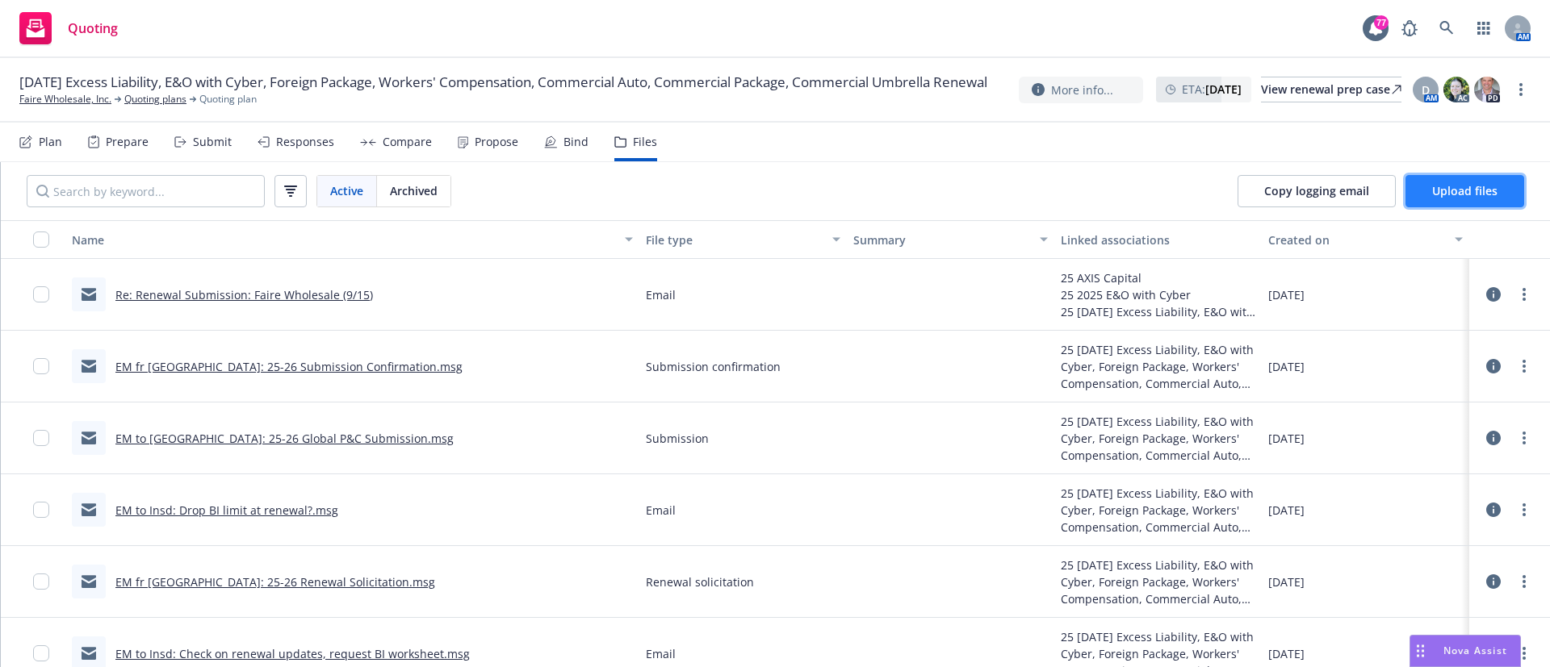
click at [1431, 194] on button "Upload files" at bounding box center [1464, 191] width 119 height 32
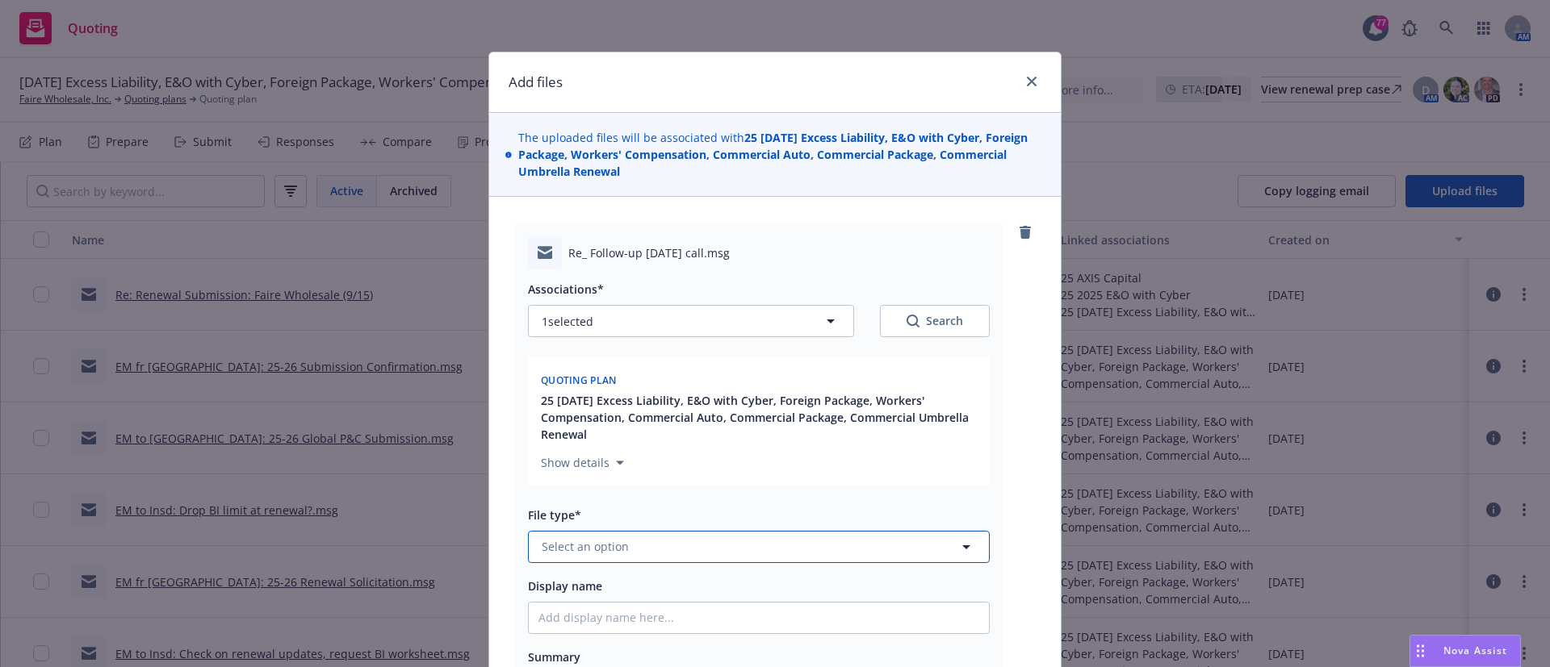
click at [580, 546] on span "Select an option" at bounding box center [585, 546] width 87 height 17
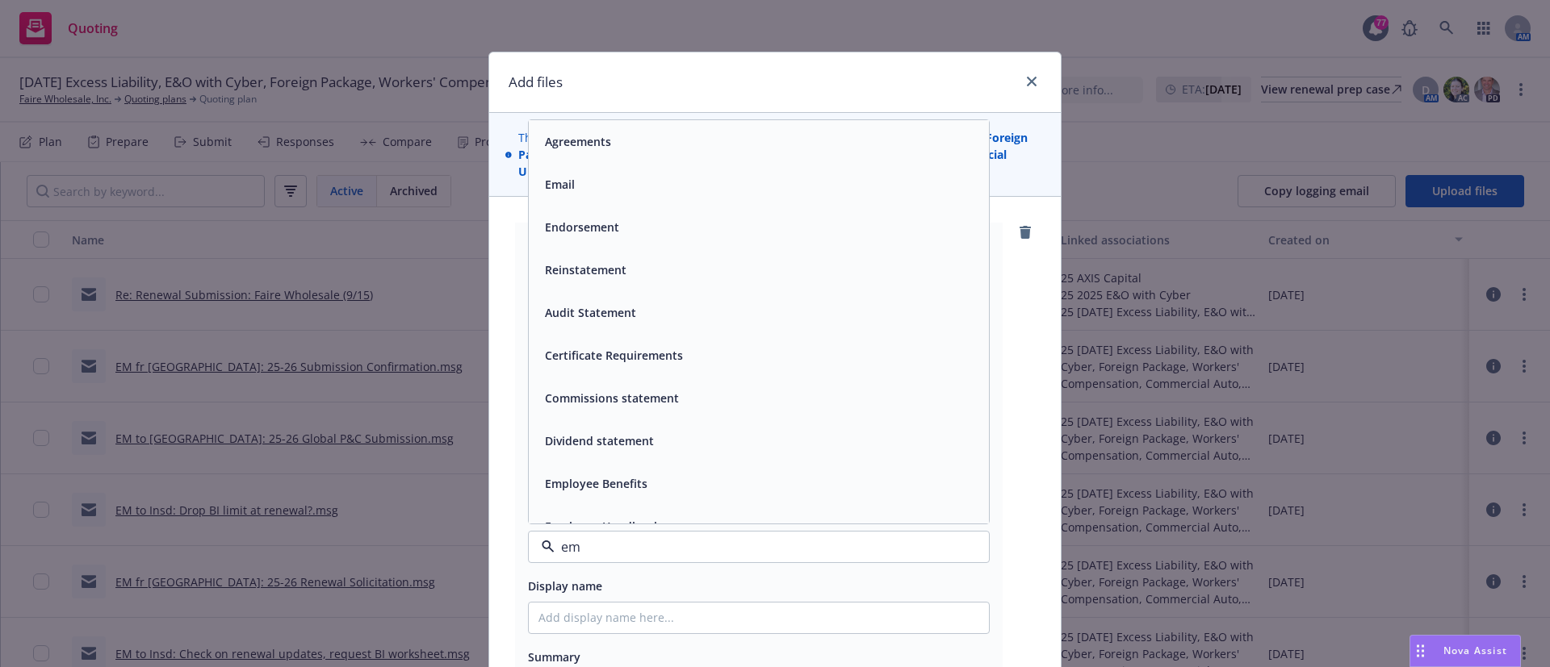
type input "e"
type input "upda"
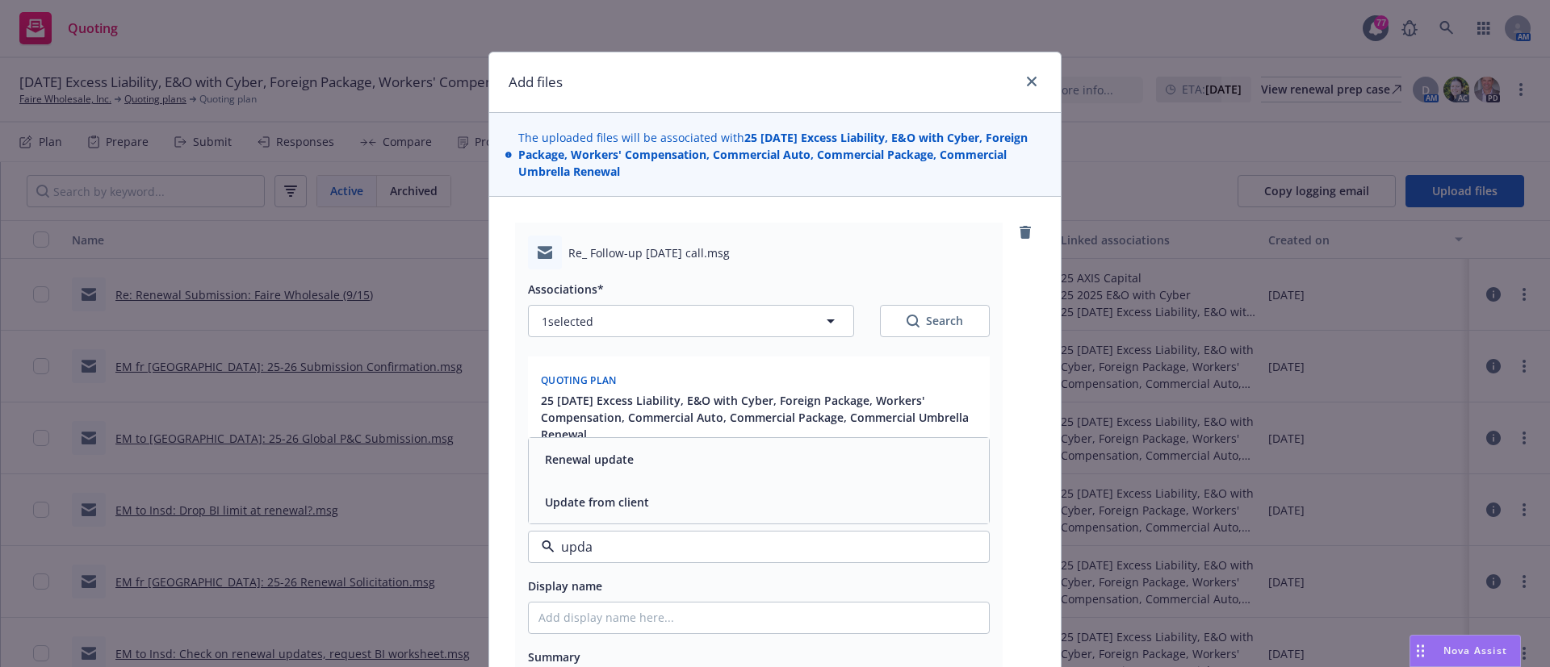
click at [575, 507] on span "Update from client" at bounding box center [597, 502] width 104 height 17
click at [831, 317] on icon "button" at bounding box center [830, 321] width 19 height 19
type textarea "x"
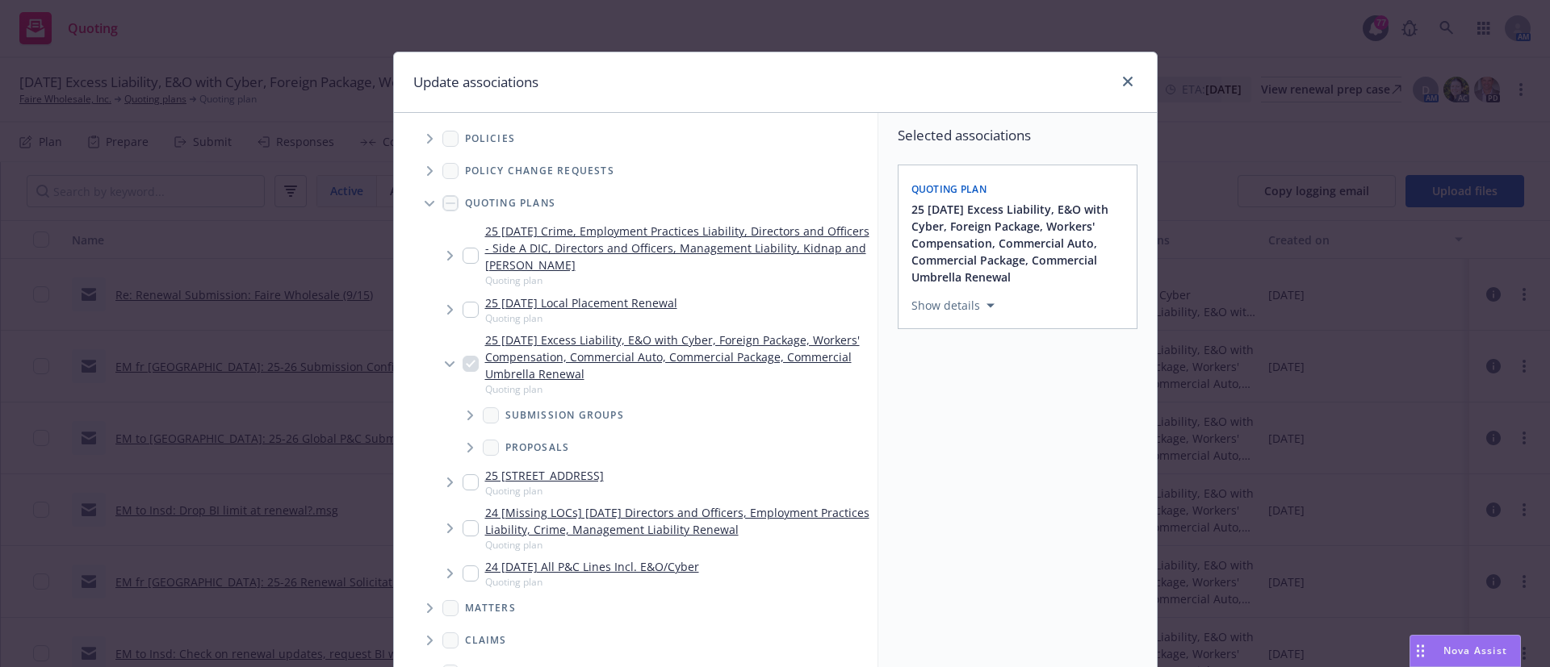
click at [467, 417] on icon "Tree Example" at bounding box center [470, 416] width 6 height 10
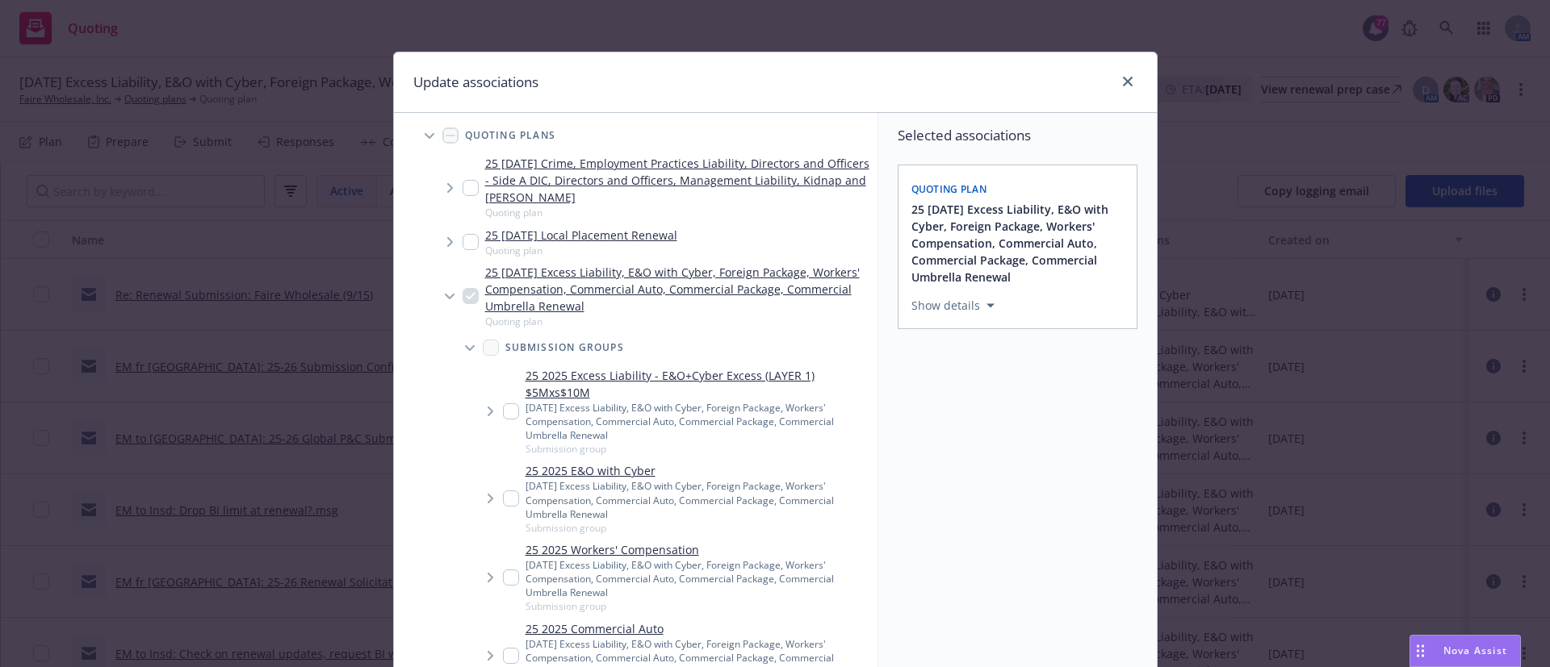
scroll to position [90, 0]
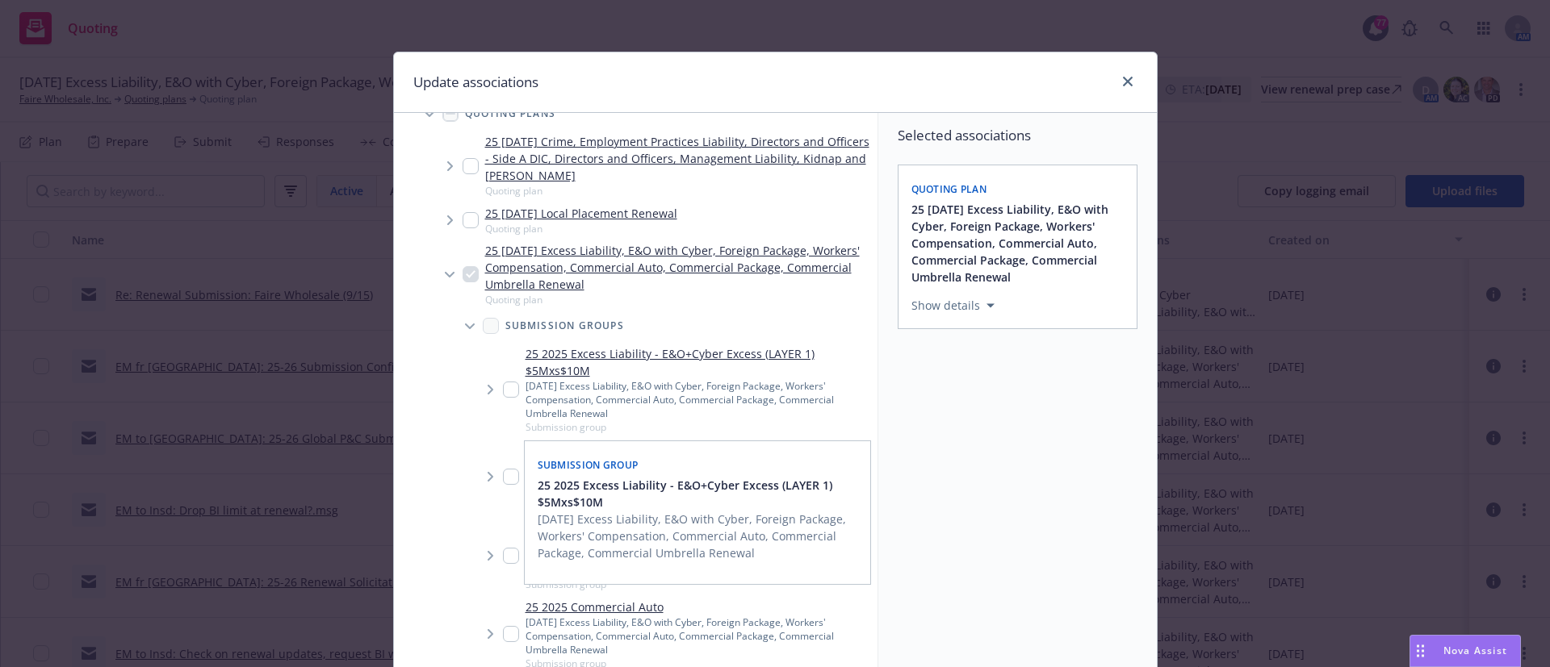
click at [503, 391] on input "Tree Example" at bounding box center [511, 390] width 16 height 16
checkbox input "true"
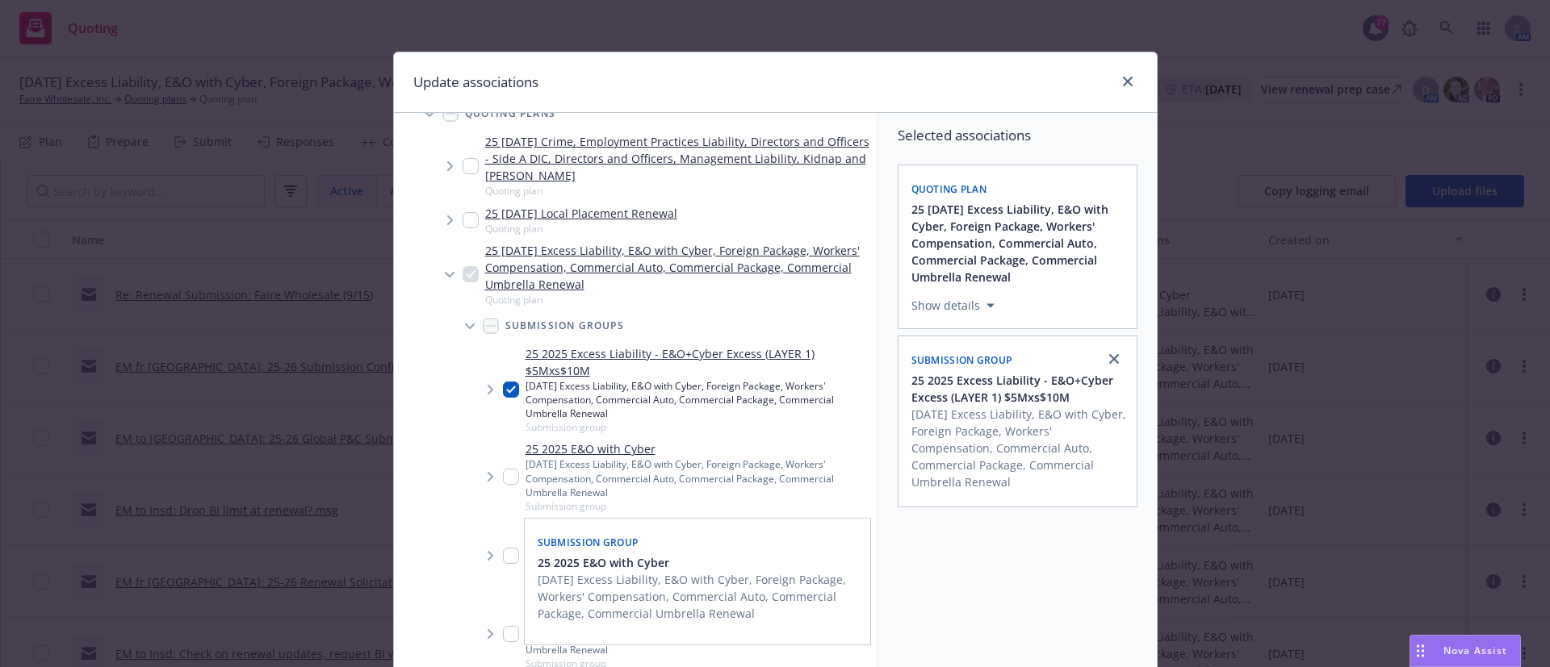
click at [503, 476] on input "Tree Example" at bounding box center [511, 477] width 16 height 16
checkbox input "true"
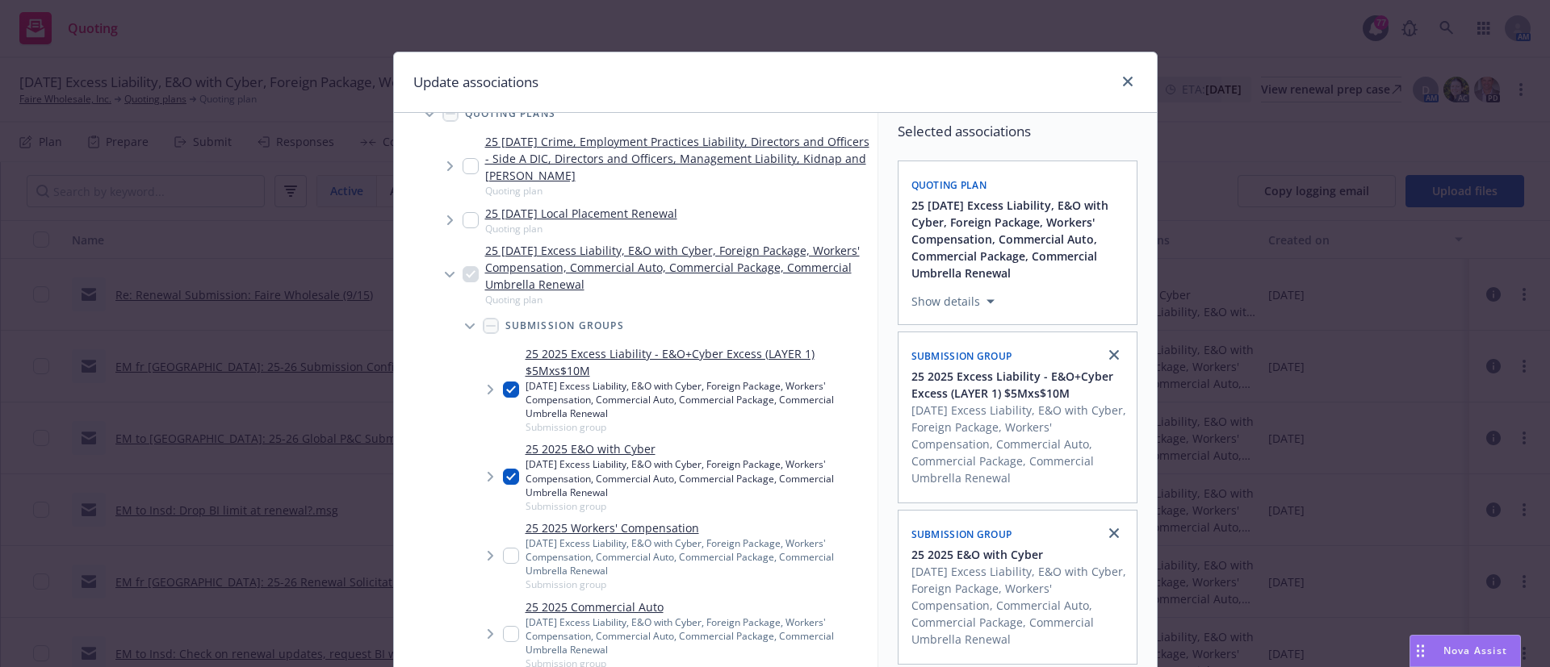
scroll to position [135, 0]
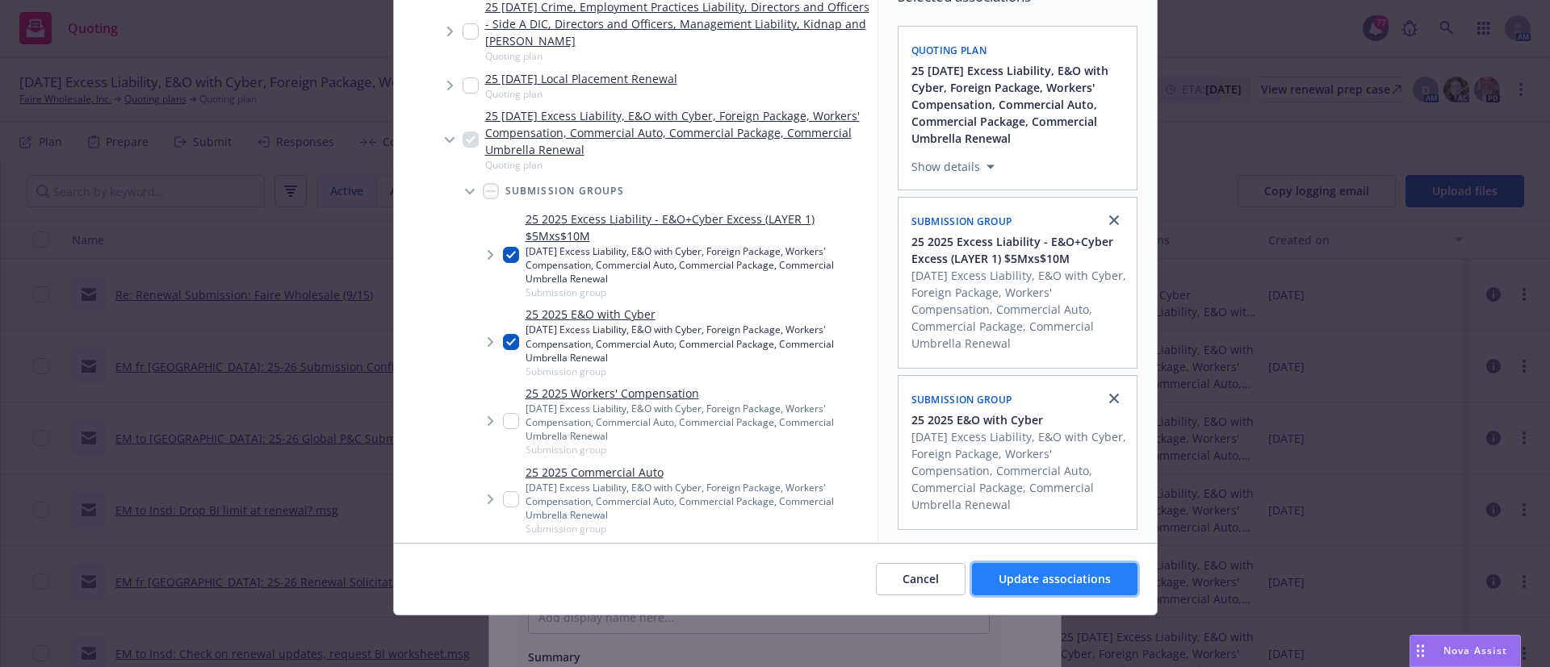
click at [1012, 578] on span "Update associations" at bounding box center [1054, 578] width 112 height 15
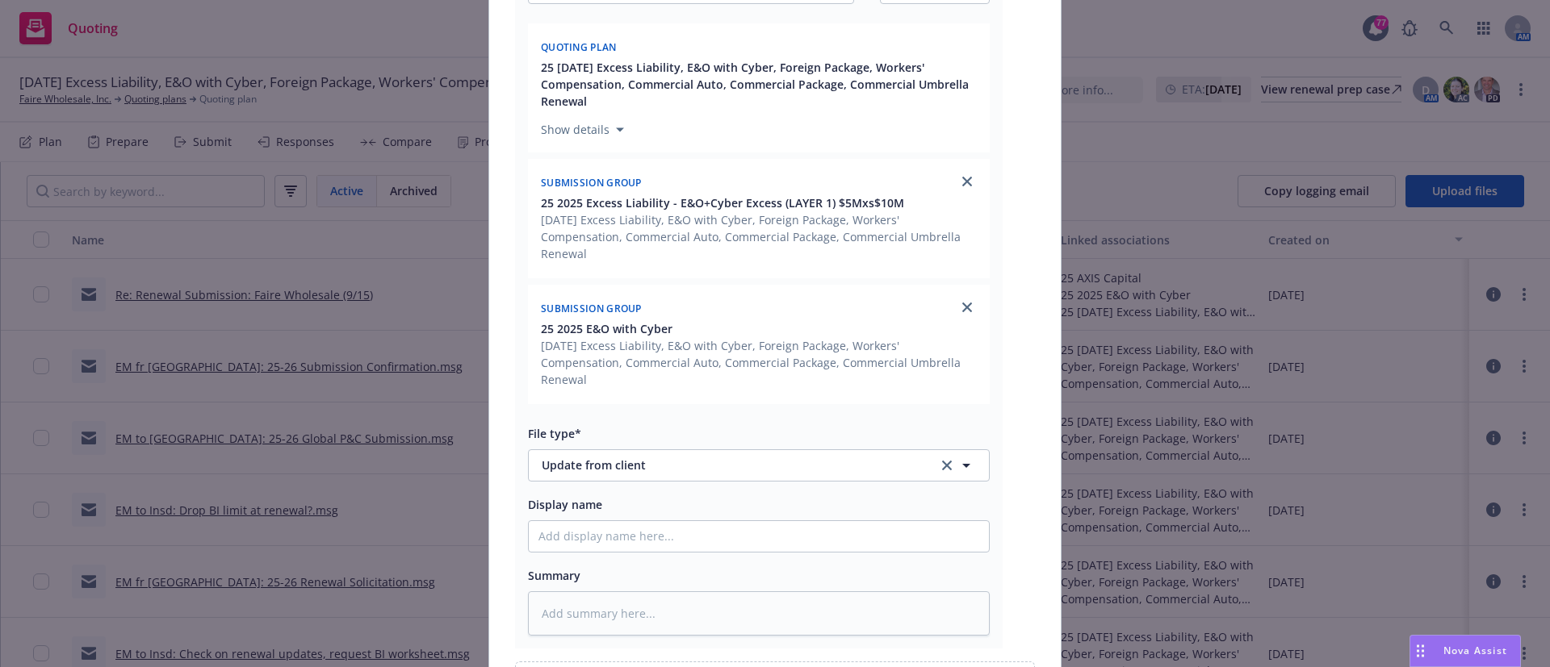
scroll to position [344, 0]
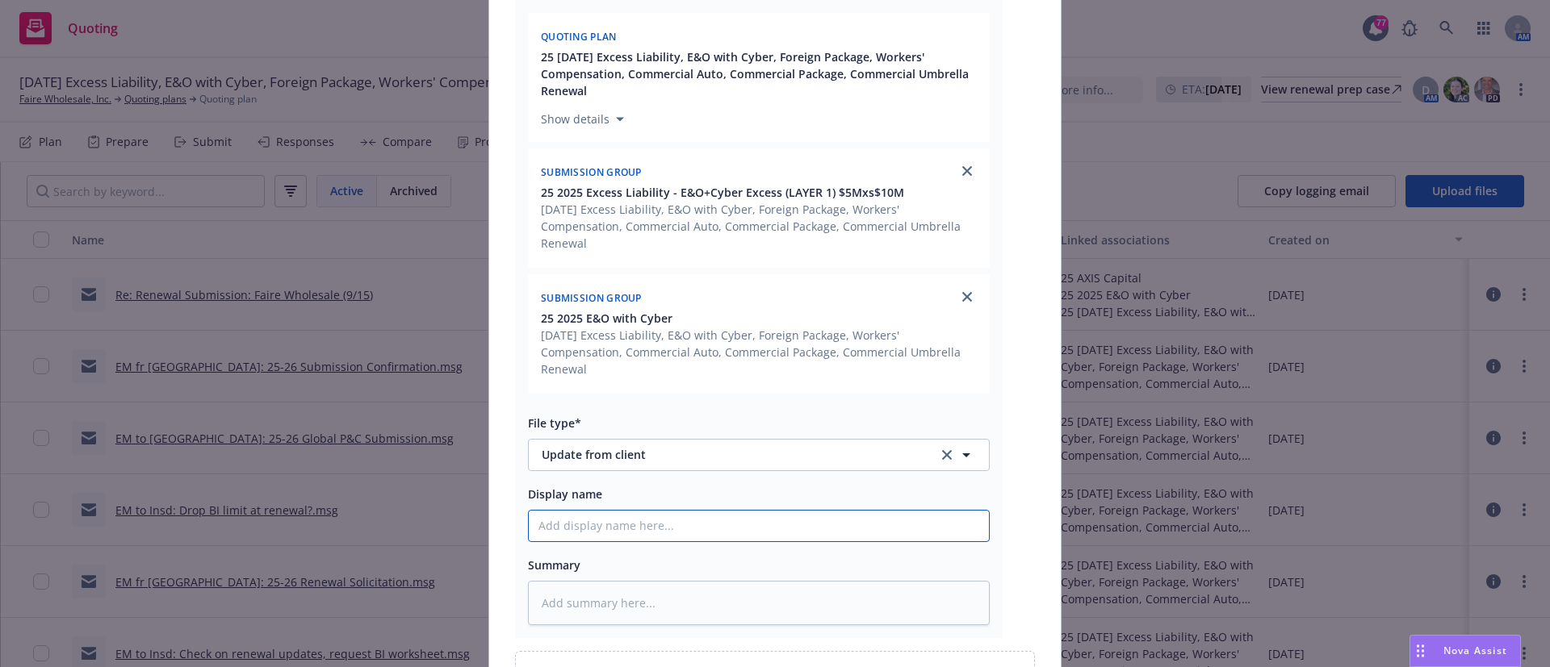
click at [535, 533] on input "Display name" at bounding box center [759, 526] width 460 height 31
type textarea "x"
type input "E"
type textarea "x"
type input "EM"
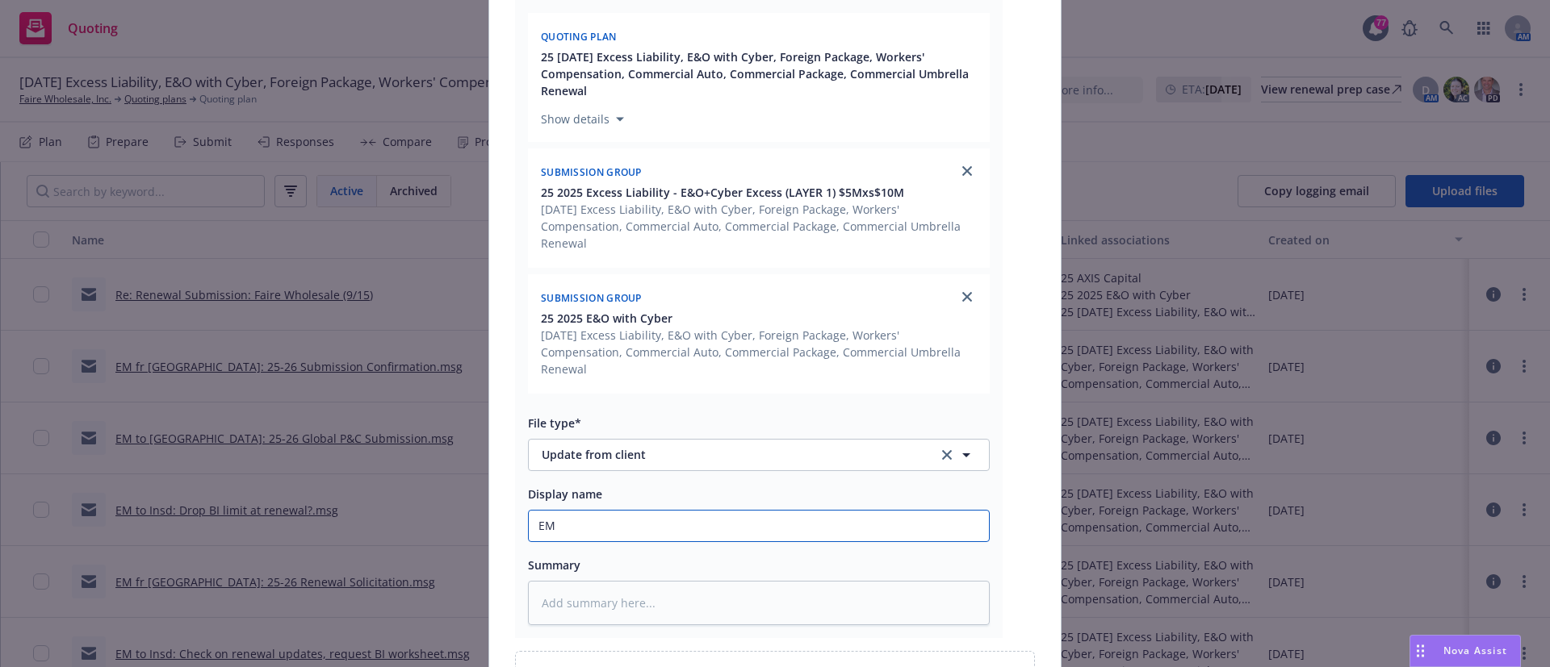
type textarea "x"
type input "EM"
type textarea "x"
type input "EM f"
type textarea "x"
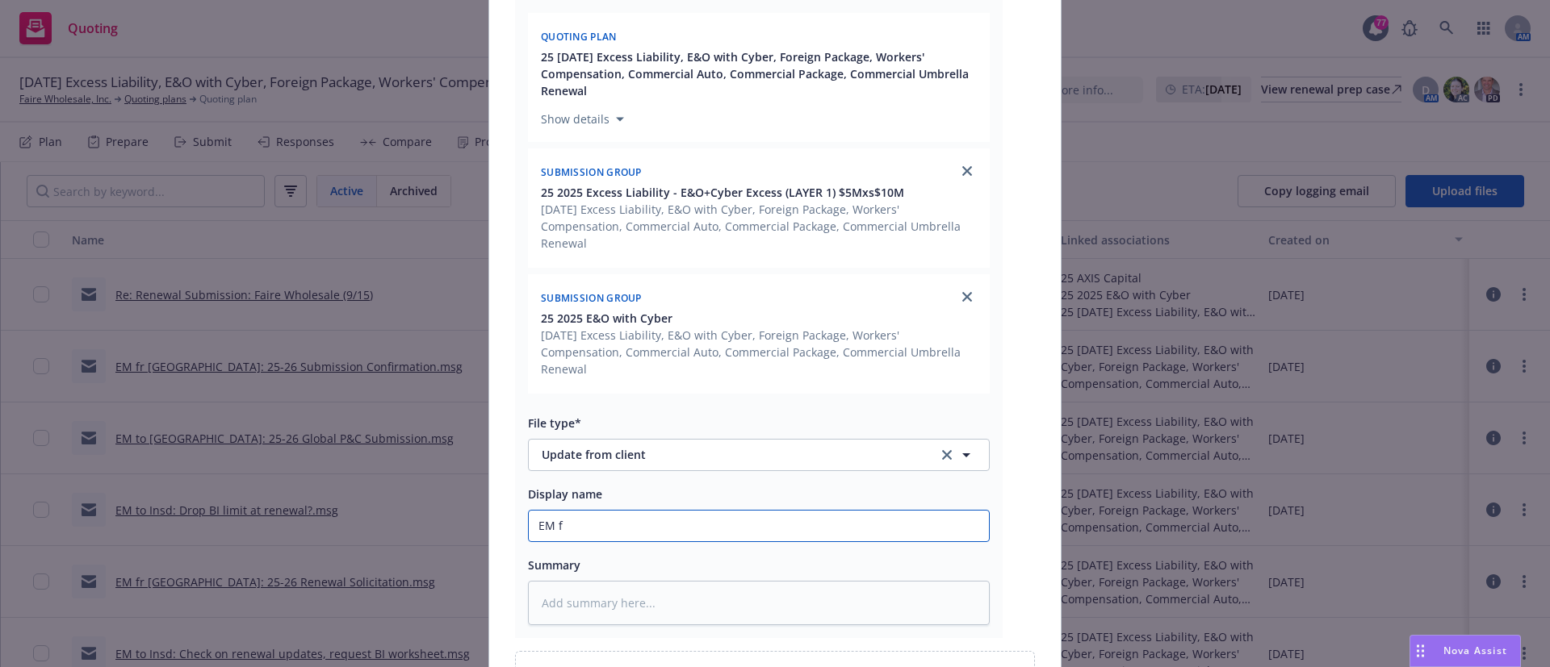
type input "EM fr"
type textarea "x"
type input "EM fr"
type textarea "x"
type input "EM fr I"
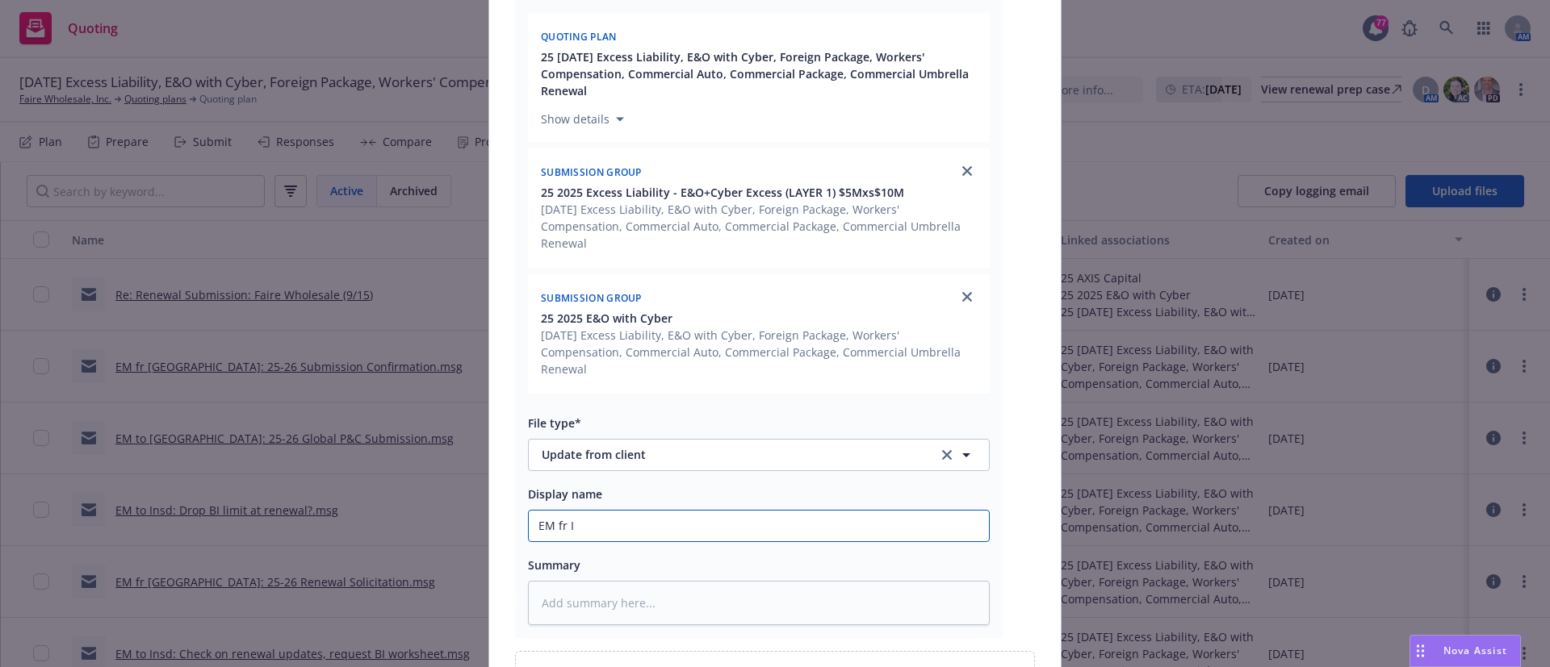
type textarea "x"
type input "EM fr In"
type textarea "x"
type input "EM fr Ins"
type textarea "x"
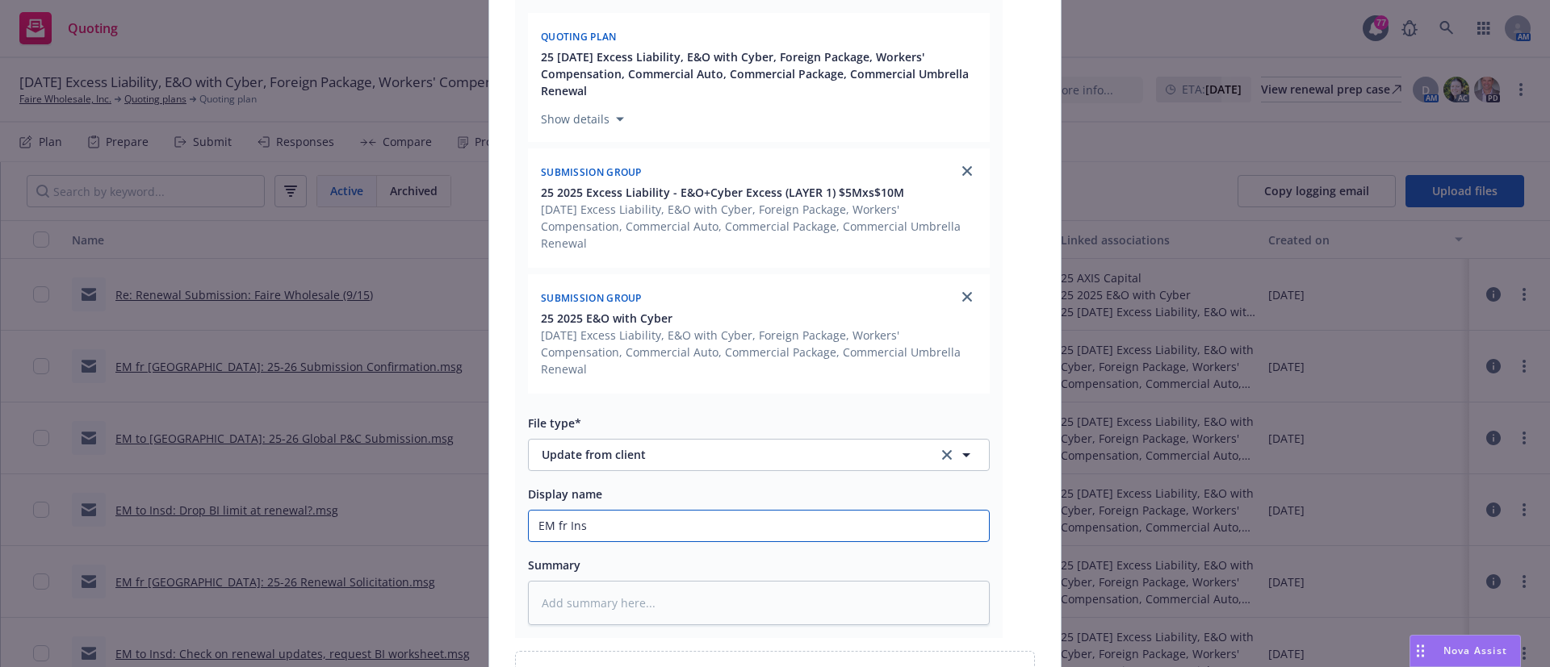
type input "EM fr Insd"
type textarea "x"
type input "EM fr Insd:"
type textarea "x"
type input "EM fr Insd: C"
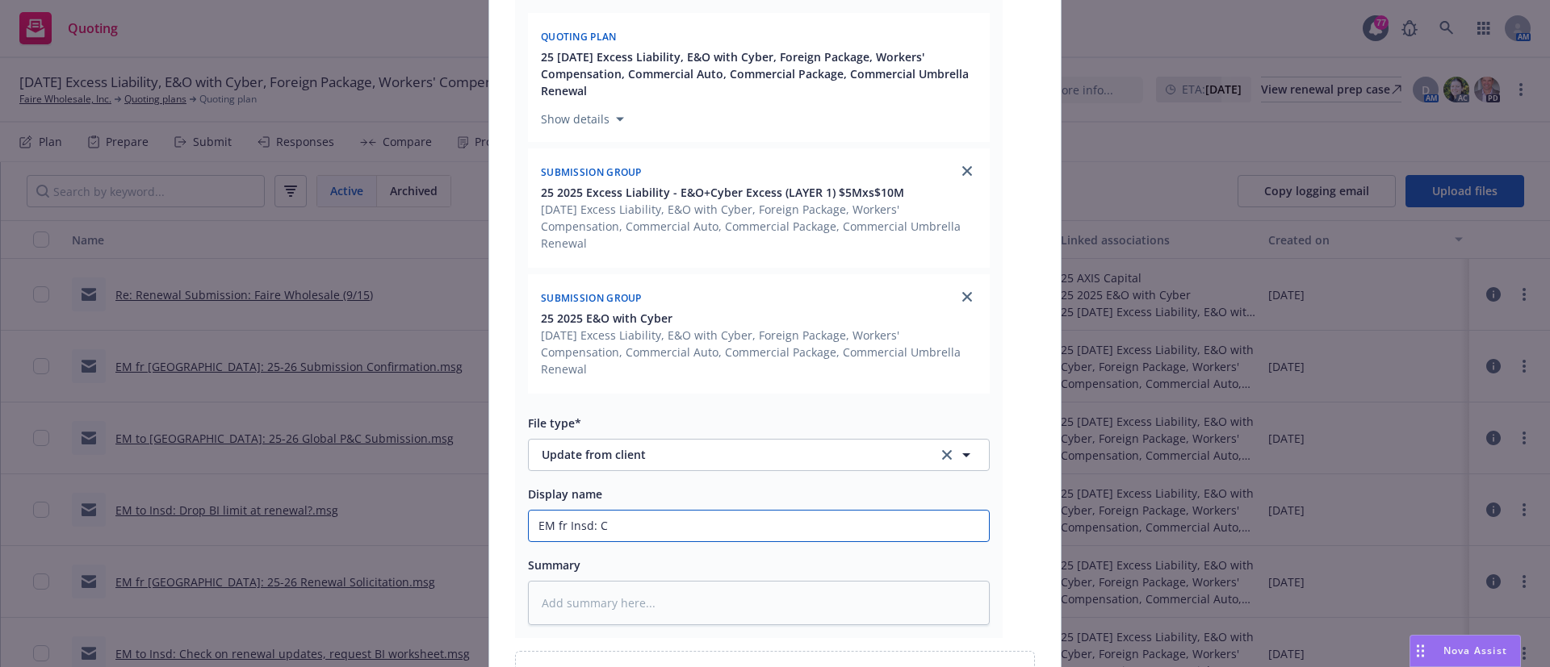
type textarea "x"
type input "EM fr Insd: Co"
type textarea "x"
type input "EM fr Insd: Con"
type textarea "x"
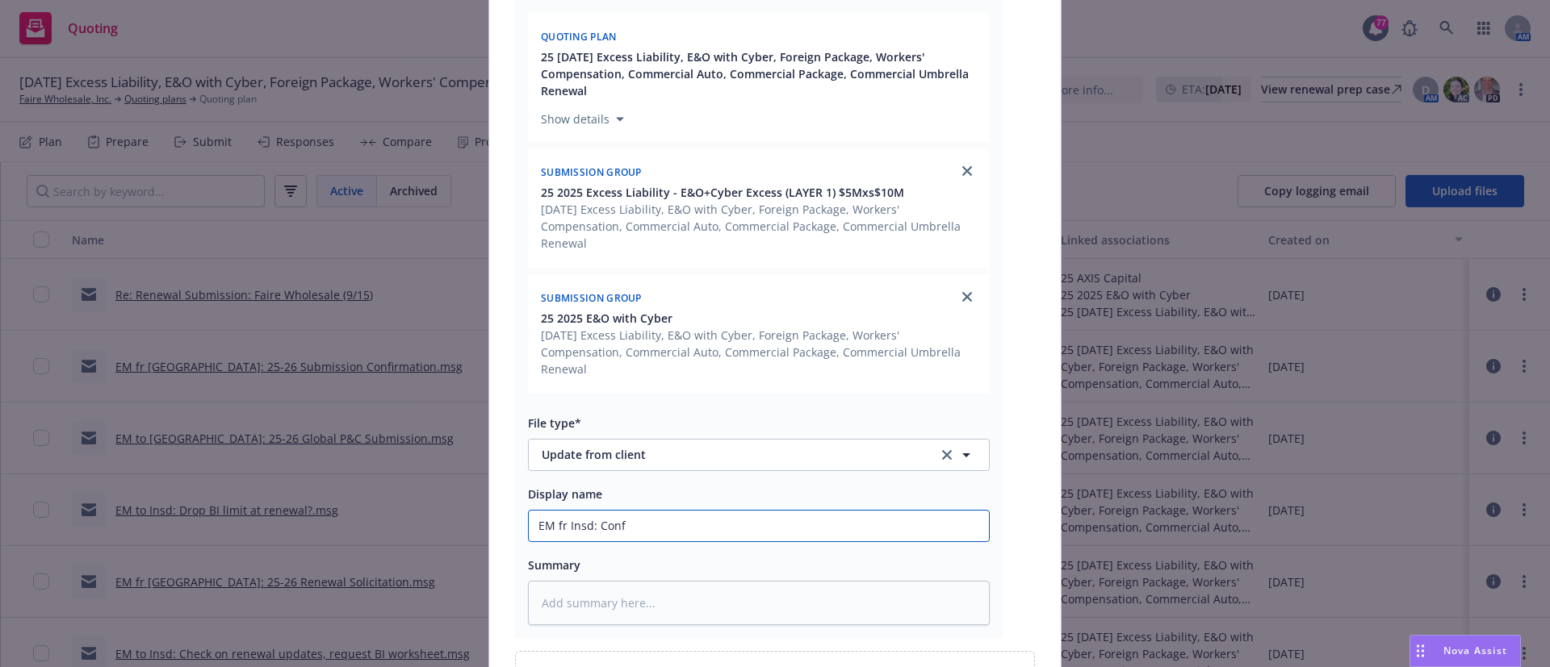
type input "EM fr Insd: Confi"
type textarea "x"
type input "EM fr Insd: Confir"
type textarea "x"
type input "EM fr Insd: Confirm"
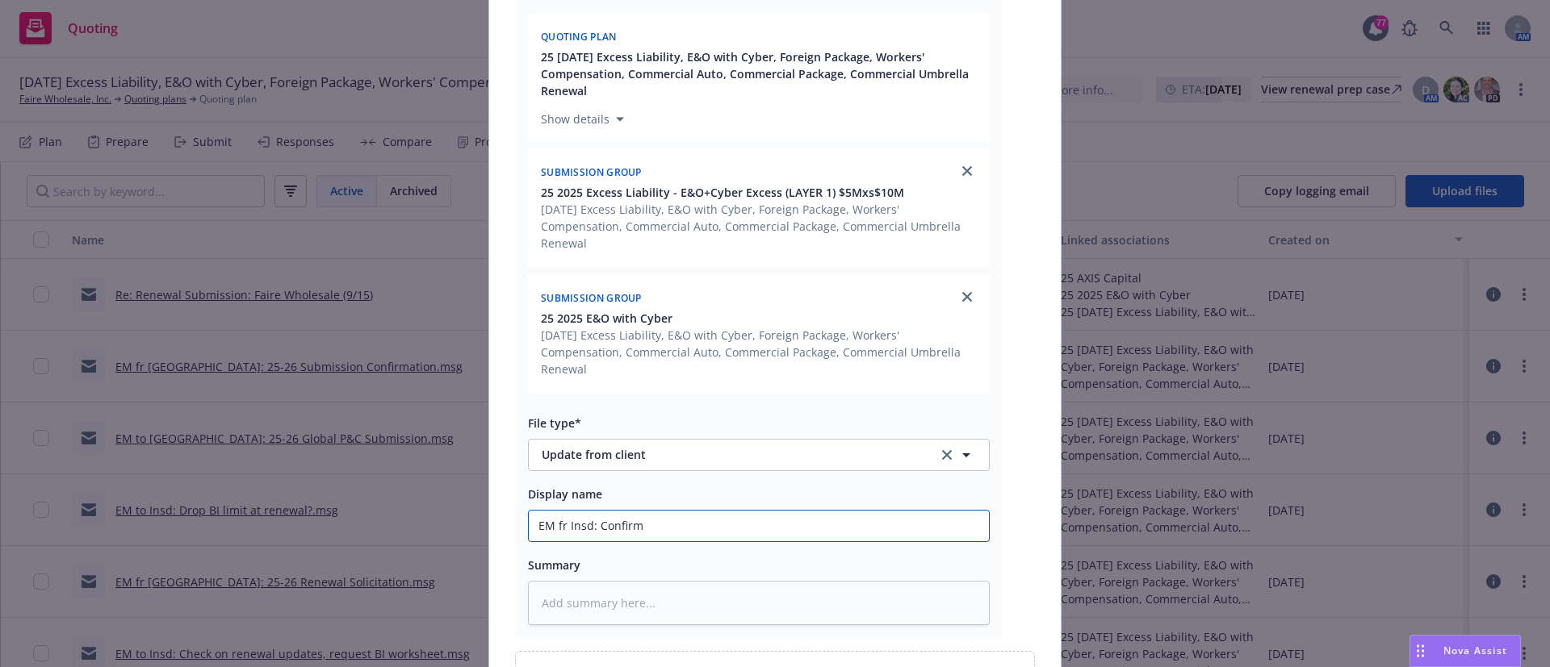
type textarea "x"
type input "EM fr Insd: Confirmi"
type textarea "x"
type input "EM fr Insd: Confirmin"
type textarea "x"
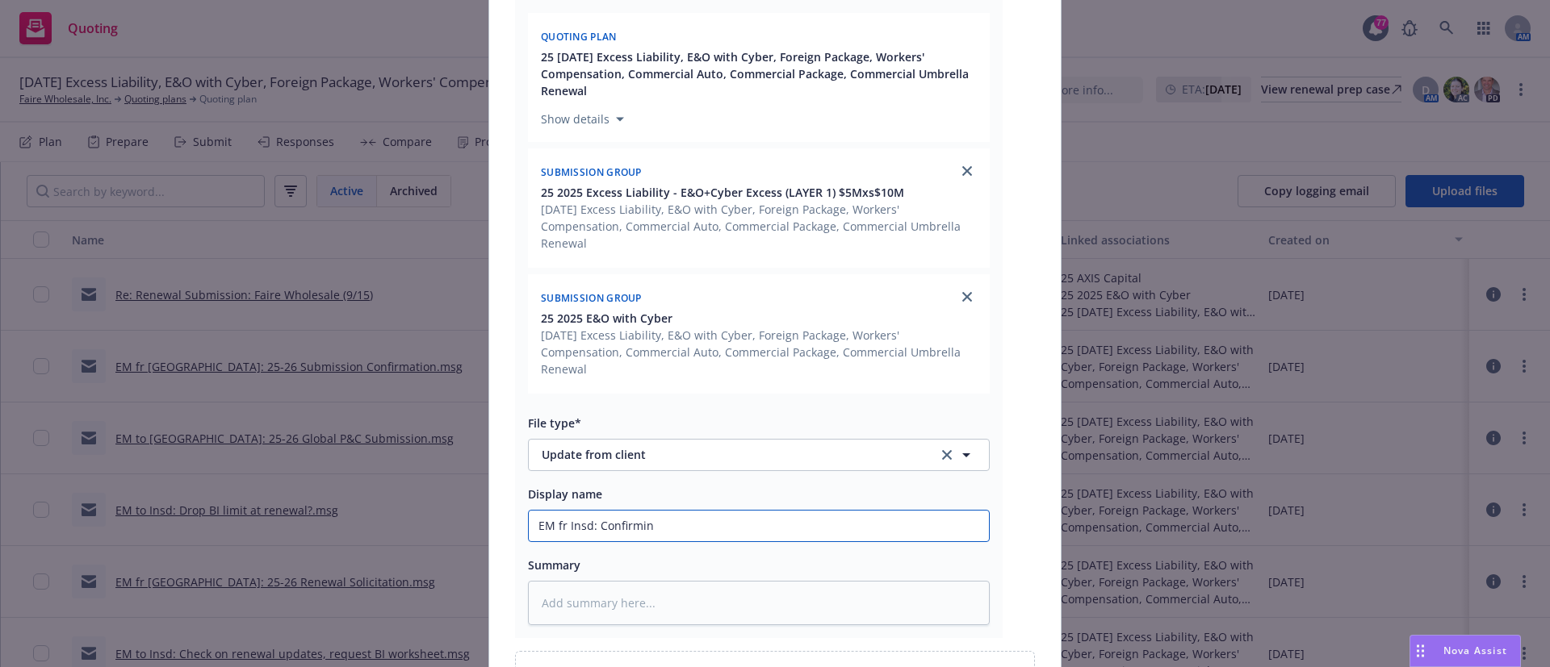
type input "EM fr Insd: Confirming"
type textarea "x"
type input "EM fr Insd: Confirming"
type textarea "x"
type input "EM fr Insd: Confirming r"
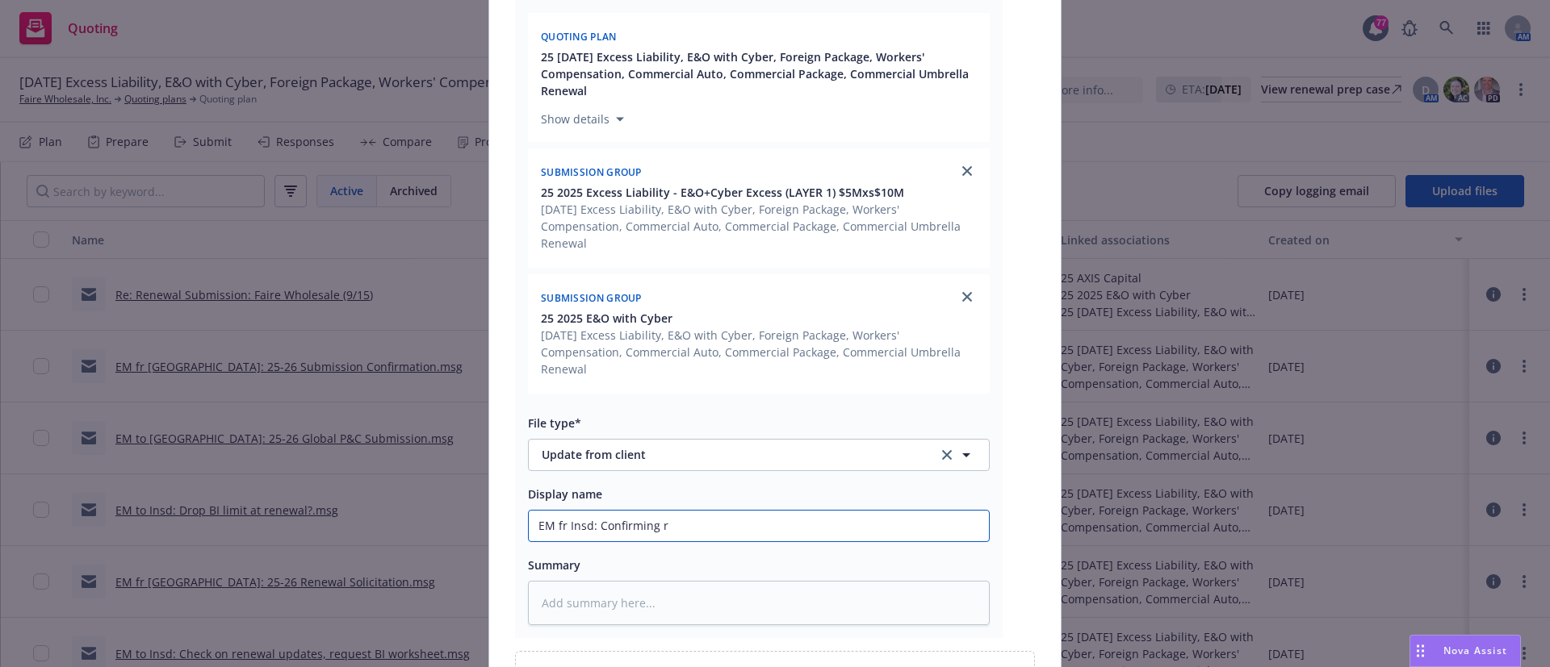
type textarea "x"
type input "EM fr Insd: Confirming re"
type textarea "x"
type input "EM fr Insd: Confirming reco"
type textarea "x"
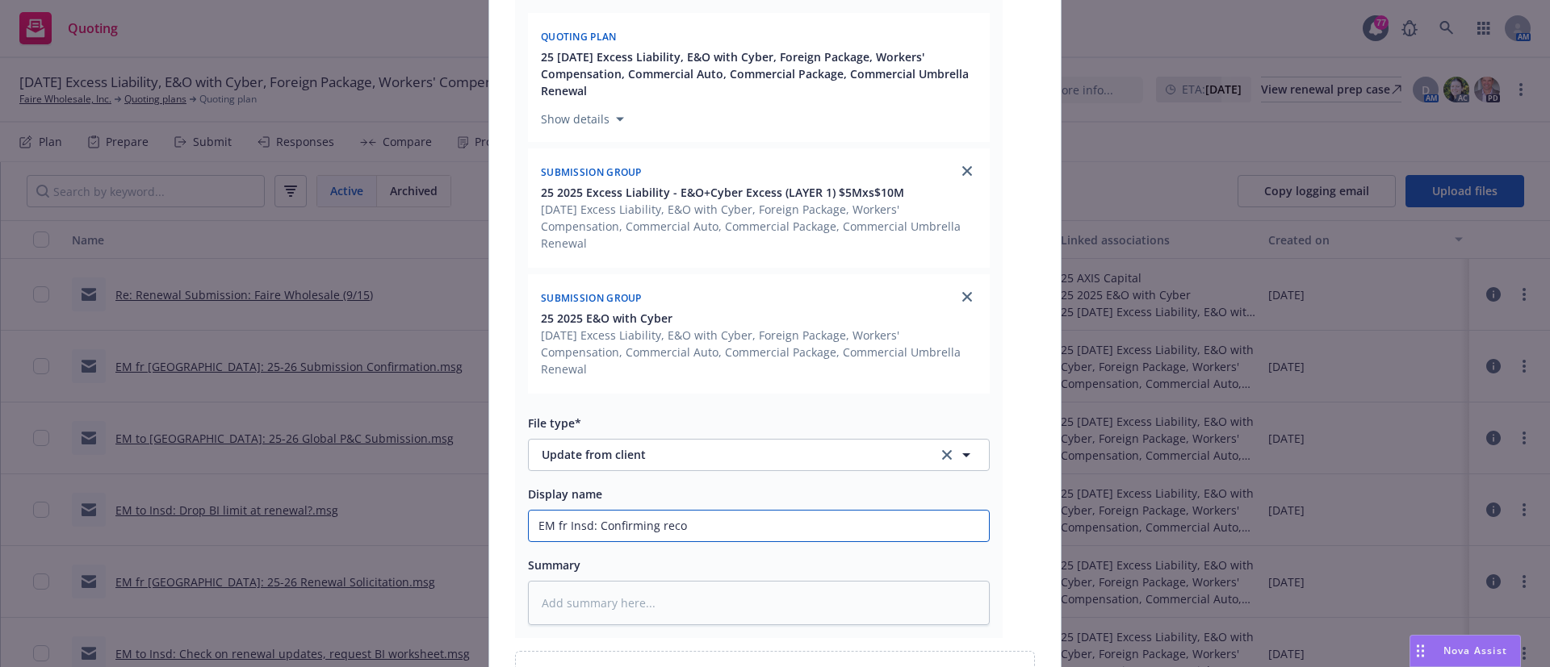
type input "EM fr Insd: Confirming recor"
type textarea "x"
type input "EM fr Insd: Confirming record"
type textarea "x"
type input "EM fr Insd: Confirming record c"
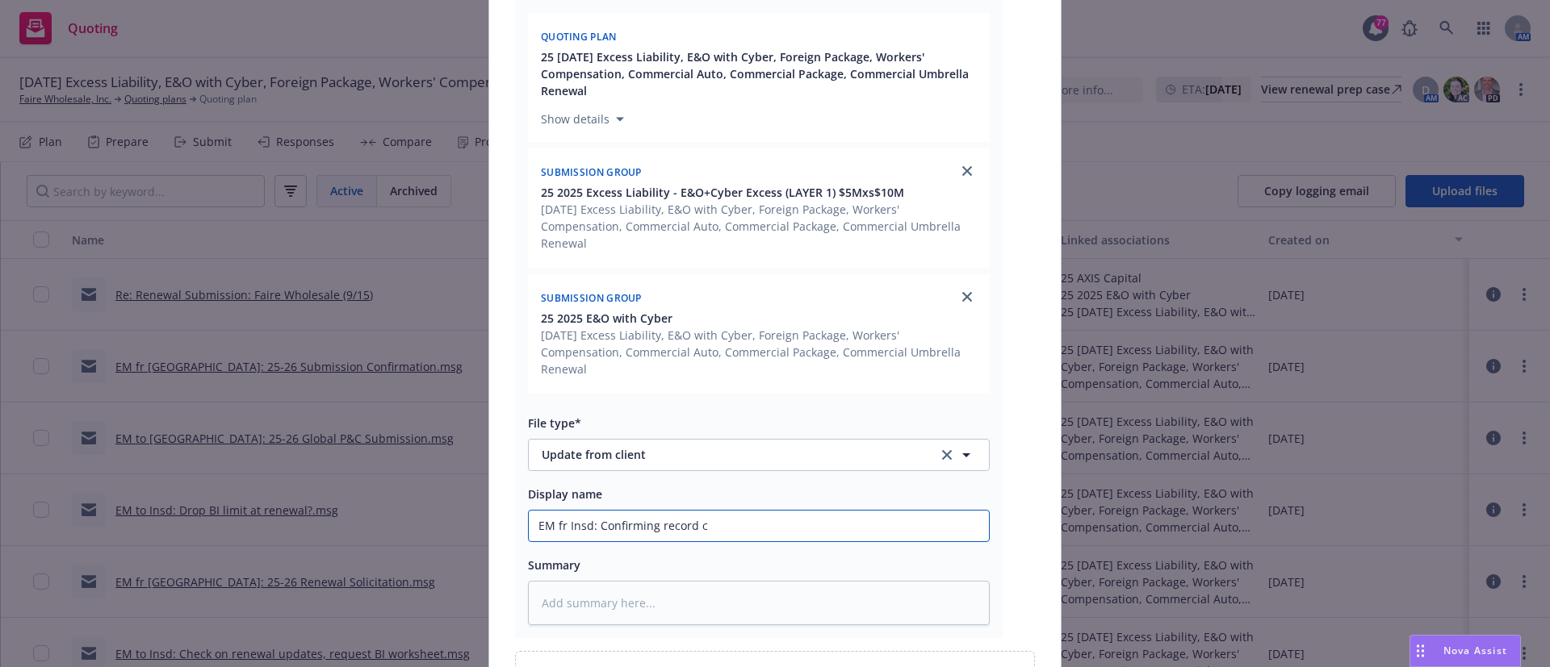
type textarea "x"
type input "EM fr Insd: Confirming record co"
type textarea "x"
type input "EM fr Insd: Confirming record cou"
type textarea "x"
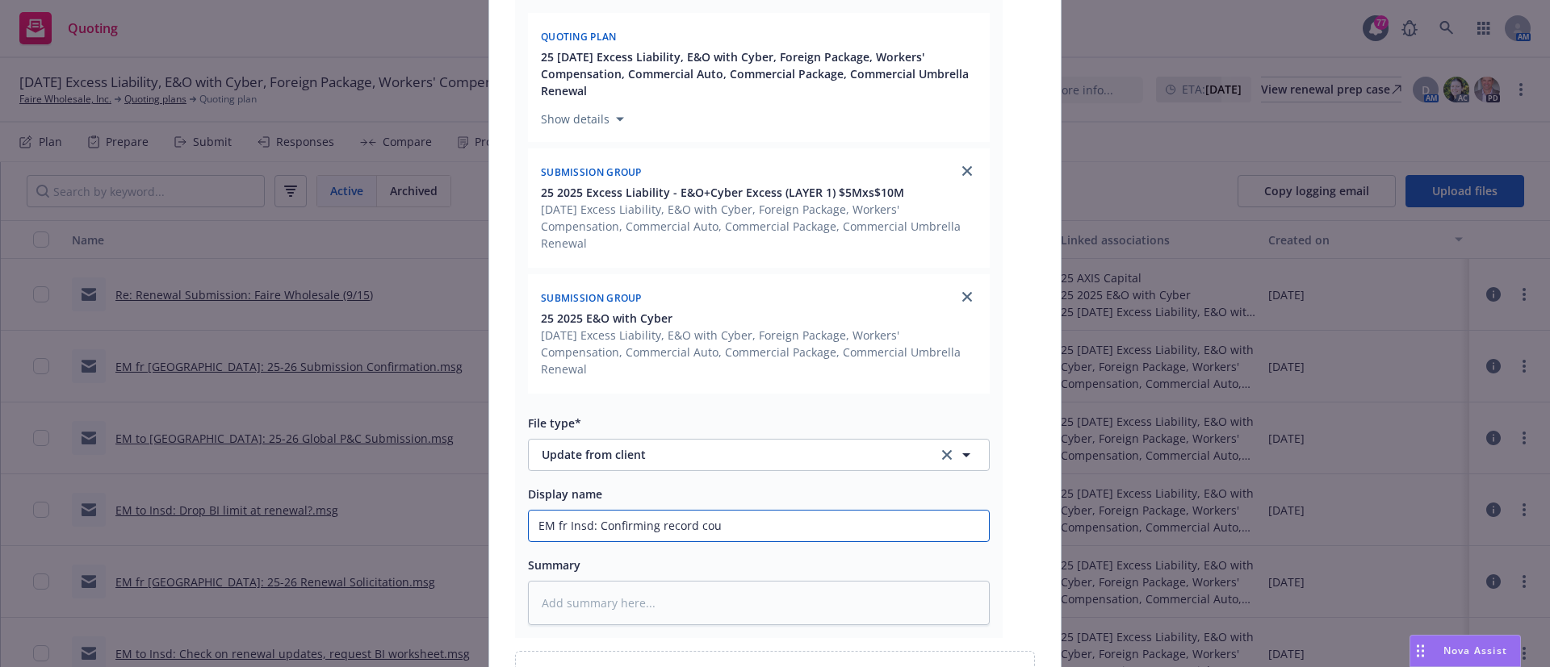
type input "EM fr Insd: Confirming record coun"
type textarea "x"
type input "EM fr Insd: Confirming record count"
type textarea "x"
type input "EM fr Insd: Confirming record count"
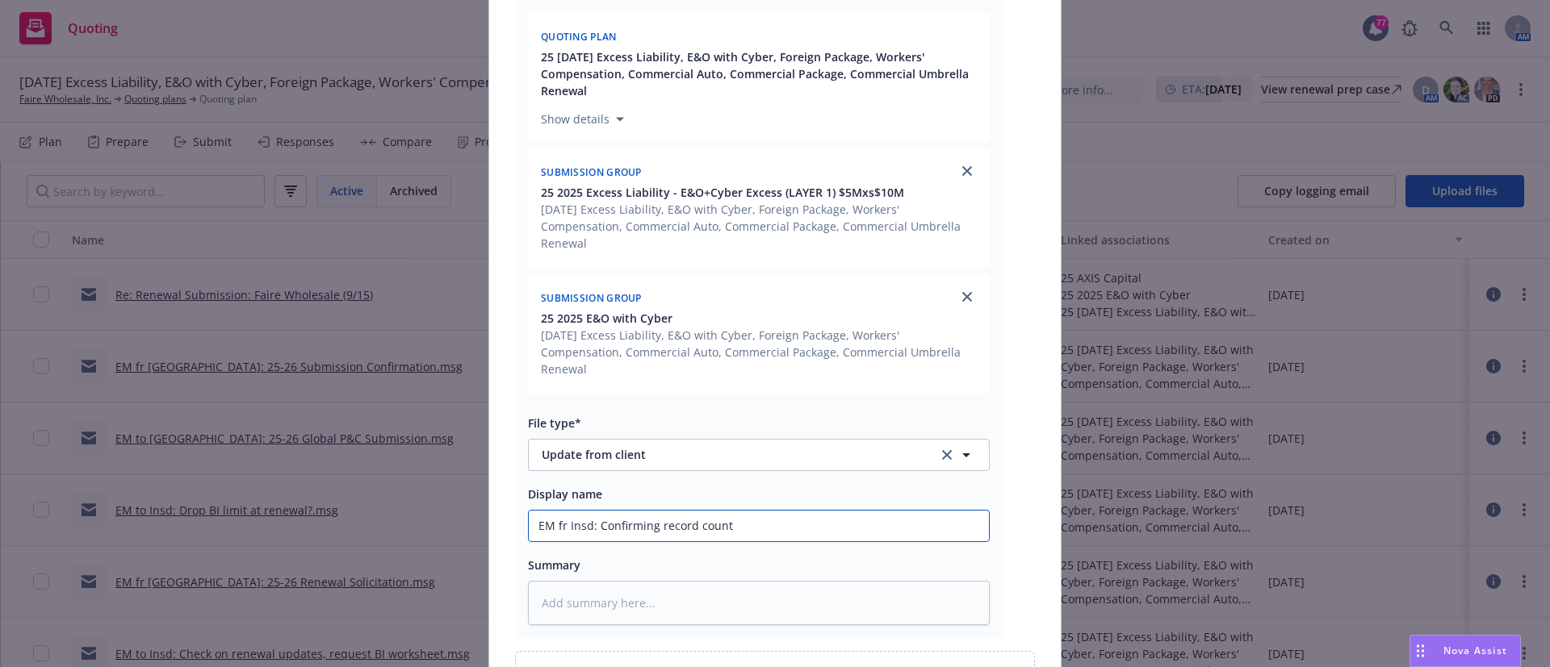
type textarea "x"
type input "EM fr Insd: Confirming record count f"
type textarea "x"
type input "EM fr Insd: Confirming record count fo"
type textarea "x"
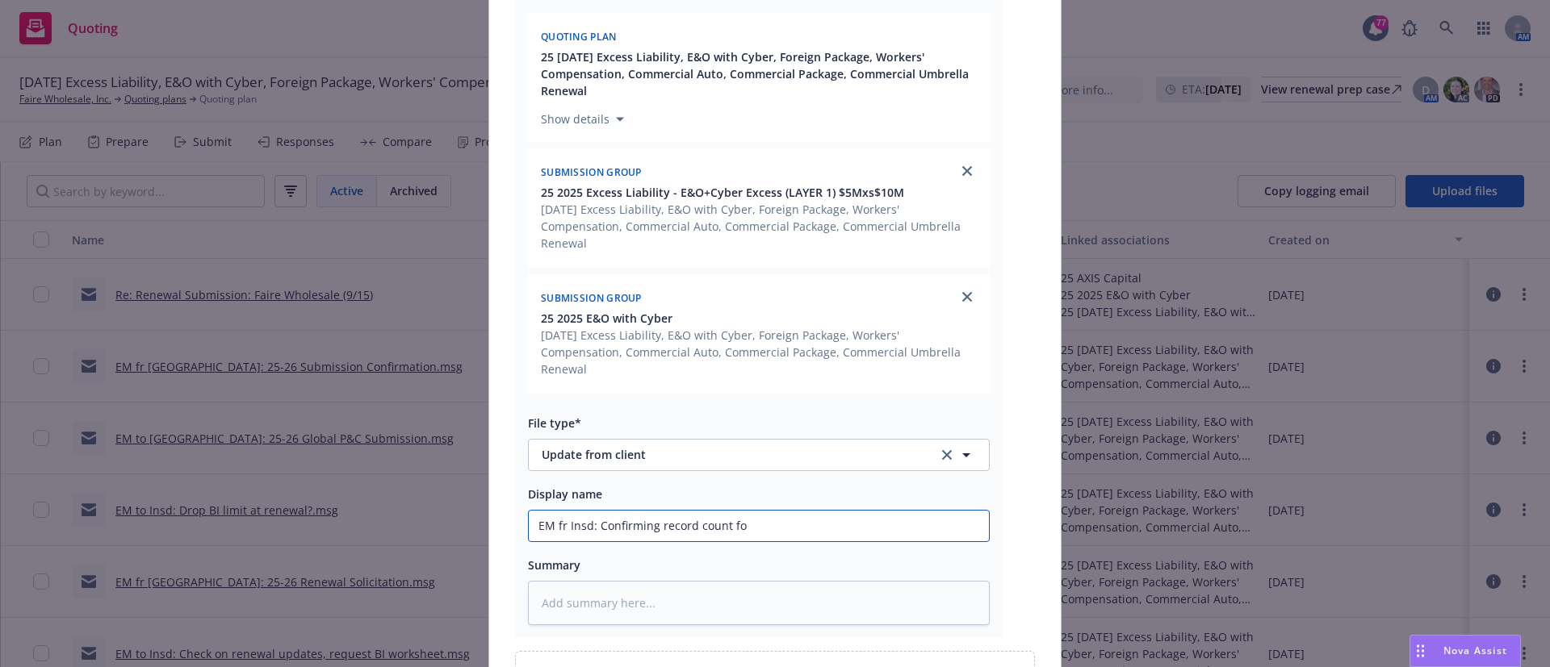
type input "EM fr Insd: Confirming record count for"
type textarea "x"
type input "EM fr Insd: Confirming record count for"
type textarea "x"
type input "EM fr Insd: Confirming record count for Cy"
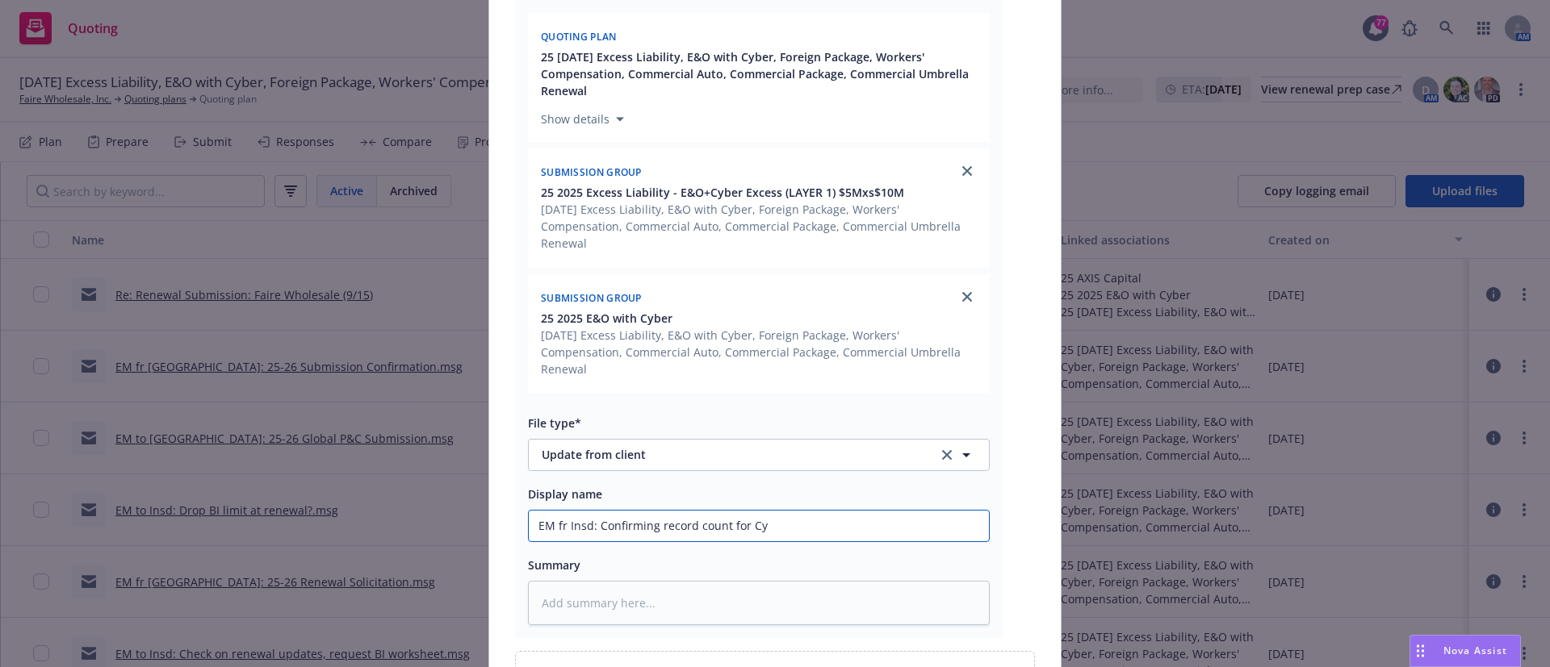
type textarea "x"
type input "EM fr Insd: Confirming record count for Cyb"
type textarea "x"
type input "EM fr Insd: Confirming record count for Cybe"
type textarea "x"
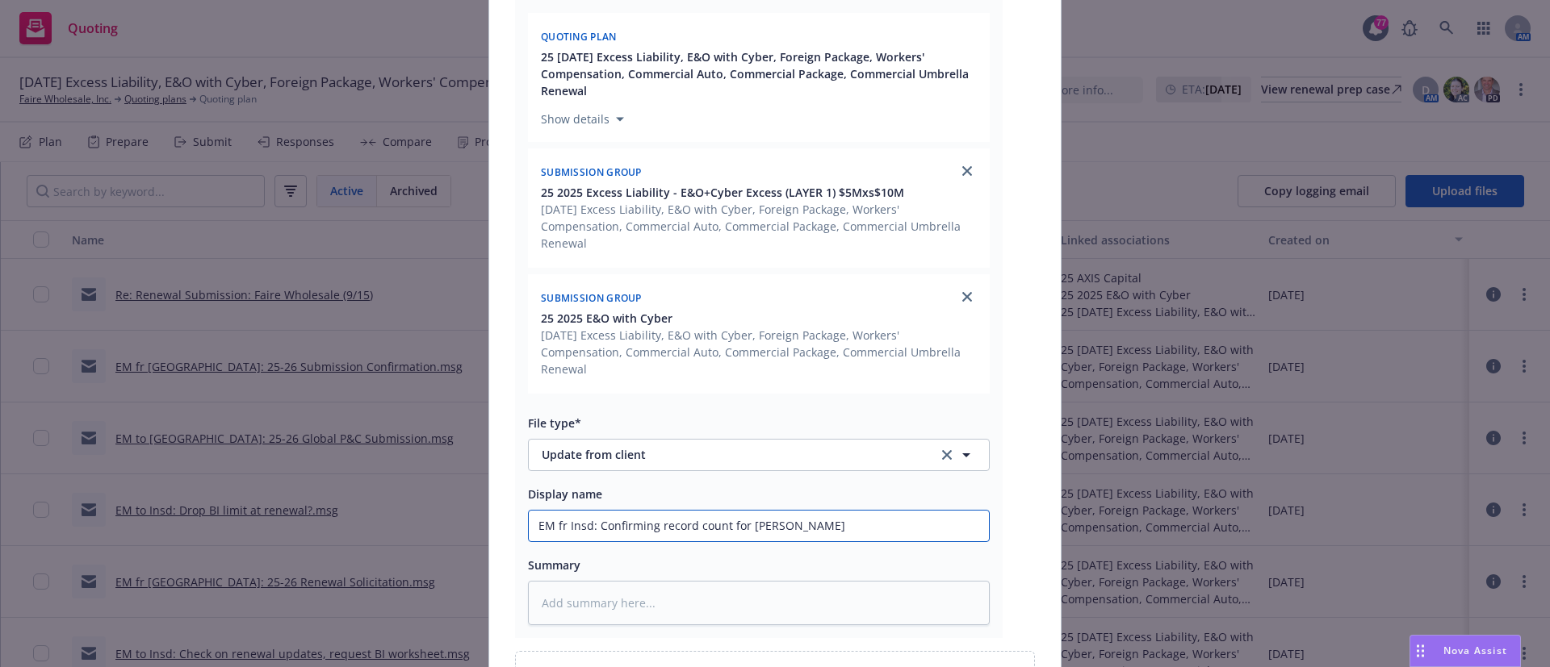
type input "EM fr Insd: Confirming record count for Cyber"
type textarea "x"
type input "EM fr Insd: Confirming record count for Cyber"
type textarea "x"
type input "EM fr Insd: Confirming record count for Cyber r"
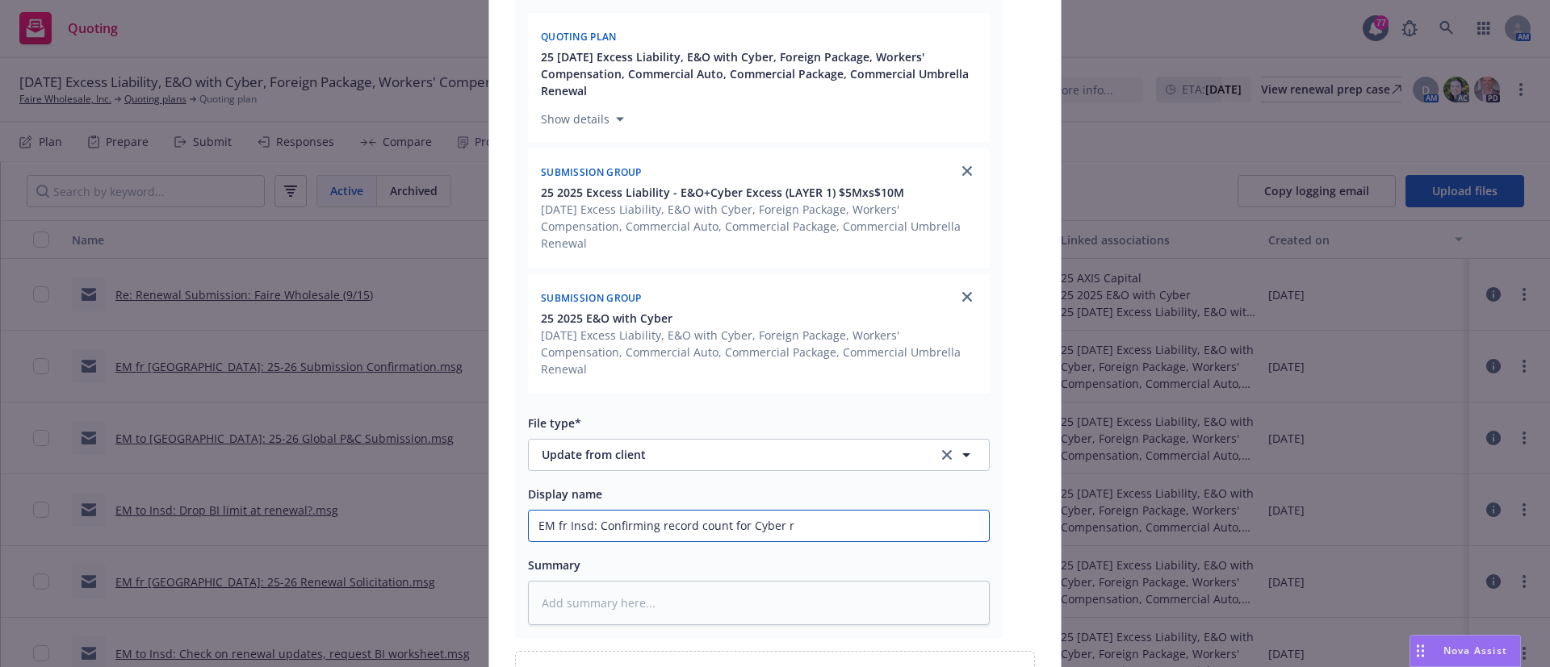
type textarea "x"
type input "EM fr Insd: Confirming record count for Cyber ren"
type textarea "x"
type input "EM fr Insd: Confirming record count for Cyber rene"
type textarea "x"
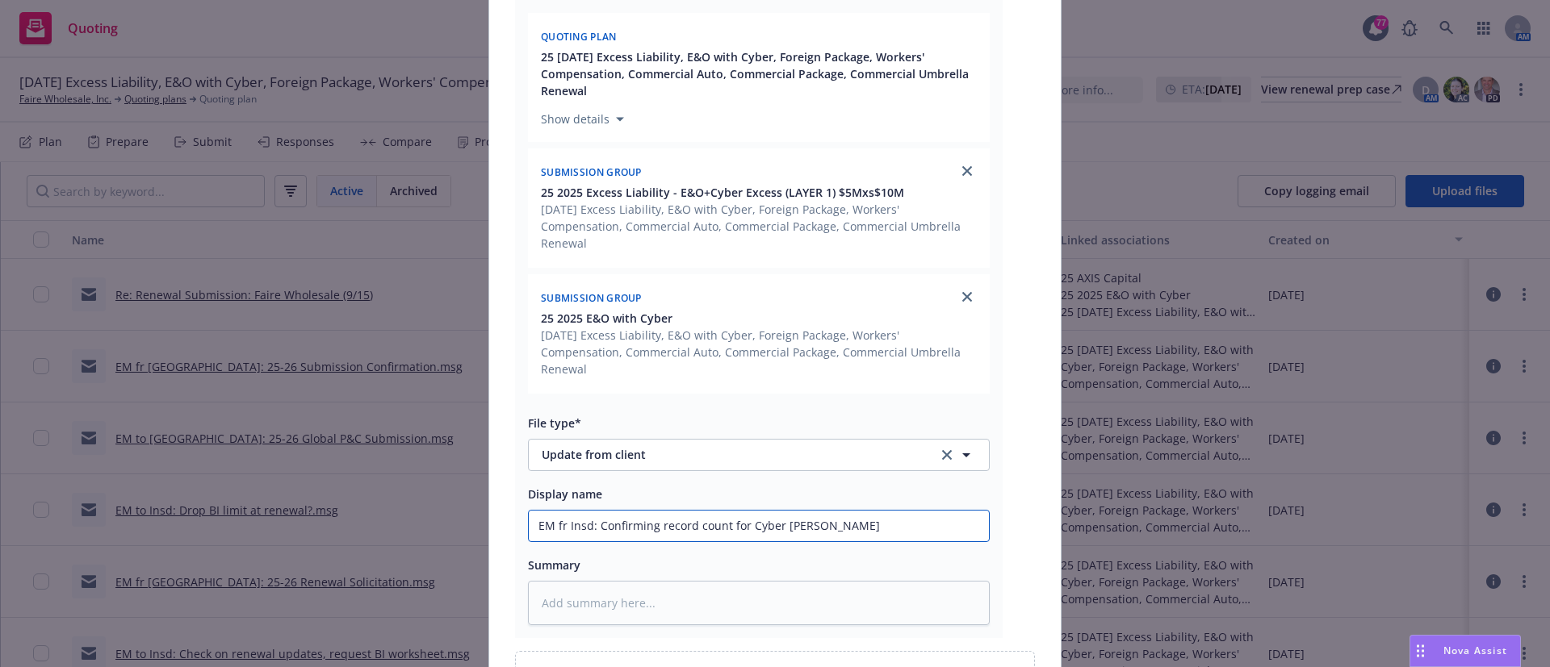
type input "EM fr Insd: Confirming record count for Cyber renew"
type textarea "x"
type input "EM fr Insd: Confirming record count for Cyber renewa"
type textarea "x"
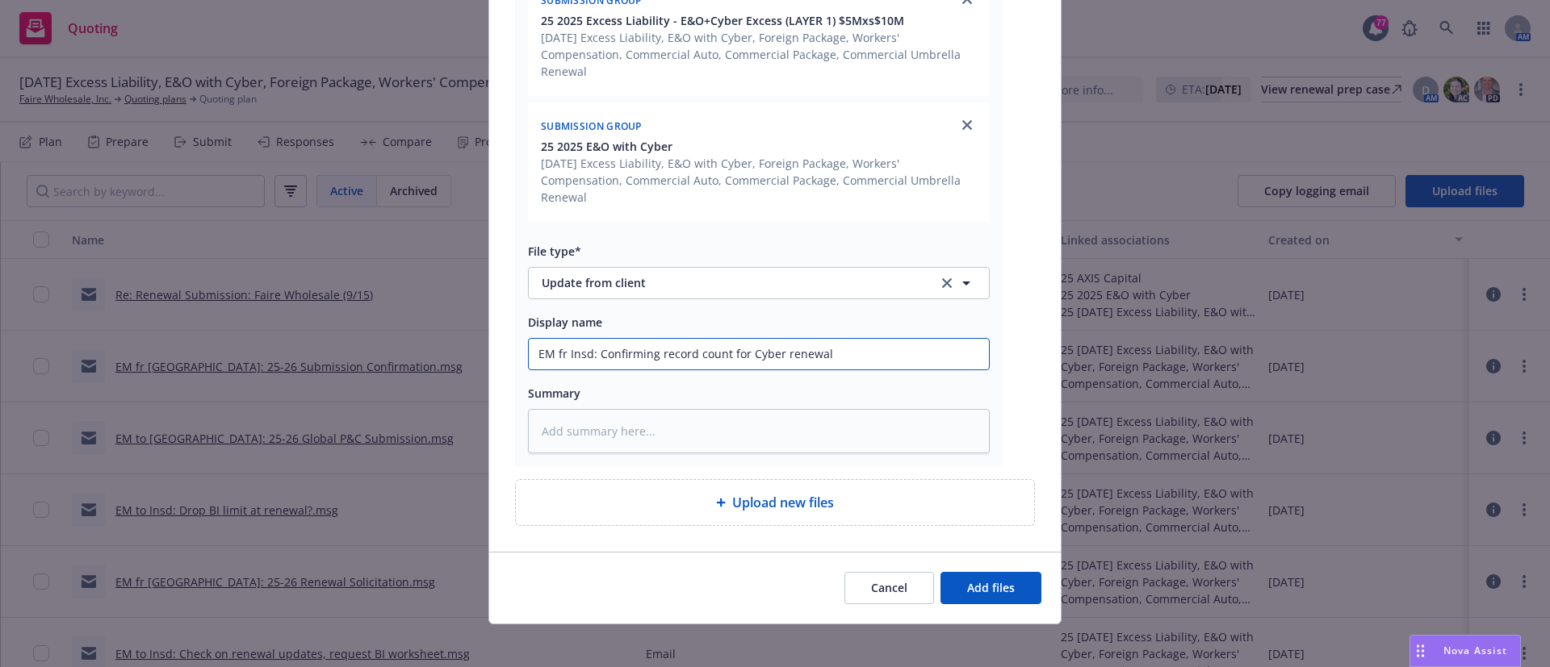
scroll to position [525, 0]
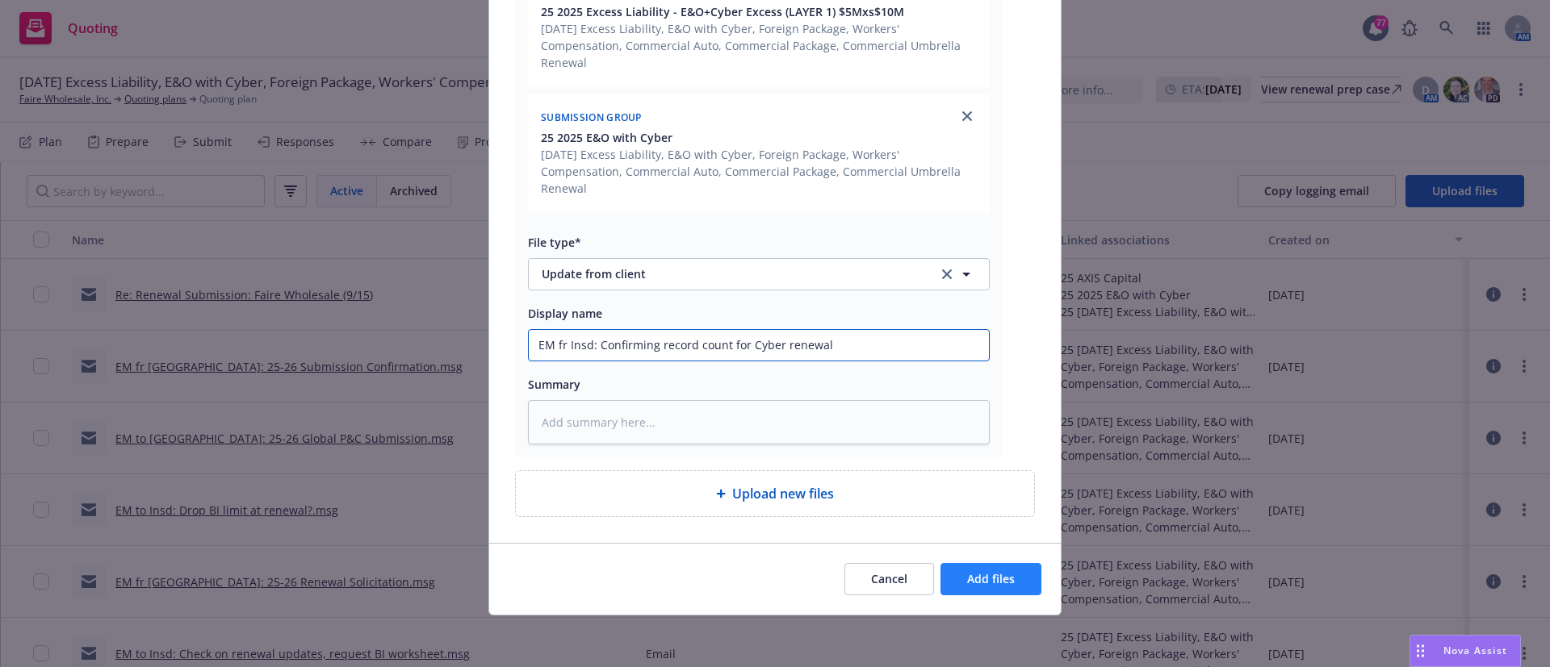
type input "EM fr Insd: Confirming record count for Cyber renewal"
click at [990, 579] on span "Add files" at bounding box center [991, 578] width 48 height 15
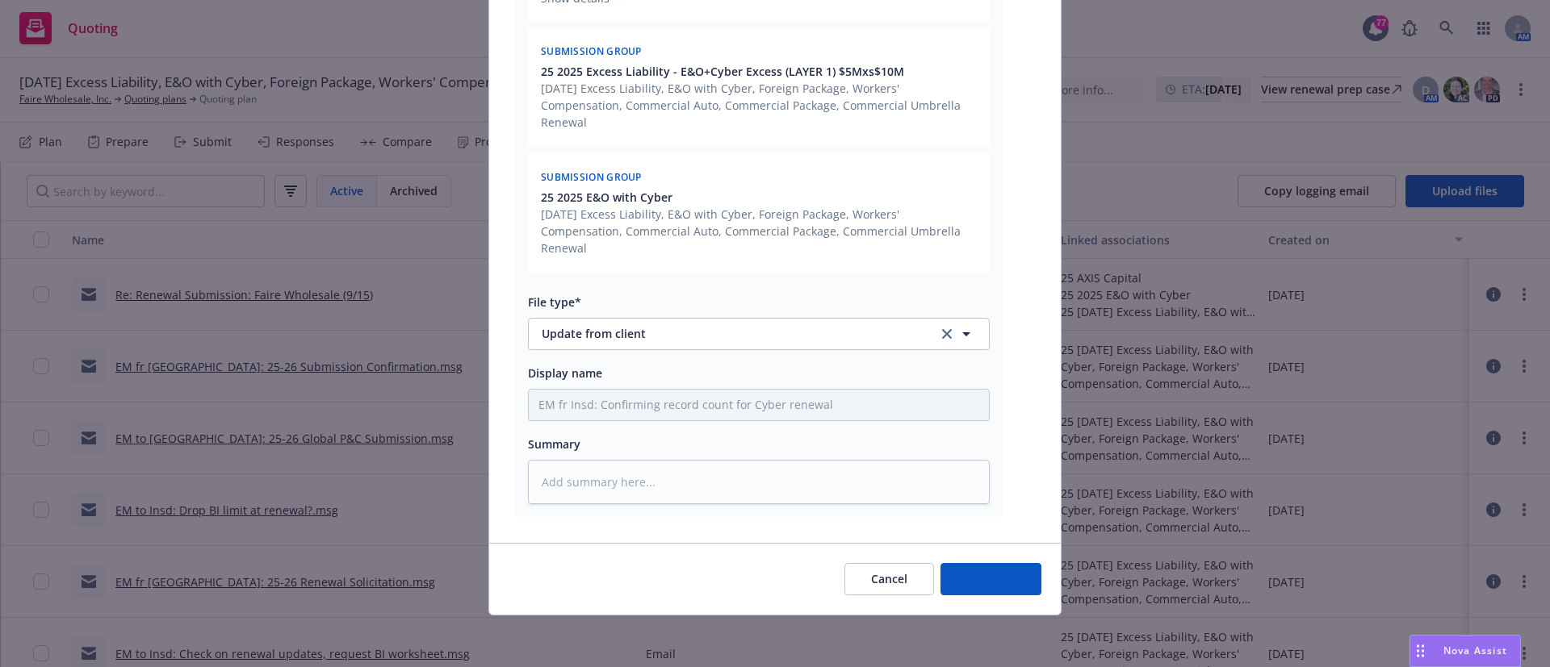
type textarea "x"
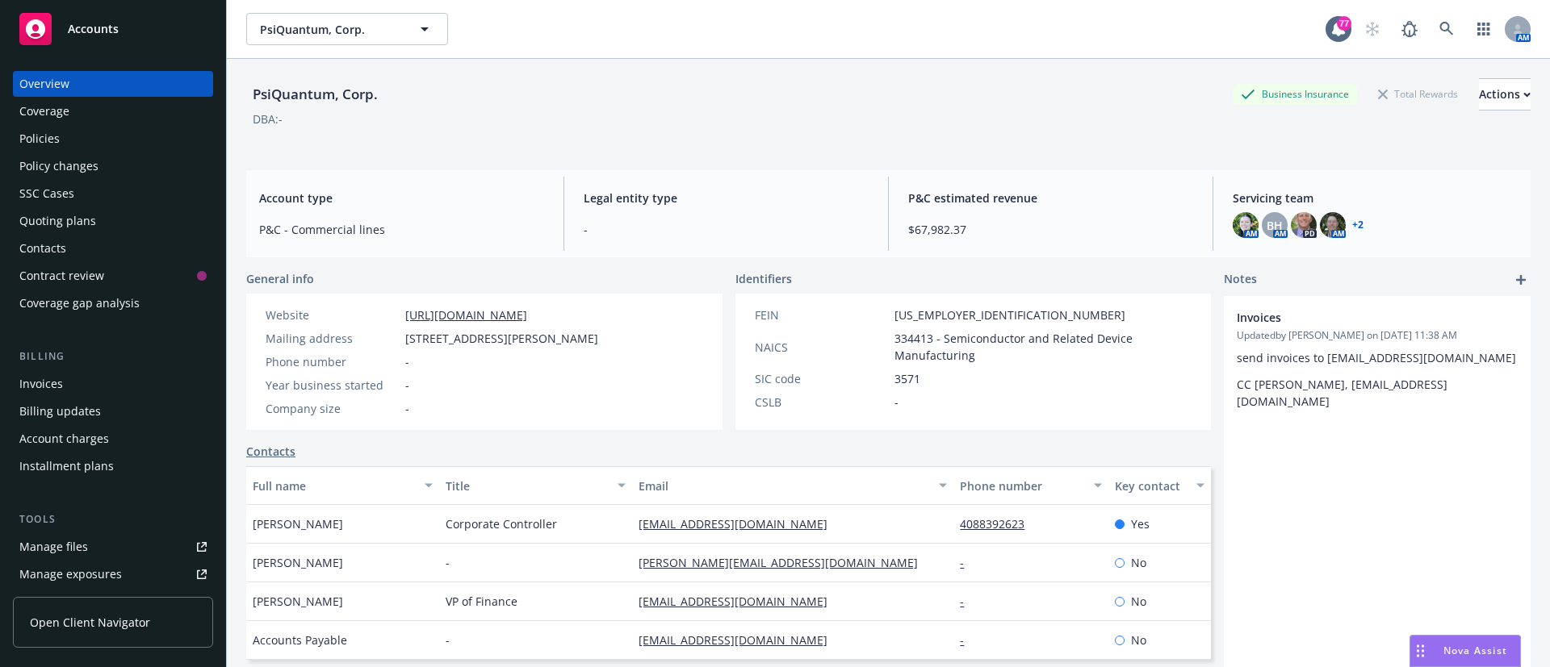
click at [106, 140] on div "Policies" at bounding box center [112, 139] width 187 height 26
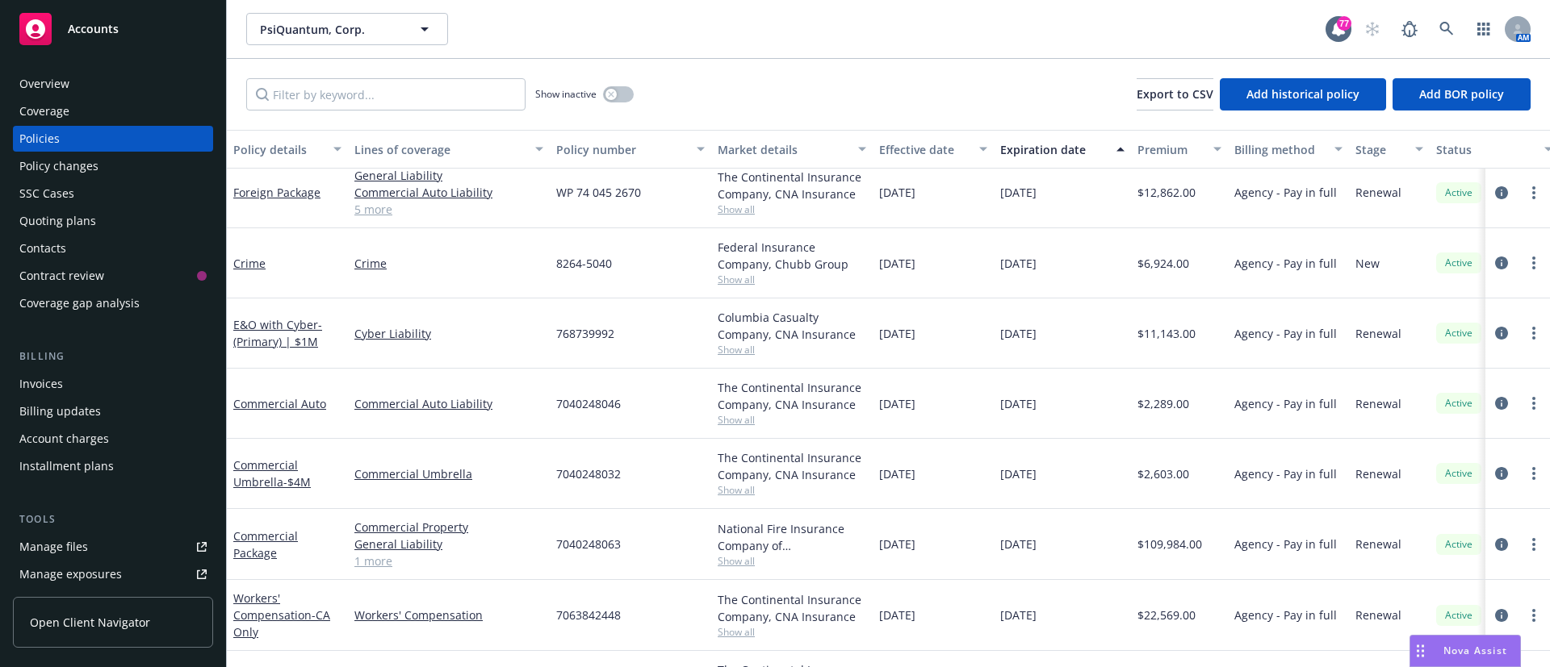
scroll to position [437, 0]
click at [742, 345] on span "Show all" at bounding box center [792, 352] width 149 height 14
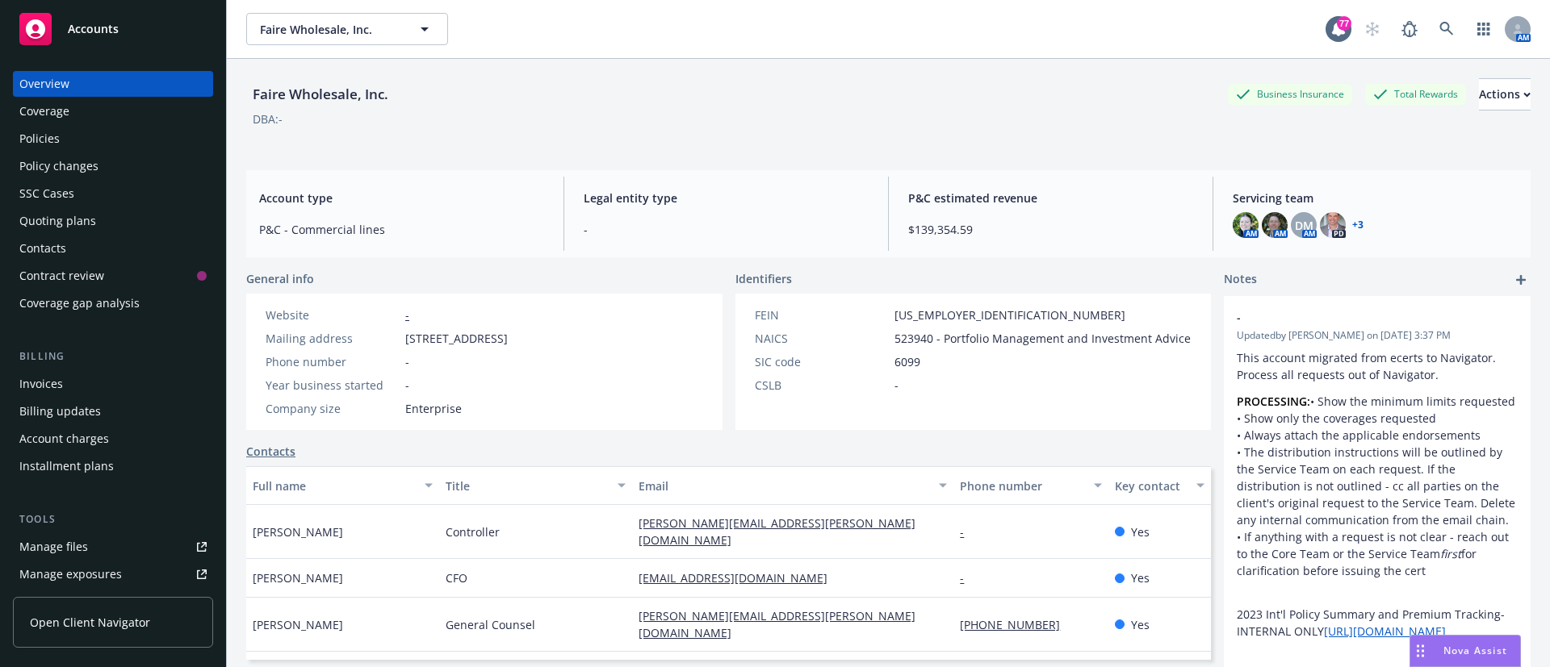
click at [58, 132] on div "Policies" at bounding box center [39, 139] width 40 height 26
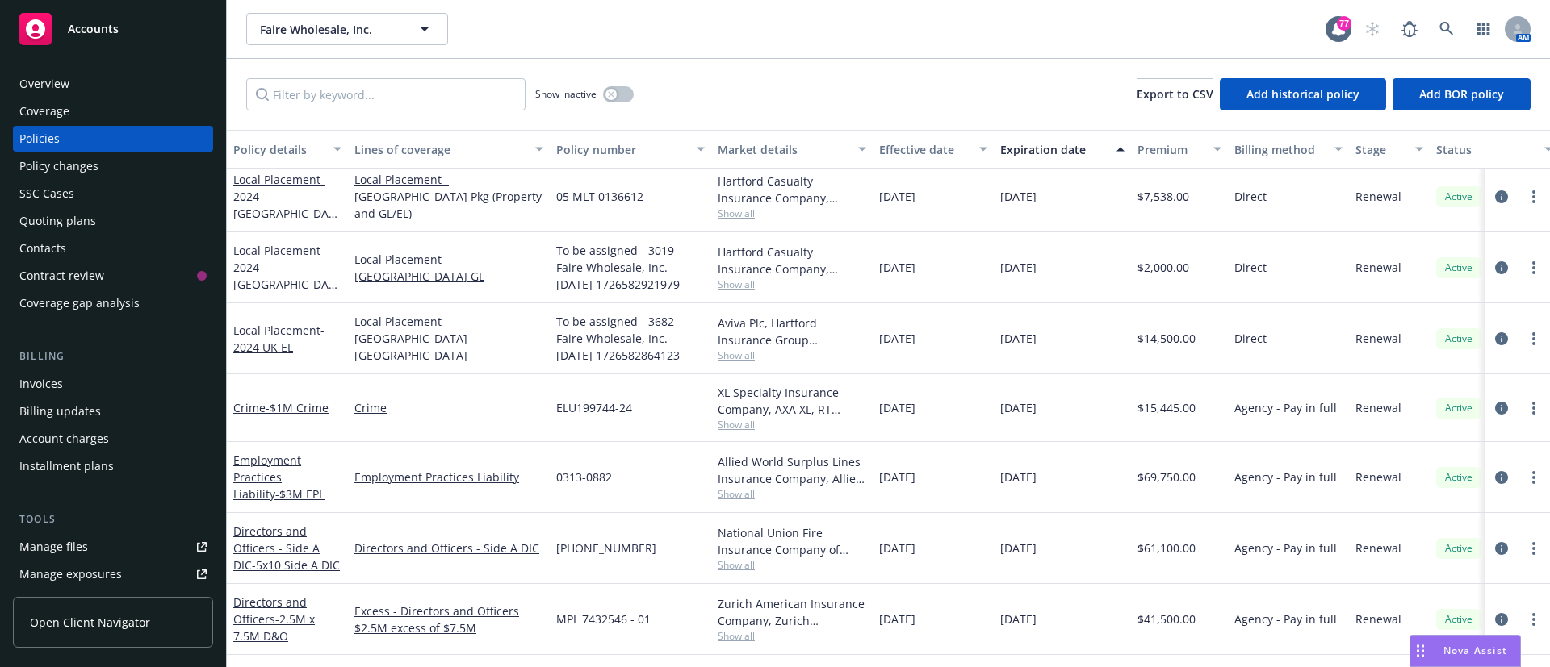
scroll to position [608, 0]
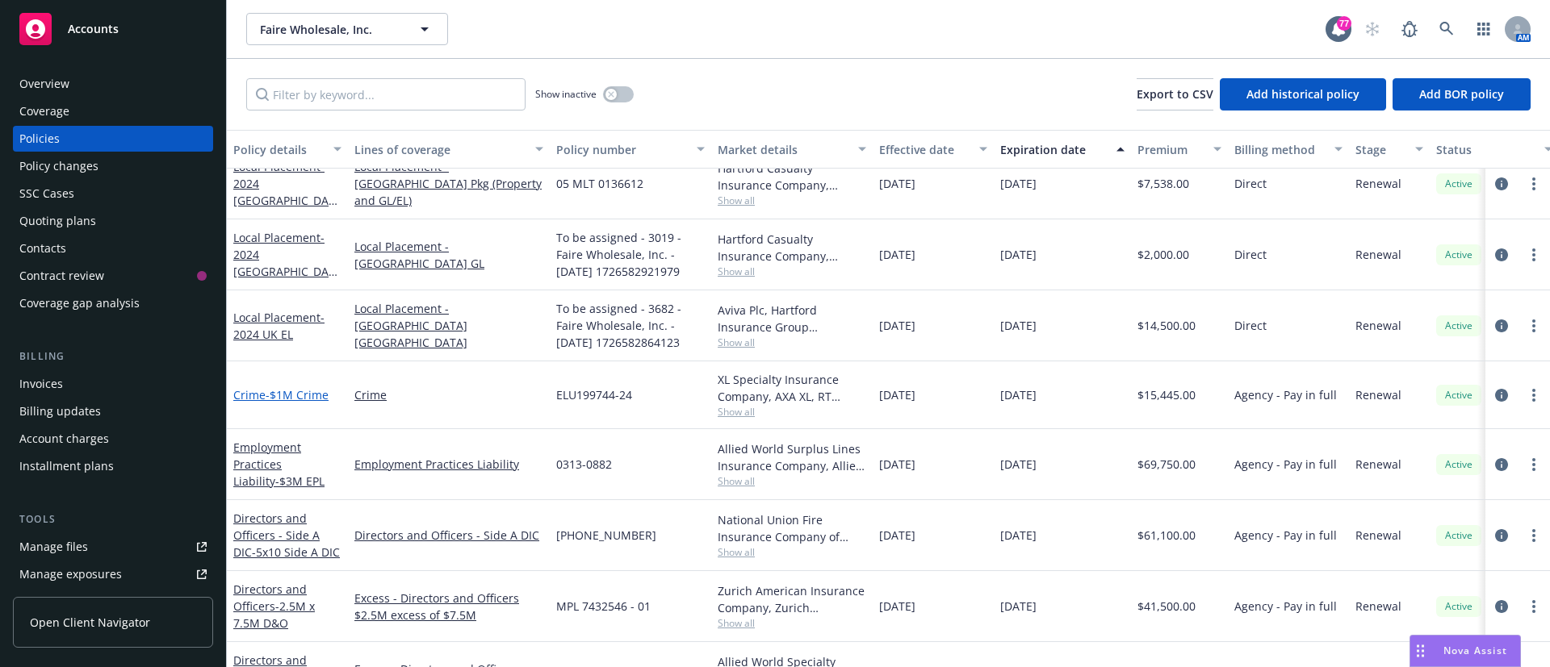
click at [274, 390] on span "- $1M Crime" at bounding box center [297, 394] width 63 height 15
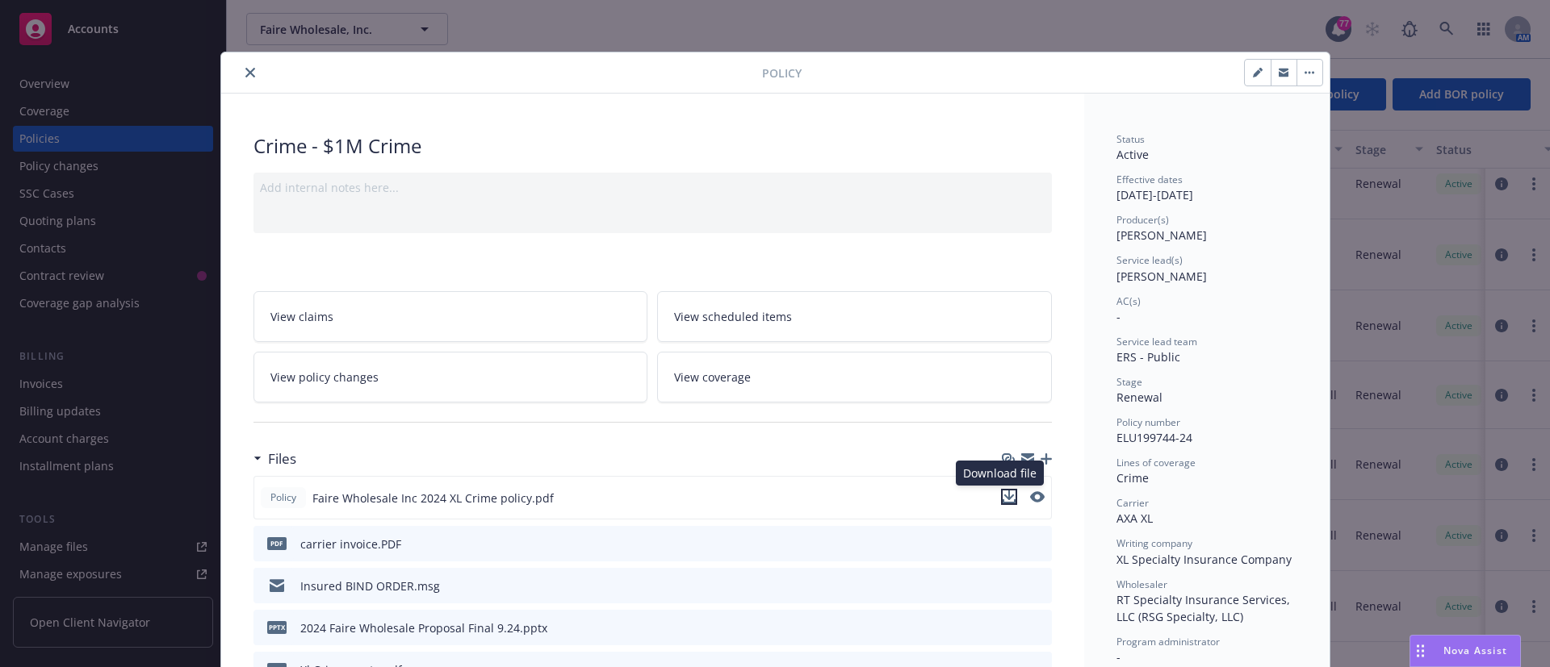
click at [1003, 496] on icon "download file" at bounding box center [1008, 496] width 10 height 10
click at [245, 73] on icon "close" at bounding box center [250, 73] width 10 height 10
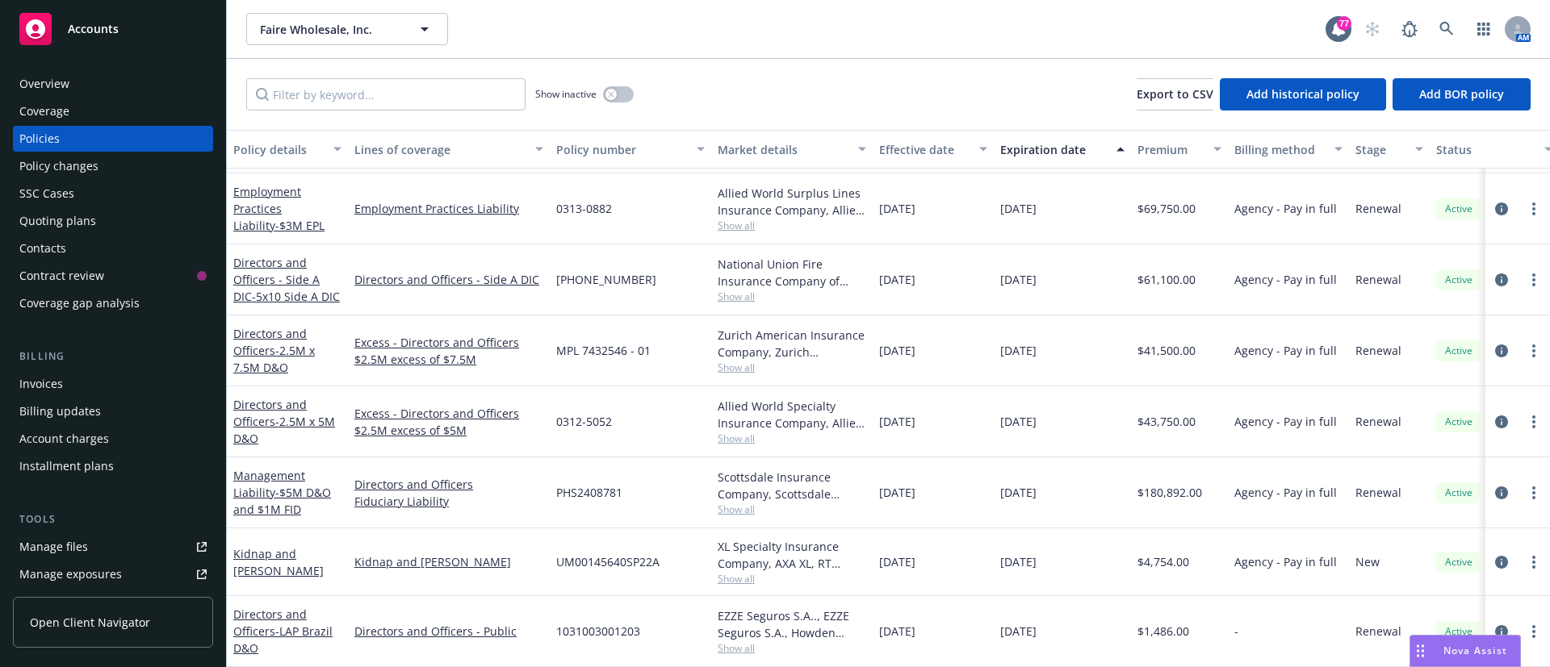
scroll to position [856, 0]
click at [255, 473] on link "Management Liability - $5M D&O and $1M FID" at bounding box center [282, 492] width 98 height 49
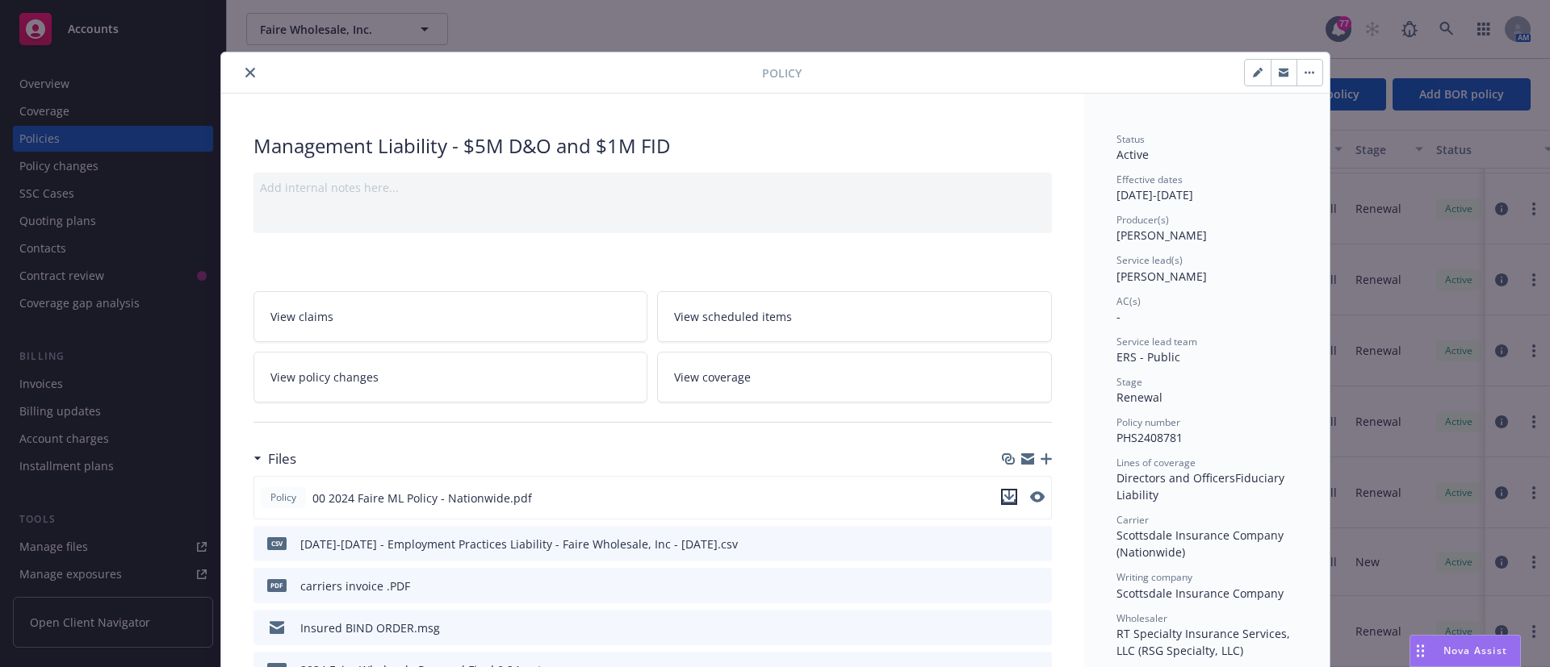
click at [1002, 493] on icon "download file" at bounding box center [1008, 497] width 13 height 13
click at [247, 70] on button "close" at bounding box center [250, 72] width 19 height 19
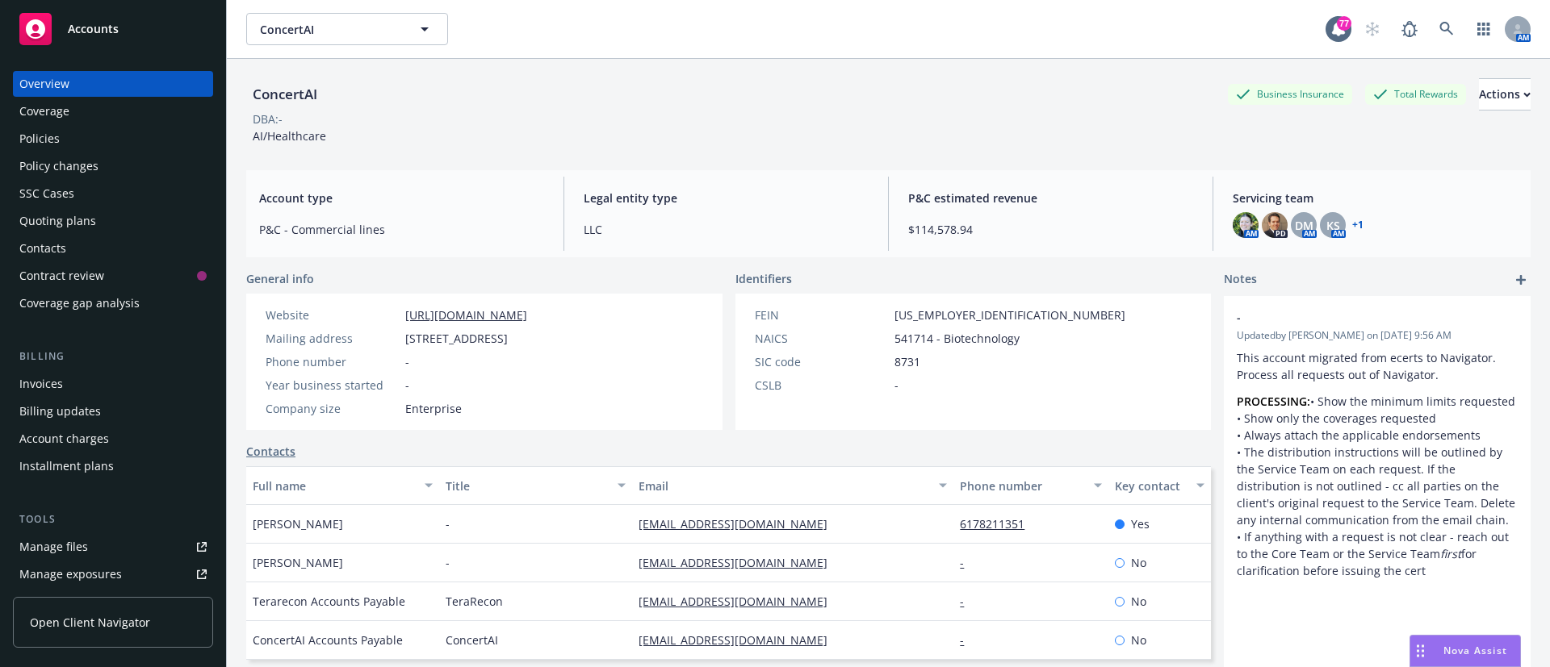
click at [71, 138] on div "Policies" at bounding box center [112, 139] width 187 height 26
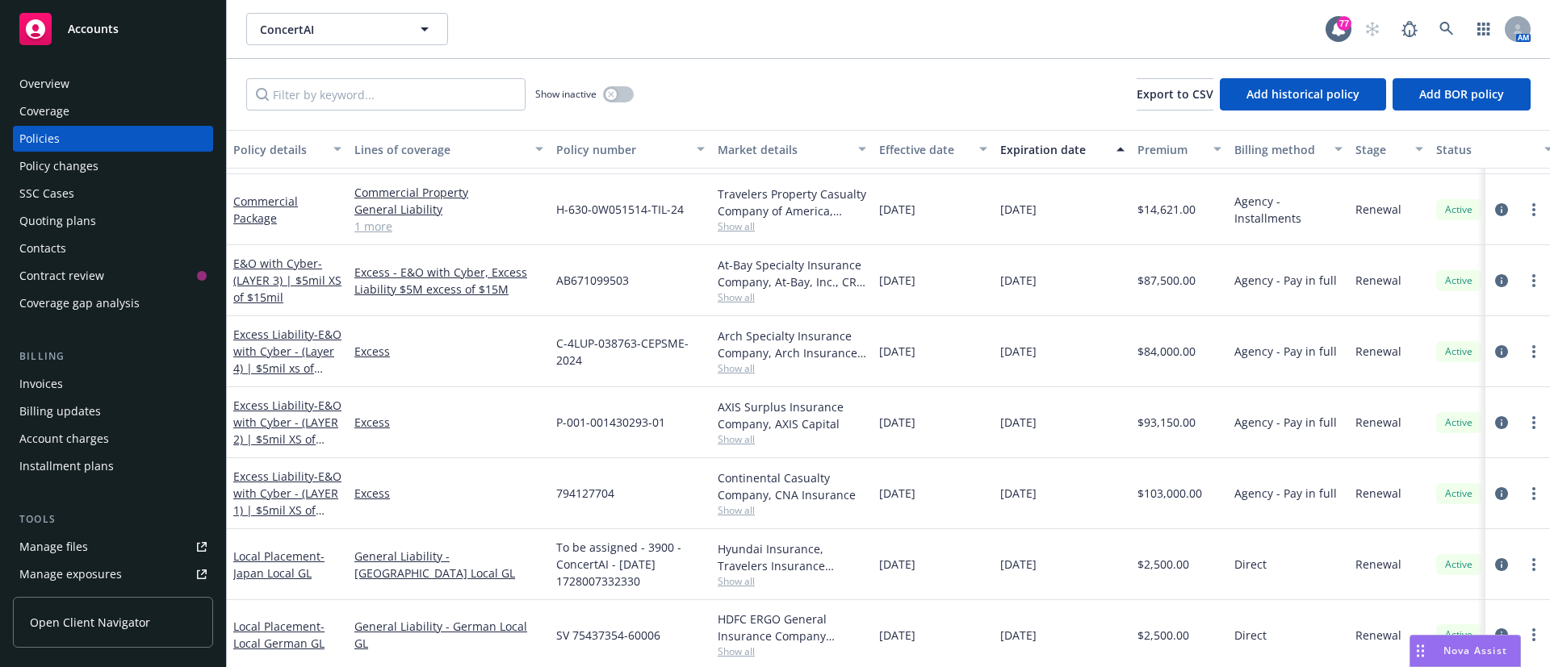
scroll to position [389, 0]
click at [732, 300] on span "Show all" at bounding box center [792, 296] width 149 height 14
click at [970, 390] on div "[DATE]" at bounding box center [933, 421] width 121 height 71
click at [734, 367] on span "Show all" at bounding box center [792, 367] width 149 height 14
click at [977, 357] on div "[DATE]" at bounding box center [933, 350] width 121 height 71
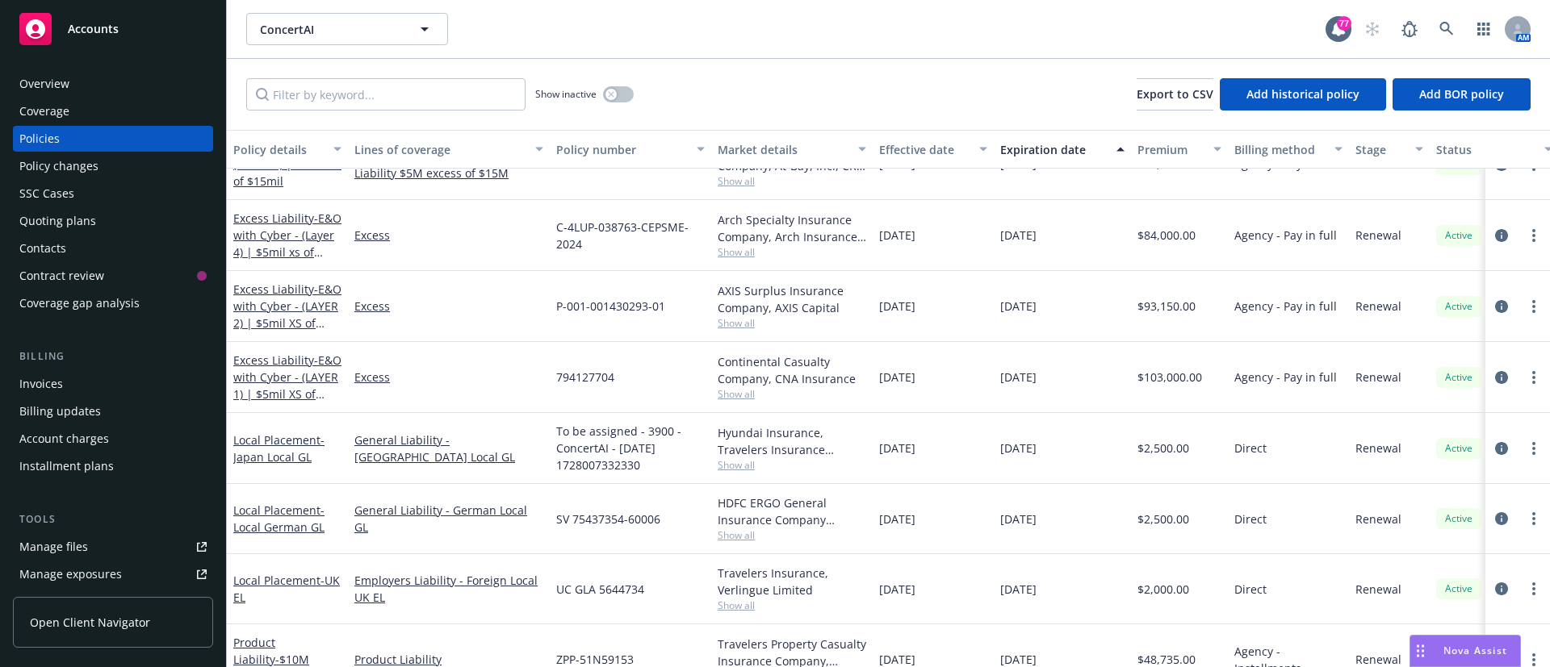
scroll to position [499, 0]
click at [741, 325] on span "Show all" at bounding box center [792, 323] width 149 height 14
click at [944, 347] on div "[DATE]" at bounding box center [933, 376] width 121 height 71
click at [717, 394] on div "Continental Casualty Company, CNA Insurance Show all" at bounding box center [791, 376] width 161 height 71
click at [755, 395] on span "Show all" at bounding box center [792, 394] width 149 height 14
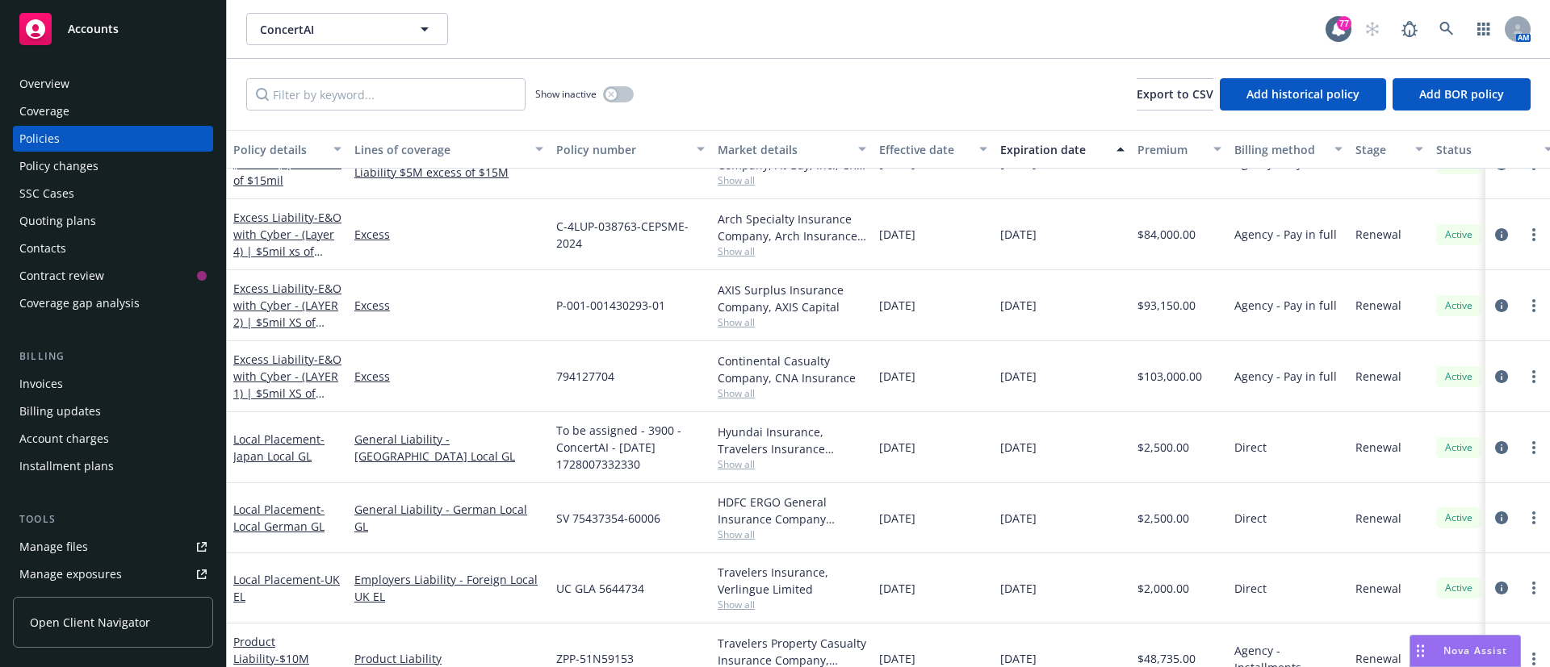
click at [910, 409] on div "[DATE]" at bounding box center [933, 376] width 121 height 71
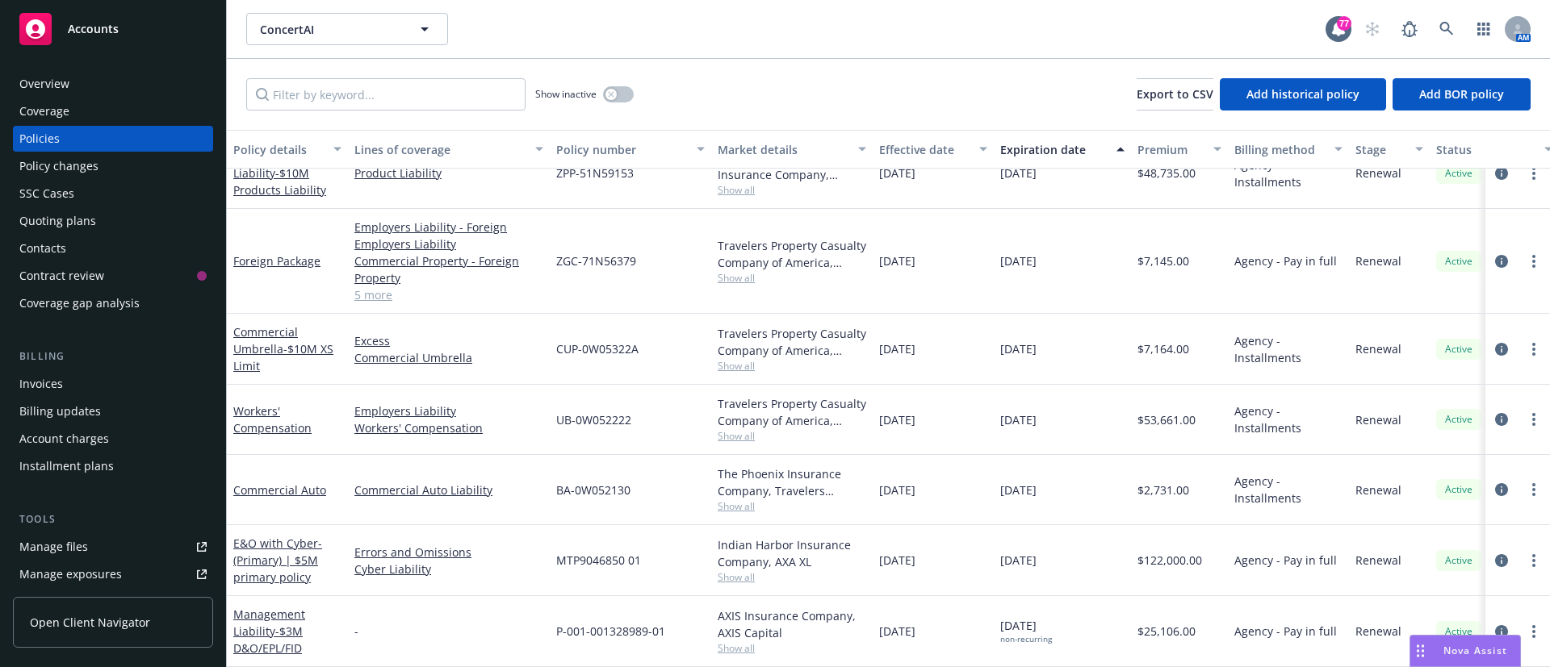
scroll to position [959, 0]
click at [730, 571] on span "Show all" at bounding box center [792, 578] width 149 height 14
click at [999, 525] on div "[DATE]" at bounding box center [1062, 560] width 137 height 71
click at [90, 28] on span "Accounts" at bounding box center [93, 29] width 51 height 13
